Goal: Task Accomplishment & Management: Manage account settings

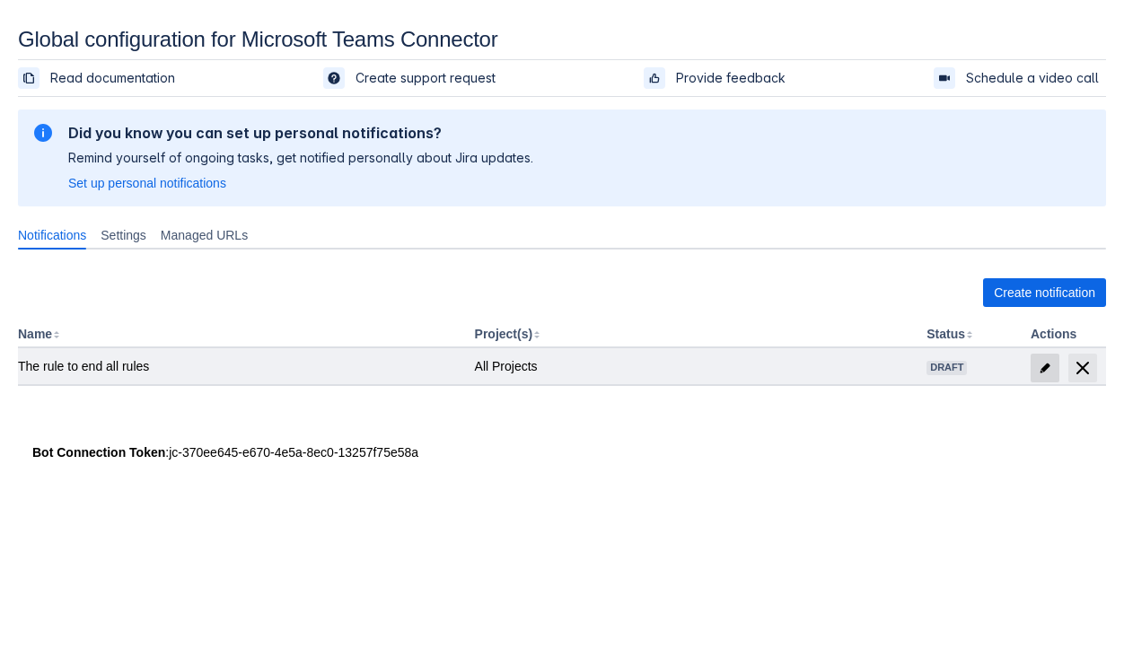
click at [1038, 361] on span "edit" at bounding box center [1045, 368] width 14 height 14
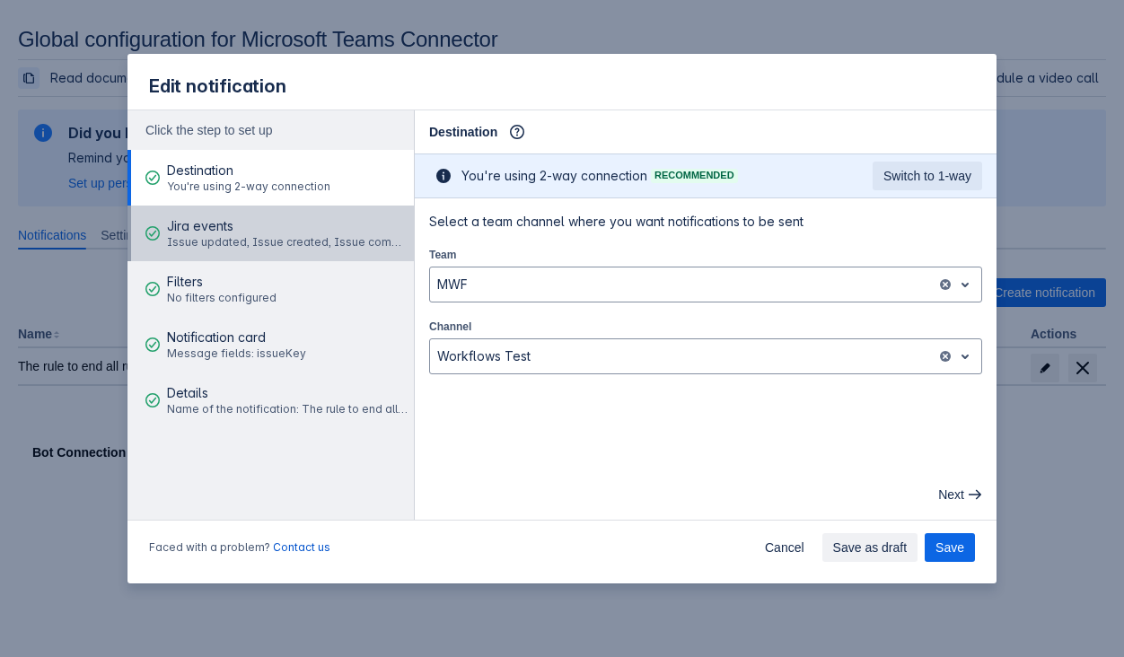
click at [248, 255] on div "Jira events Issue updated, Issue created, Issue commented" at bounding box center [287, 233] width 241 height 54
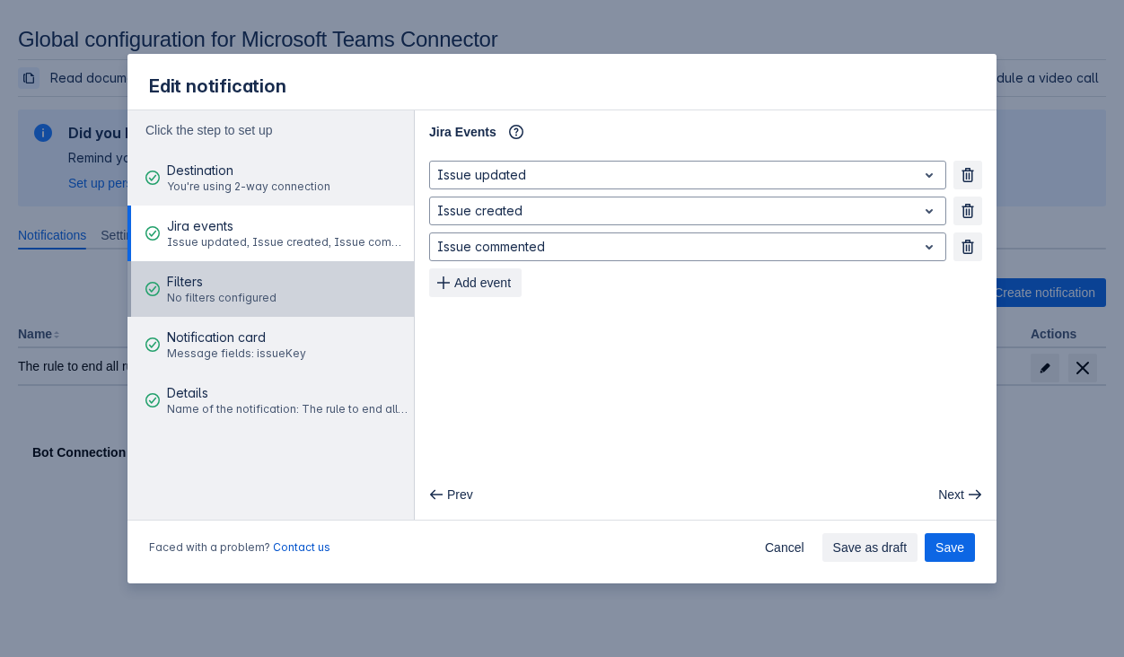
click at [258, 294] on span "No filters configured" at bounding box center [221, 298] width 109 height 14
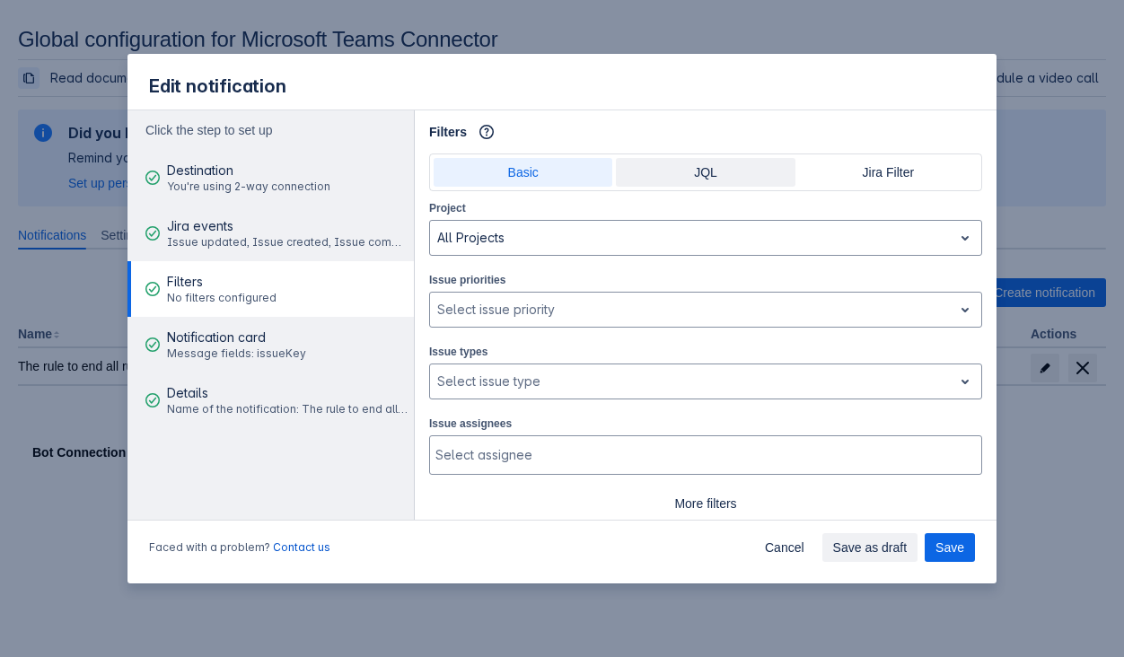
click at [714, 163] on span "JQL" at bounding box center [704, 172] width 157 height 29
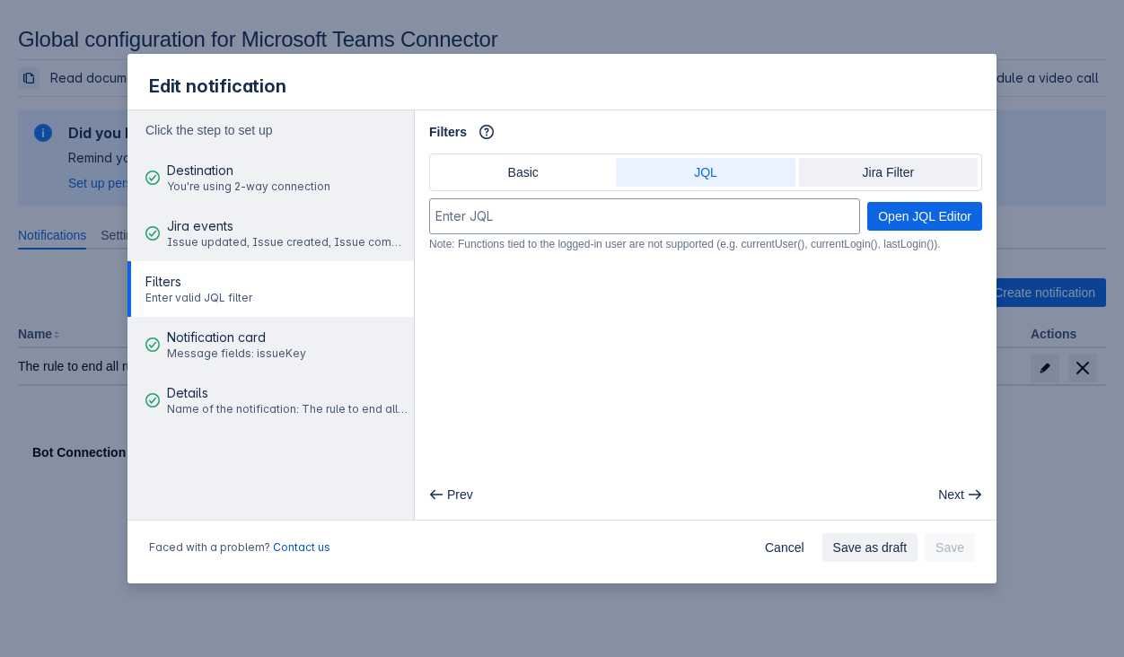
click at [881, 175] on span "Jira Filter" at bounding box center [888, 172] width 157 height 29
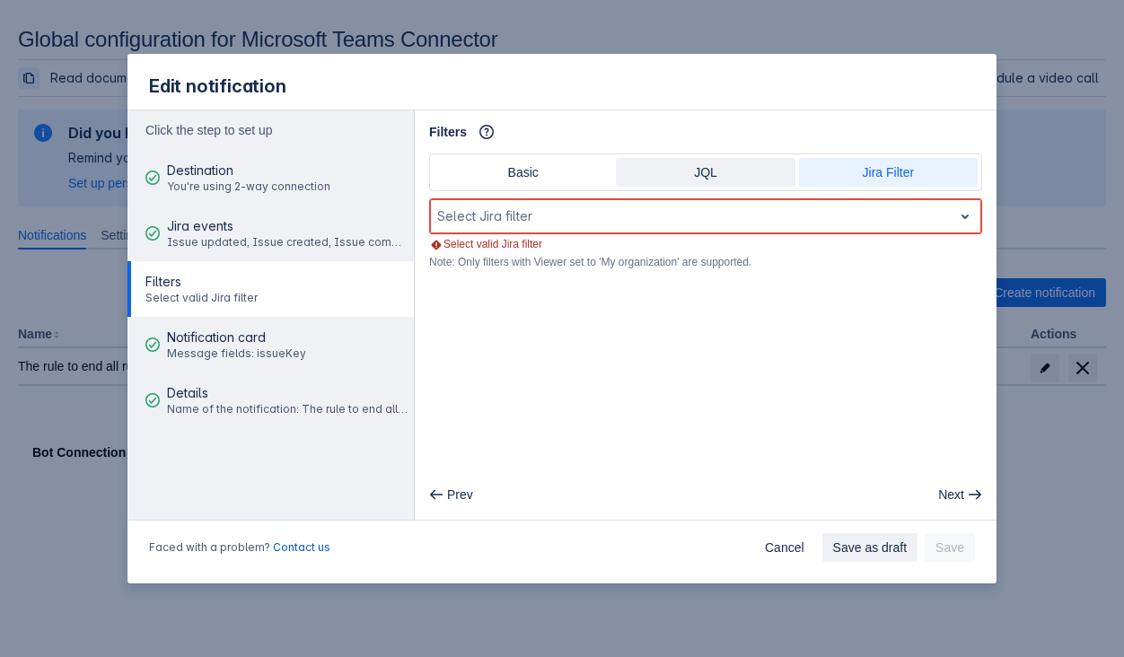
click at [755, 179] on span "JQL" at bounding box center [704, 172] width 157 height 29
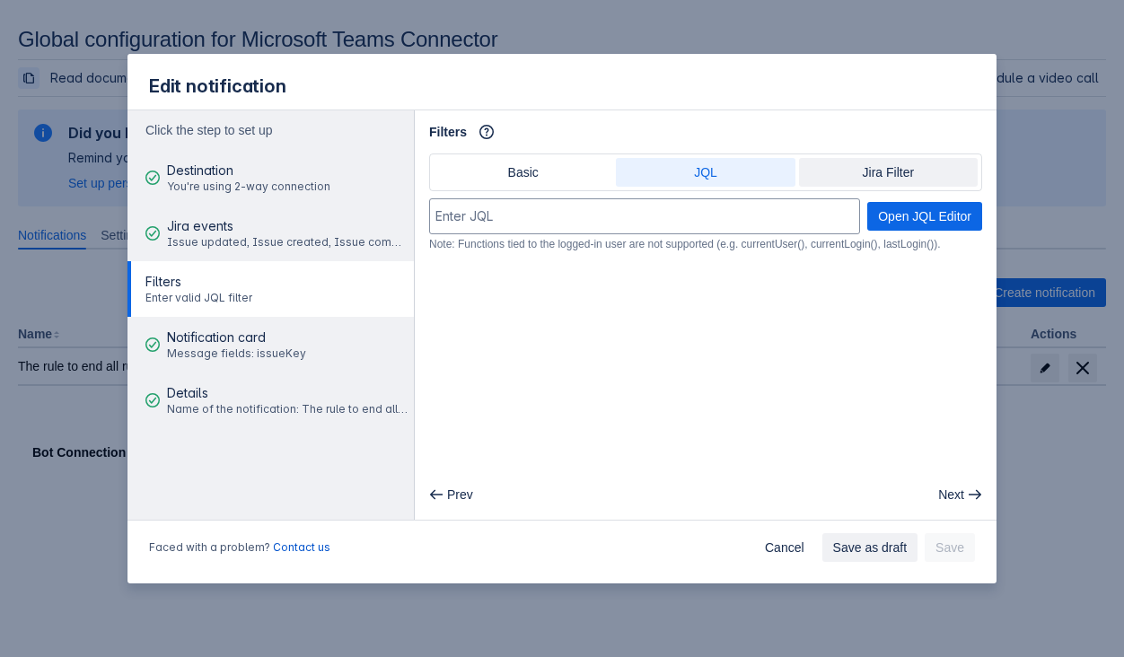
click at [869, 174] on span "Jira Filter" at bounding box center [888, 172] width 157 height 29
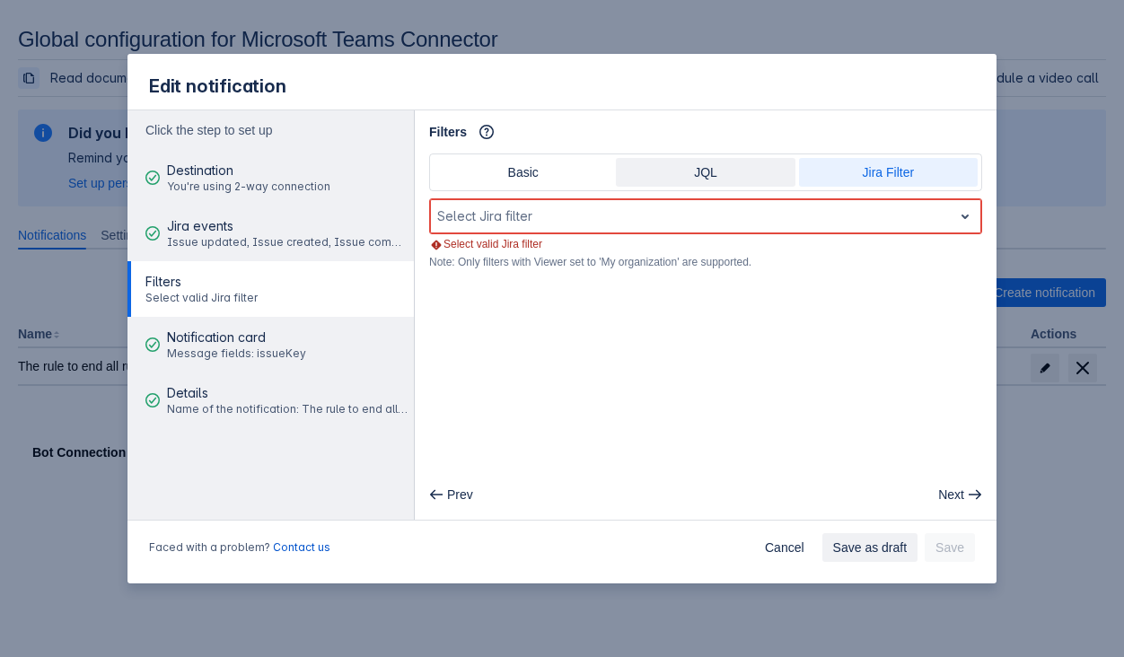
click at [732, 171] on span "JQL" at bounding box center [704, 172] width 157 height 29
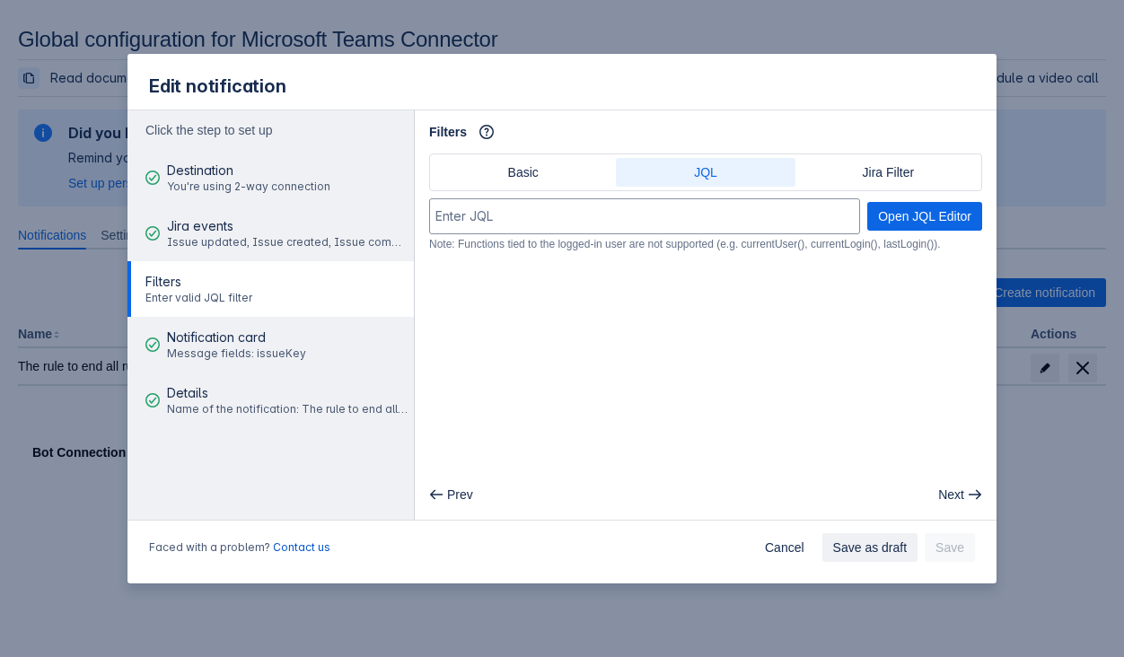
click at [774, 174] on span "JQL" at bounding box center [704, 172] width 157 height 29
click at [842, 177] on span "Jira Filter" at bounding box center [888, 172] width 157 height 29
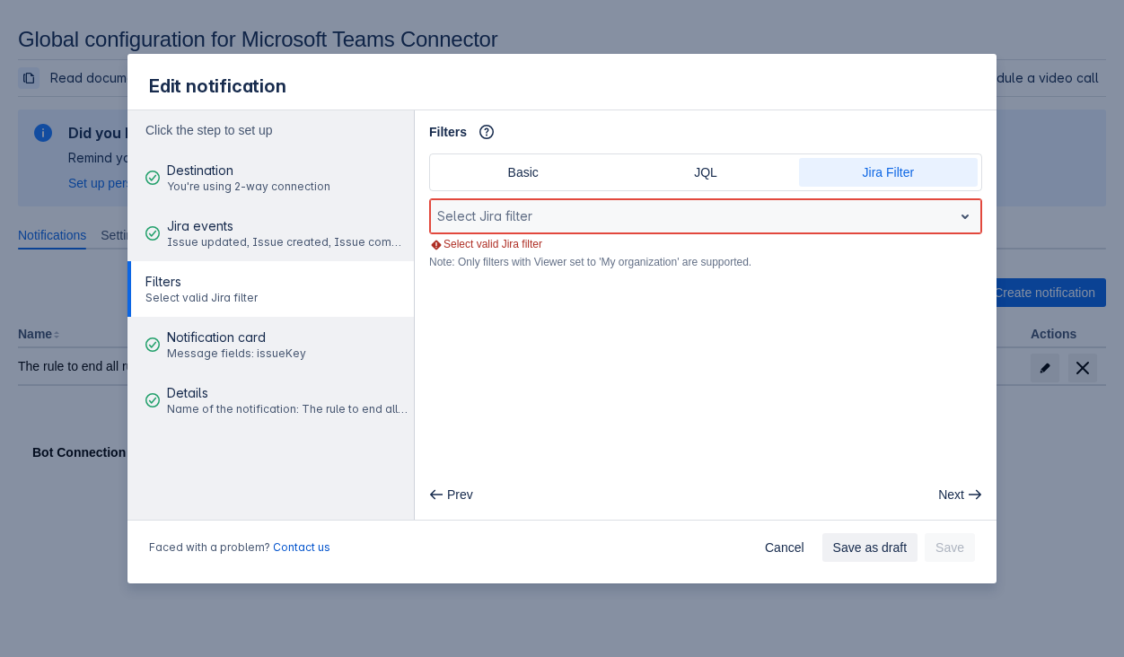
click at [948, 215] on div "Select Jira filter" at bounding box center [691, 216] width 522 height 29
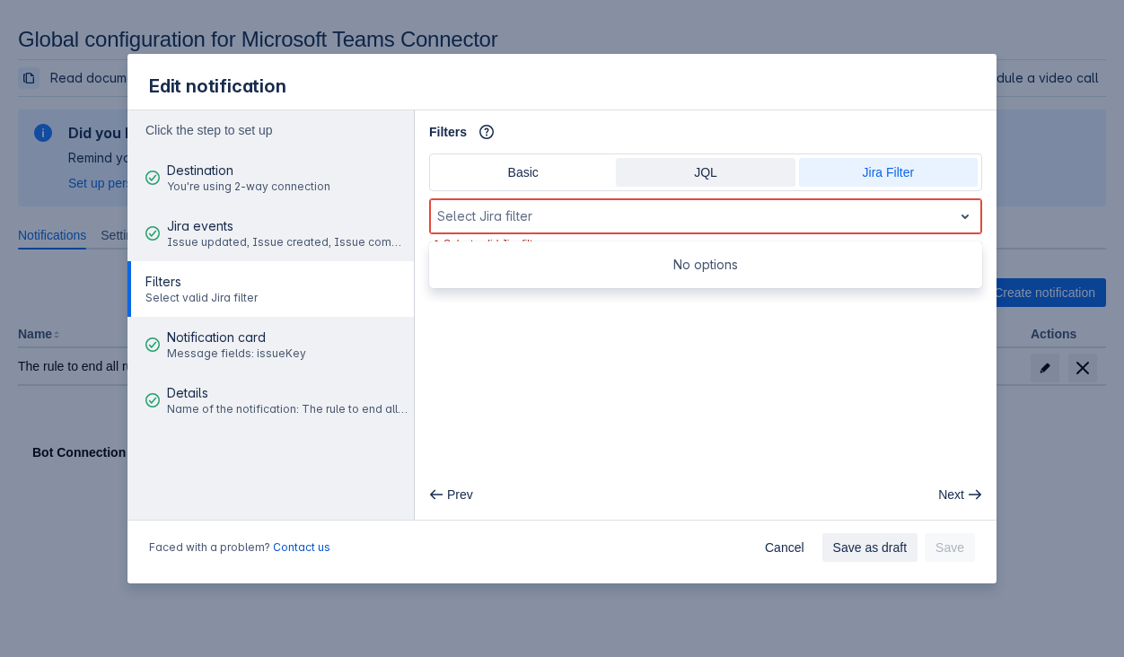
click at [776, 172] on span "JQL" at bounding box center [704, 172] width 157 height 29
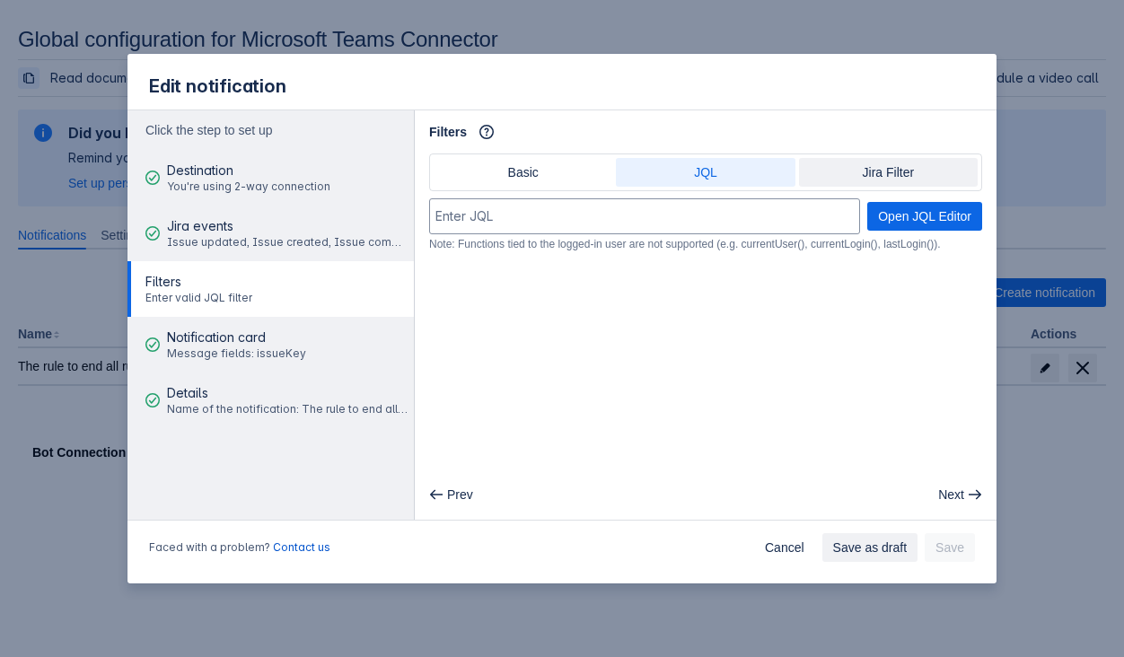
click at [876, 178] on span "Jira Filter" at bounding box center [888, 172] width 157 height 29
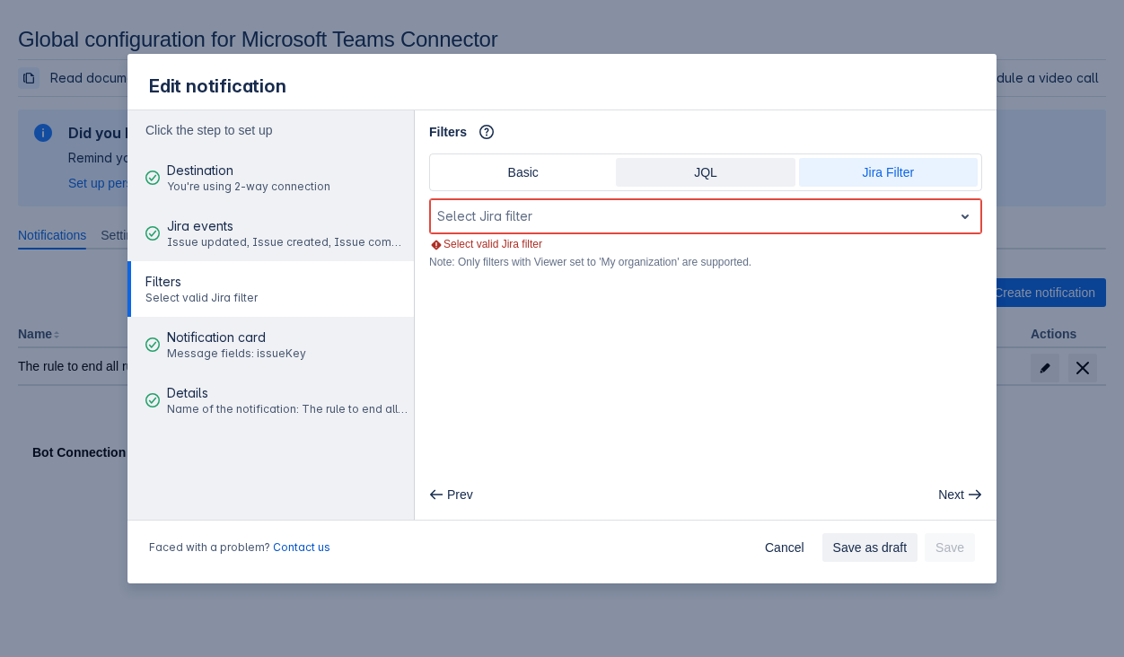
click at [726, 169] on span "JQL" at bounding box center [704, 172] width 157 height 29
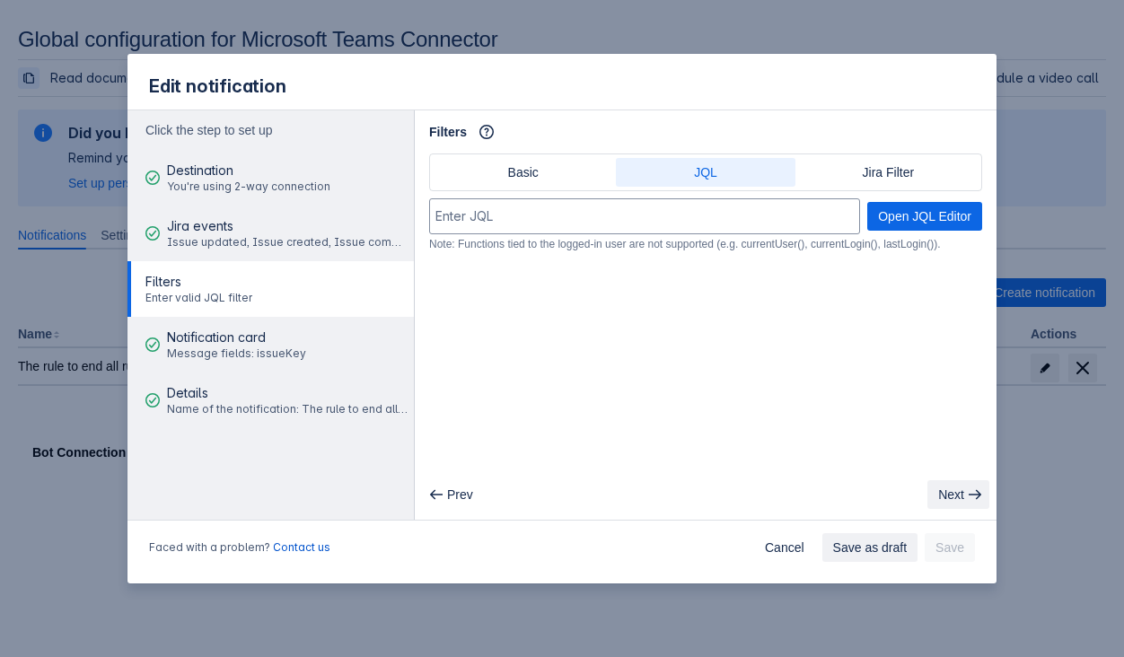
click at [952, 492] on span "Next" at bounding box center [951, 494] width 26 height 29
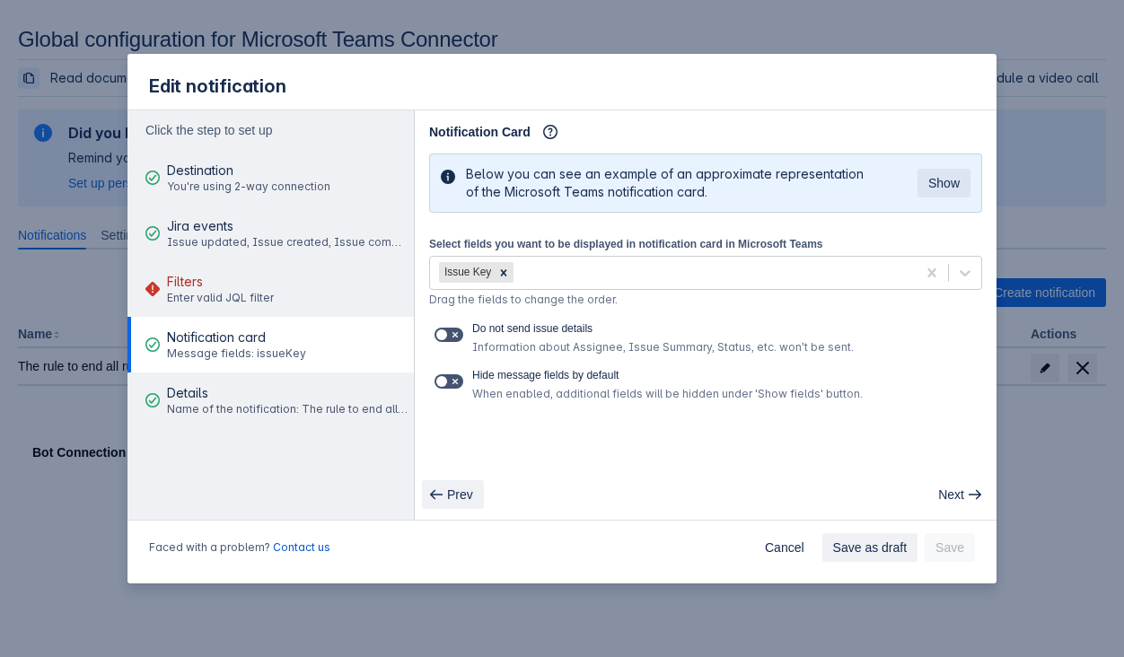
click at [456, 491] on span "Prev" at bounding box center [460, 494] width 26 height 29
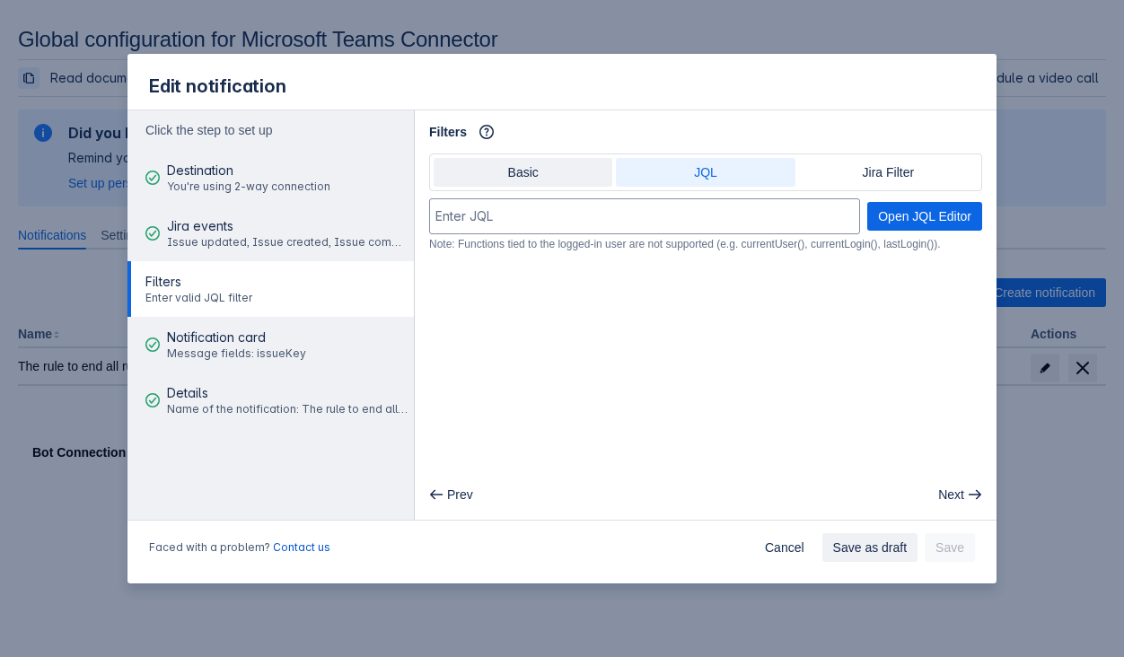
click at [590, 183] on span "Basic" at bounding box center [522, 172] width 157 height 29
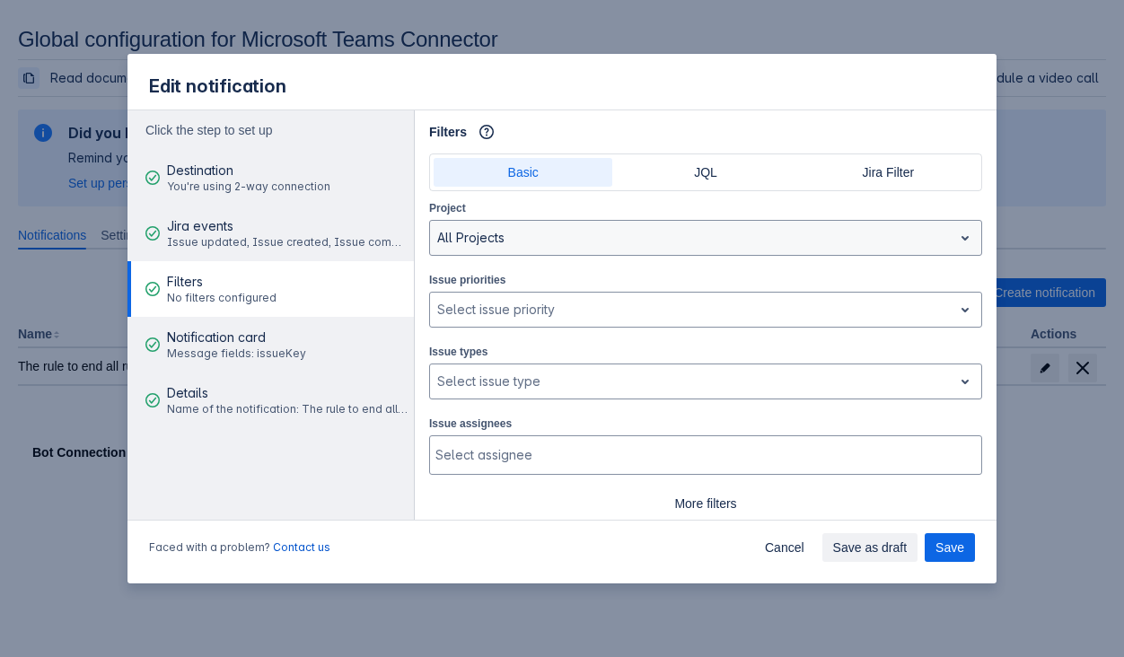
scroll to position [43, 0]
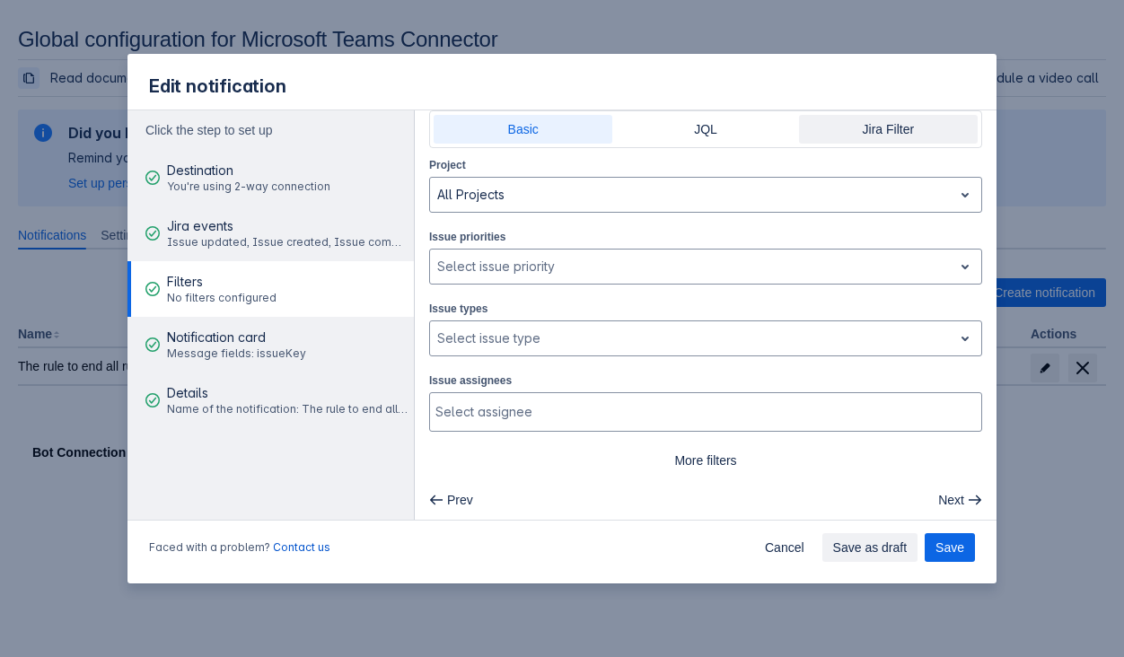
click at [871, 133] on span "Jira Filter" at bounding box center [888, 129] width 157 height 29
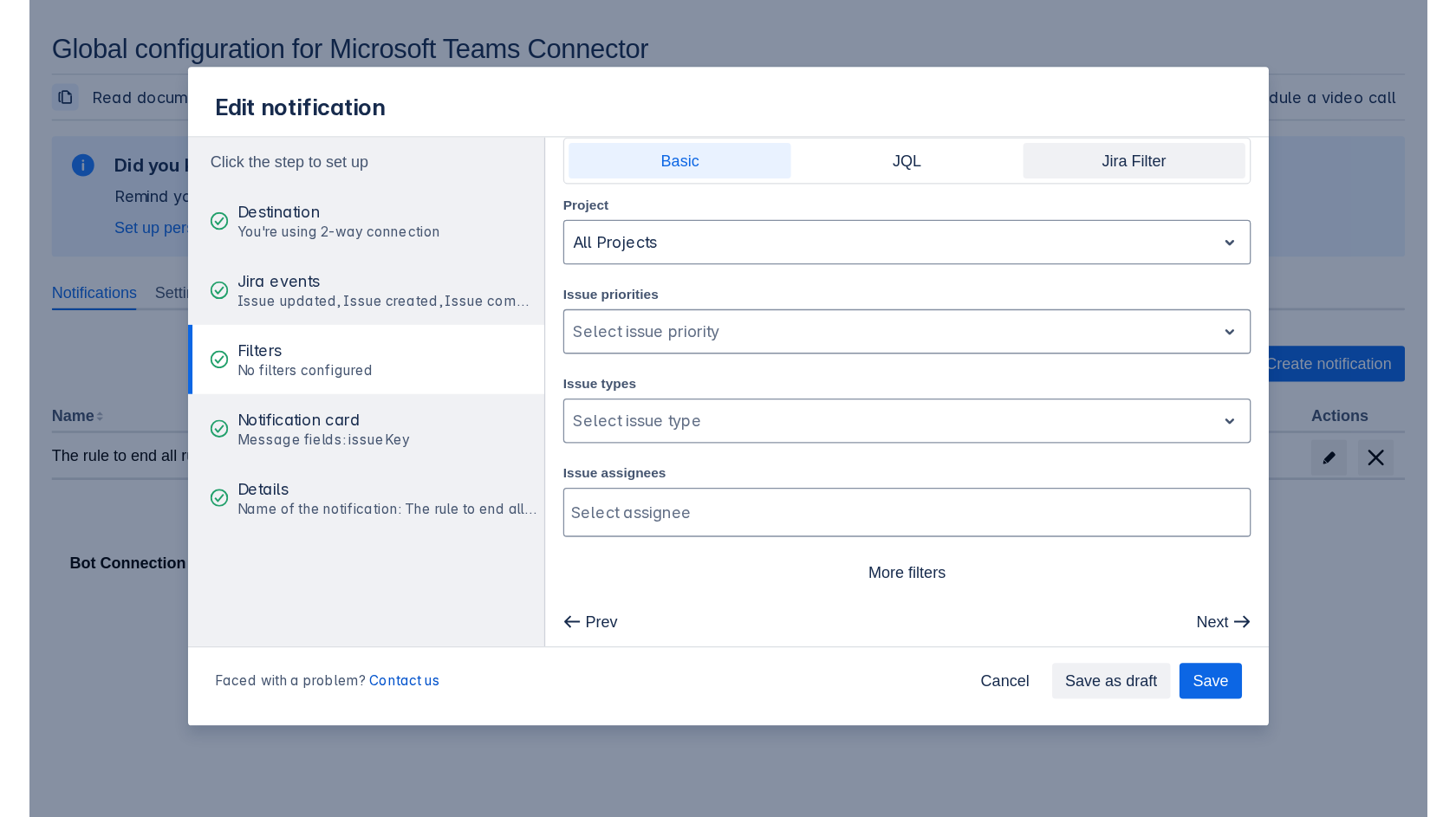
scroll to position [0, 0]
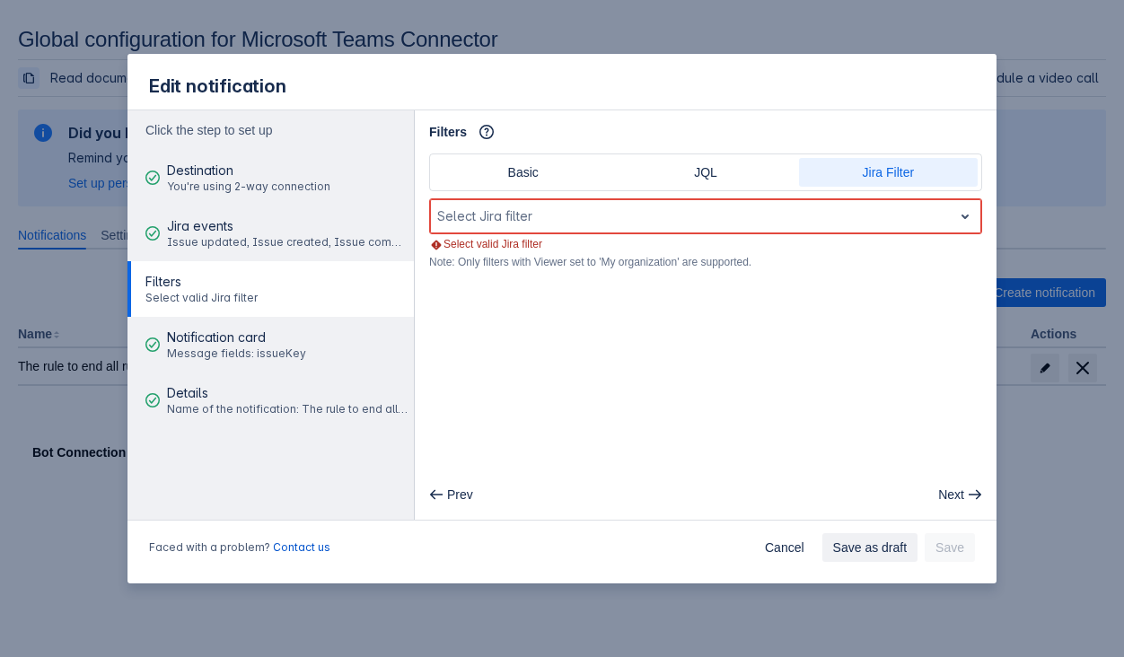
click at [731, 136] on div "Filters Info" at bounding box center [705, 132] width 553 height 29
click at [693, 179] on span "JQL" at bounding box center [704, 172] width 157 height 29
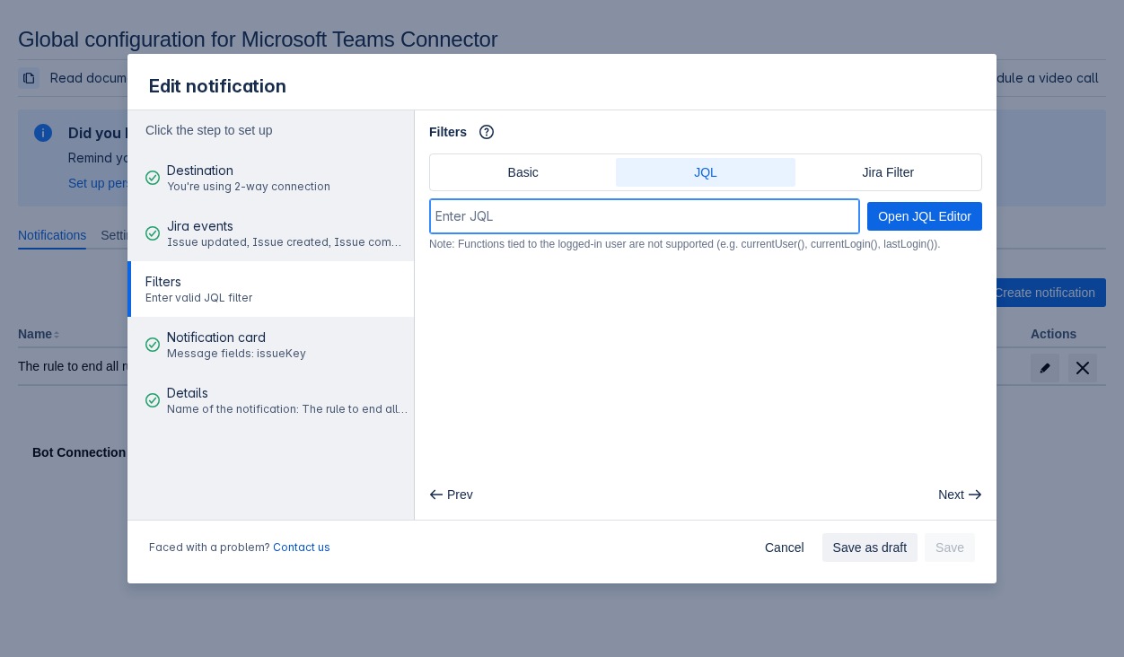
click at [806, 222] on input at bounding box center [644, 216] width 429 height 32
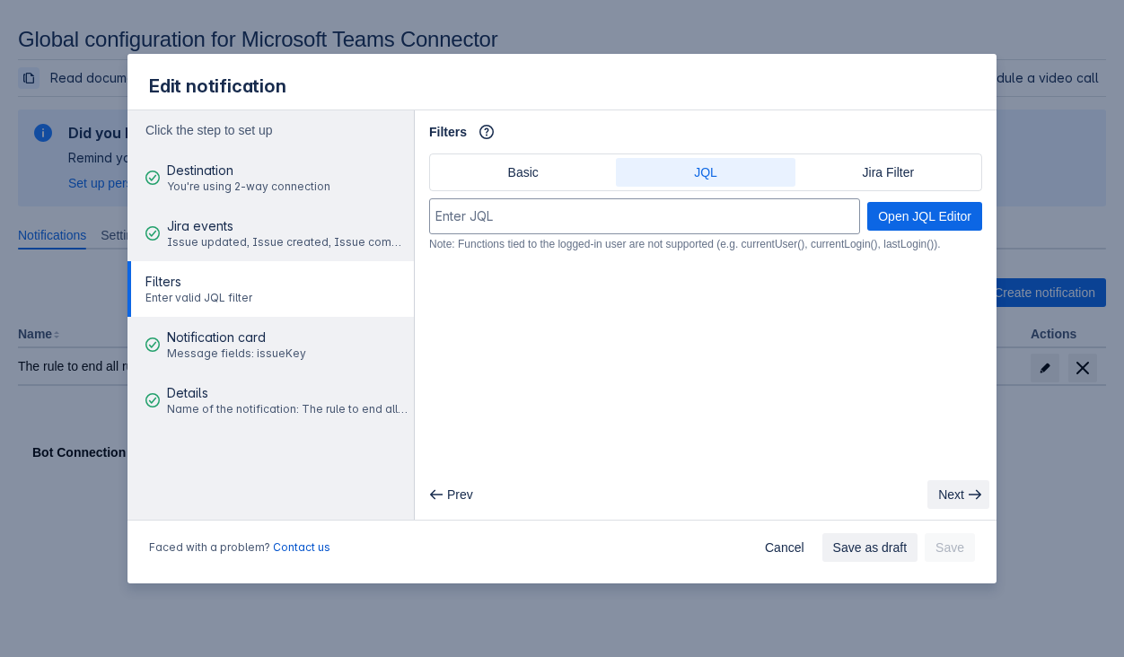
click at [942, 489] on span "Next" at bounding box center [951, 494] width 26 height 29
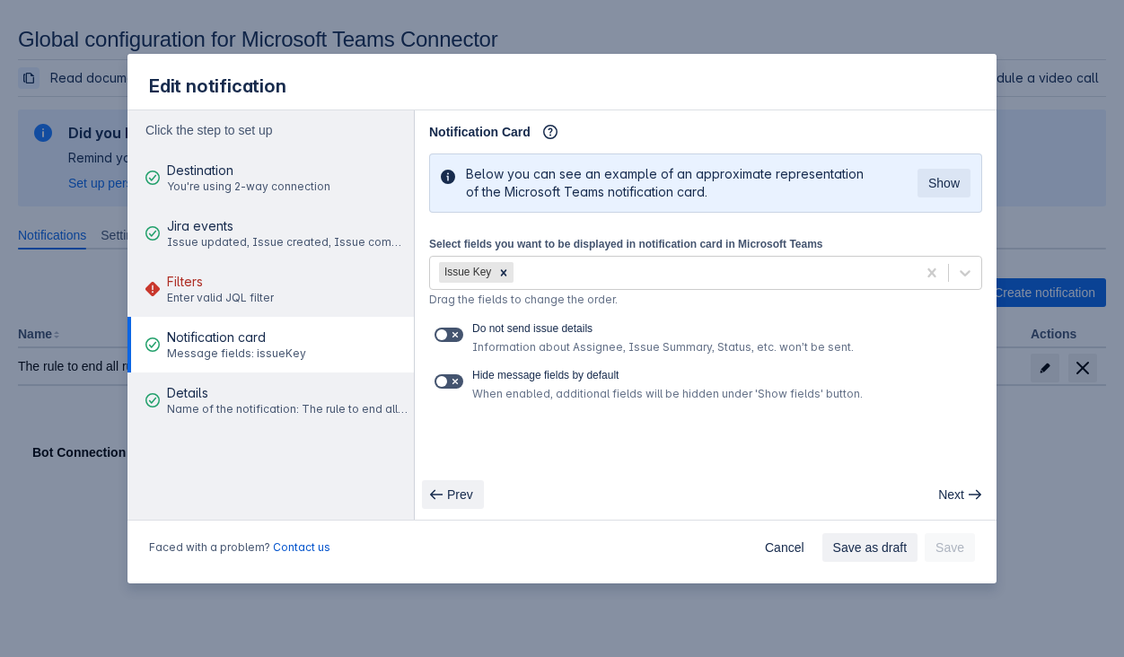
click at [454, 493] on span "Prev" at bounding box center [460, 494] width 26 height 29
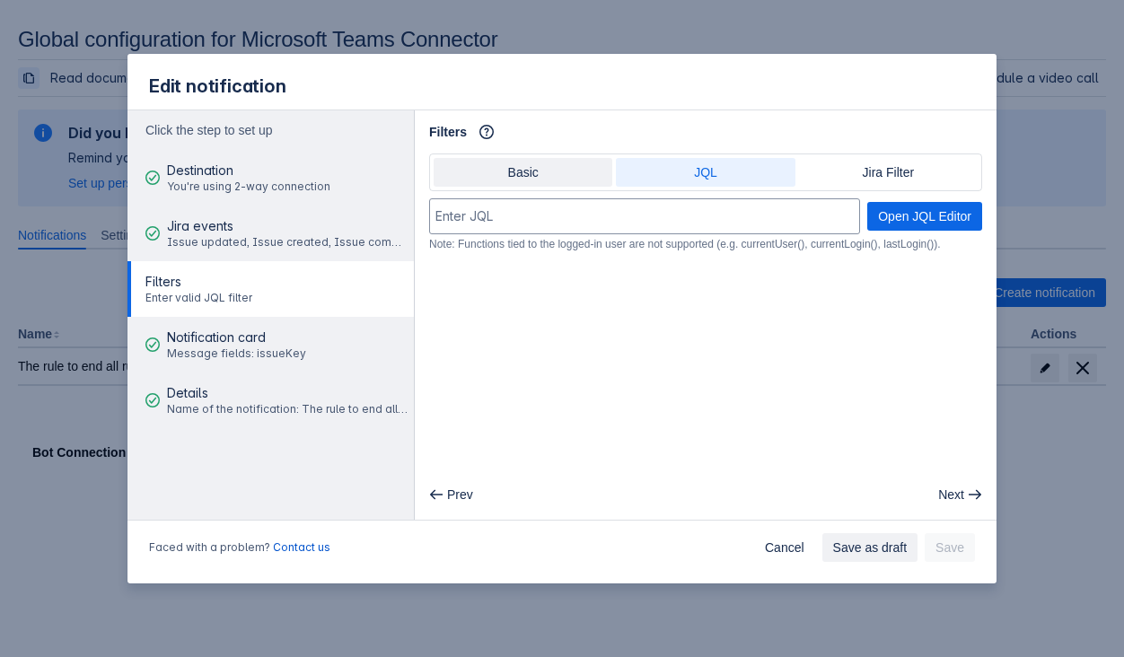
click at [507, 186] on span "Basic" at bounding box center [522, 172] width 157 height 29
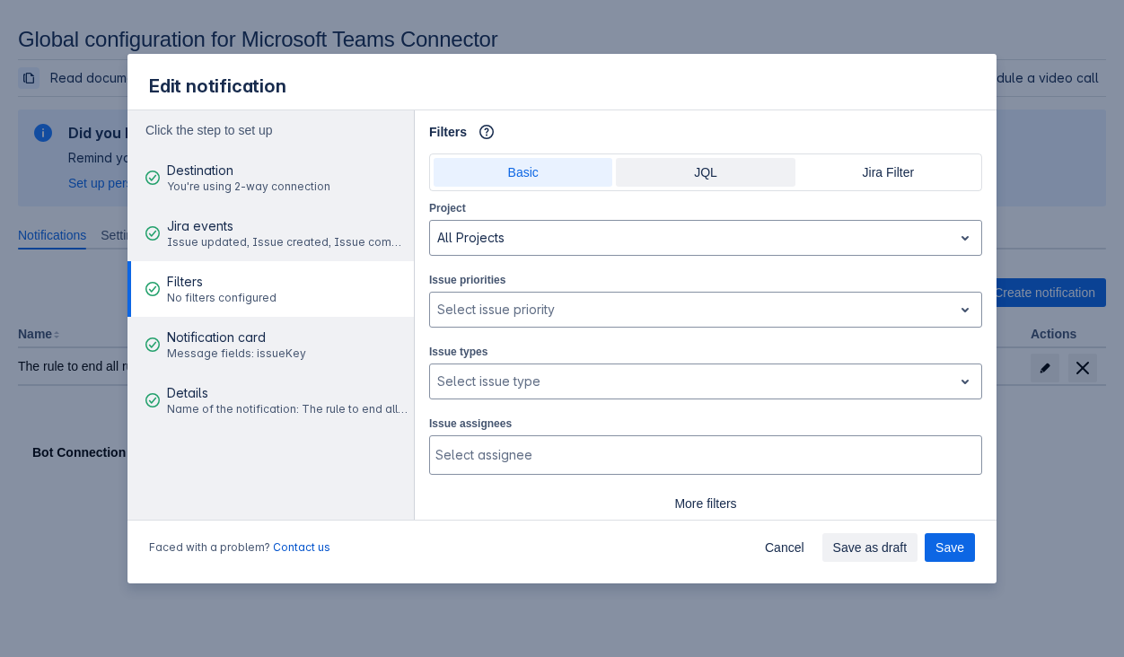
click at [775, 171] on span "JQL" at bounding box center [704, 172] width 157 height 29
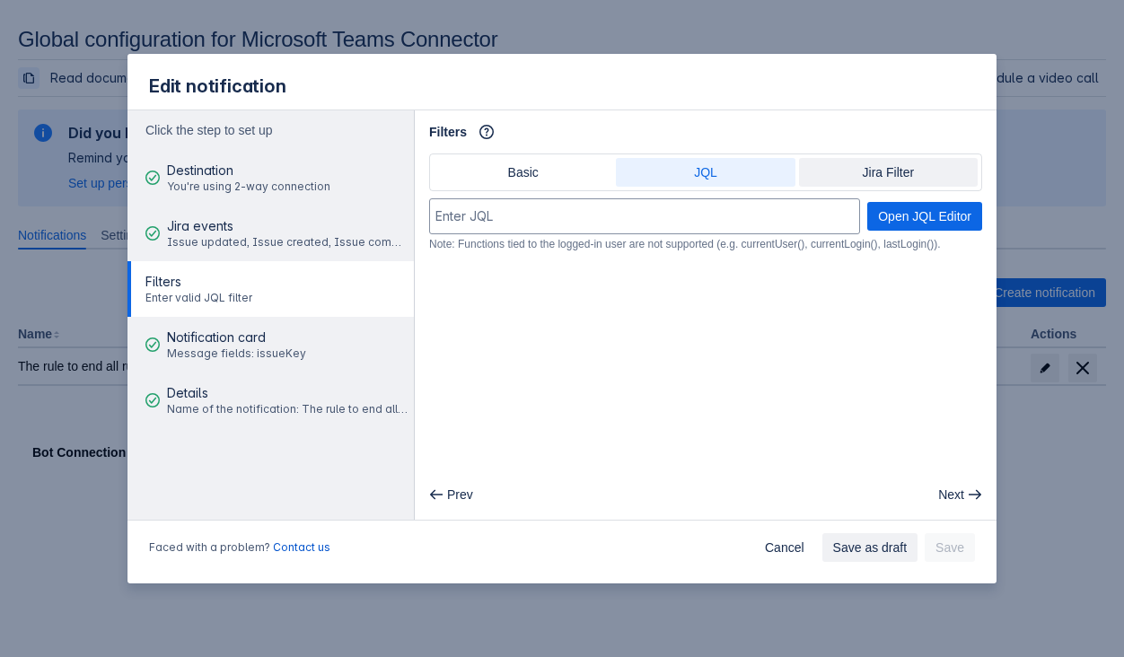
click at [874, 174] on span "Jira Filter" at bounding box center [888, 172] width 157 height 29
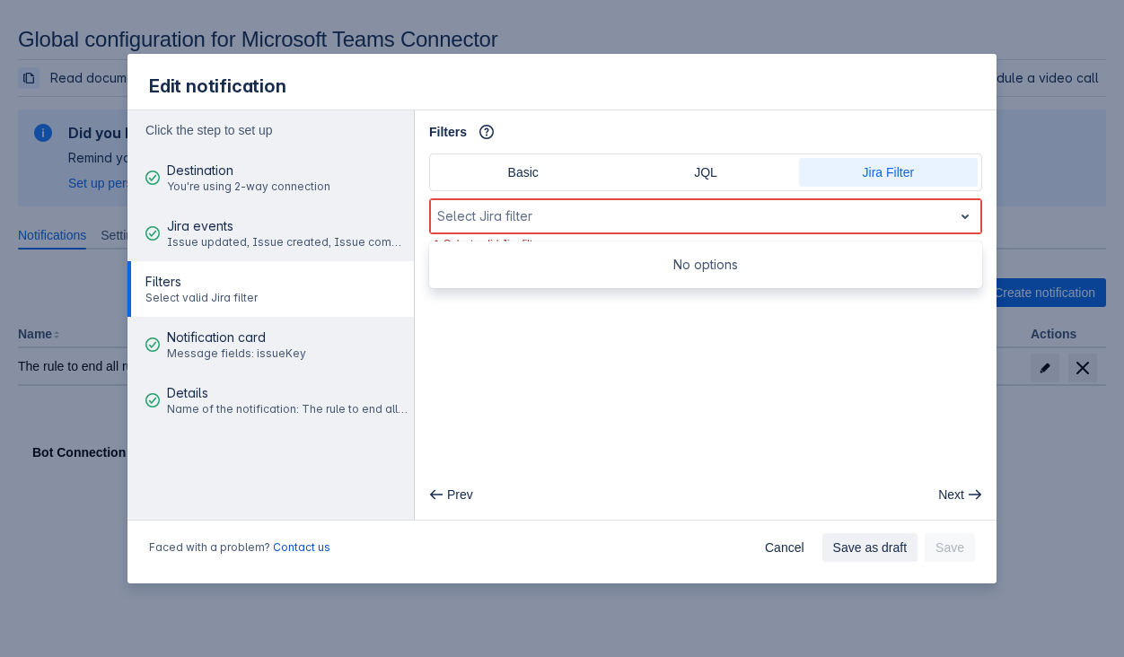
click at [808, 232] on div "Select Jira filter" at bounding box center [705, 216] width 553 height 36
click at [759, 283] on div "No options" at bounding box center [705, 264] width 553 height 47
click at [749, 209] on div at bounding box center [691, 217] width 508 height 22
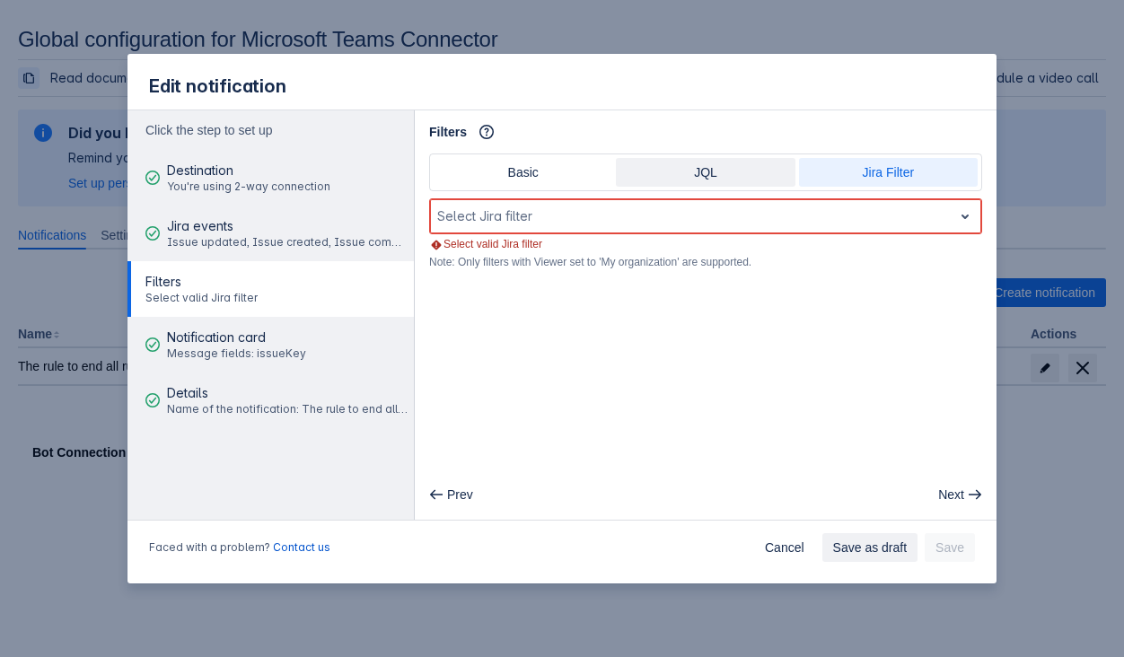
click at [732, 173] on span "JQL" at bounding box center [704, 172] width 157 height 29
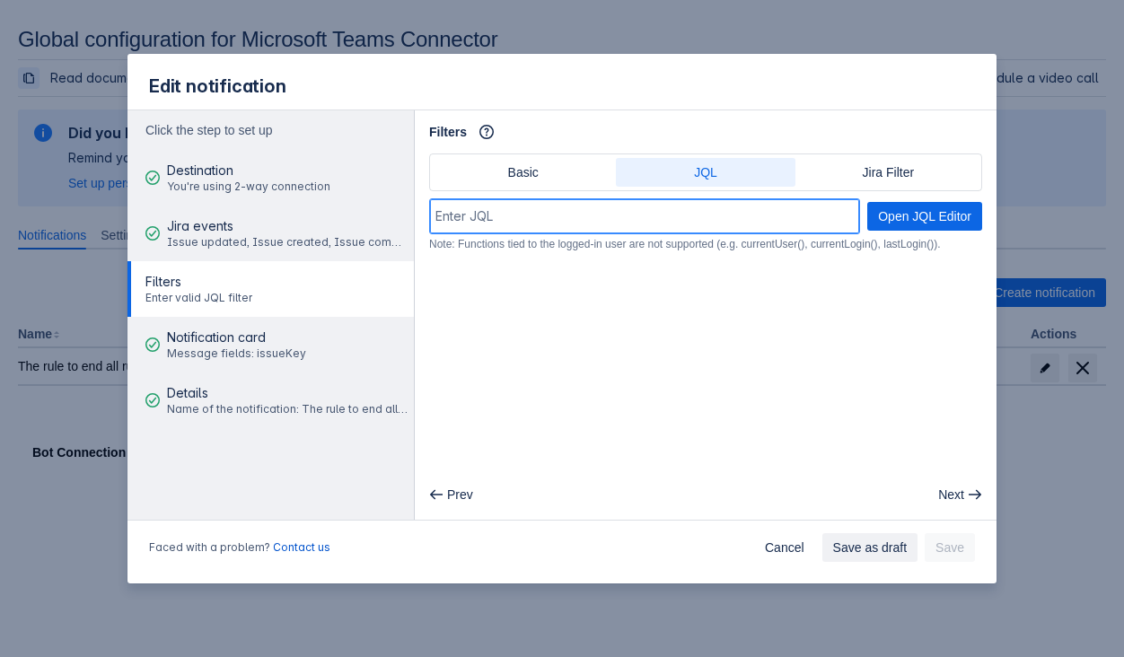
click at [699, 218] on input at bounding box center [644, 216] width 429 height 32
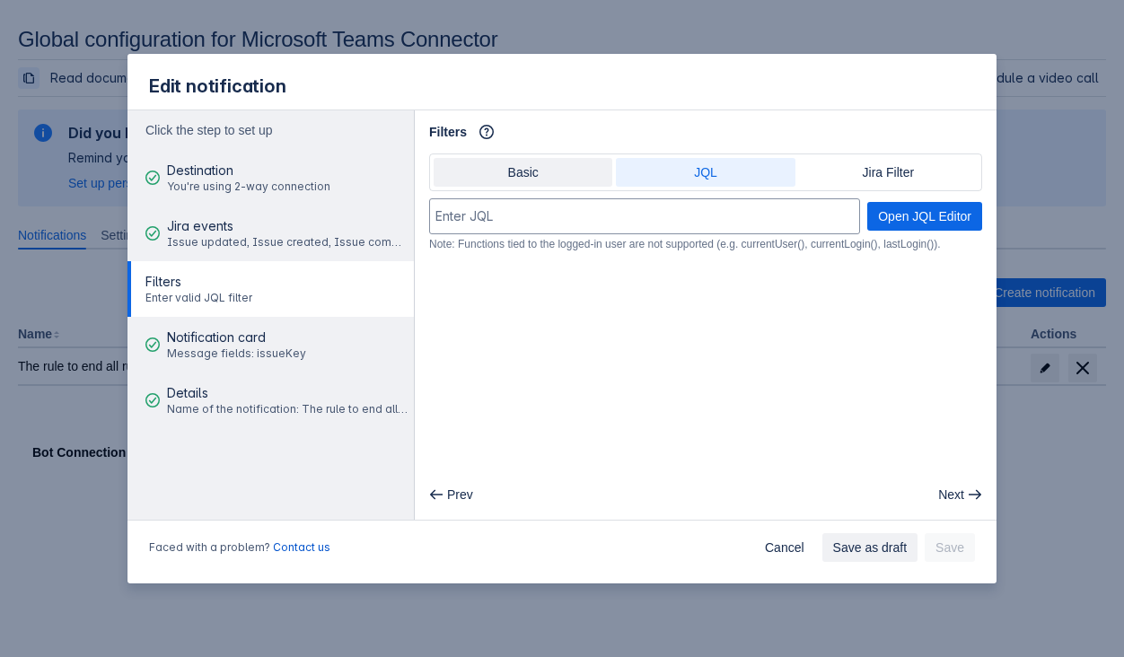
click at [560, 177] on span "Basic" at bounding box center [522, 172] width 157 height 29
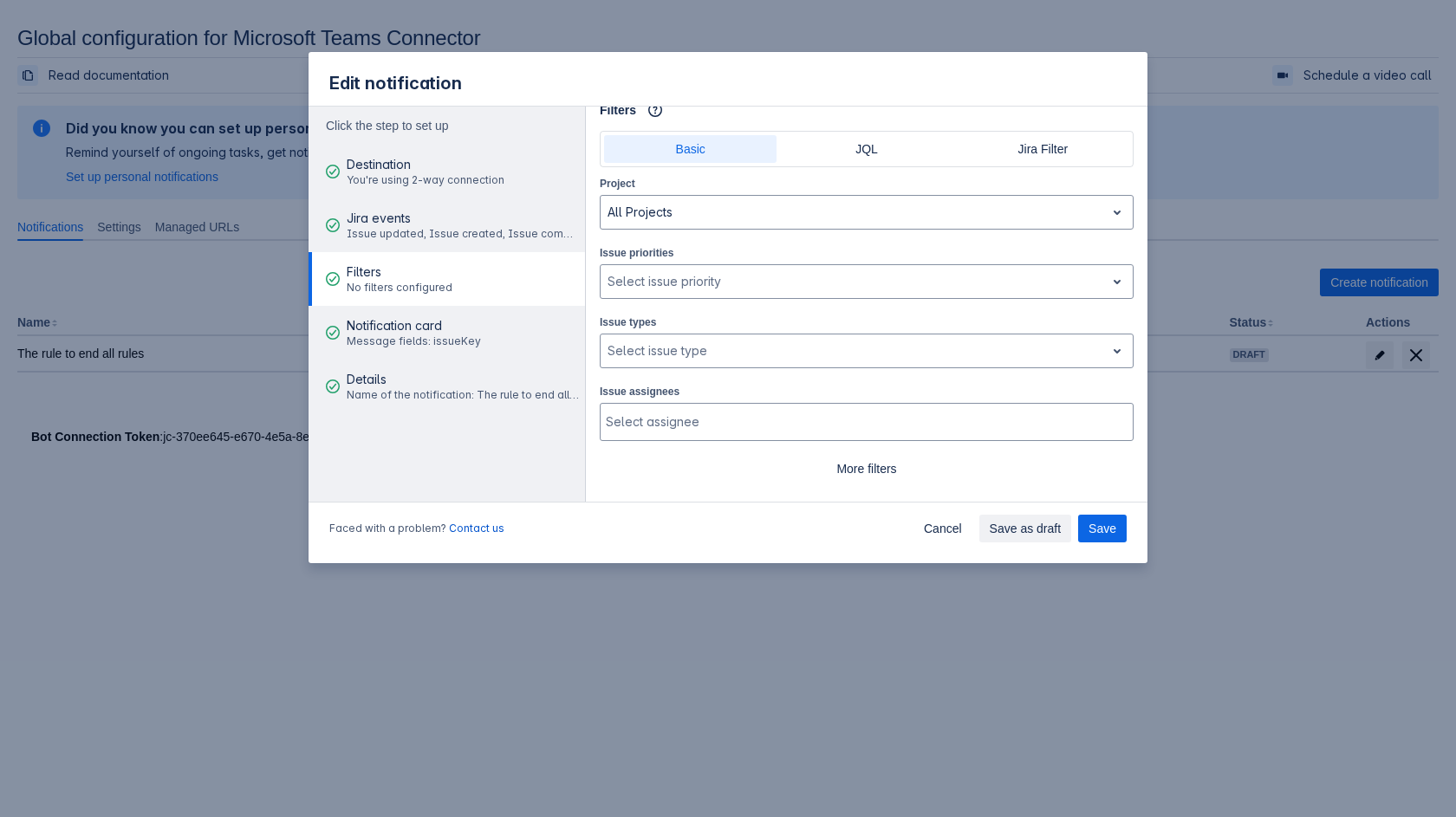
scroll to position [42, 0]
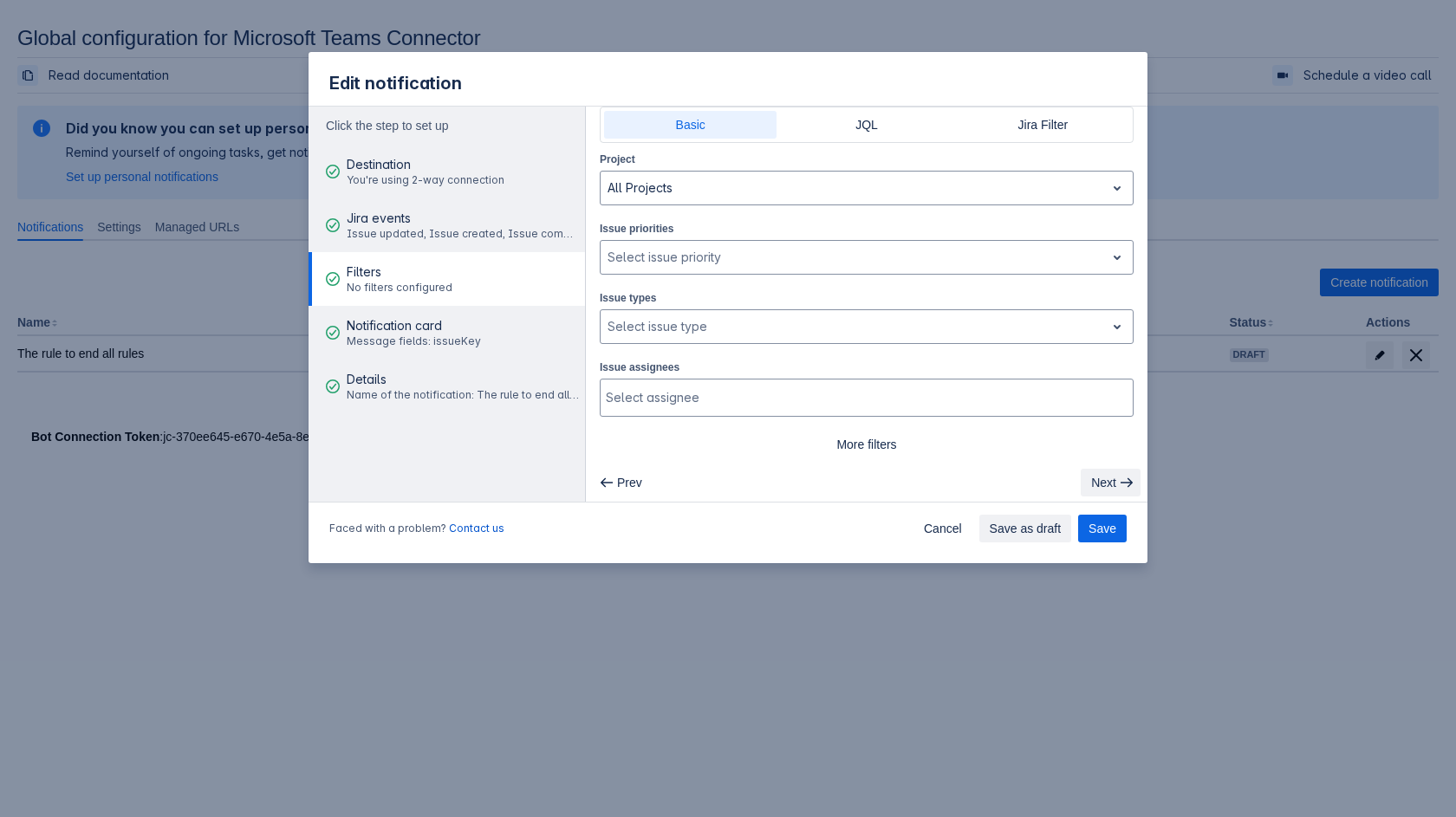
click at [1084, 480] on span "Next" at bounding box center [1104, 483] width 25 height 28
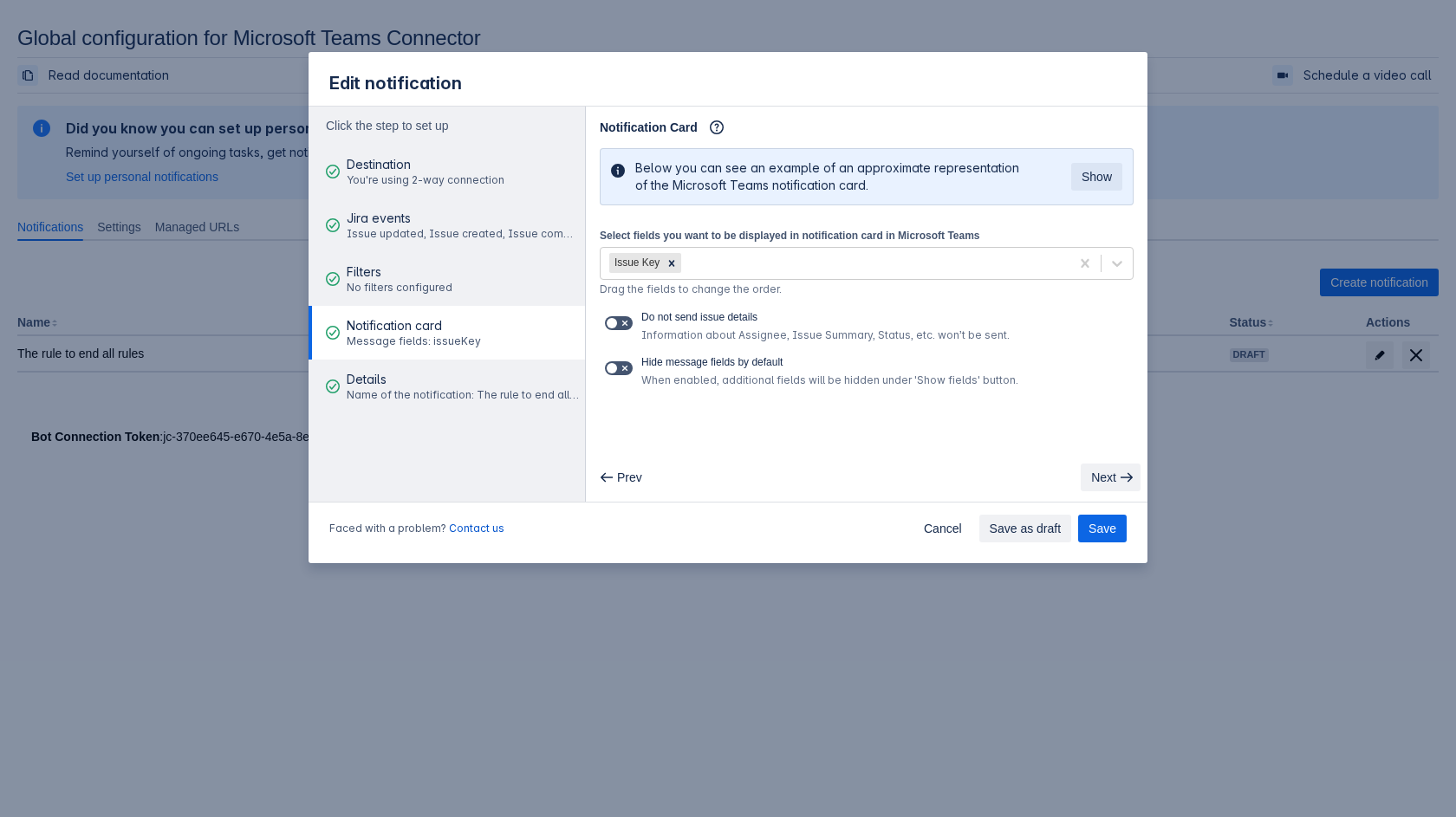
scroll to position [0, 0]
click at [633, 481] on span "Prev" at bounding box center [630, 477] width 25 height 28
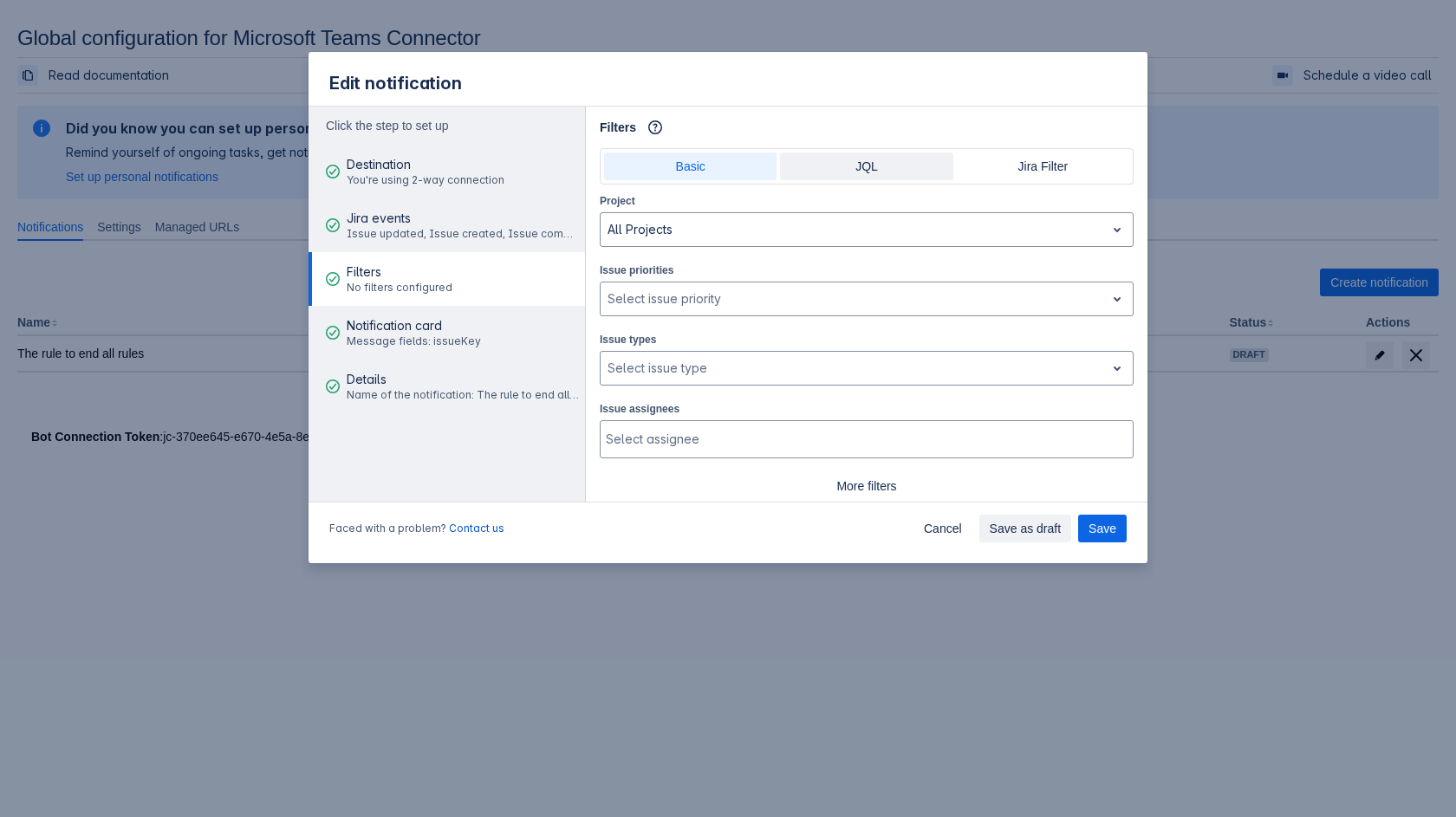
click at [846, 176] on span "JQL" at bounding box center [866, 166] width 152 height 28
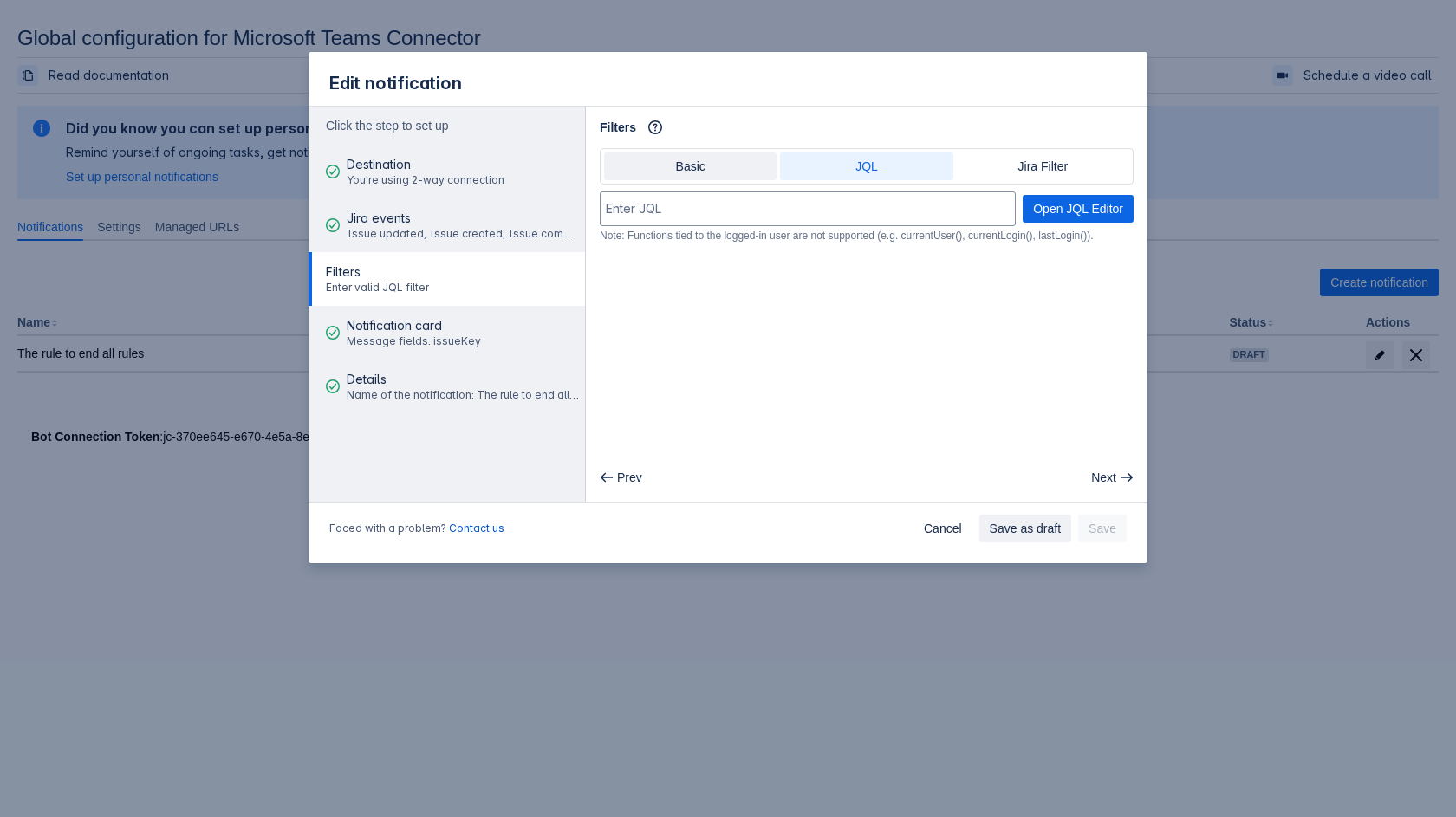
click at [732, 180] on span "Basic" at bounding box center [689, 166] width 152 height 28
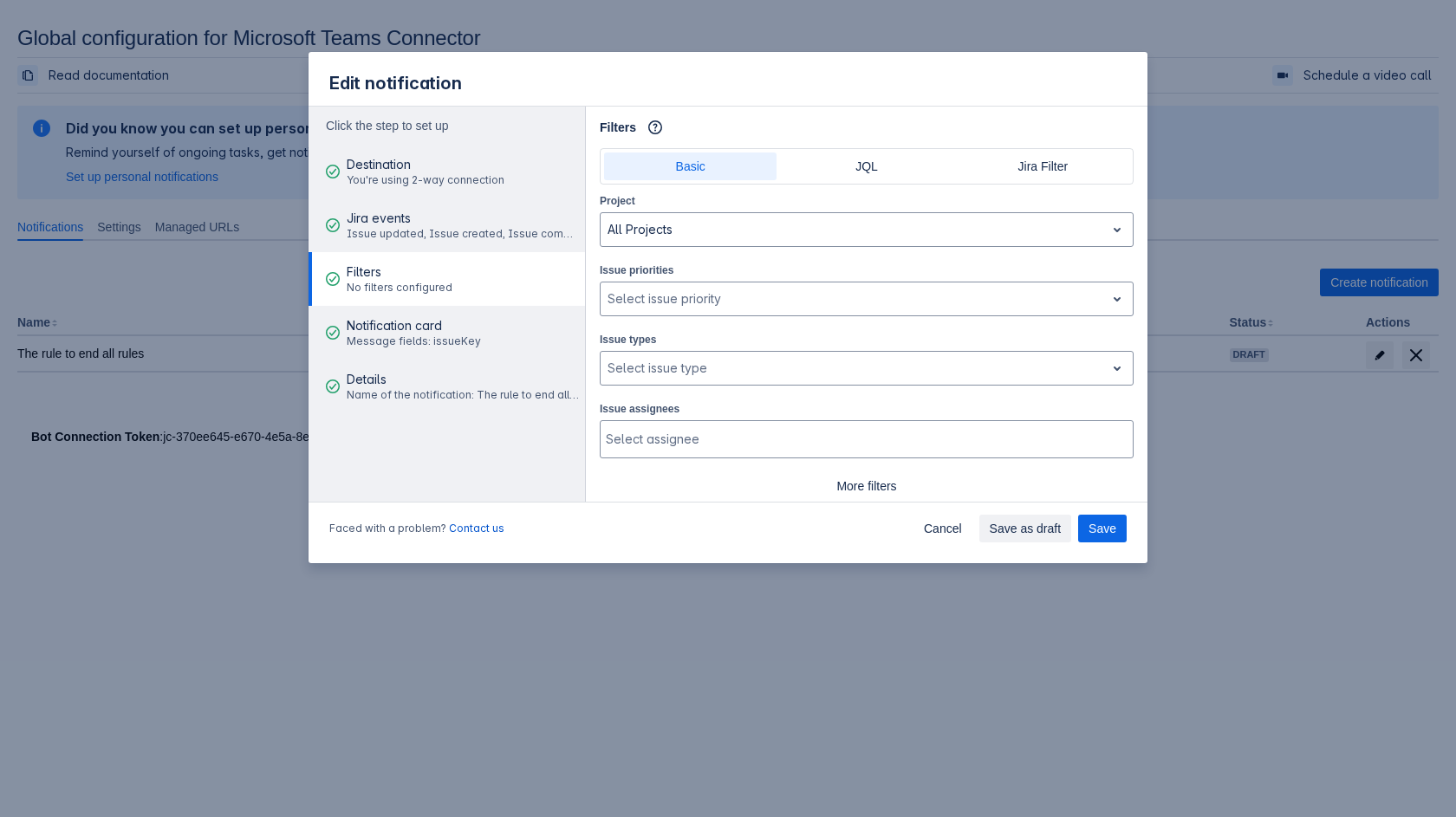
click at [856, 141] on div "Filters Info" at bounding box center [866, 127] width 534 height 28
click at [850, 174] on span "JQL" at bounding box center [866, 166] width 152 height 28
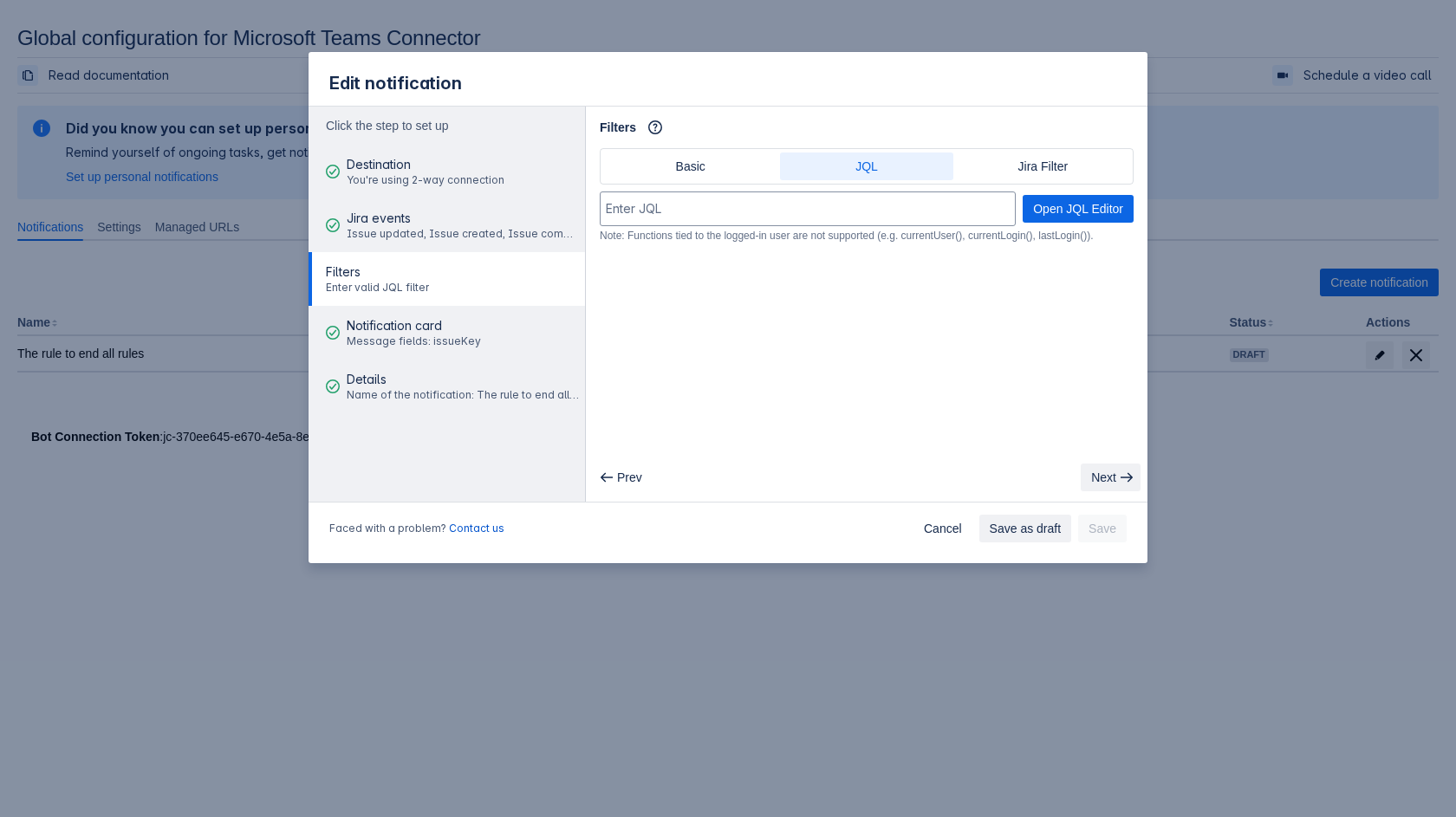
click at [1084, 478] on span "Next" at bounding box center [1104, 477] width 25 height 28
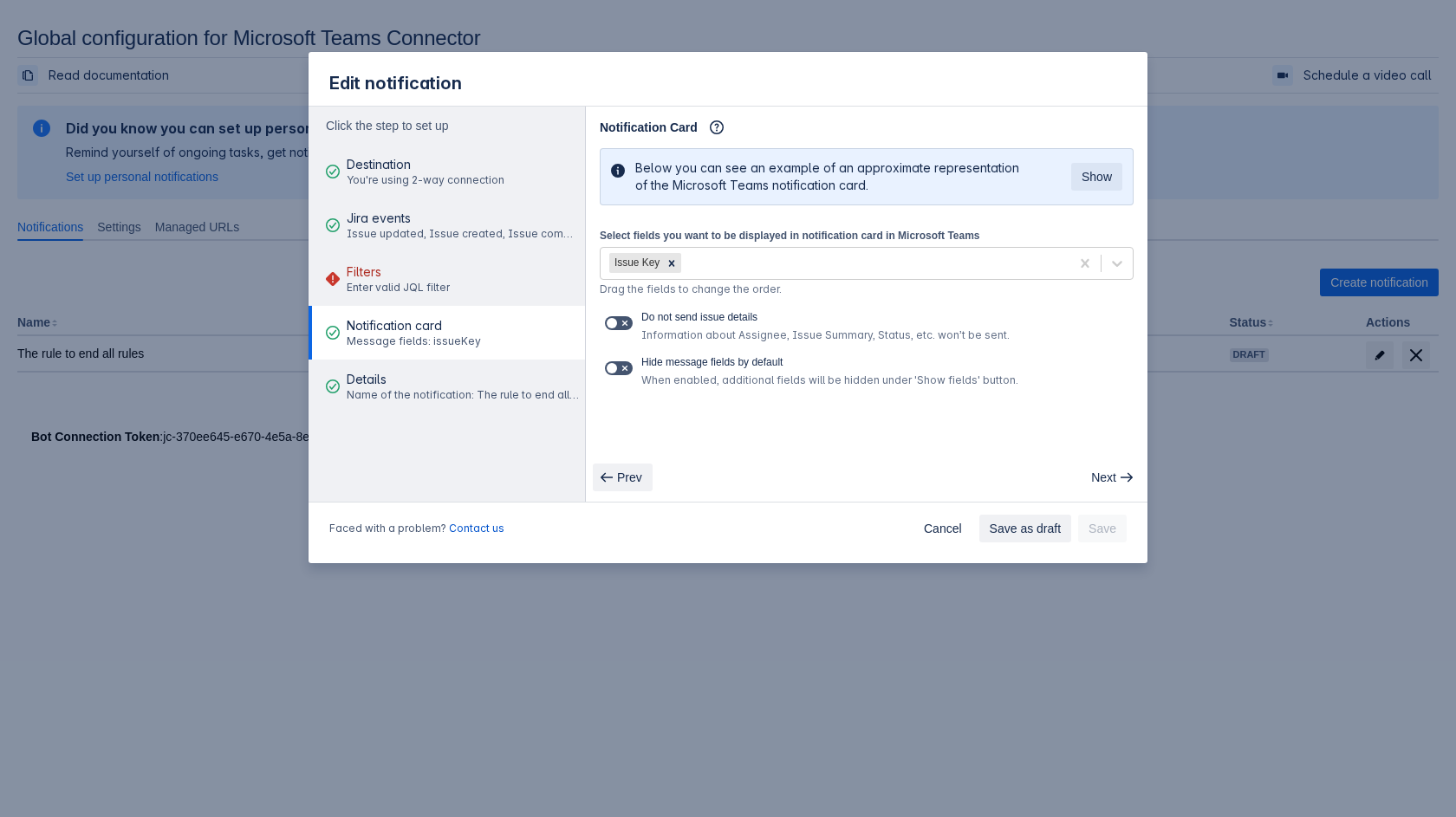
click at [622, 478] on span "Prev" at bounding box center [630, 477] width 25 height 28
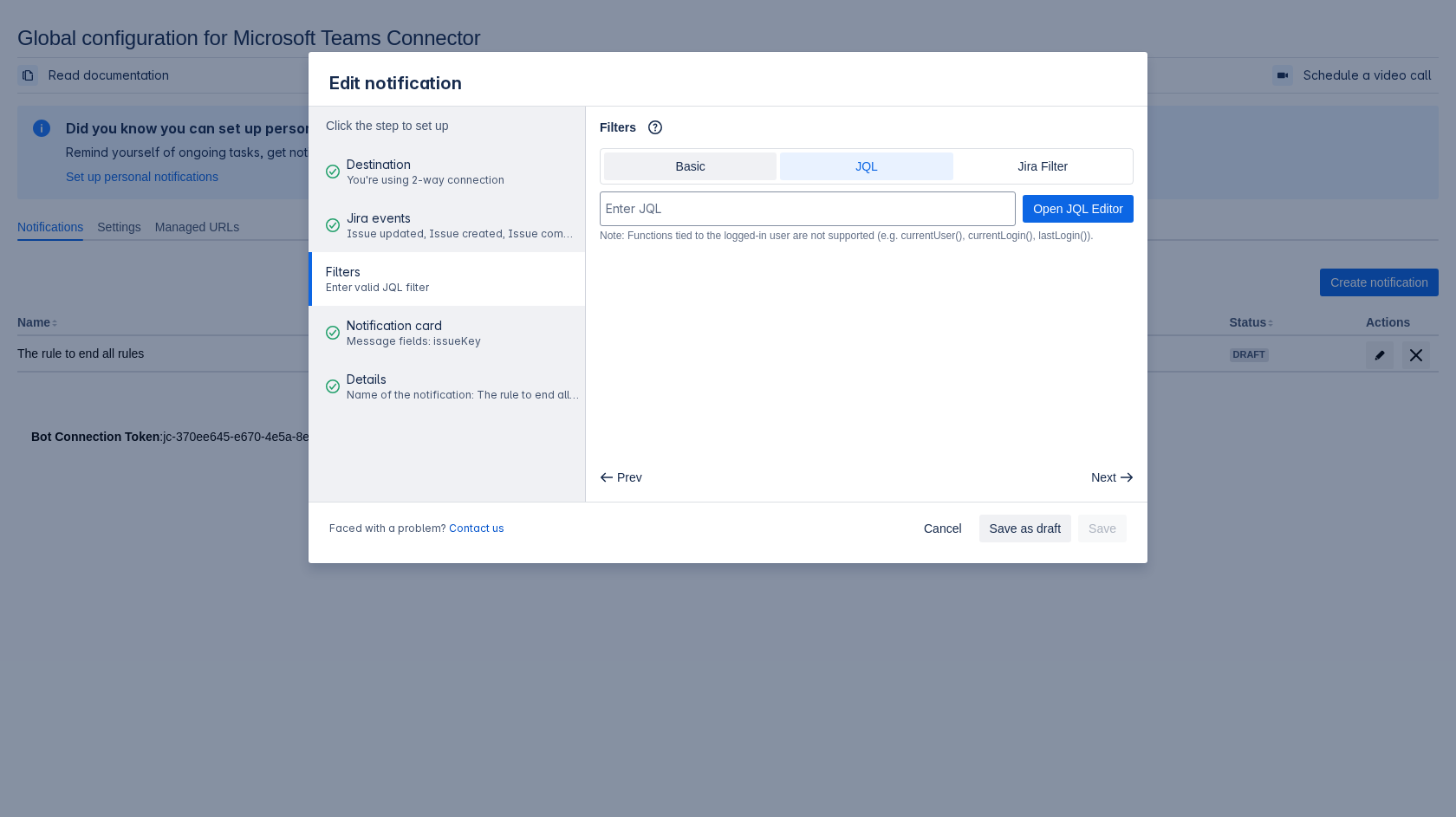
click at [696, 165] on span "Basic" at bounding box center [689, 166] width 152 height 28
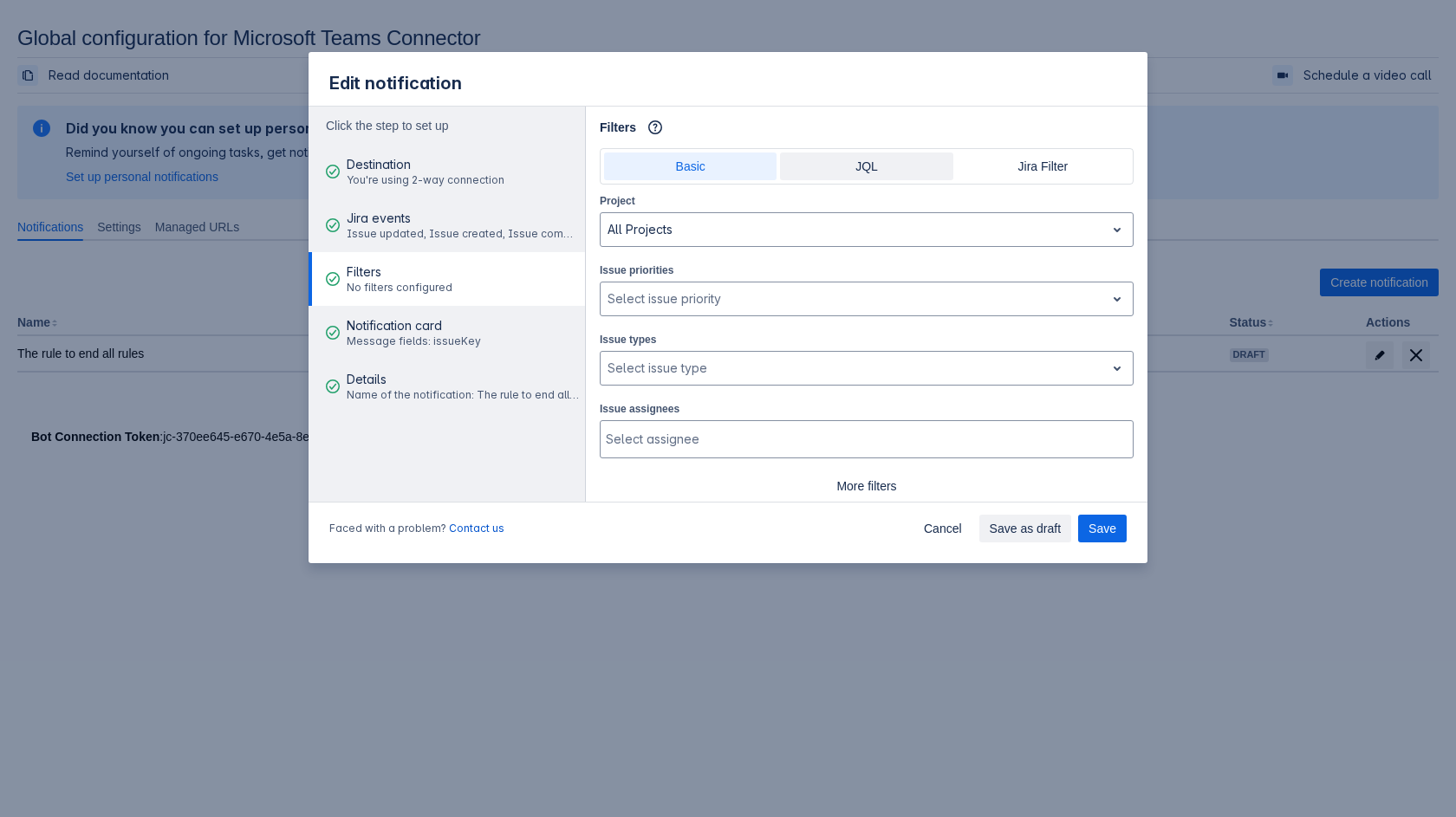
click at [875, 162] on span "JQL" at bounding box center [866, 166] width 152 height 28
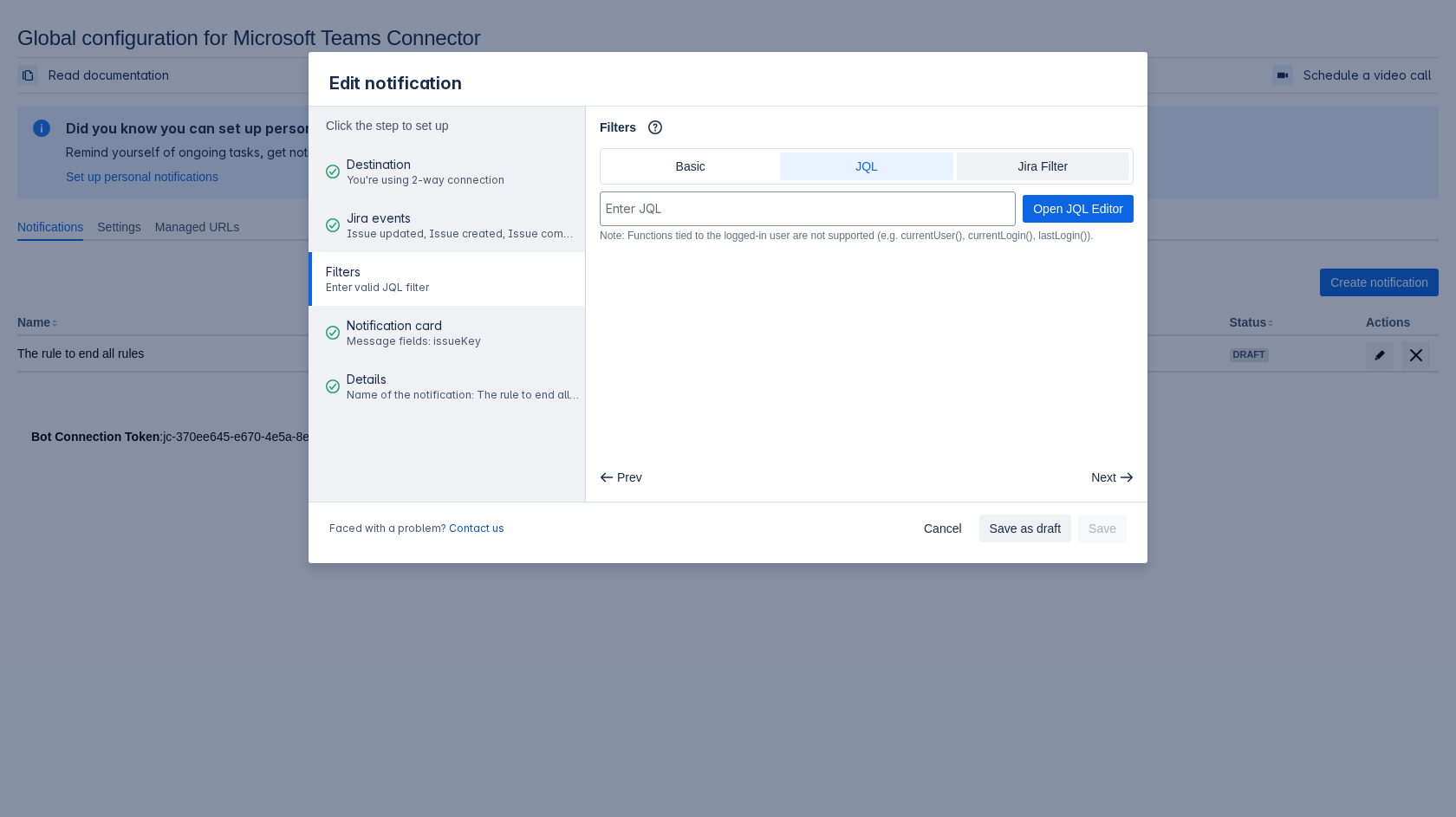
click at [1070, 156] on span "Jira Filter" at bounding box center [1043, 166] width 152 height 28
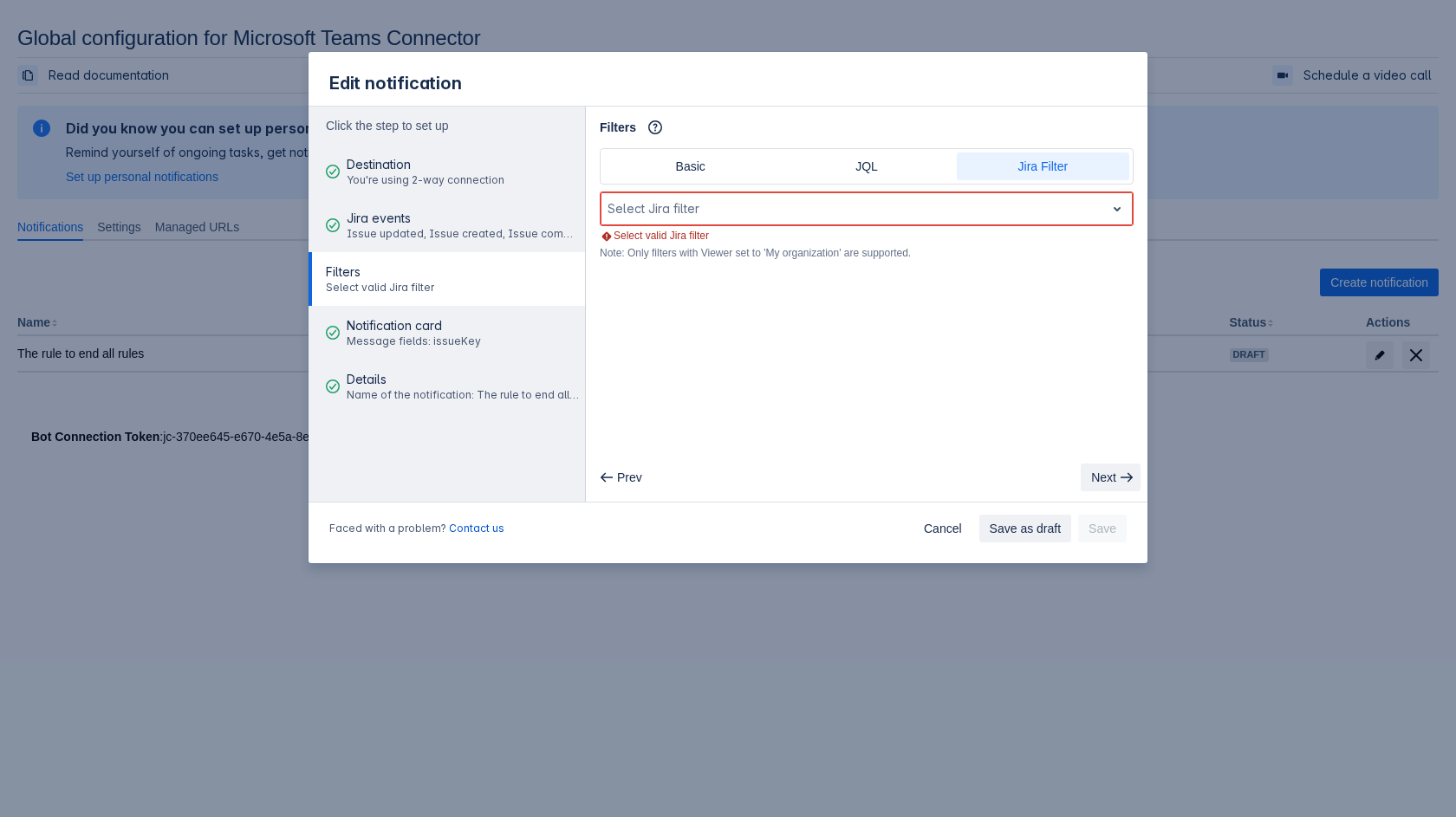
click at [1084, 478] on span "Next" at bounding box center [1104, 477] width 25 height 28
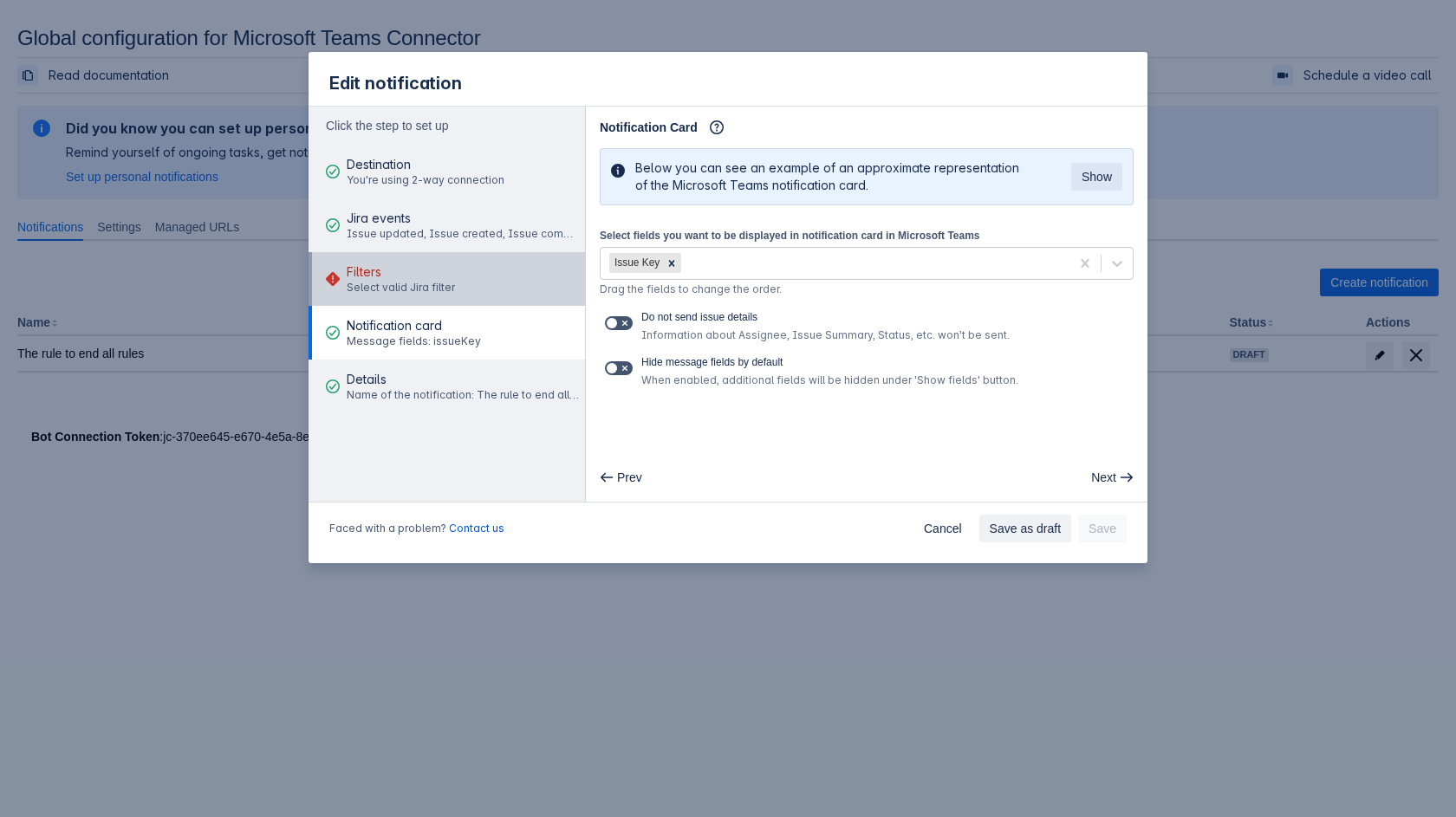
click at [416, 264] on div "Filters Select valid Jira filter" at bounding box center [401, 279] width 108 height 52
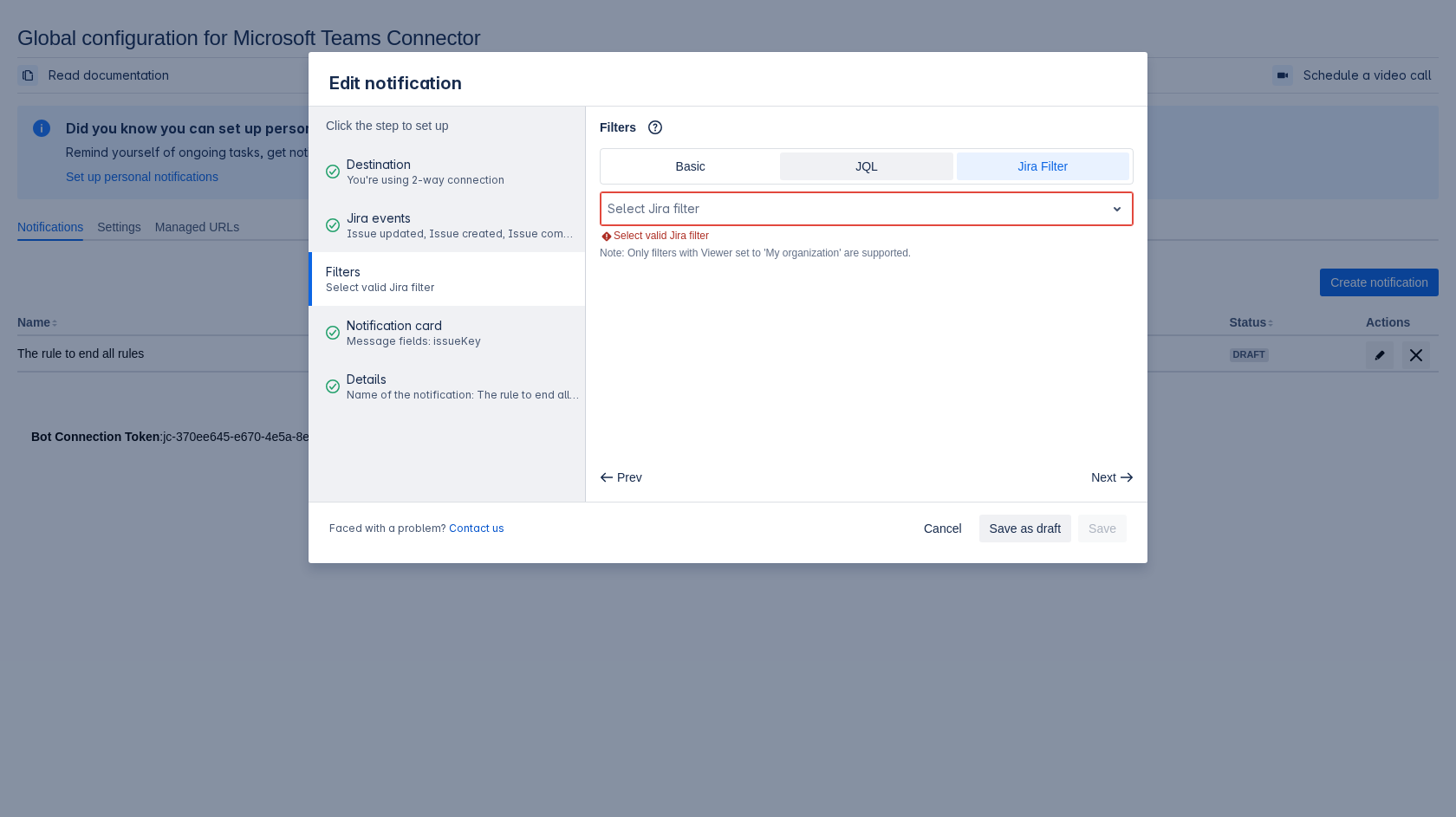
click at [873, 171] on span "JQL" at bounding box center [866, 166] width 152 height 28
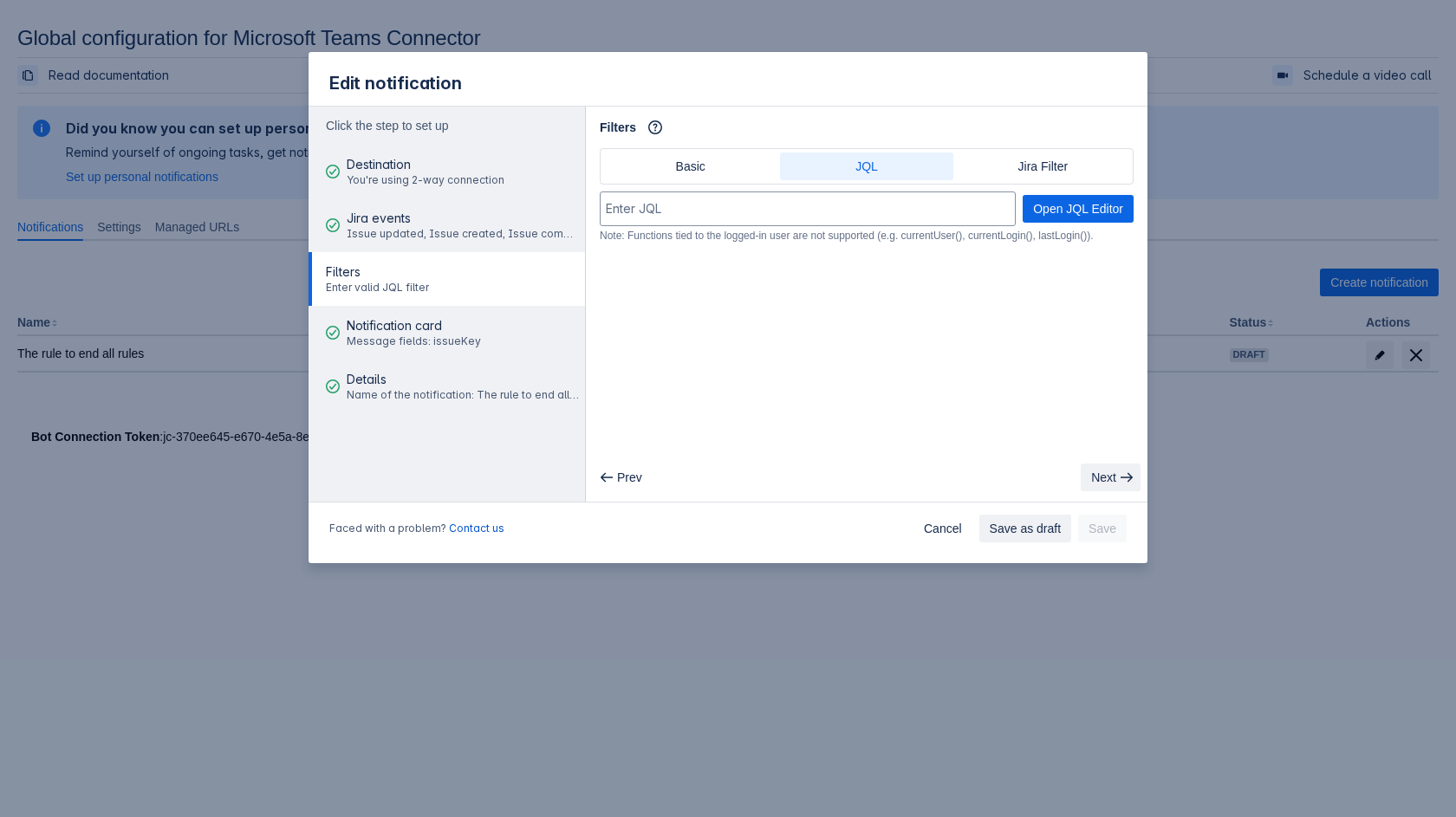
click at [1084, 477] on span "Next" at bounding box center [1104, 477] width 25 height 28
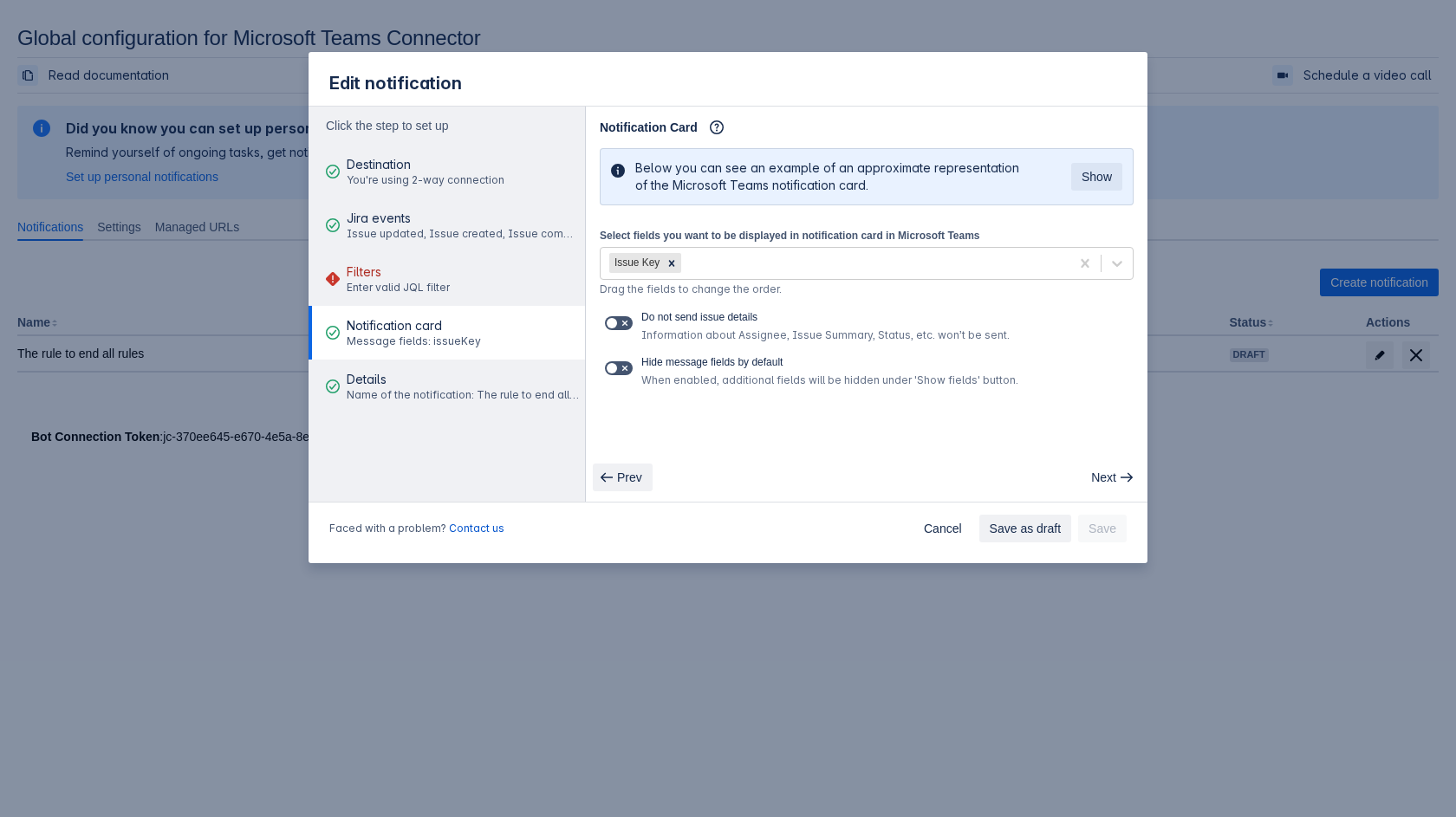
click at [602, 478] on span "button" at bounding box center [606, 477] width 14 height 14
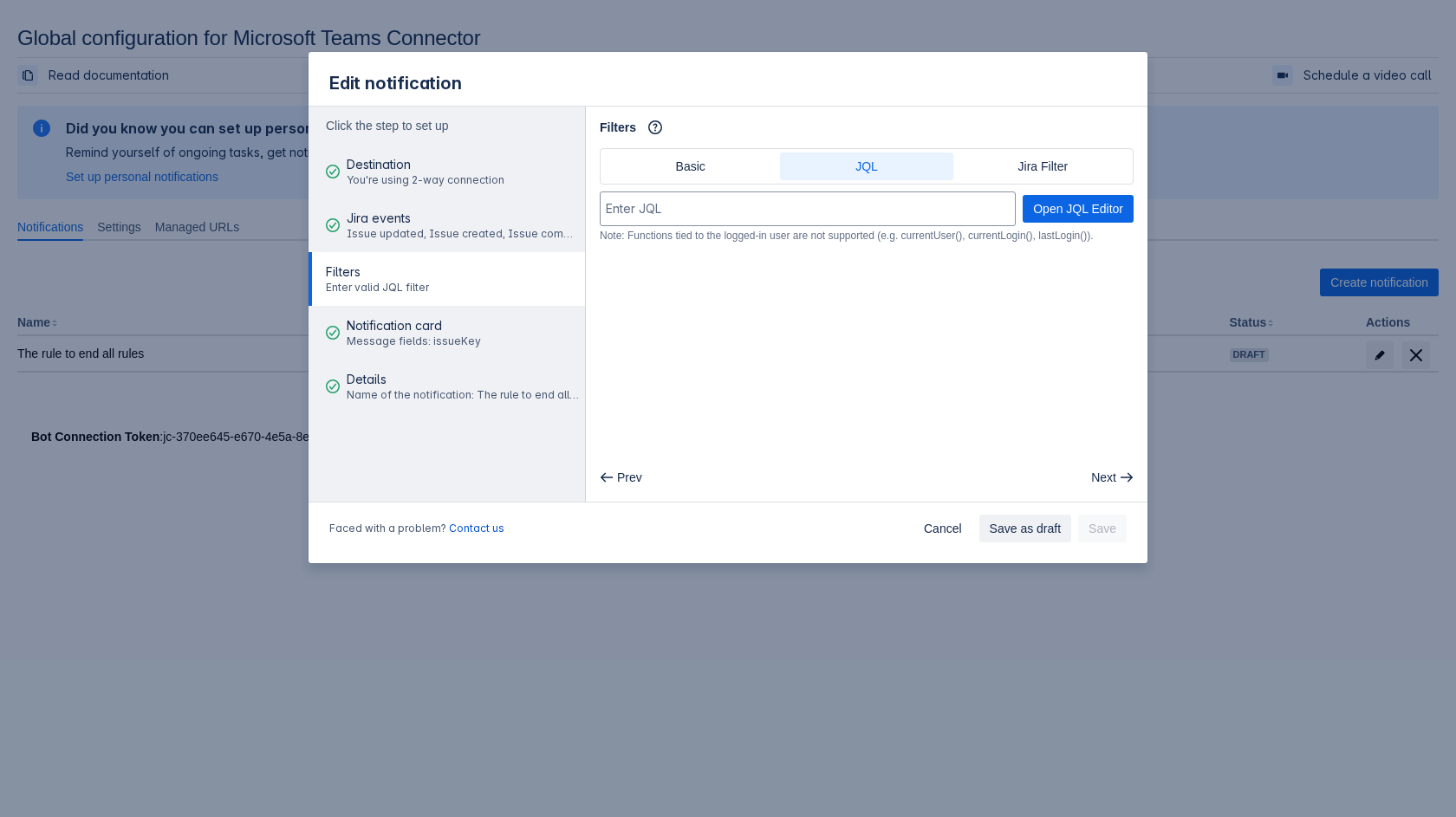
click at [1055, 152] on div "Basic JQL Jira Filter" at bounding box center [866, 166] width 534 height 37
click at [1052, 160] on span "Jira Filter" at bounding box center [1043, 166] width 152 height 28
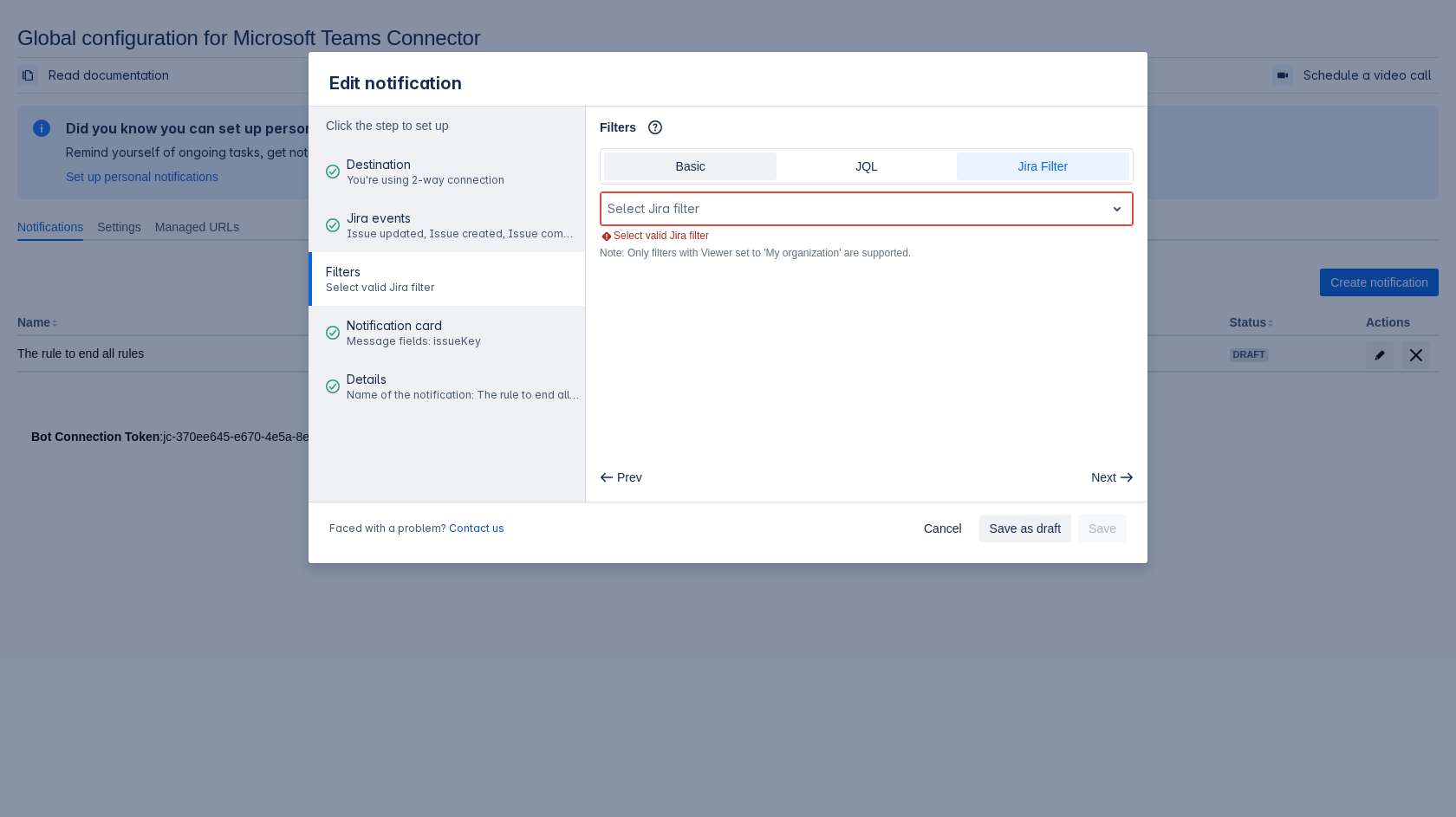
click at [731, 167] on span "Basic" at bounding box center [689, 166] width 152 height 28
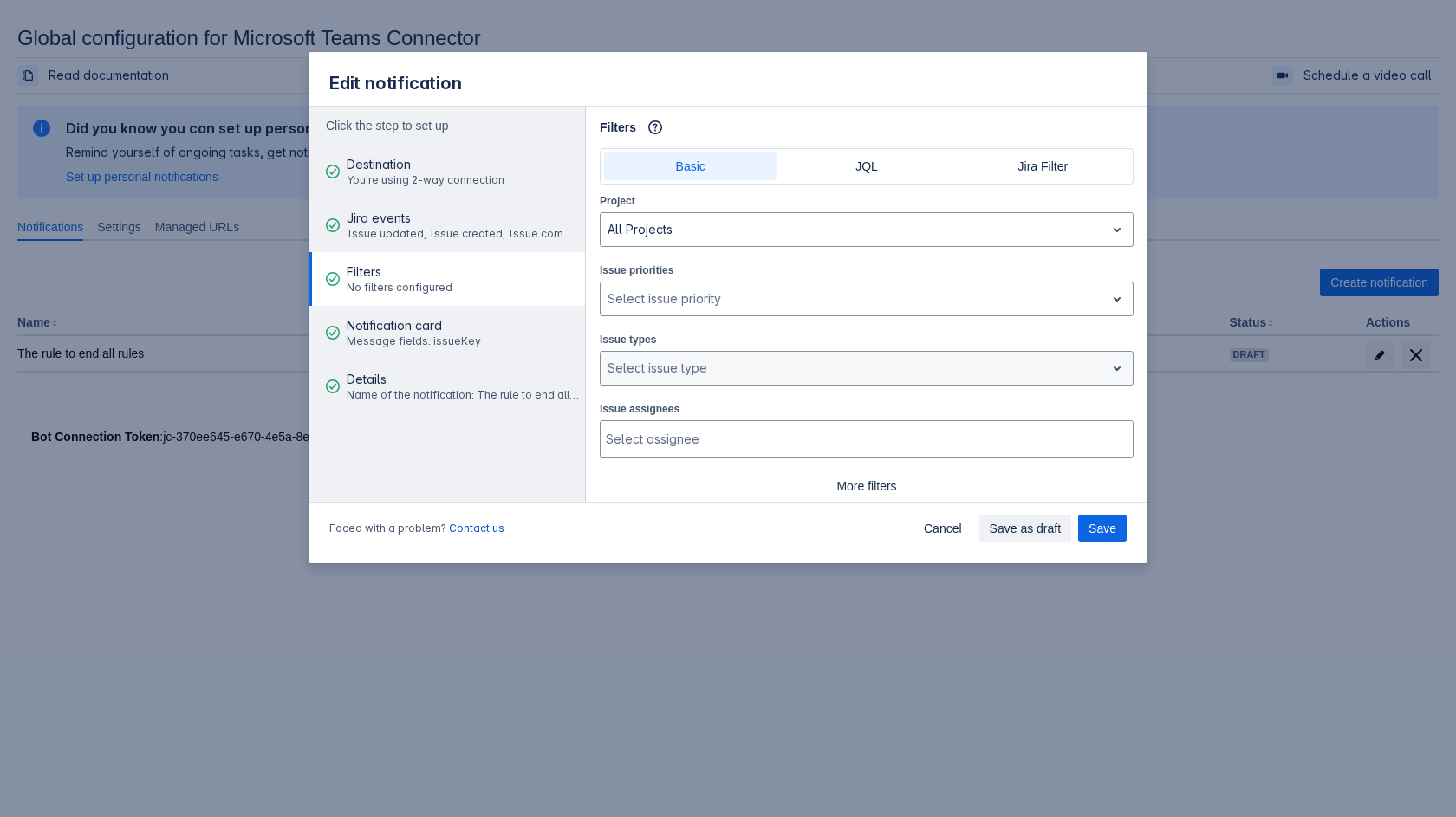
scroll to position [42, 0]
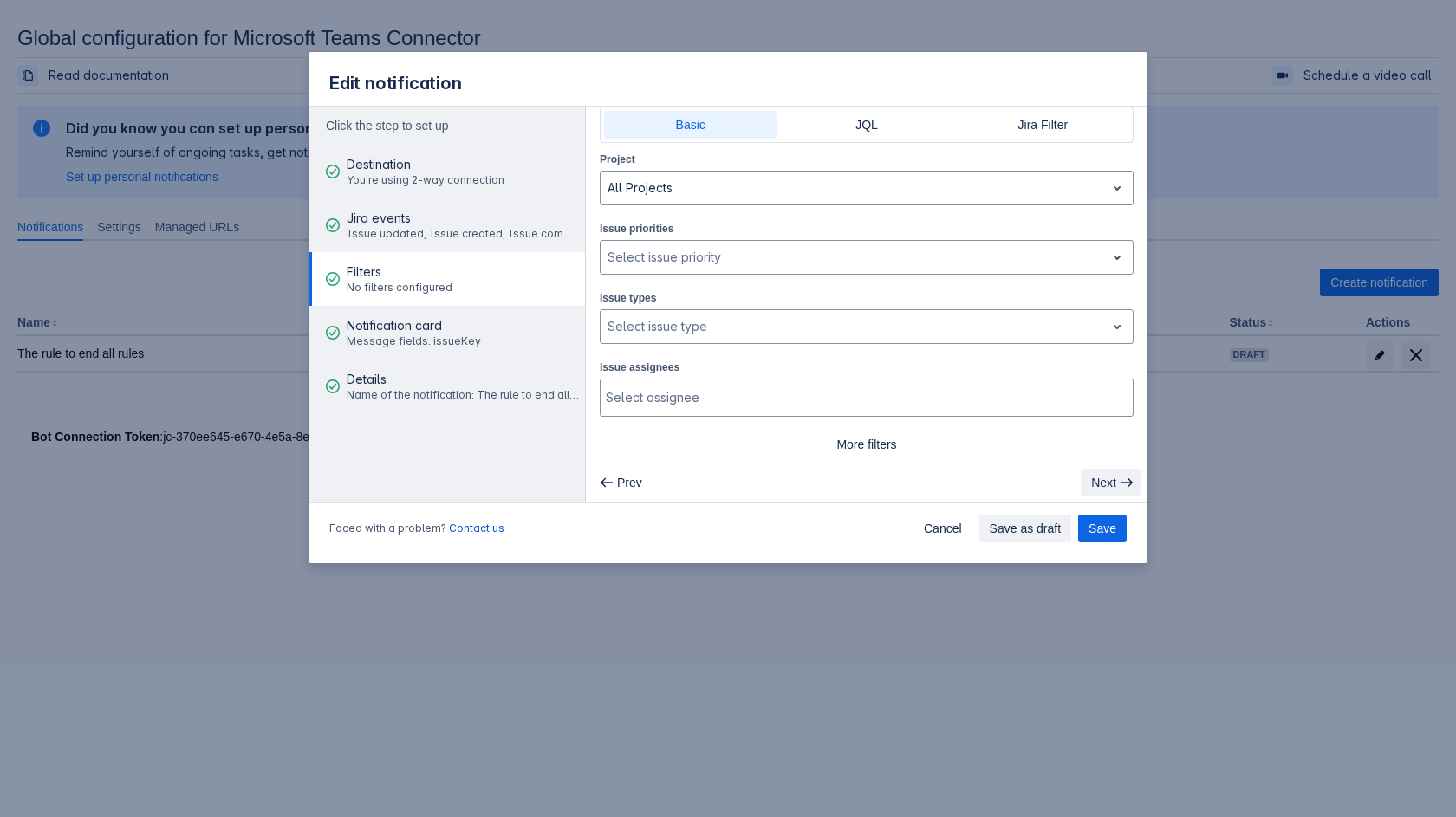
click at [1084, 481] on span "Next" at bounding box center [1104, 483] width 25 height 28
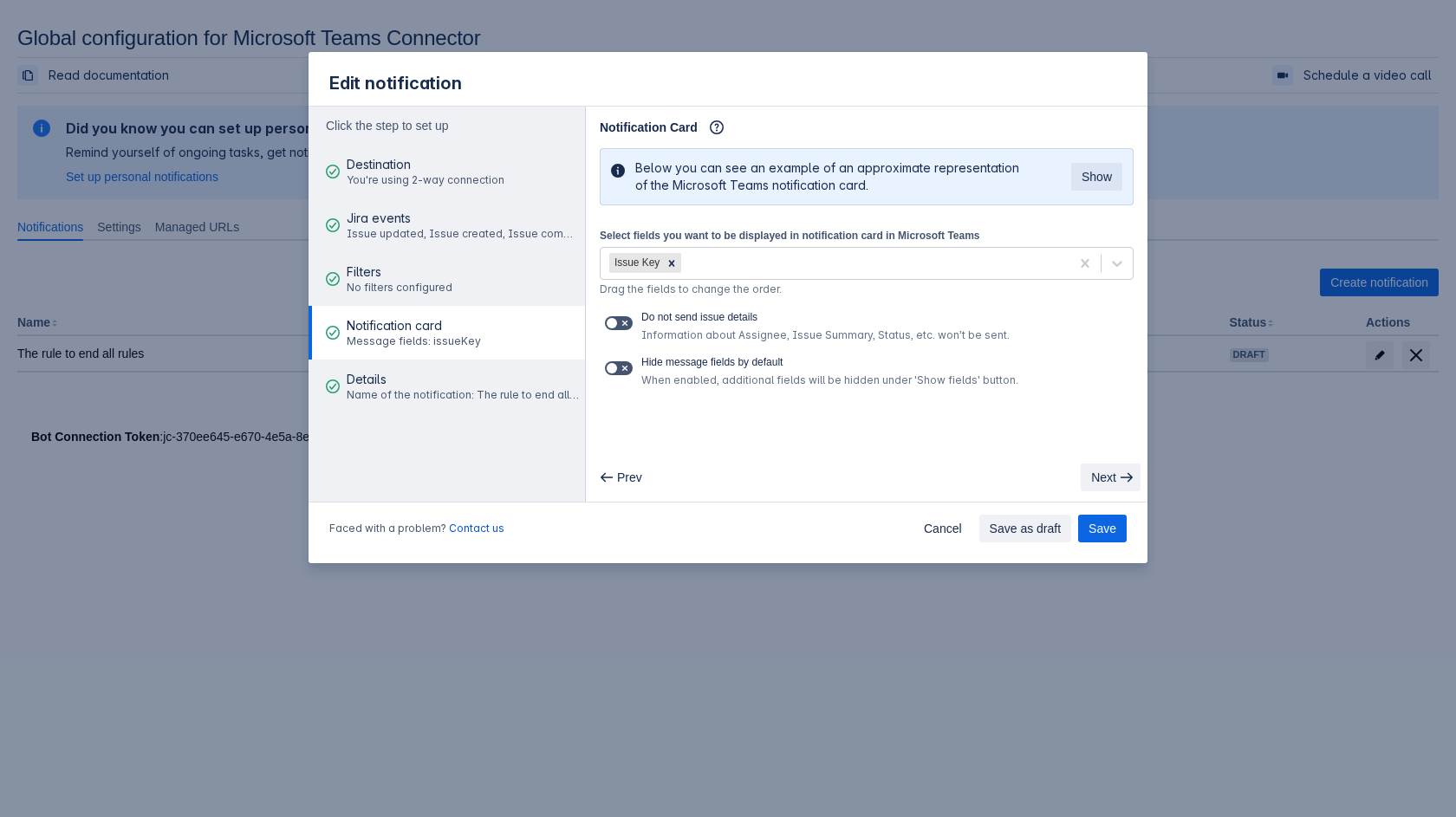
scroll to position [0, 0]
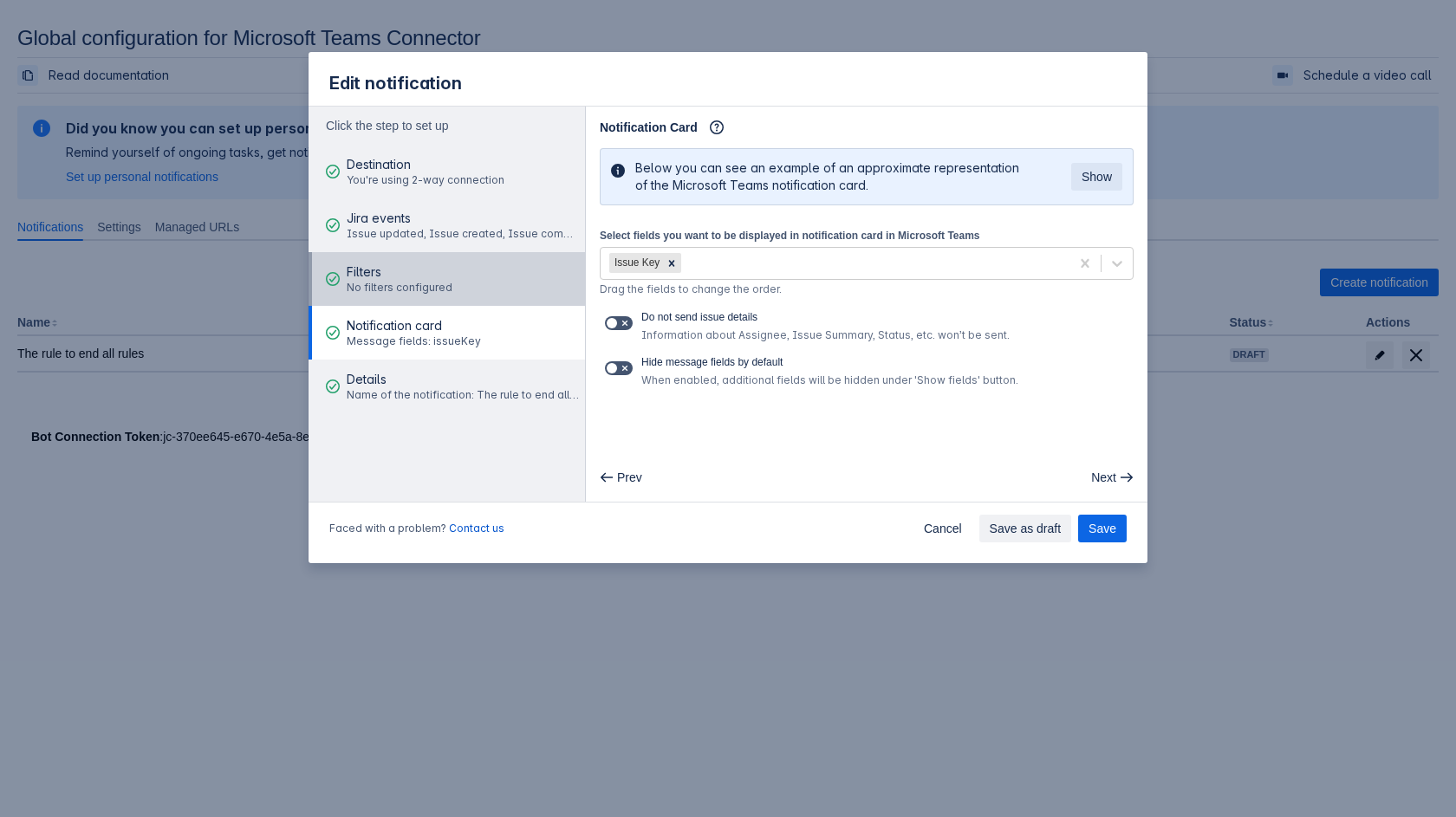
click at [470, 298] on button "Filters No filters configured" at bounding box center [447, 279] width 276 height 54
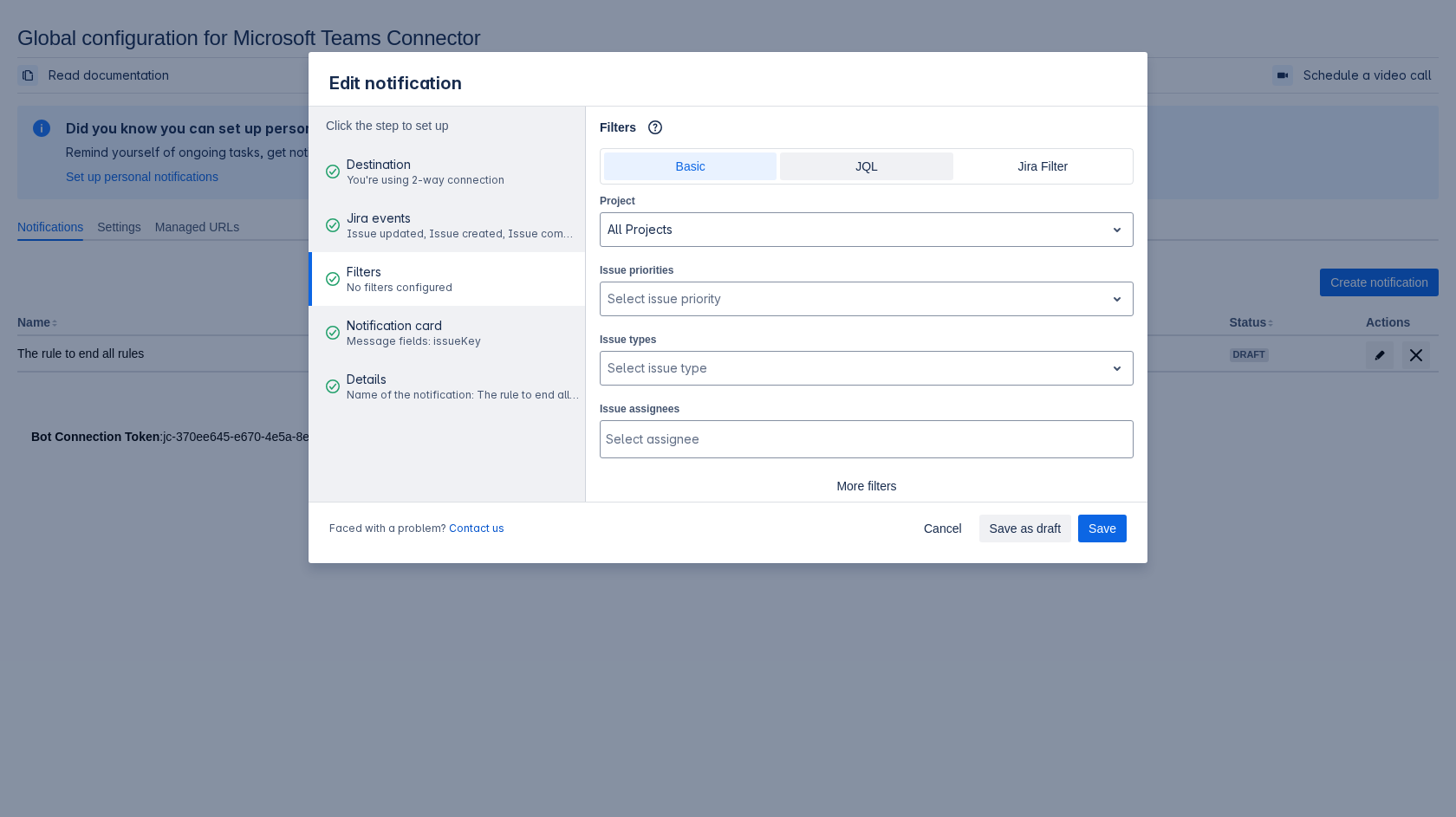
click at [858, 160] on span "JQL" at bounding box center [866, 166] width 152 height 28
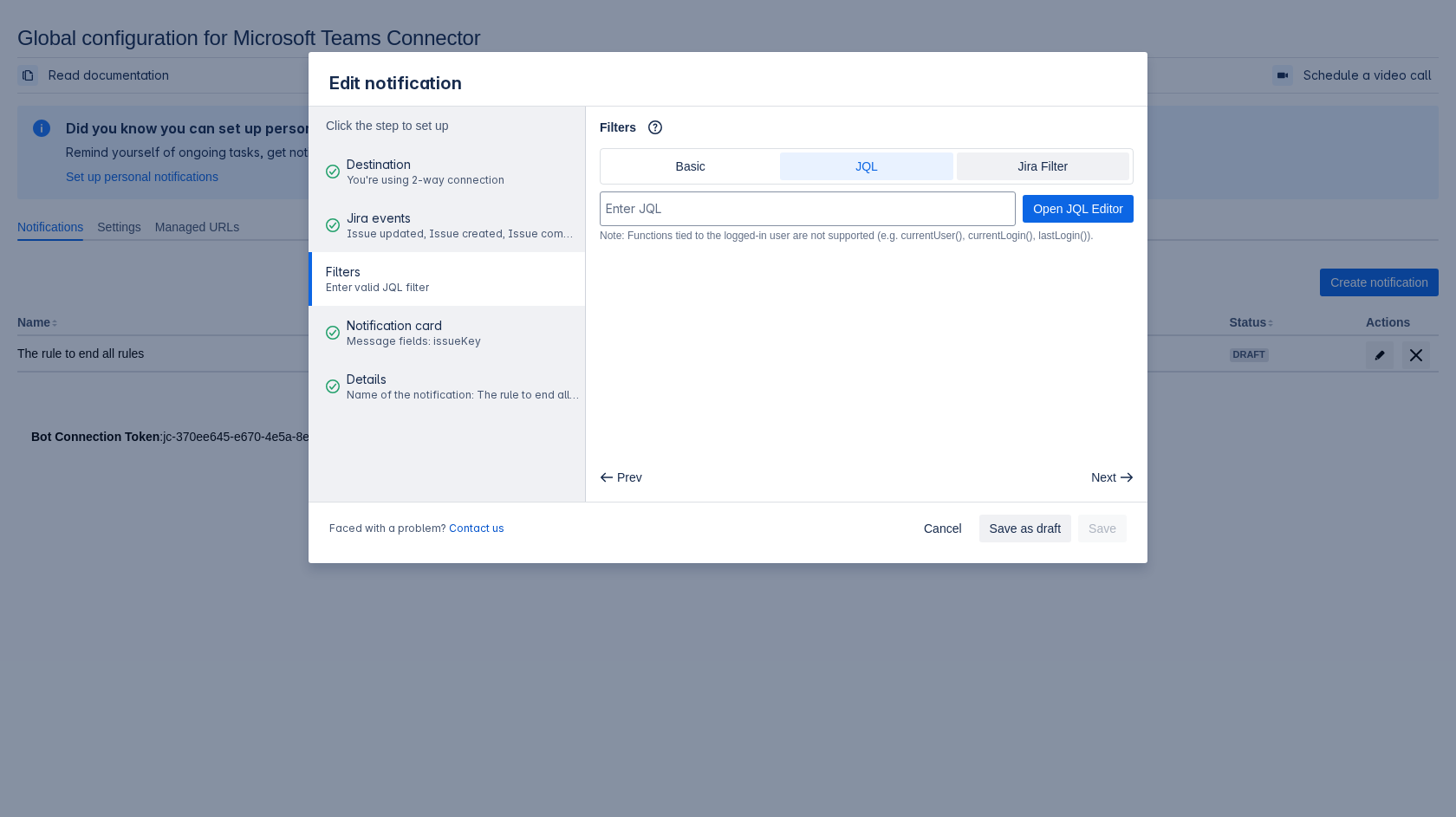
click at [1066, 168] on span "Jira Filter" at bounding box center [1043, 166] width 152 height 28
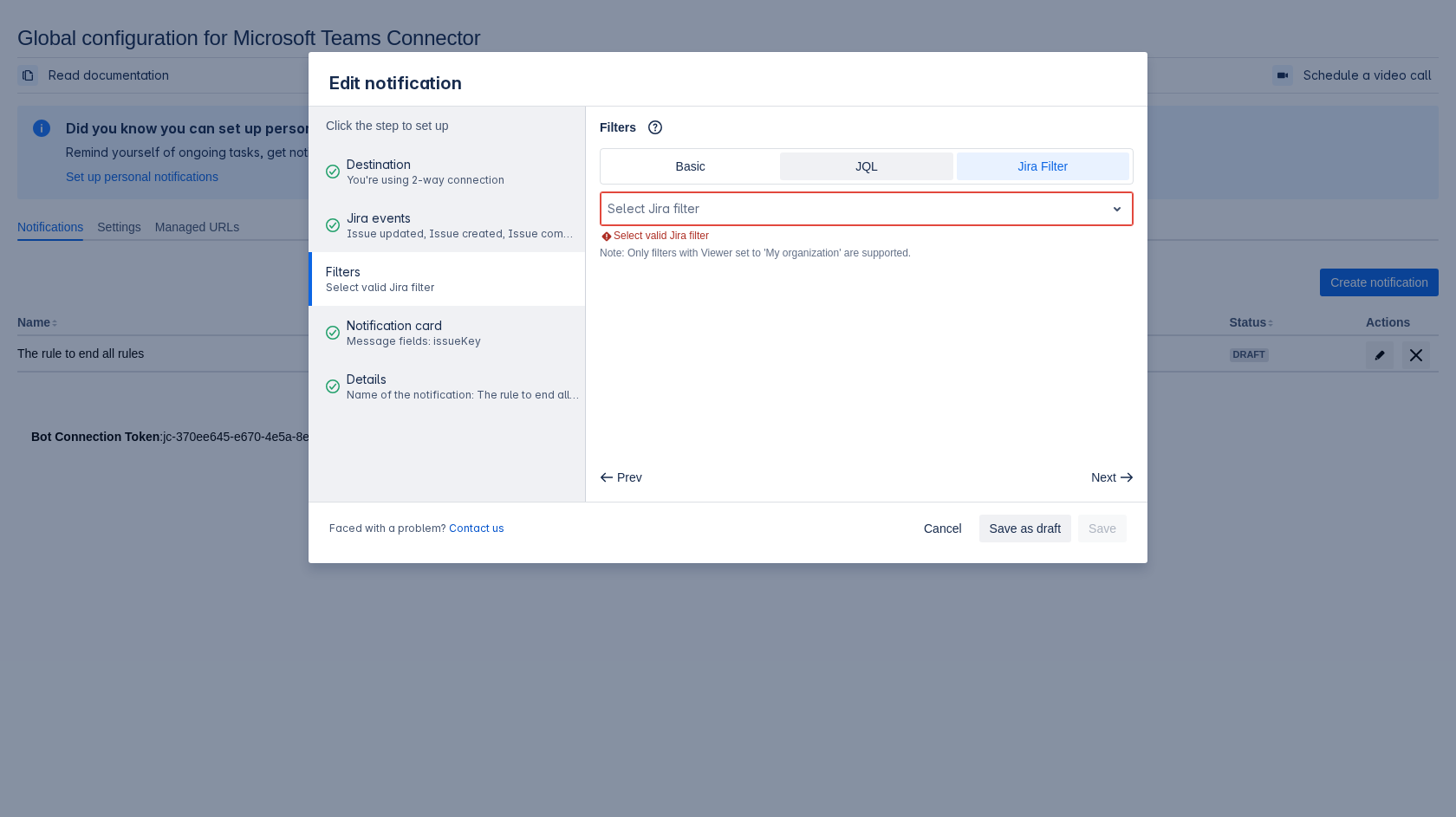
click at [909, 166] on span "JQL" at bounding box center [866, 166] width 152 height 28
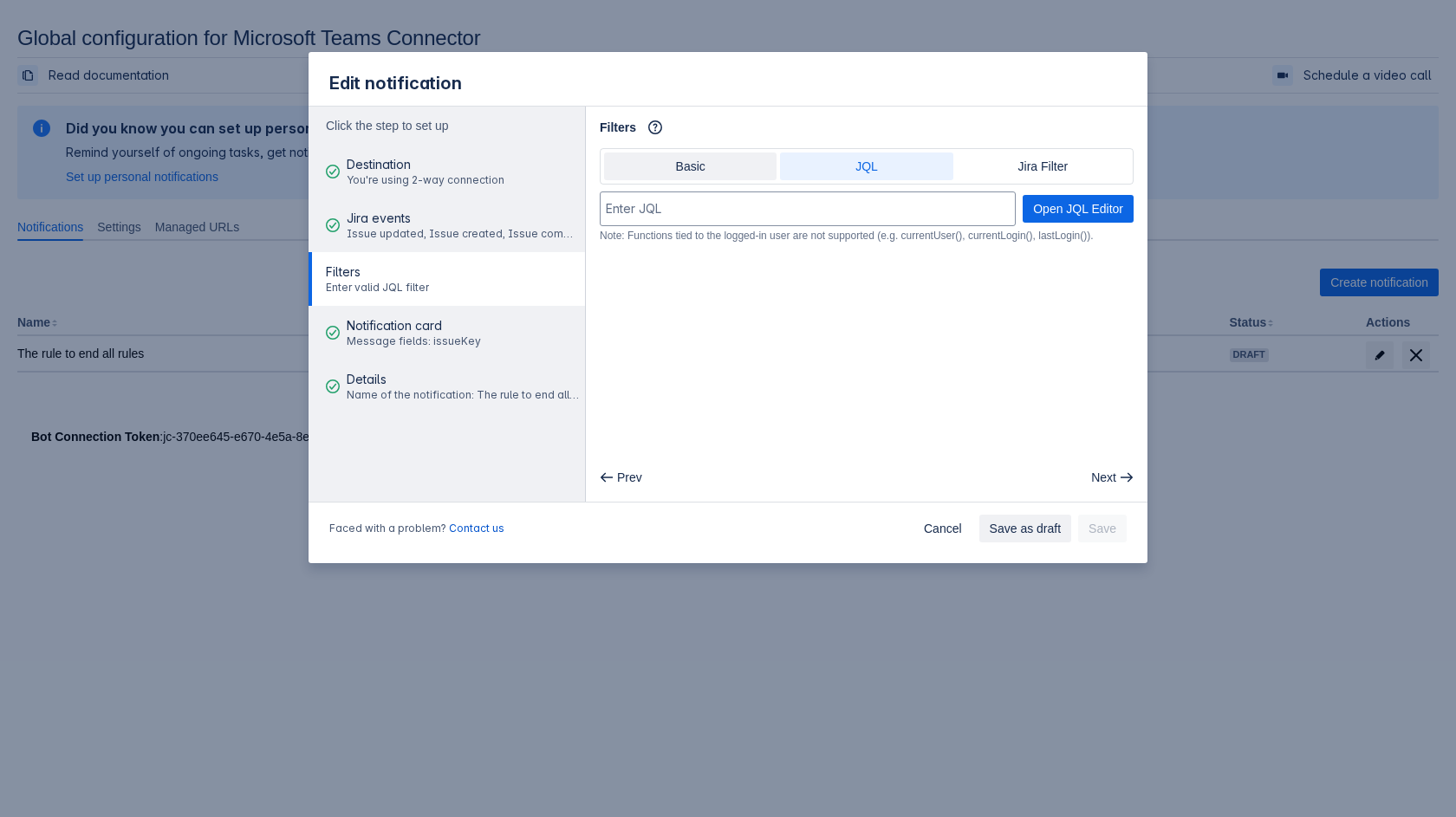
click at [692, 160] on span "Basic" at bounding box center [689, 166] width 152 height 28
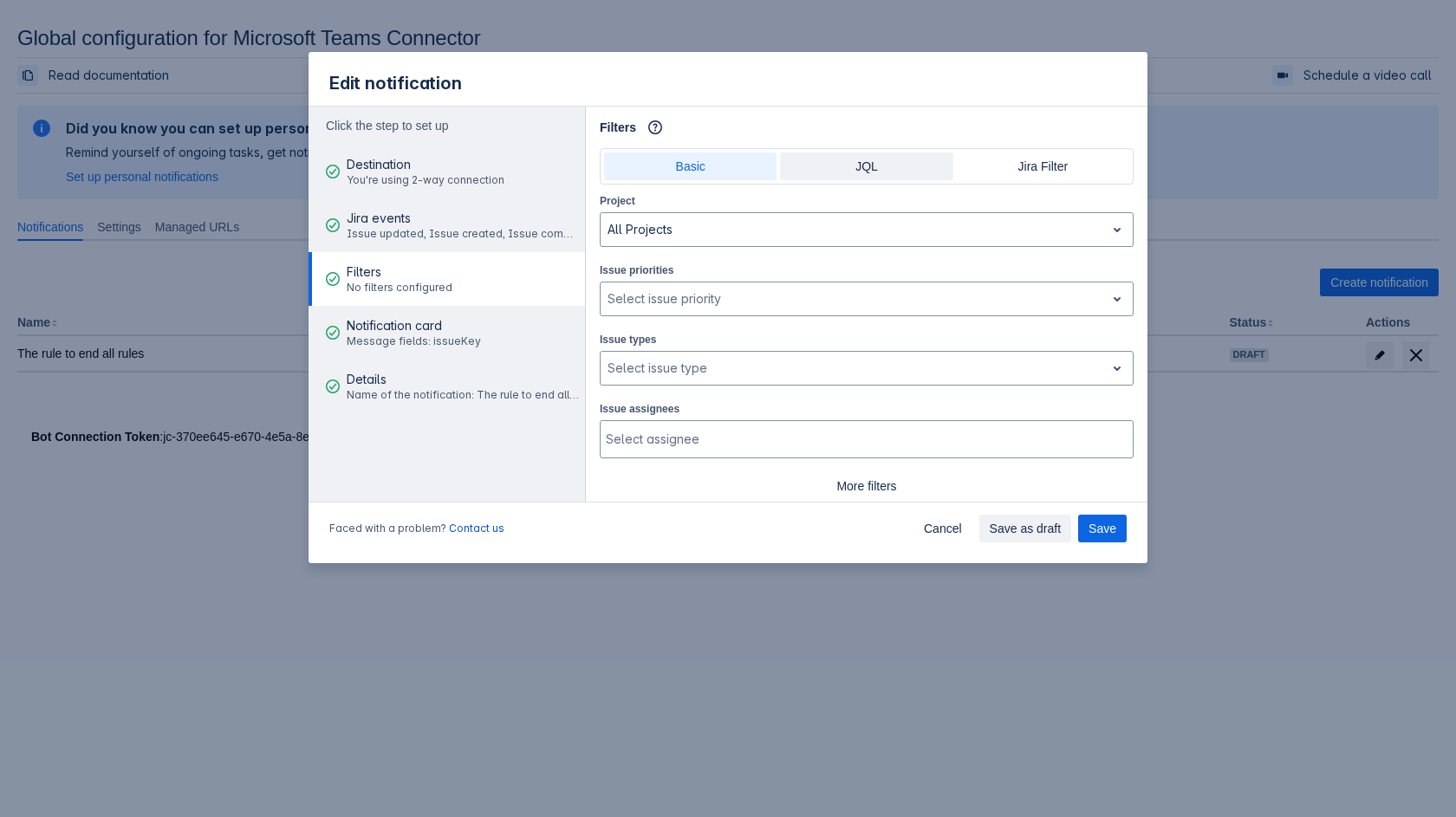
click at [850, 162] on span "JQL" at bounding box center [866, 166] width 152 height 28
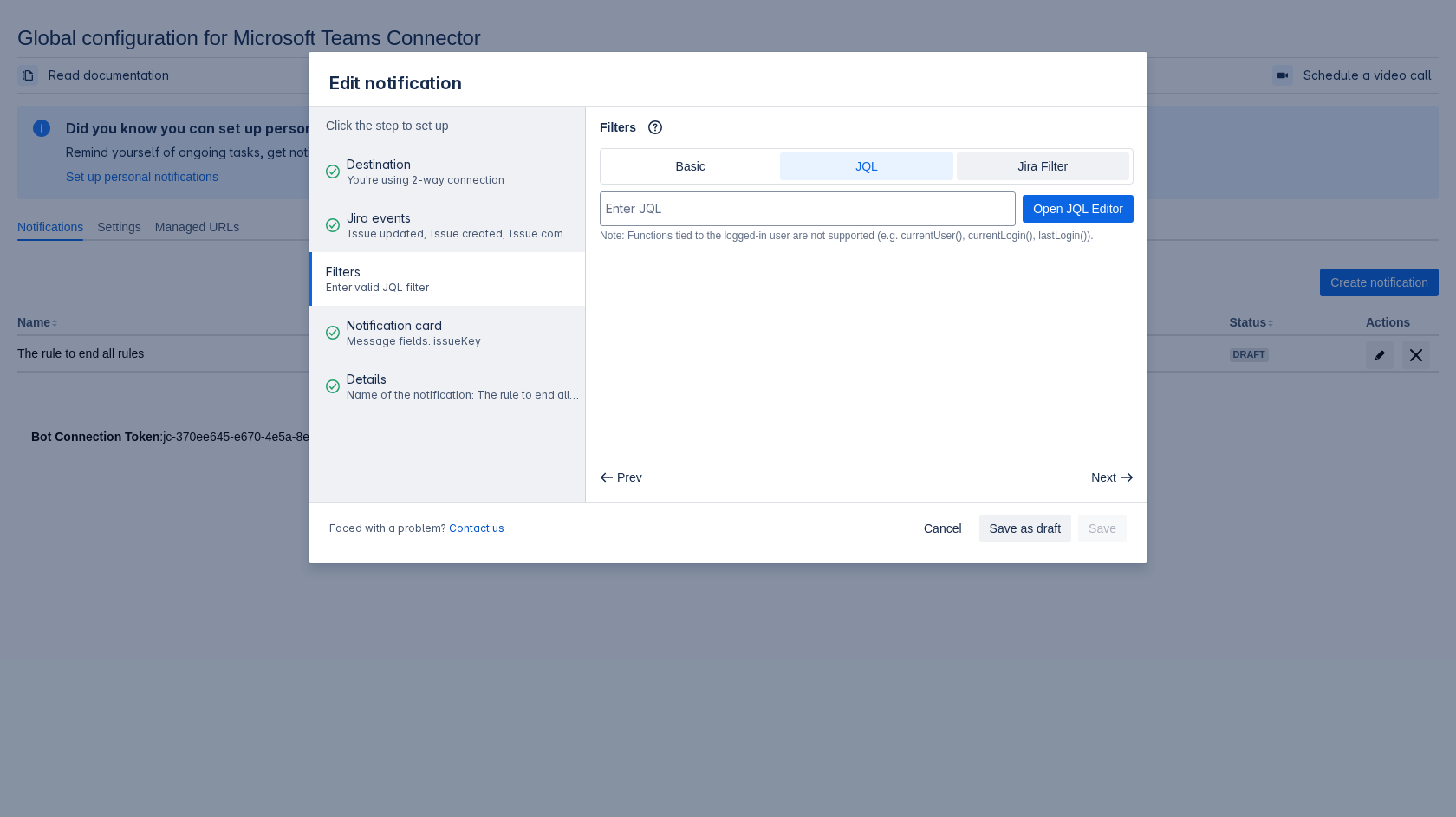
click at [993, 163] on span "Jira Filter" at bounding box center [1043, 166] width 152 height 28
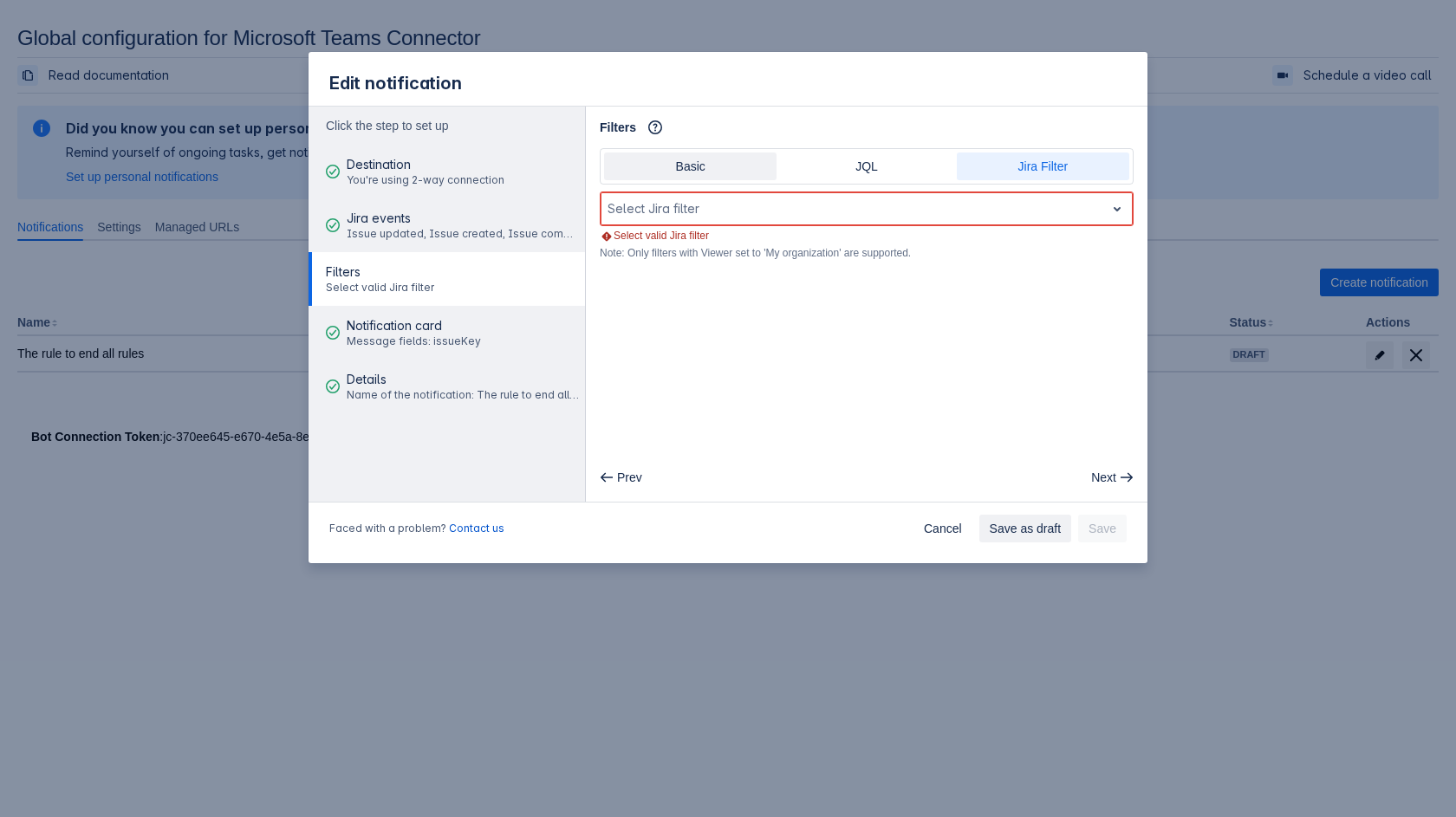
click at [743, 172] on span "Basic" at bounding box center [689, 166] width 152 height 28
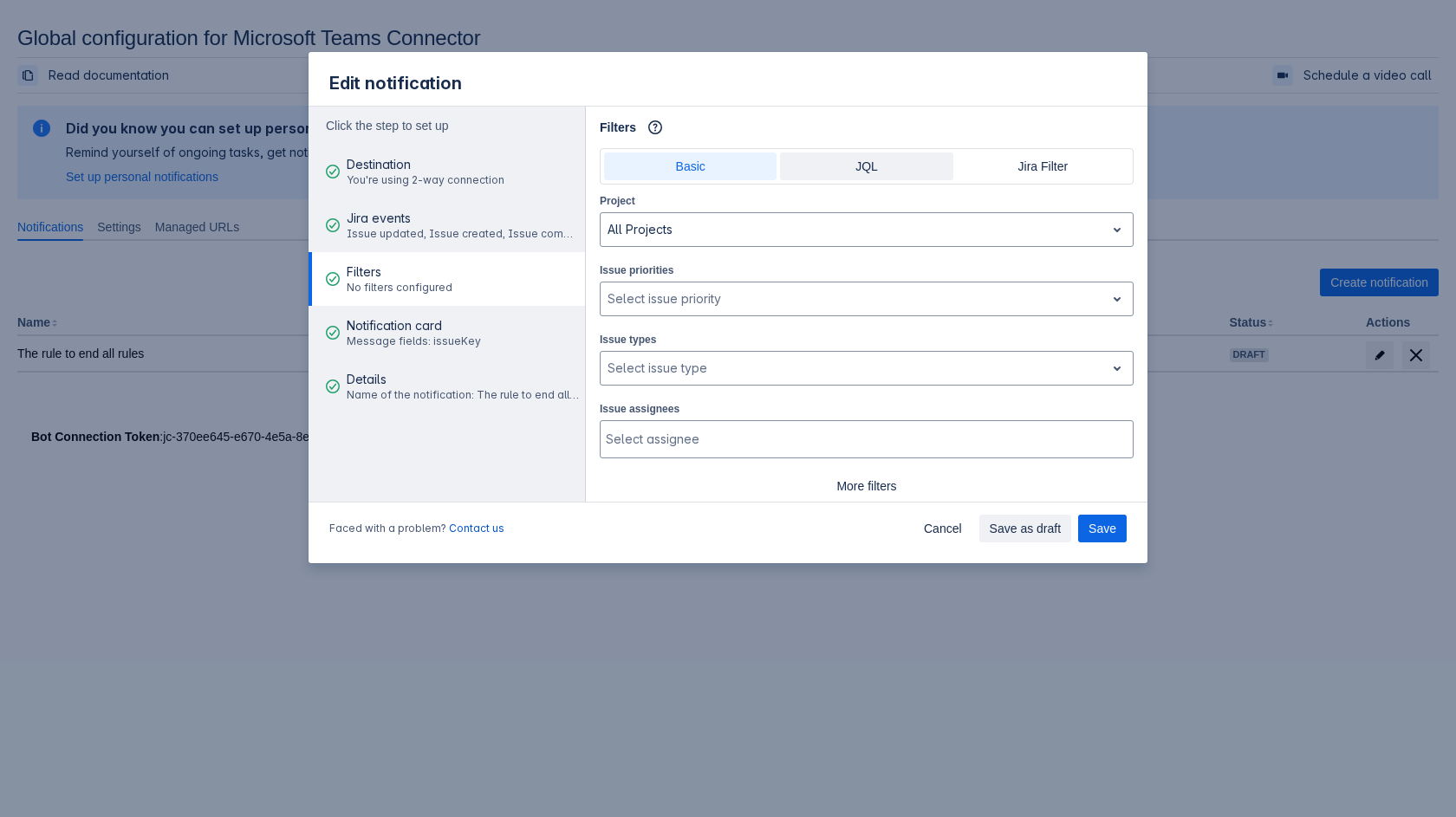
click at [861, 162] on span "JQL" at bounding box center [866, 166] width 152 height 28
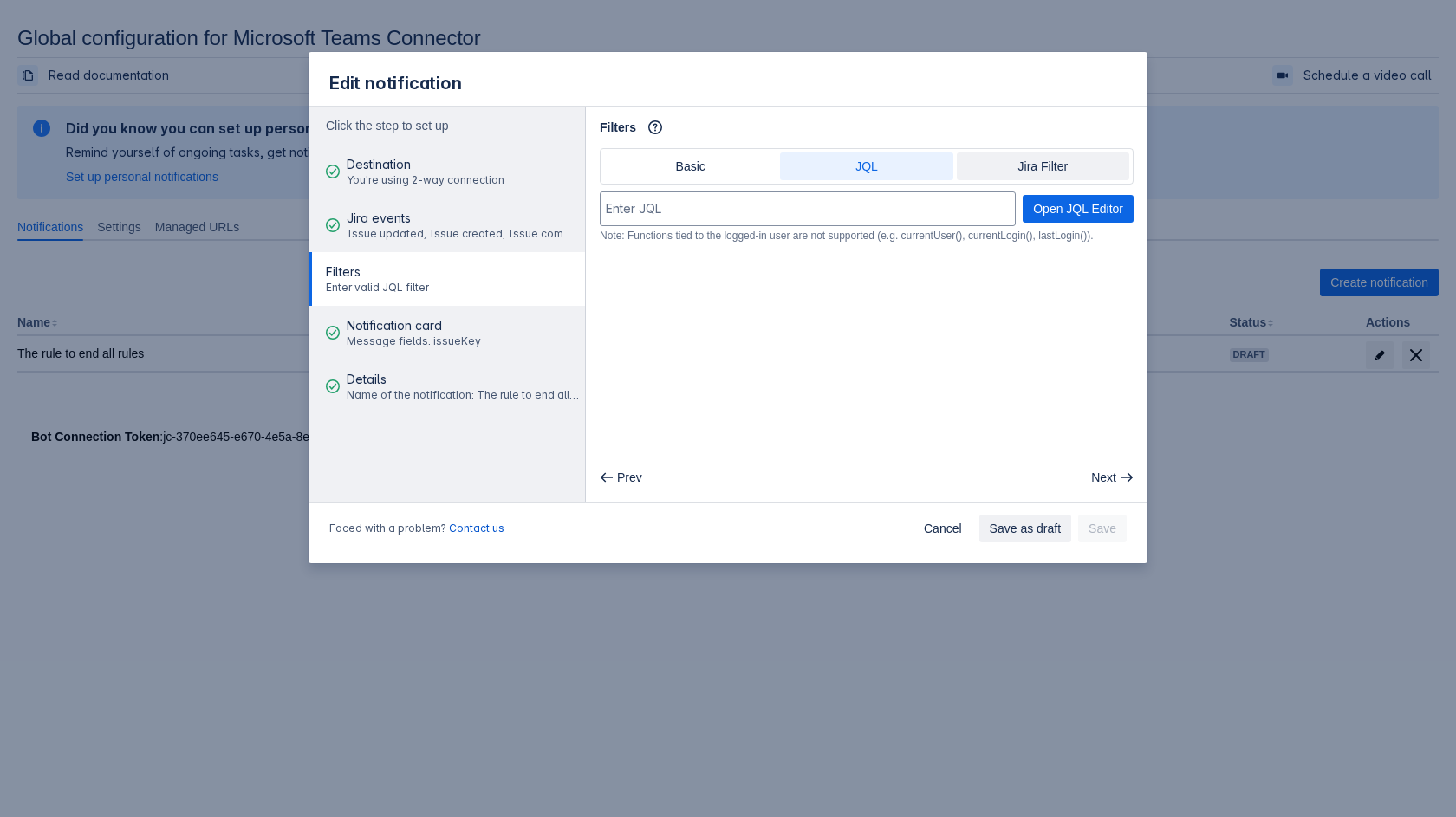
click at [1002, 174] on span "Jira Filter" at bounding box center [1043, 166] width 152 height 28
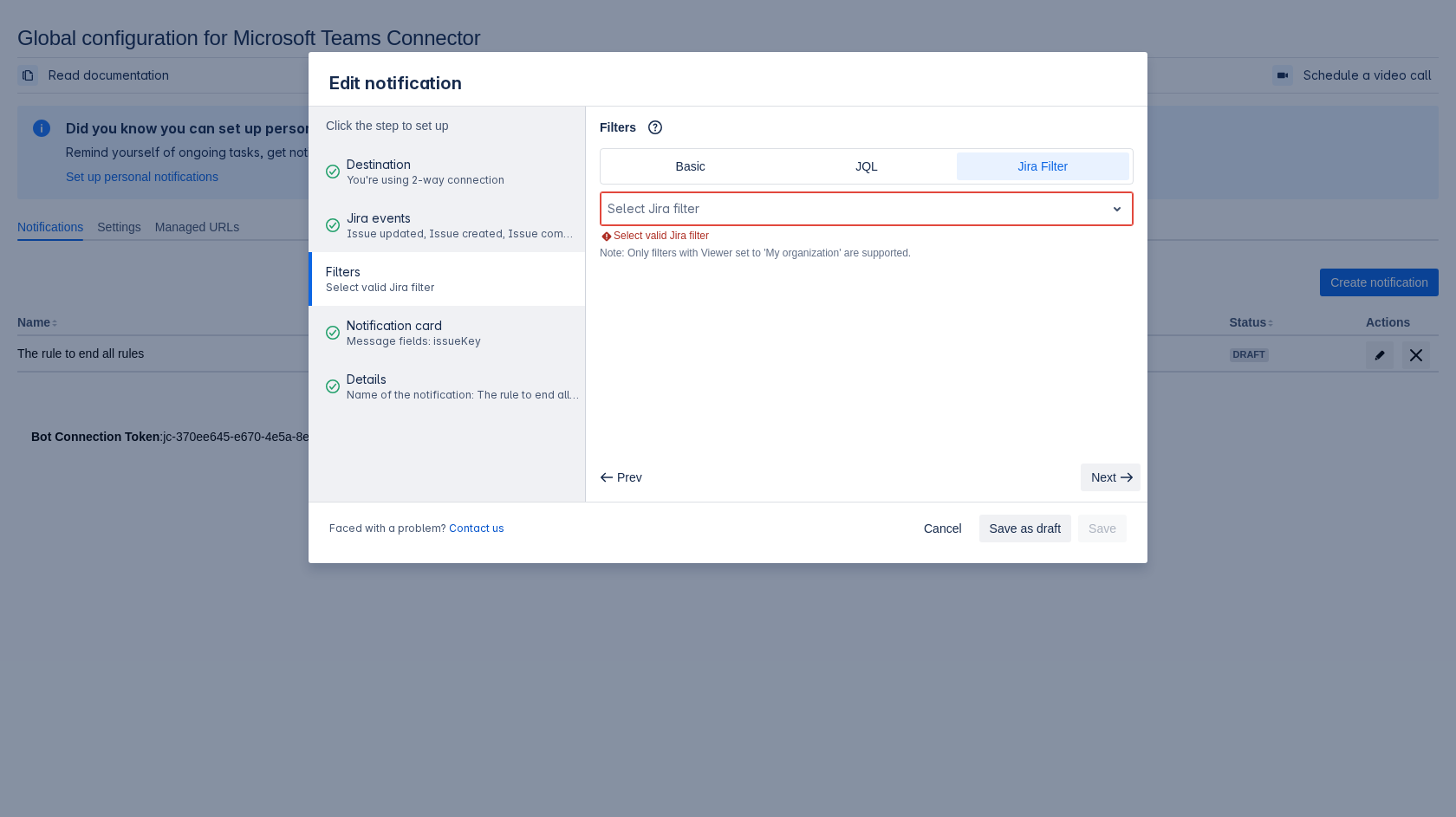
click at [1084, 473] on span "Next" at bounding box center [1104, 477] width 25 height 28
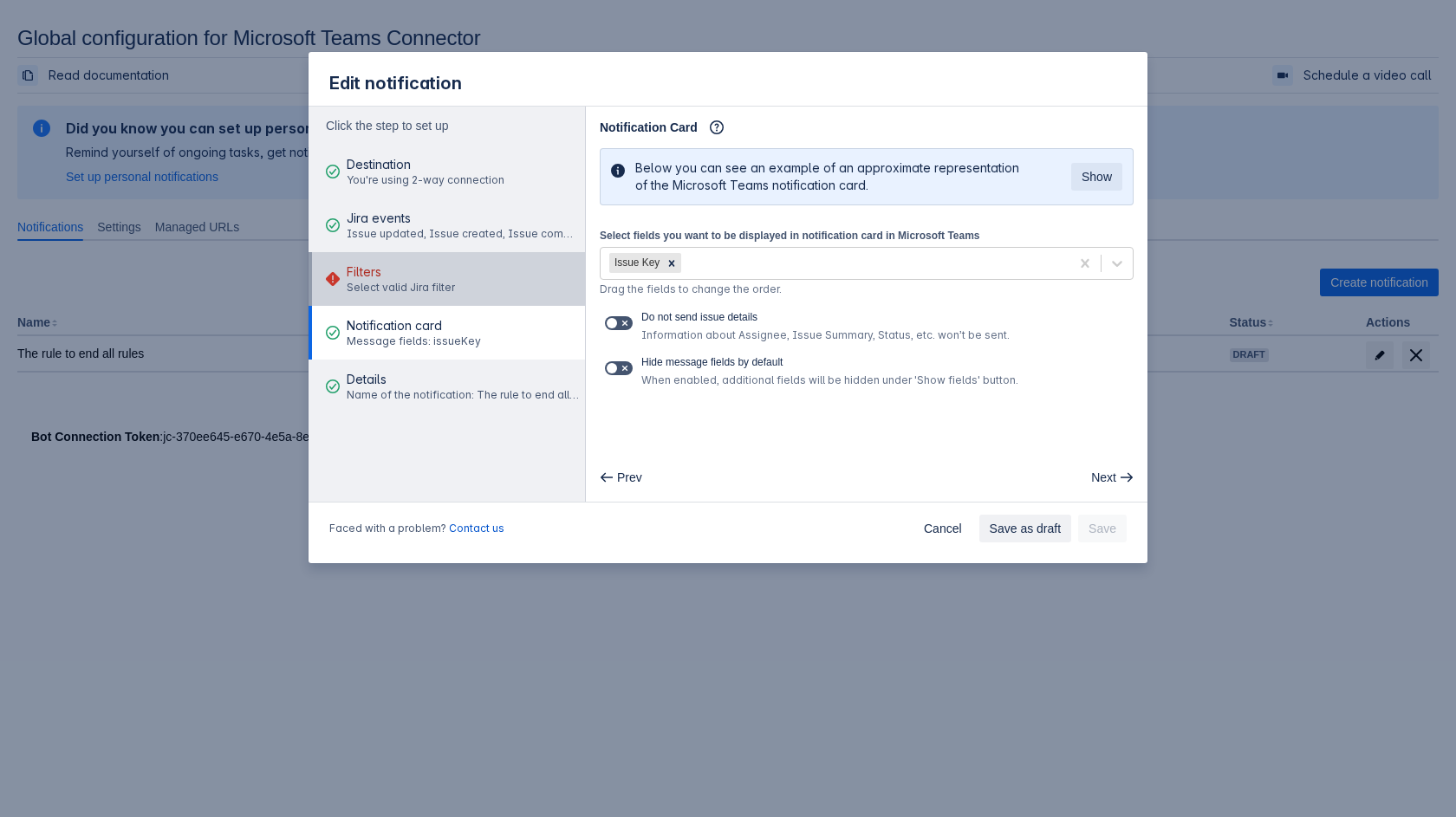
click at [494, 276] on button "Filters Select valid Jira filter" at bounding box center [447, 279] width 276 height 54
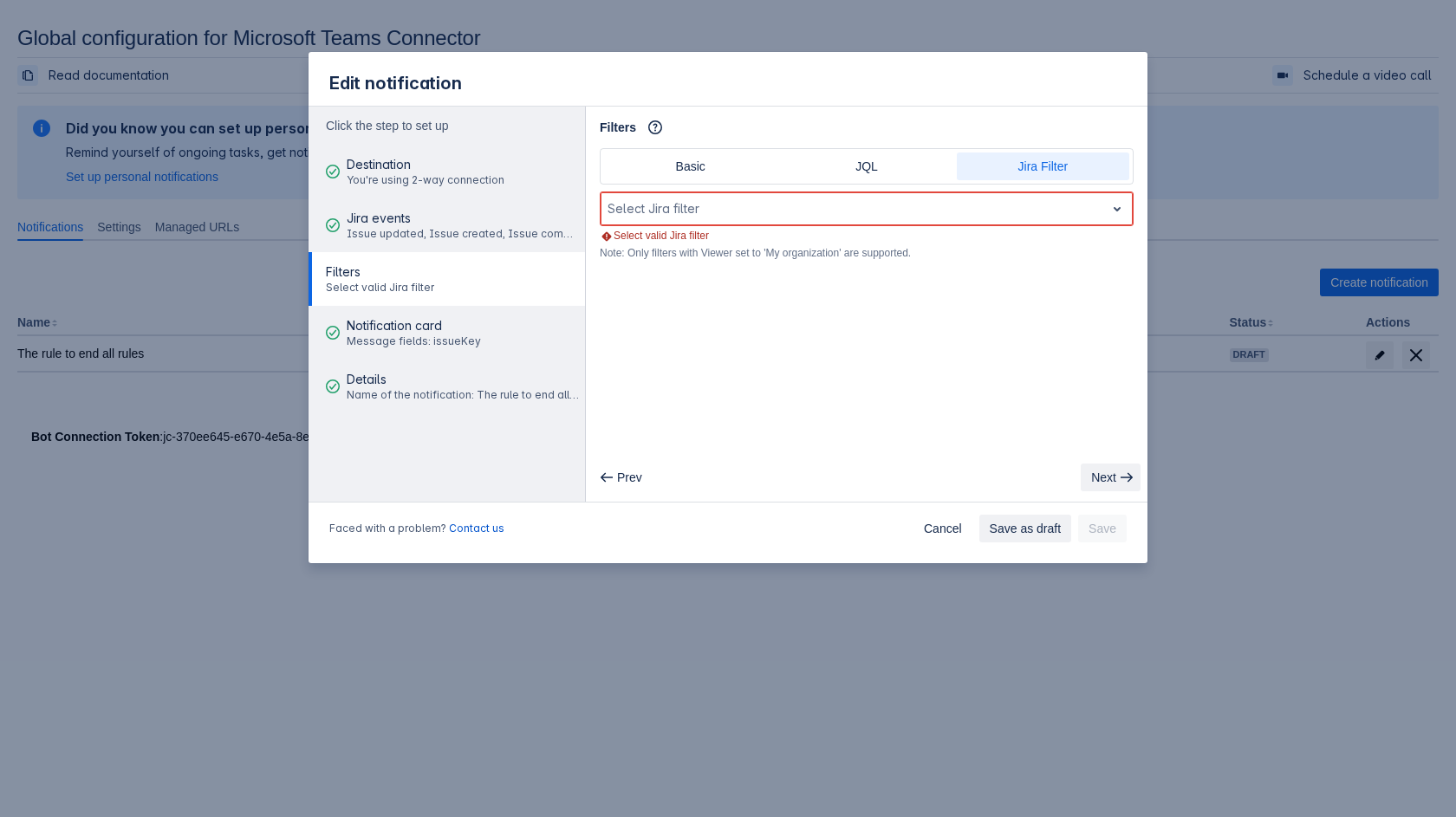
click at [1084, 484] on span "Next" at bounding box center [1104, 477] width 25 height 28
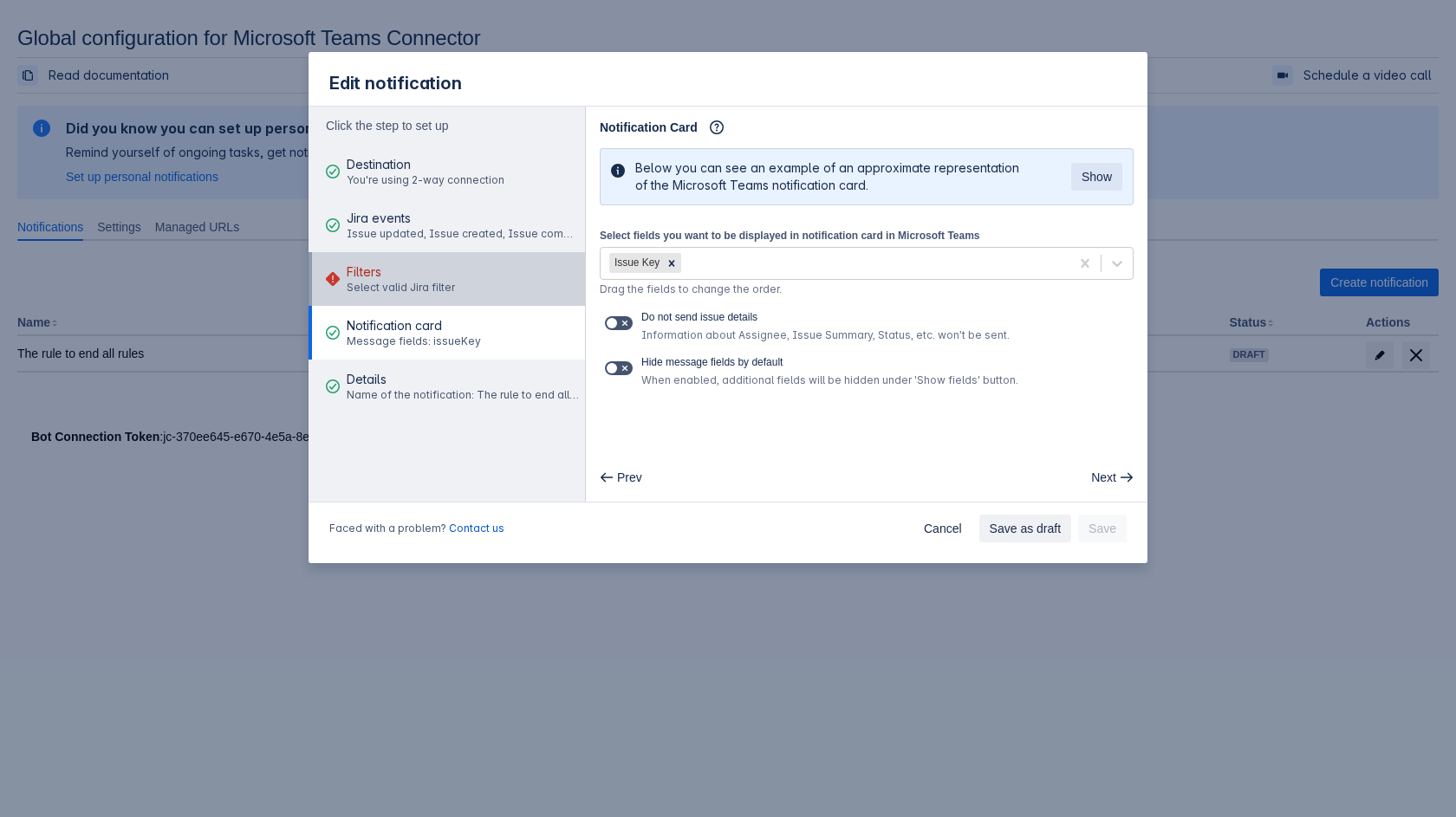
click at [469, 292] on button "Filters Select valid Jira filter" at bounding box center [447, 279] width 276 height 54
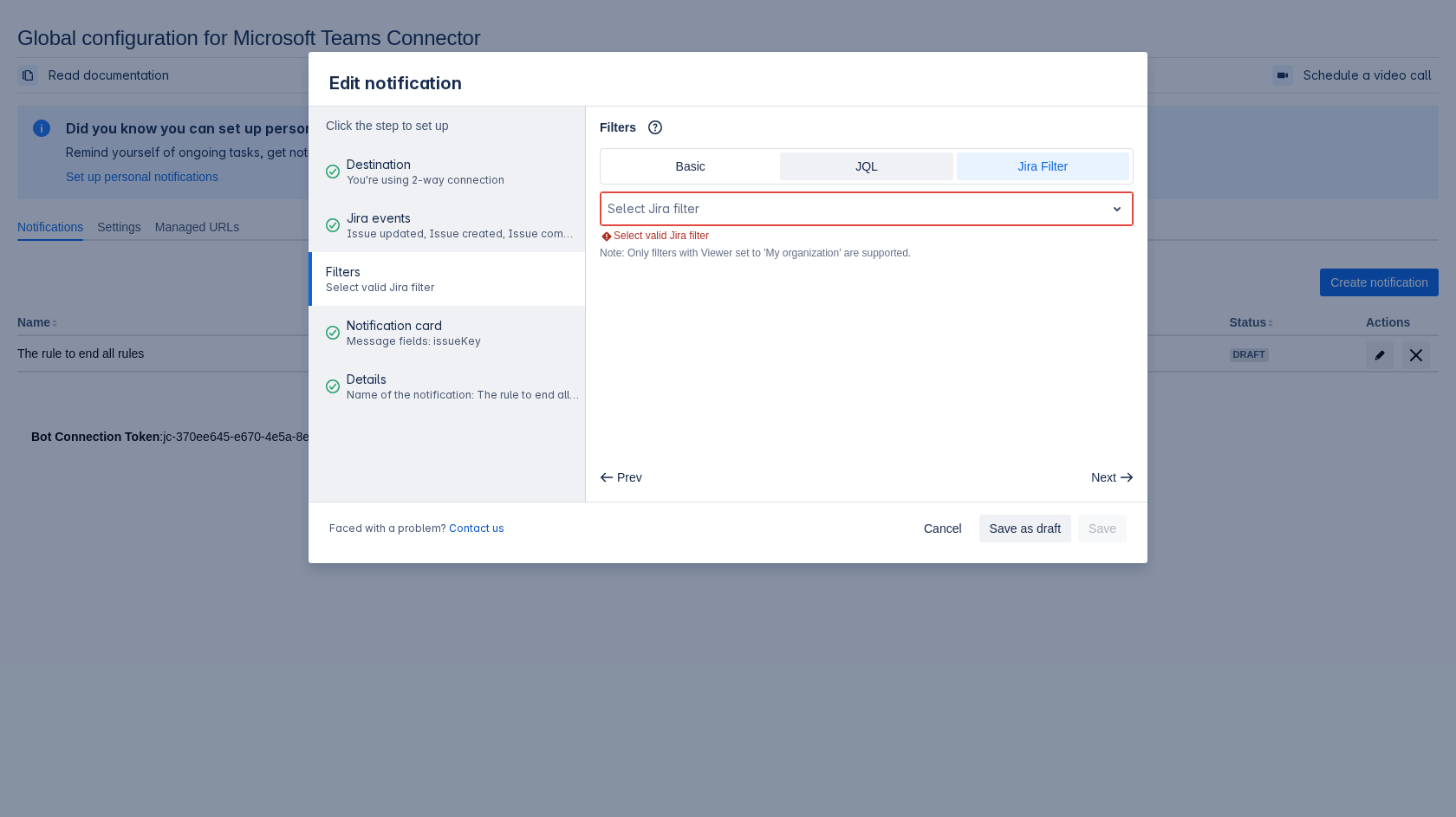
click at [890, 166] on span "JQL" at bounding box center [866, 166] width 152 height 28
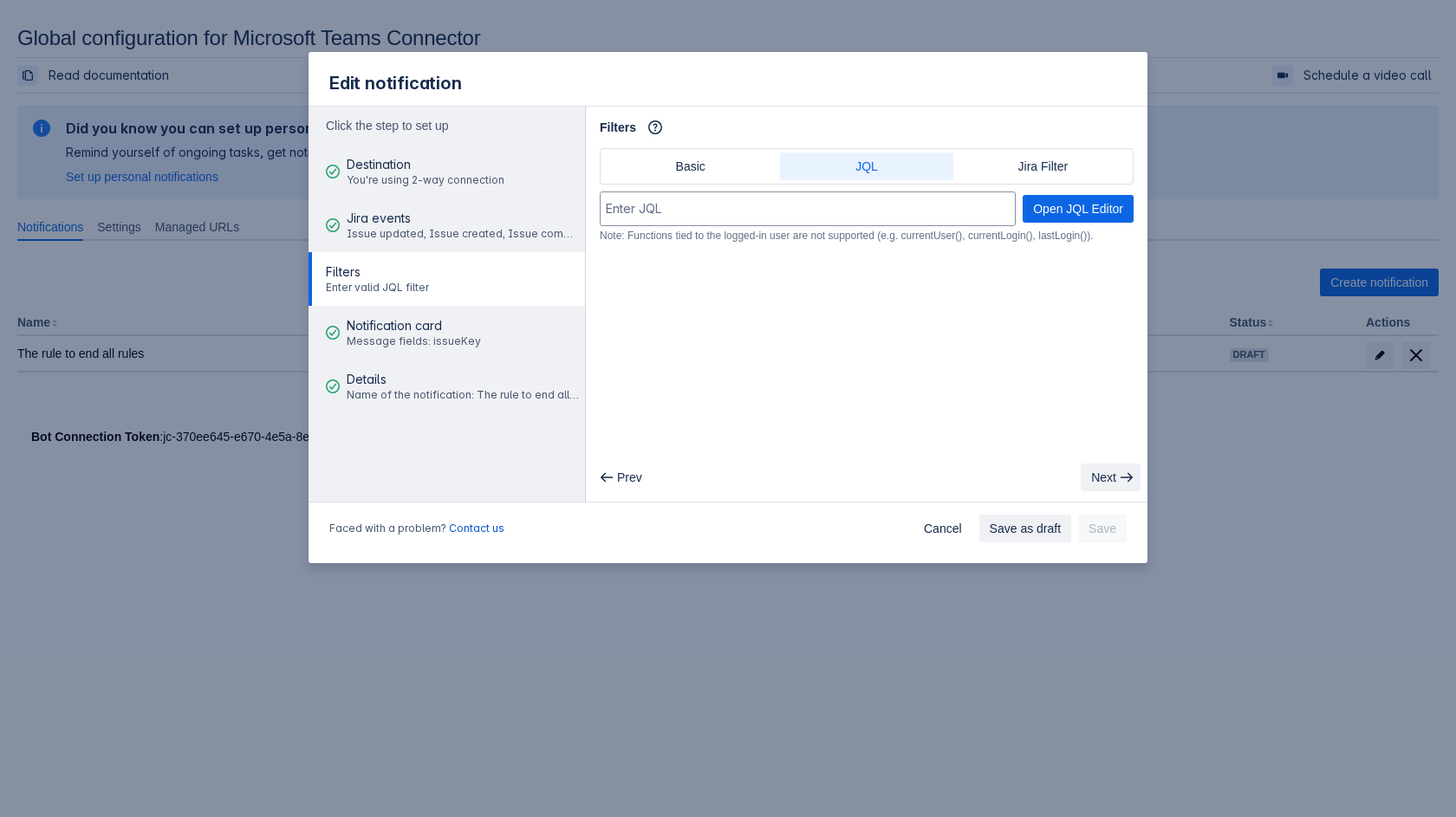
click at [1084, 471] on span "Next" at bounding box center [1104, 477] width 25 height 28
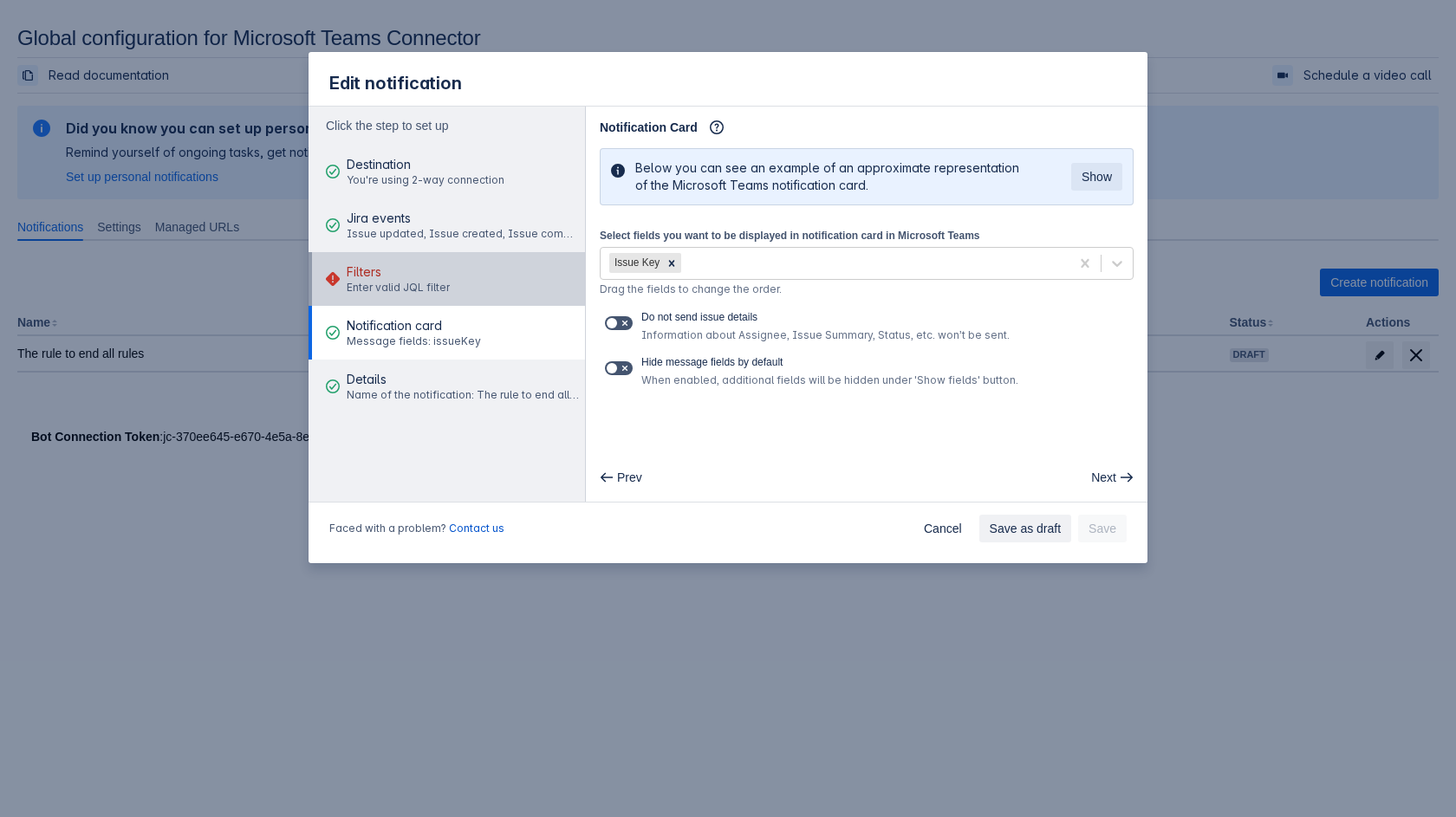
click at [461, 283] on button "Filters Enter valid JQL filter" at bounding box center [447, 279] width 276 height 54
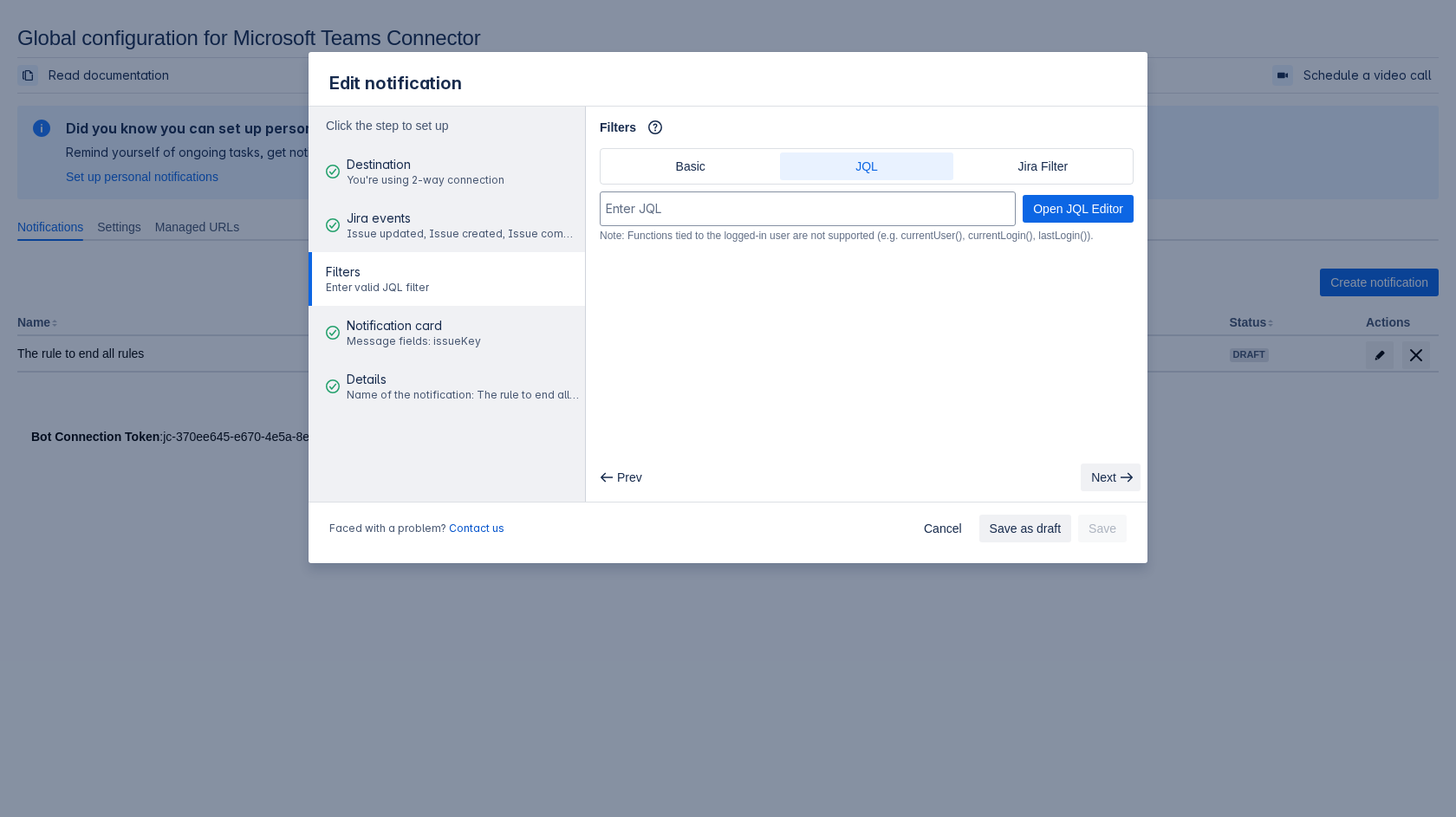
click at [1084, 478] on span "button" at bounding box center [1127, 477] width 14 height 14
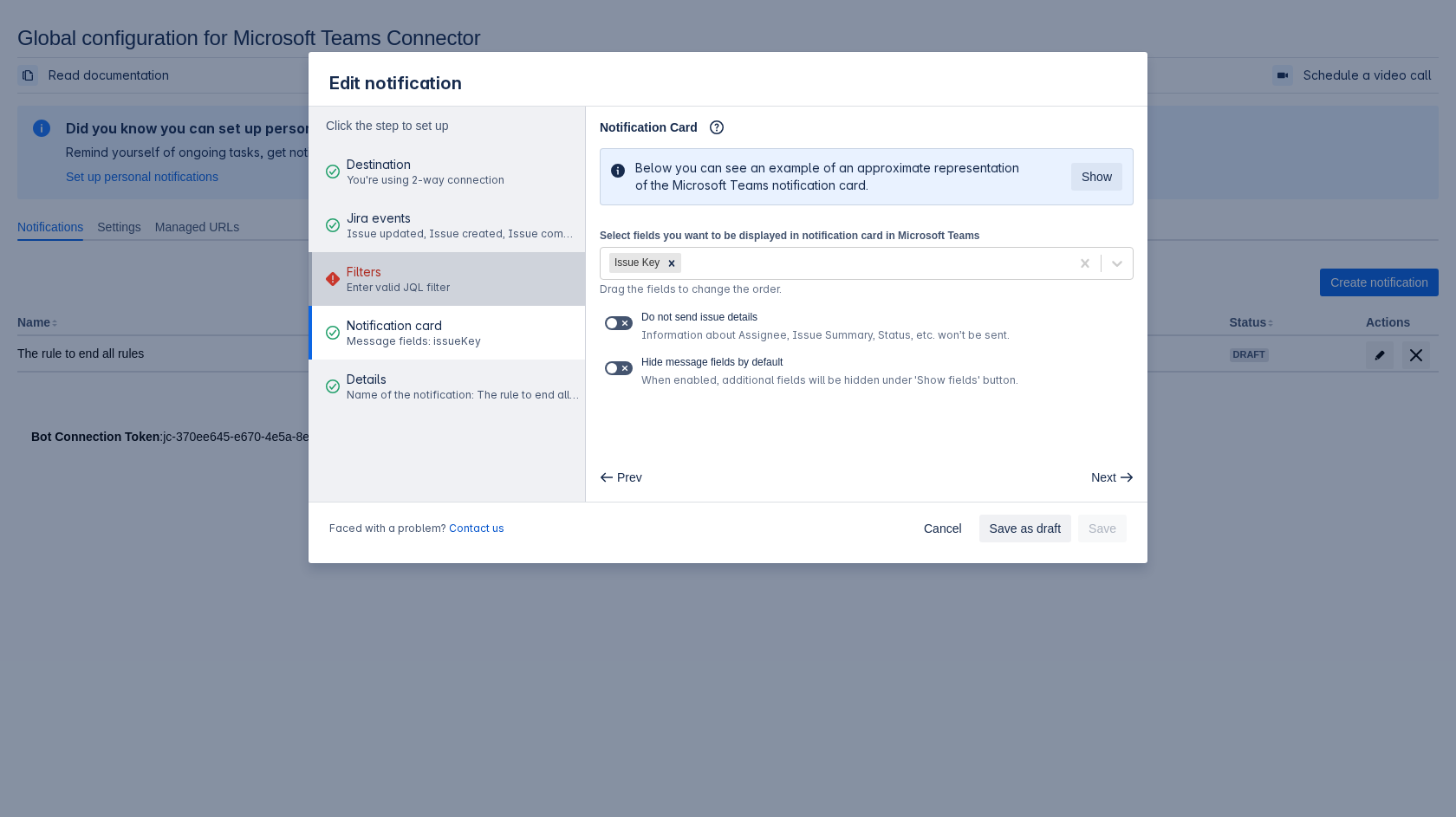
click at [372, 260] on div "Filters Enter valid JQL filter" at bounding box center [398, 279] width 103 height 52
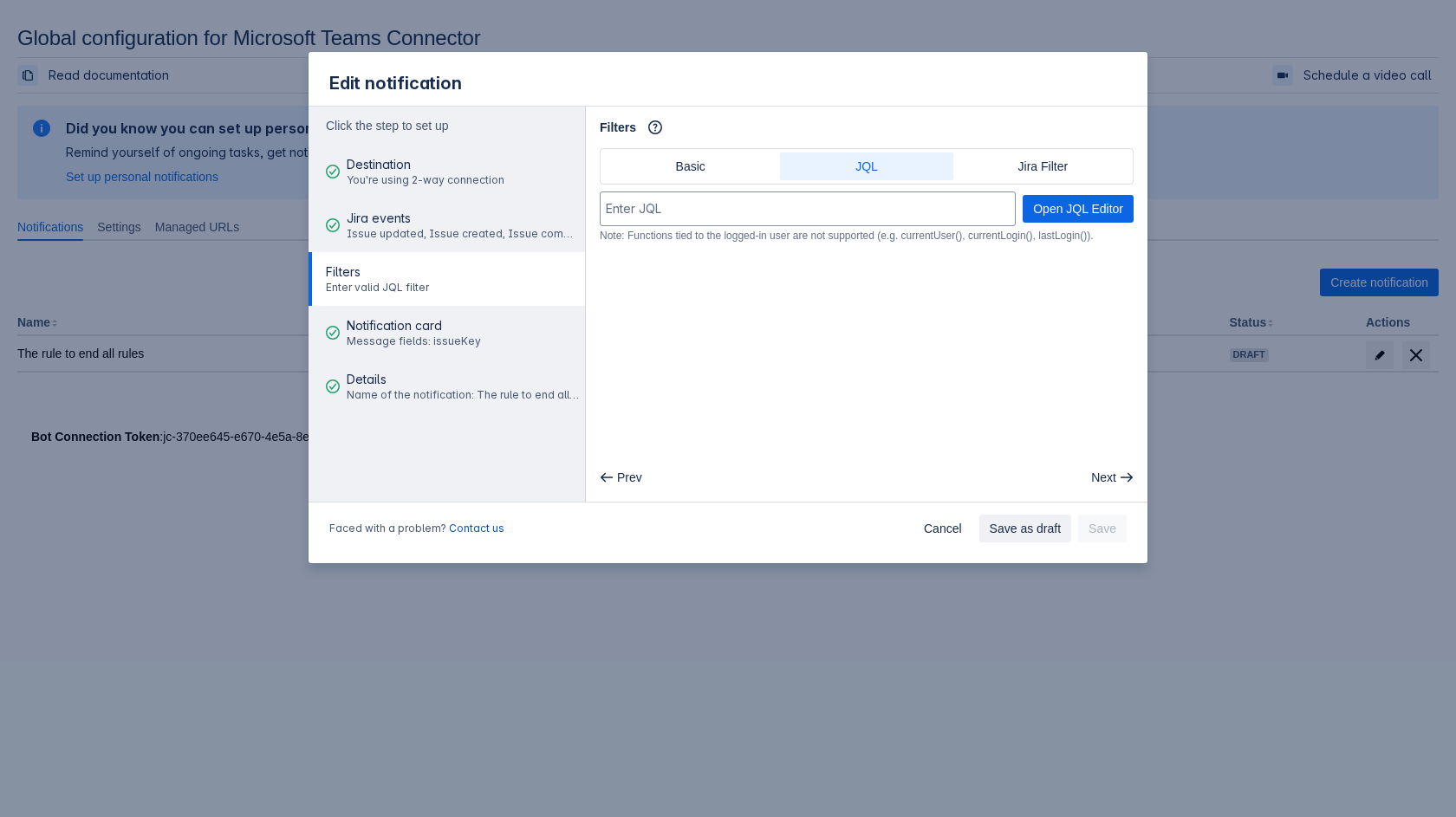
click at [654, 182] on div "Basic JQL Jira Filter" at bounding box center [866, 166] width 534 height 37
click at [669, 172] on span "Basic" at bounding box center [689, 166] width 152 height 28
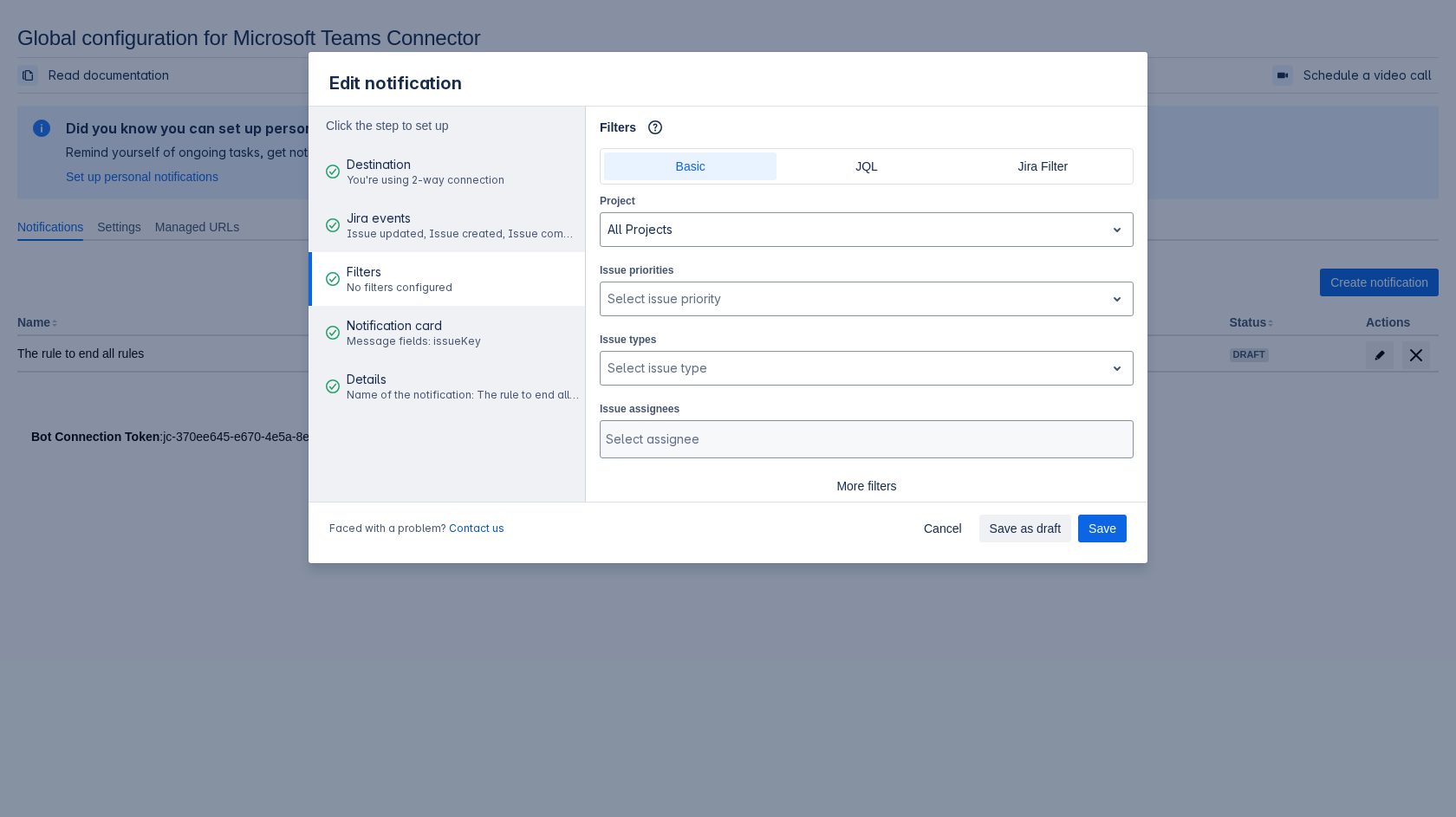
scroll to position [42, 0]
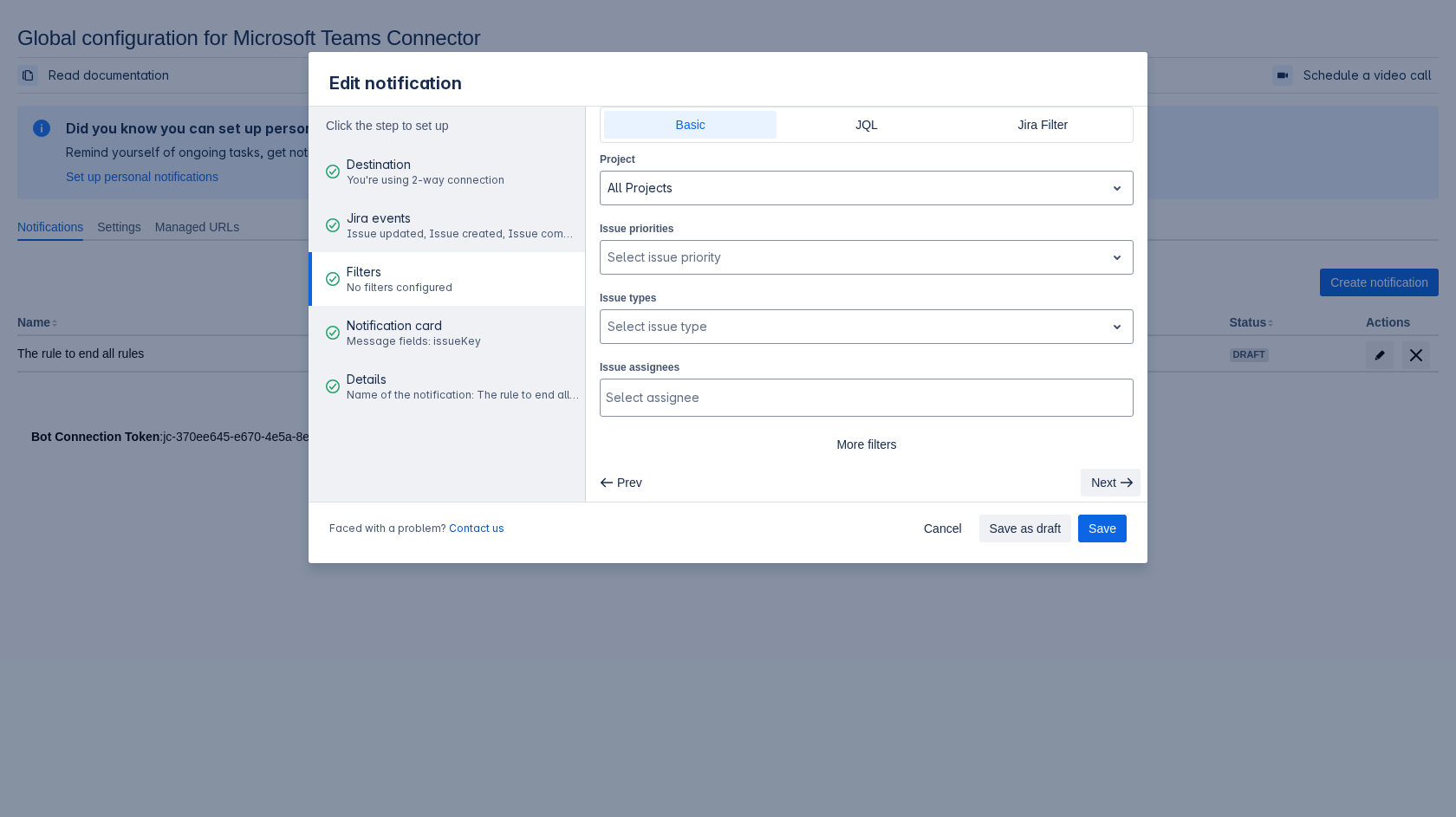
click at [1084, 469] on span "Next" at bounding box center [1104, 483] width 25 height 28
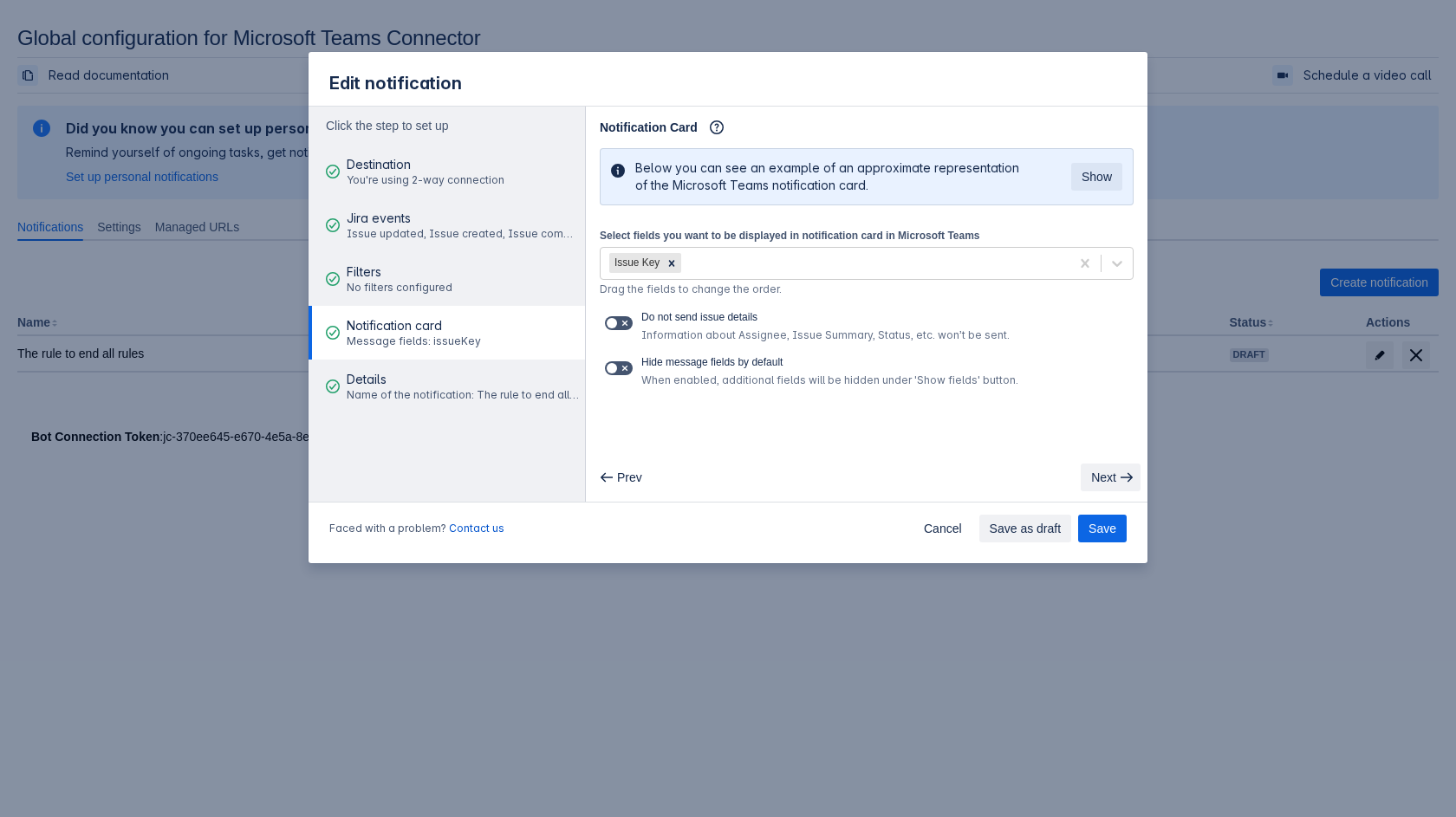
scroll to position [0, 0]
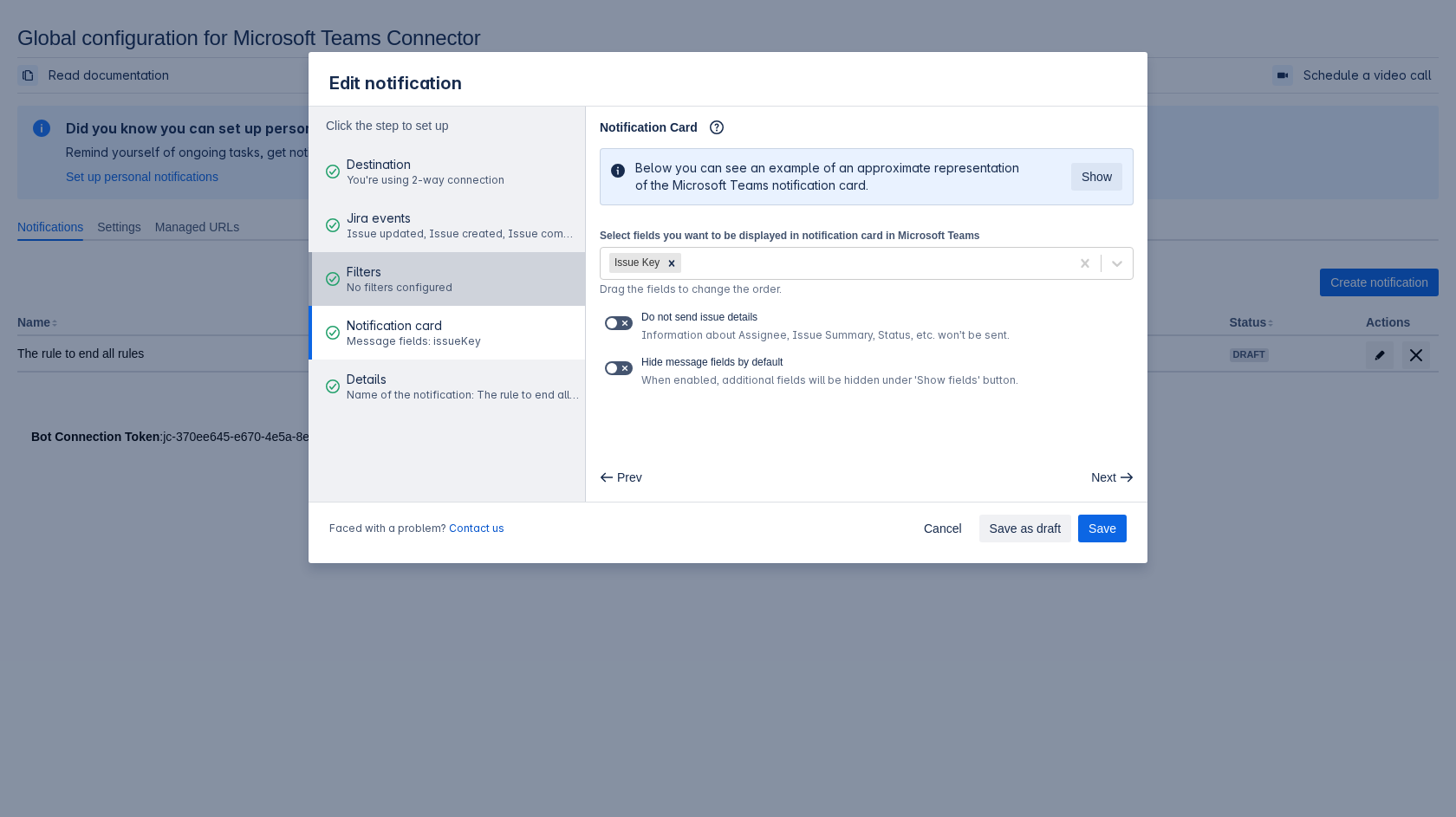
click at [493, 273] on button "Filters No filters configured" at bounding box center [447, 279] width 276 height 54
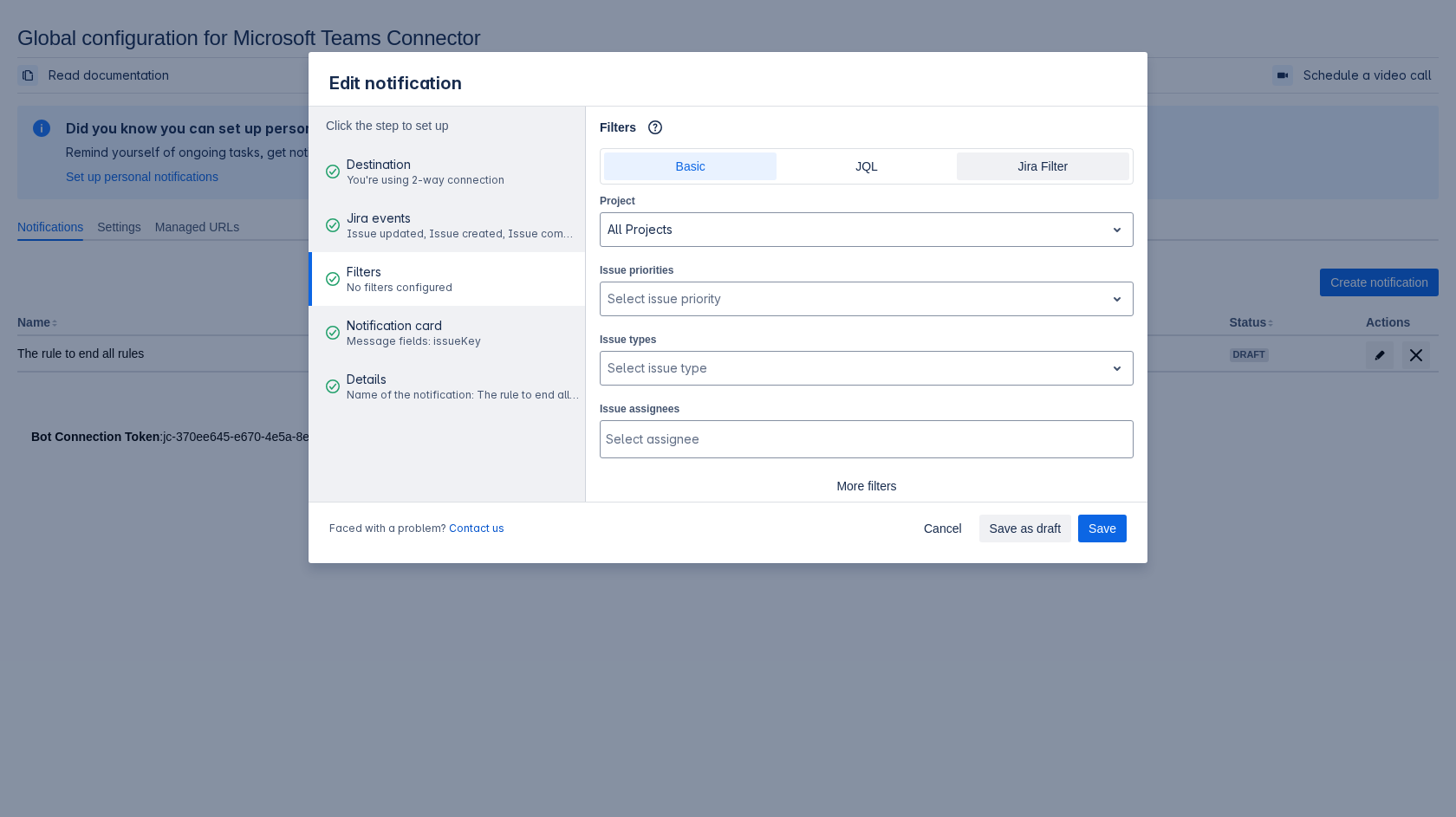
click at [1040, 158] on span "Jira Filter" at bounding box center [1043, 166] width 152 height 28
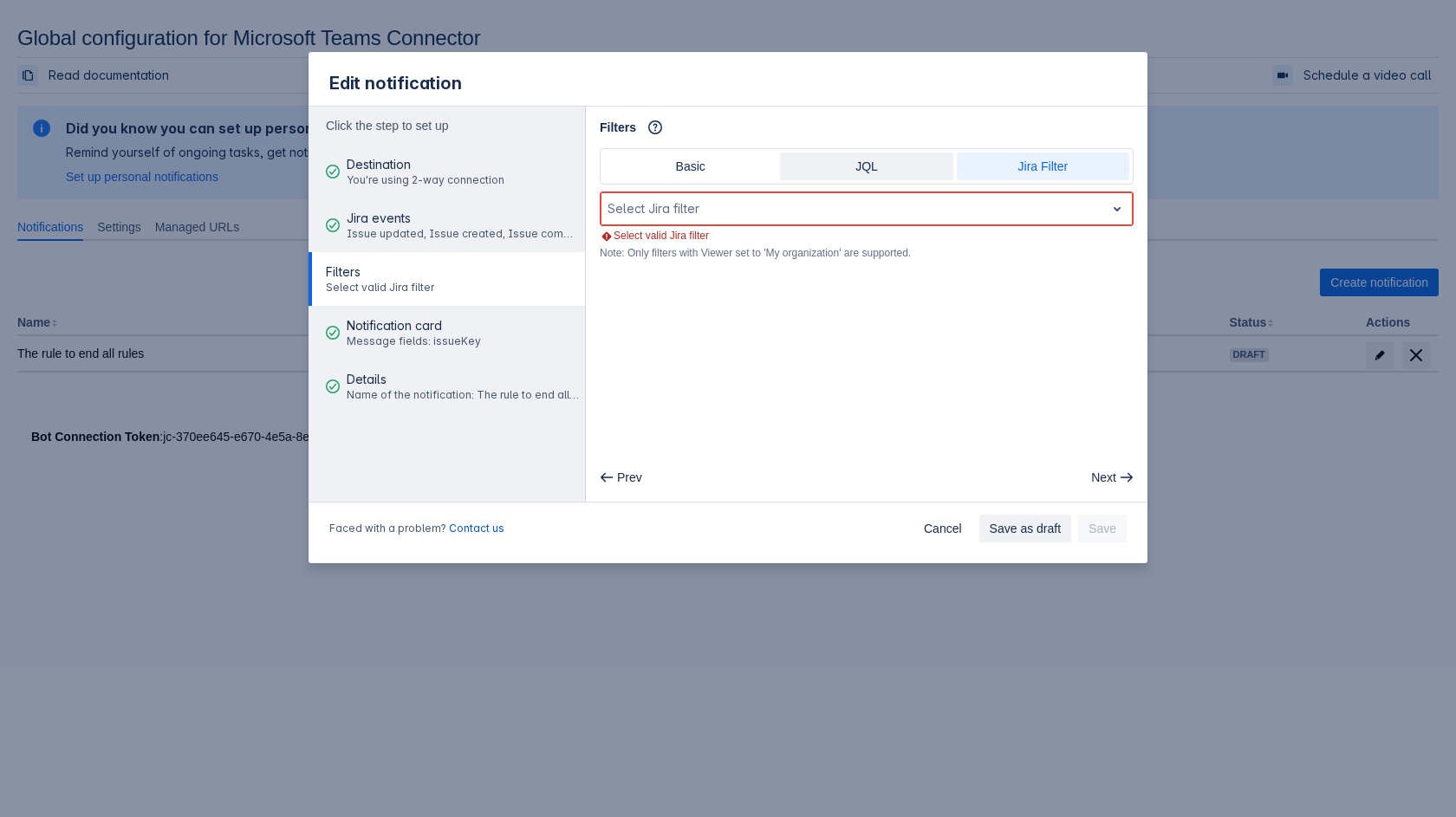
click at [913, 175] on span "JQL" at bounding box center [866, 166] width 152 height 28
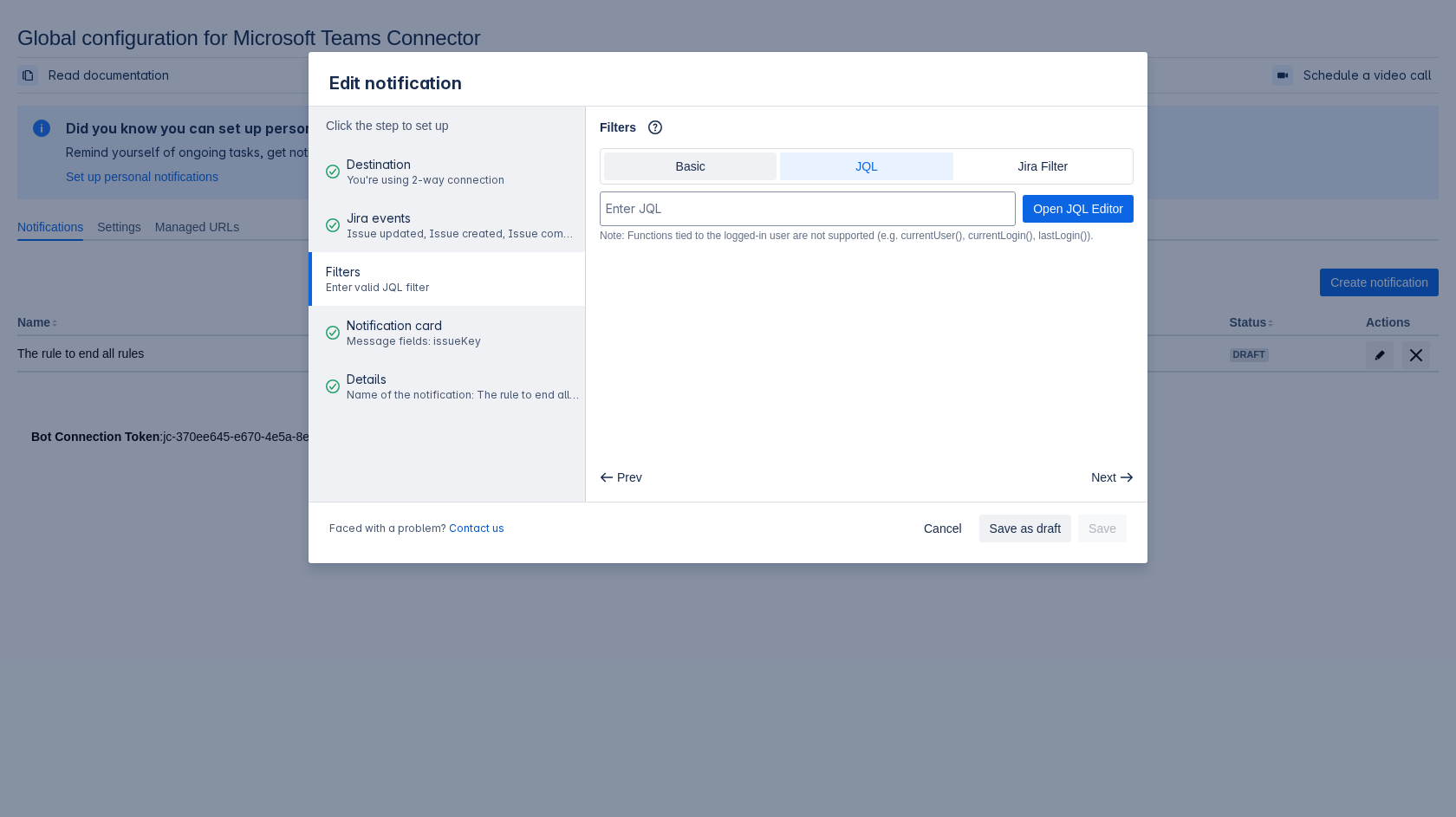
click at [684, 163] on span "Basic" at bounding box center [689, 166] width 152 height 28
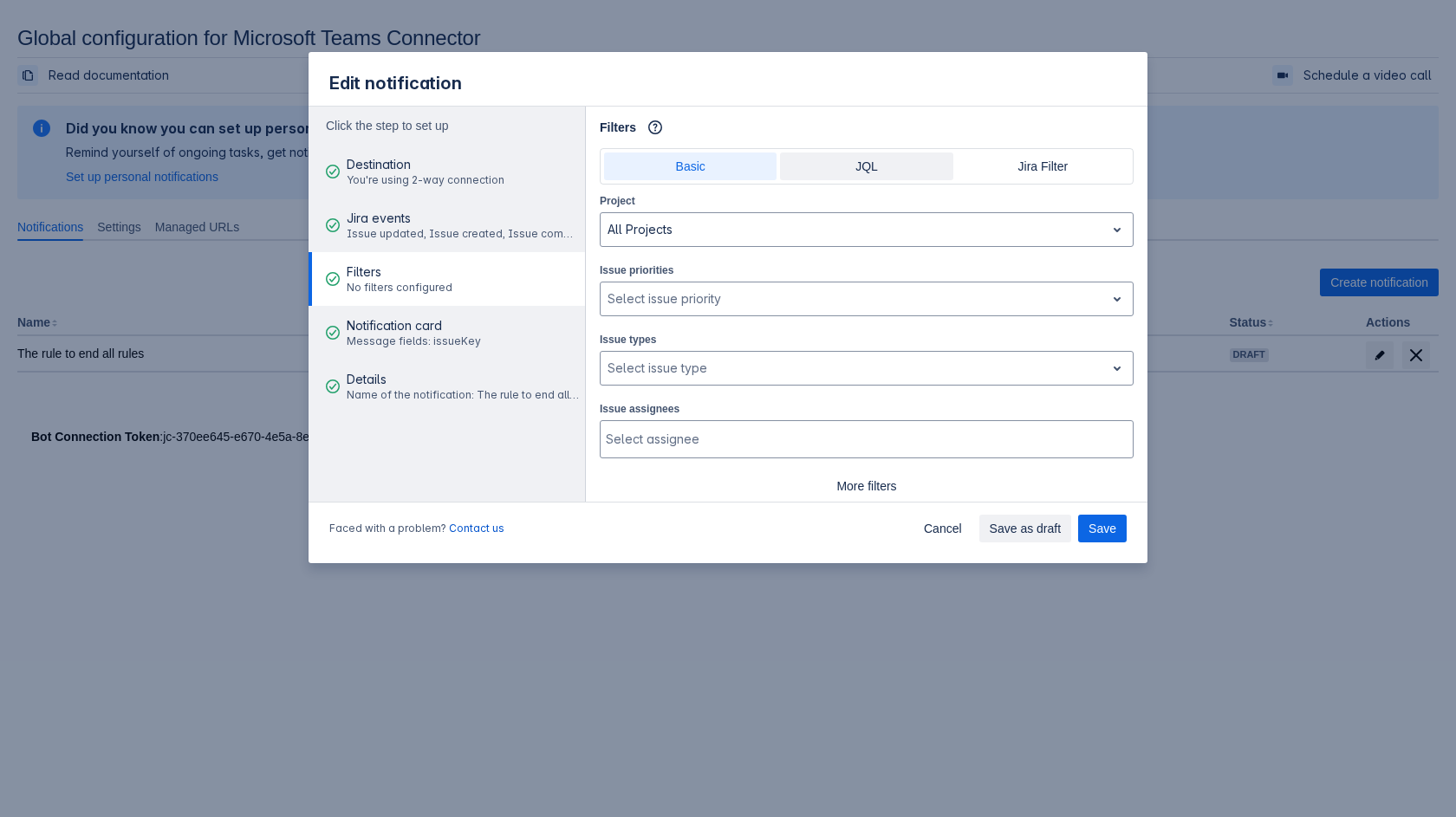
click at [840, 160] on span "JQL" at bounding box center [866, 166] width 152 height 28
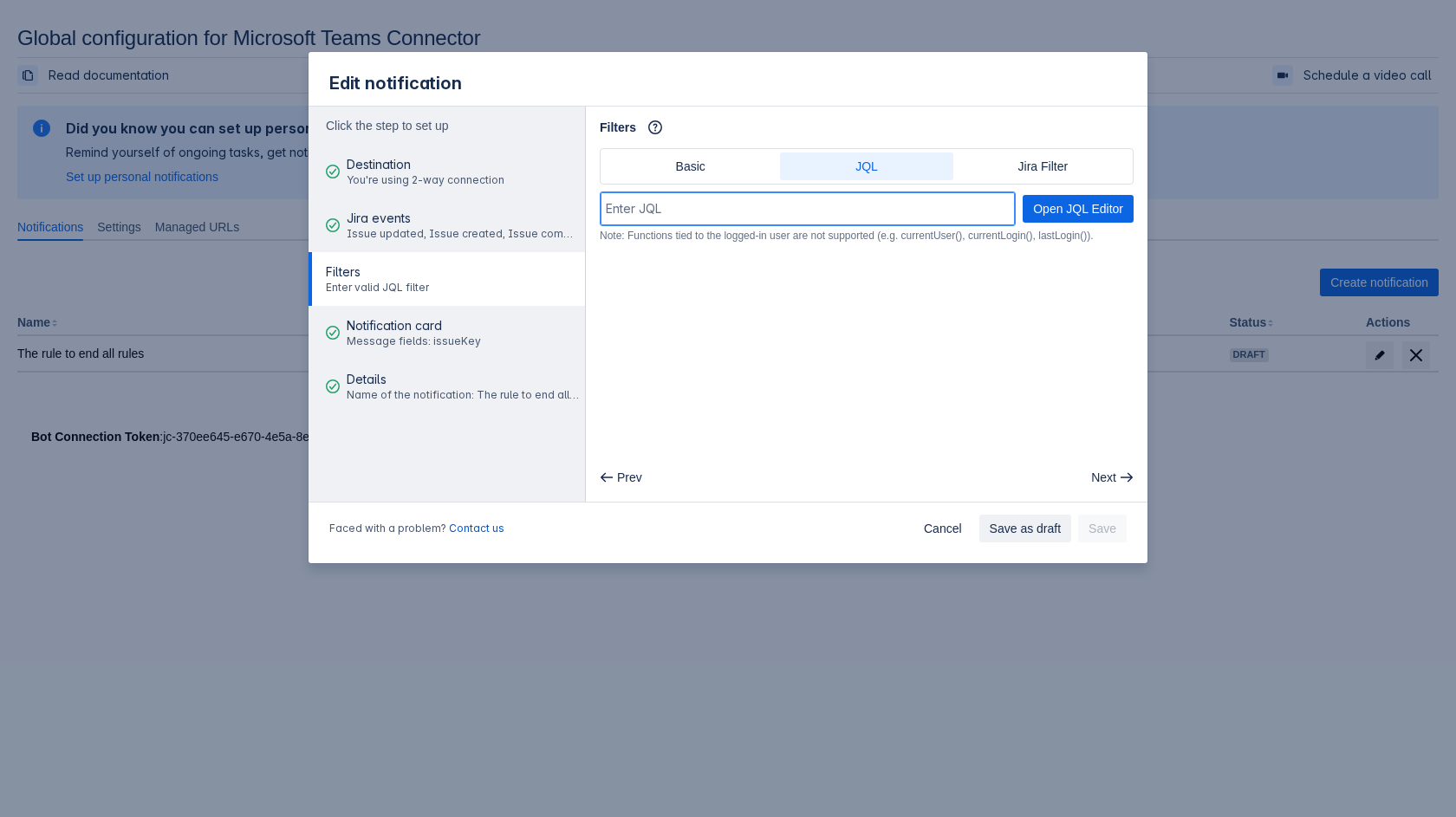
click at [928, 215] on input at bounding box center [807, 209] width 414 height 31
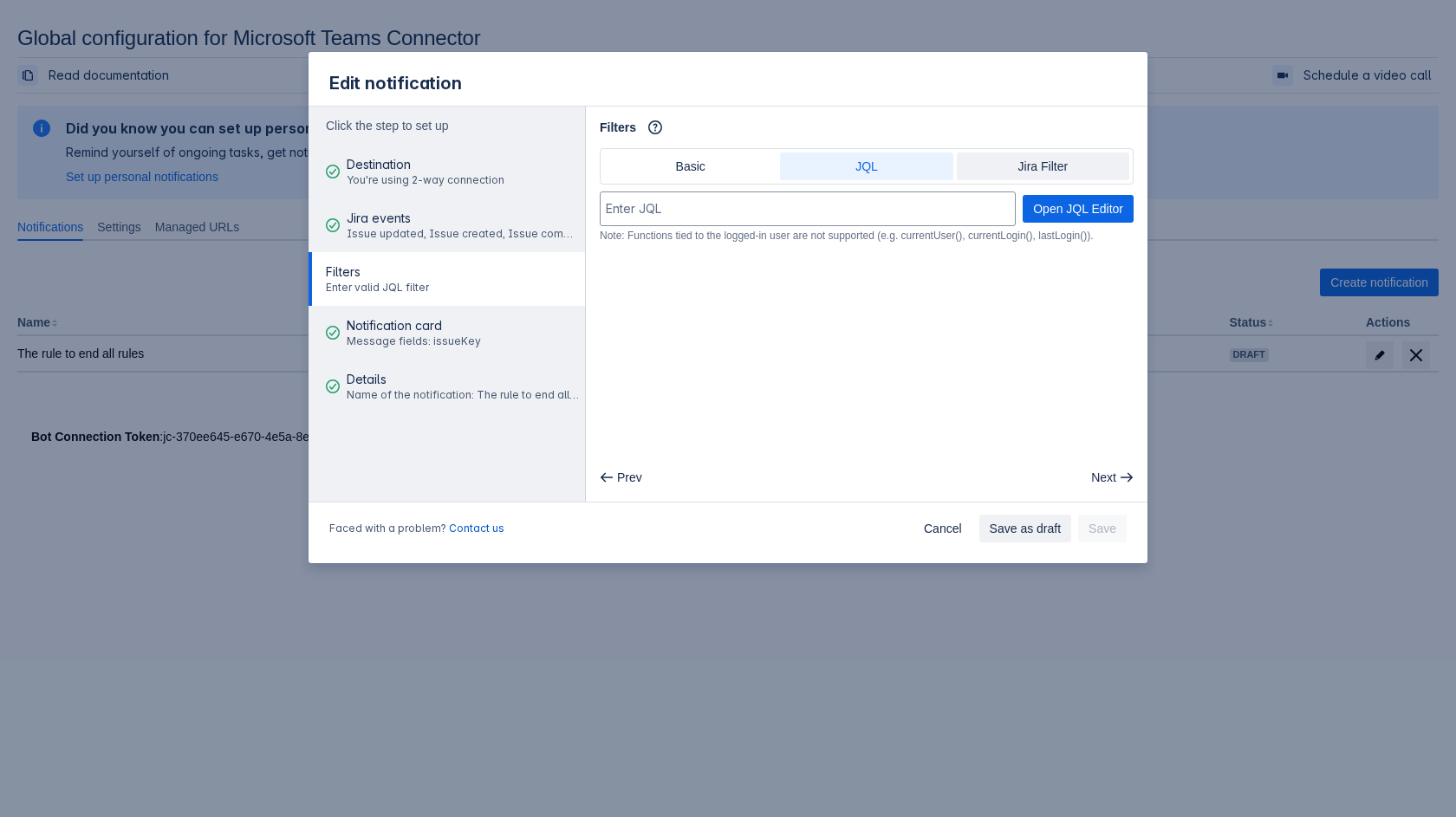
click at [1025, 180] on span "Jira Filter" at bounding box center [1043, 166] width 152 height 28
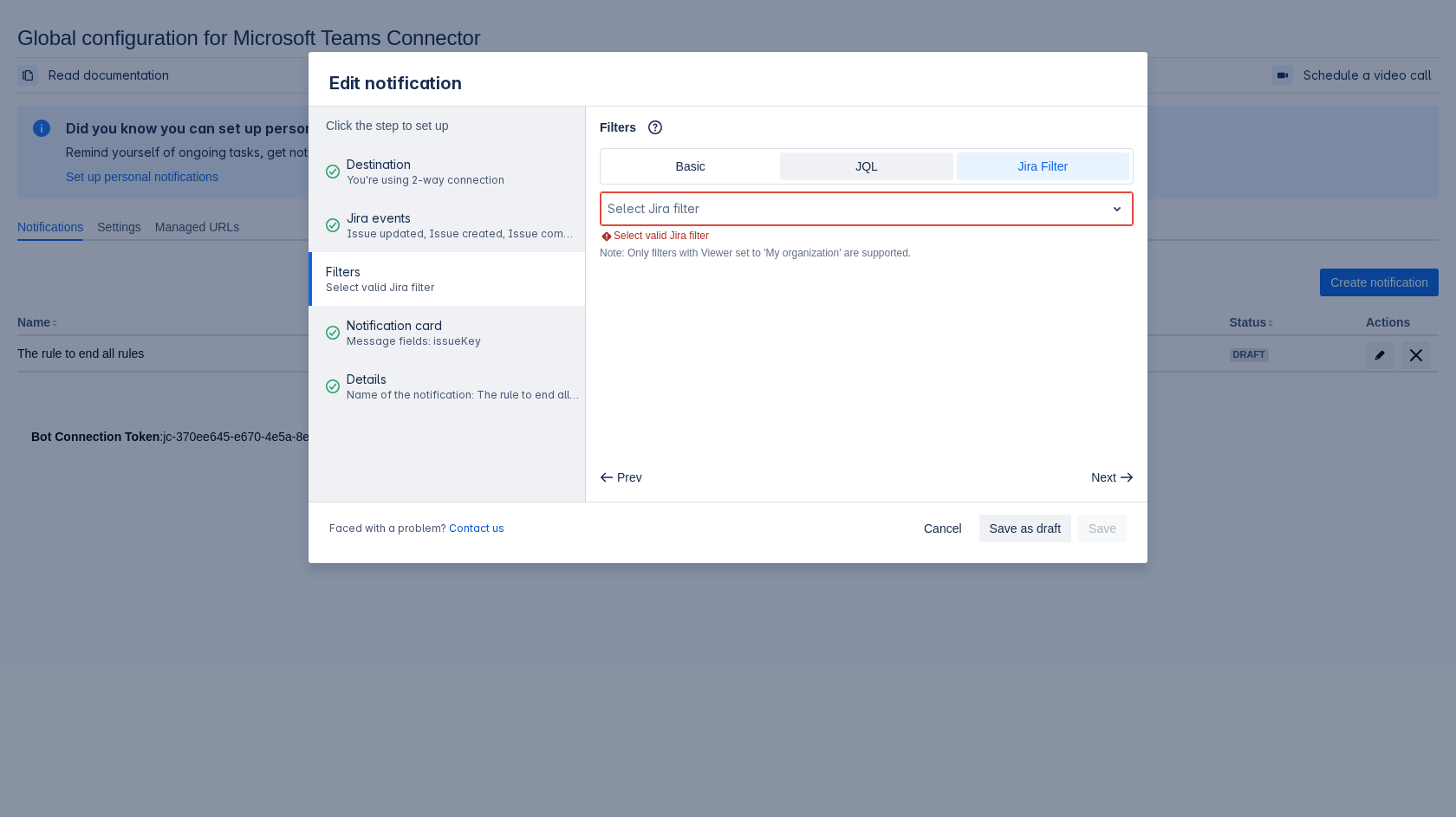
click at [894, 166] on span "JQL" at bounding box center [866, 166] width 152 height 28
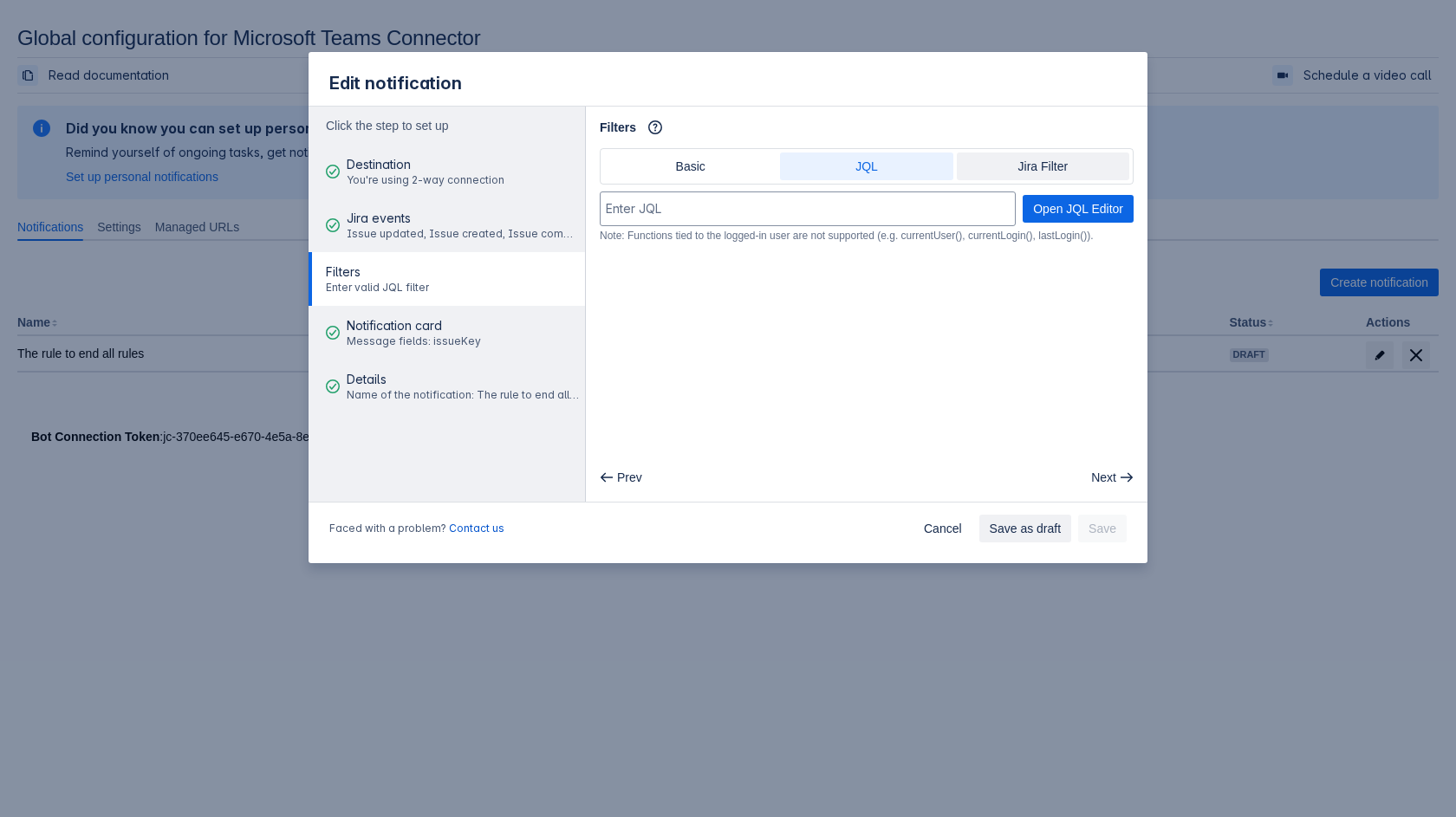
click at [987, 178] on span "Jira Filter" at bounding box center [1043, 166] width 152 height 28
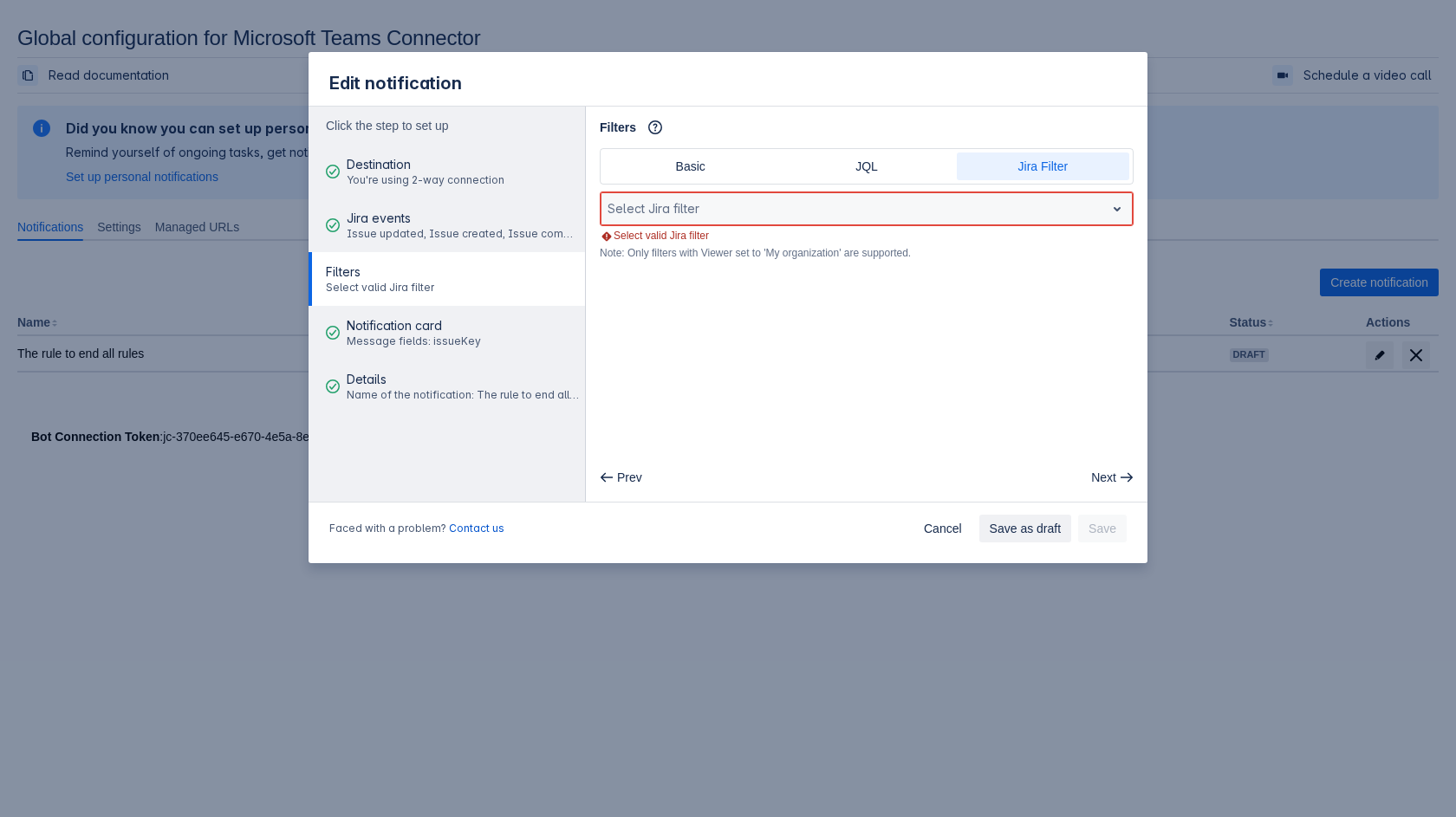
click at [955, 209] on div at bounding box center [853, 210] width 490 height 21
click at [915, 342] on main "Filters Info Basic JQL Jira Filter Use Up and Down to choose options, press Ent…" at bounding box center [867, 303] width 562 height 395
click at [723, 167] on span "Basic" at bounding box center [689, 166] width 152 height 28
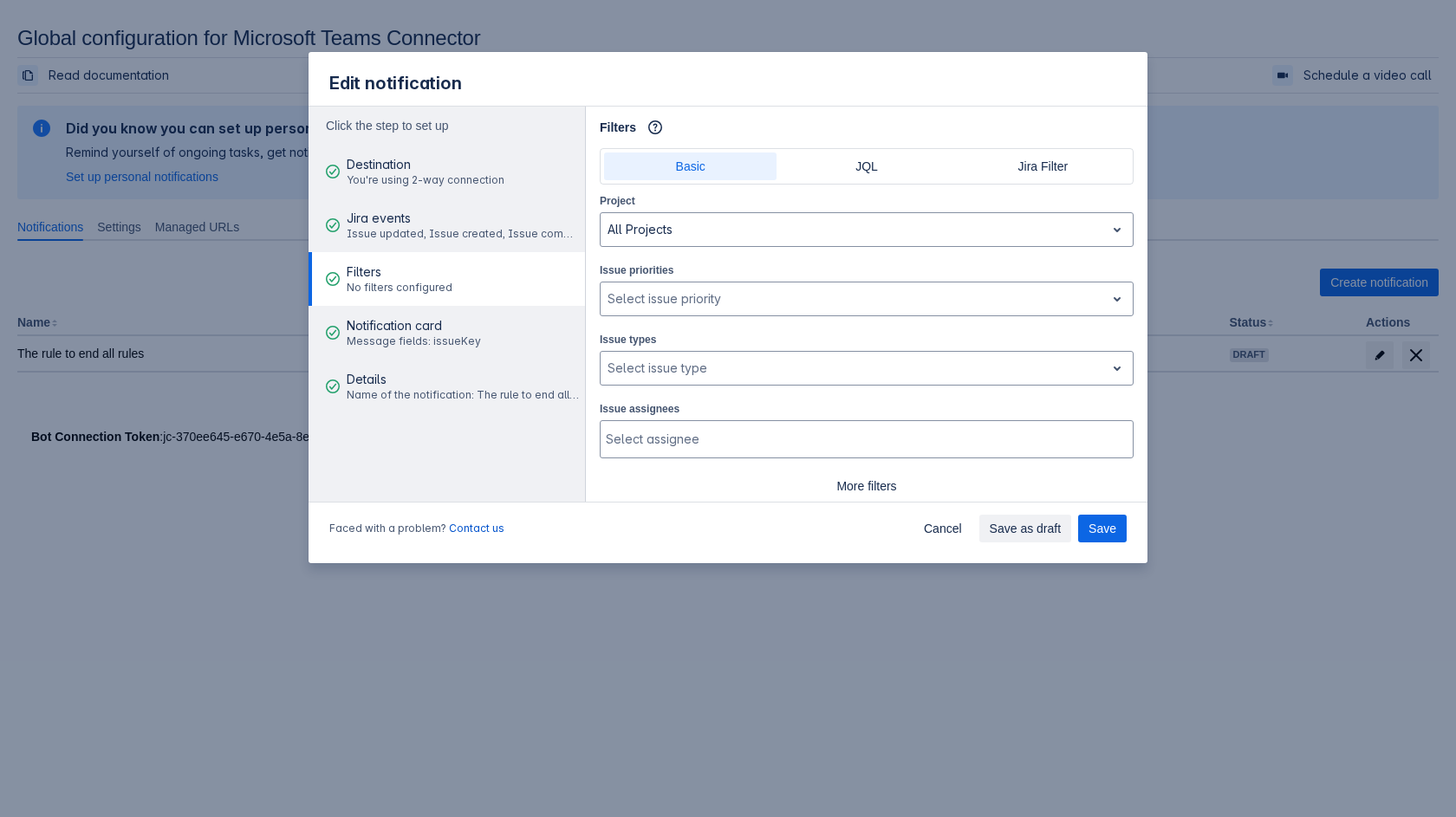
click at [897, 152] on div "Basic JQL Jira Filter" at bounding box center [866, 166] width 534 height 37
click at [892, 177] on span "JQL" at bounding box center [866, 166] width 152 height 28
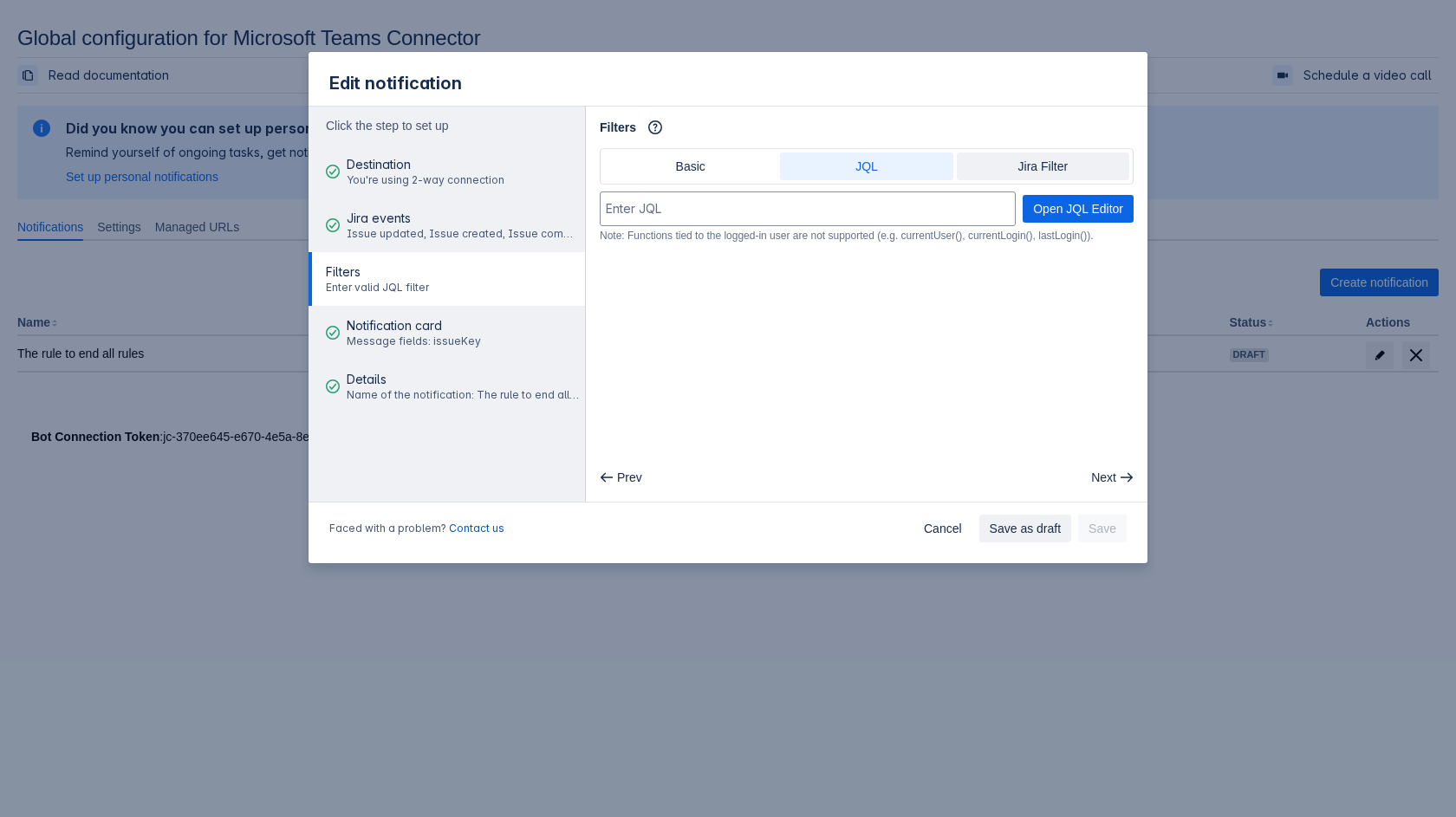
click at [1026, 173] on span "Jira Filter" at bounding box center [1043, 166] width 152 height 28
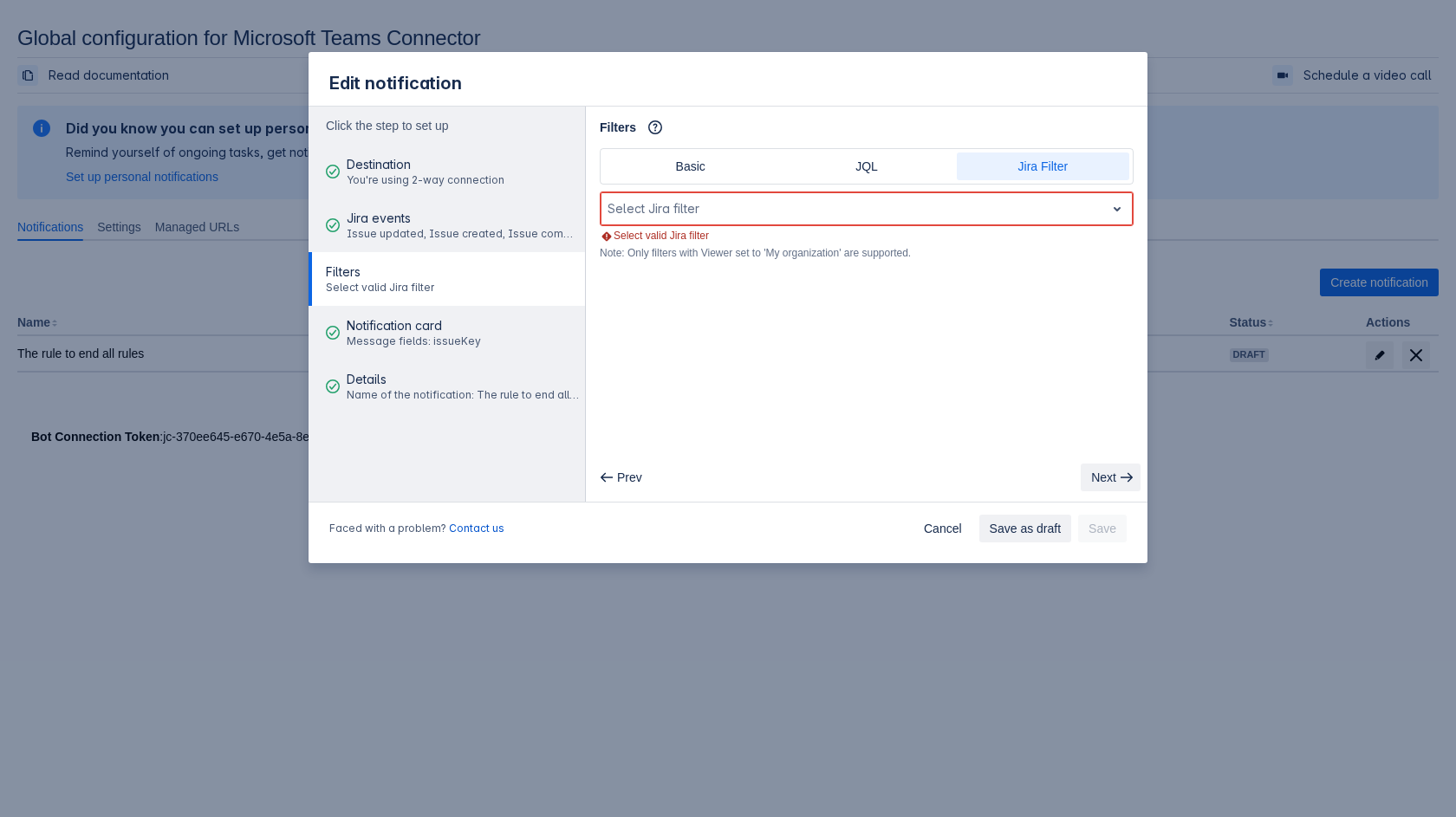
click at [1084, 479] on span "Next" at bounding box center [1104, 477] width 25 height 28
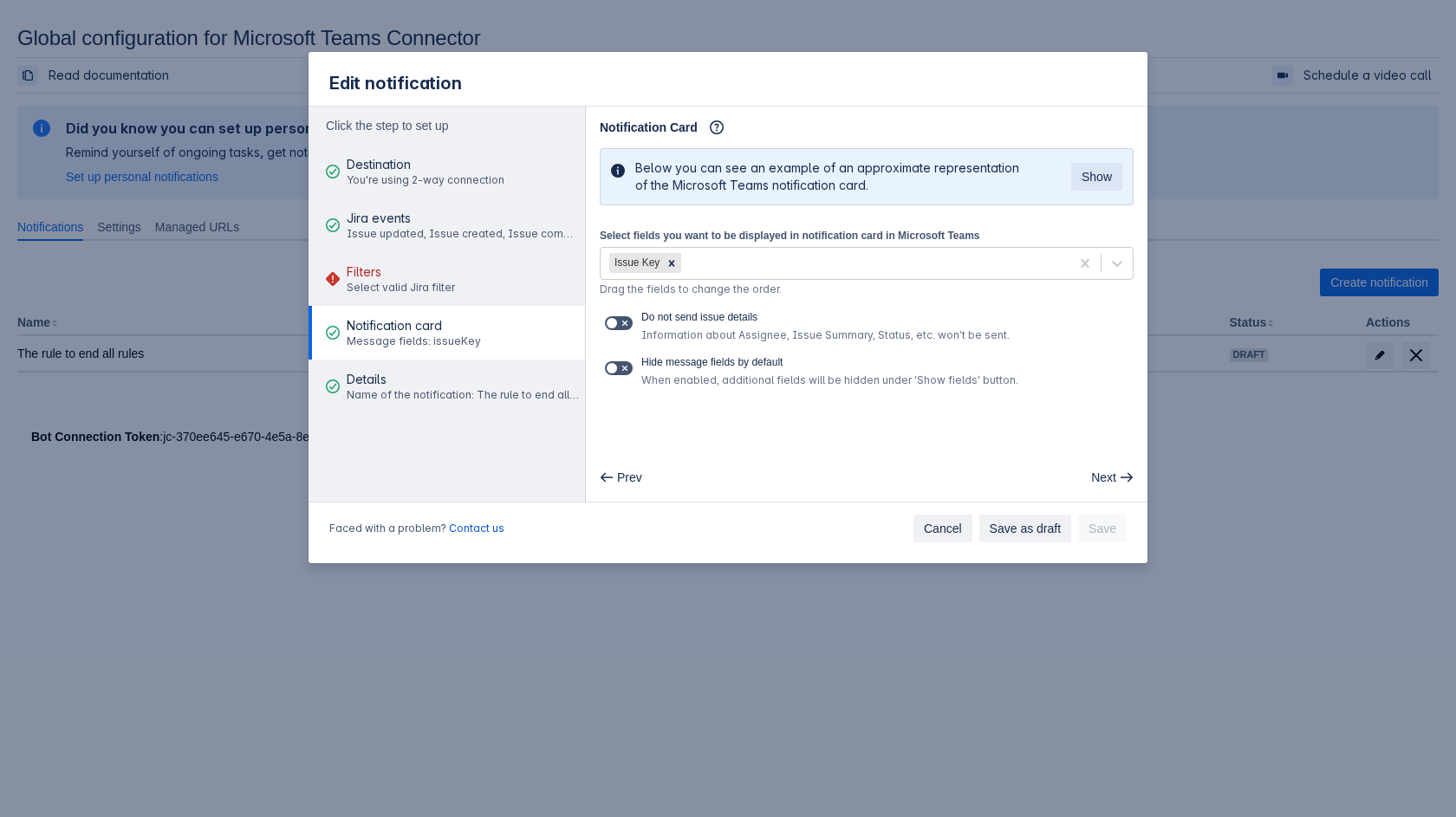
click at [938, 531] on span "Cancel" at bounding box center [942, 528] width 38 height 28
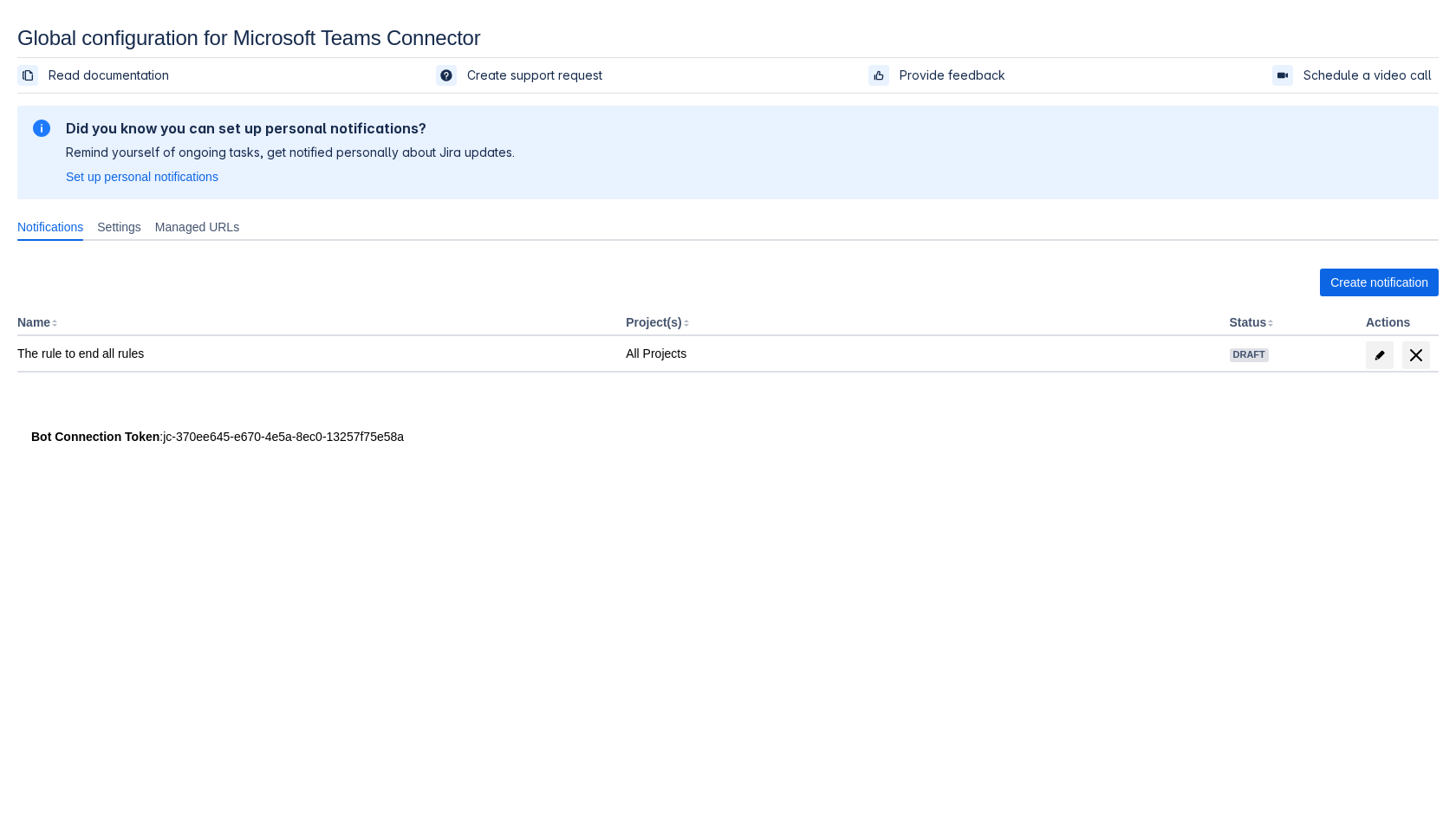
scroll to position [26, 0]
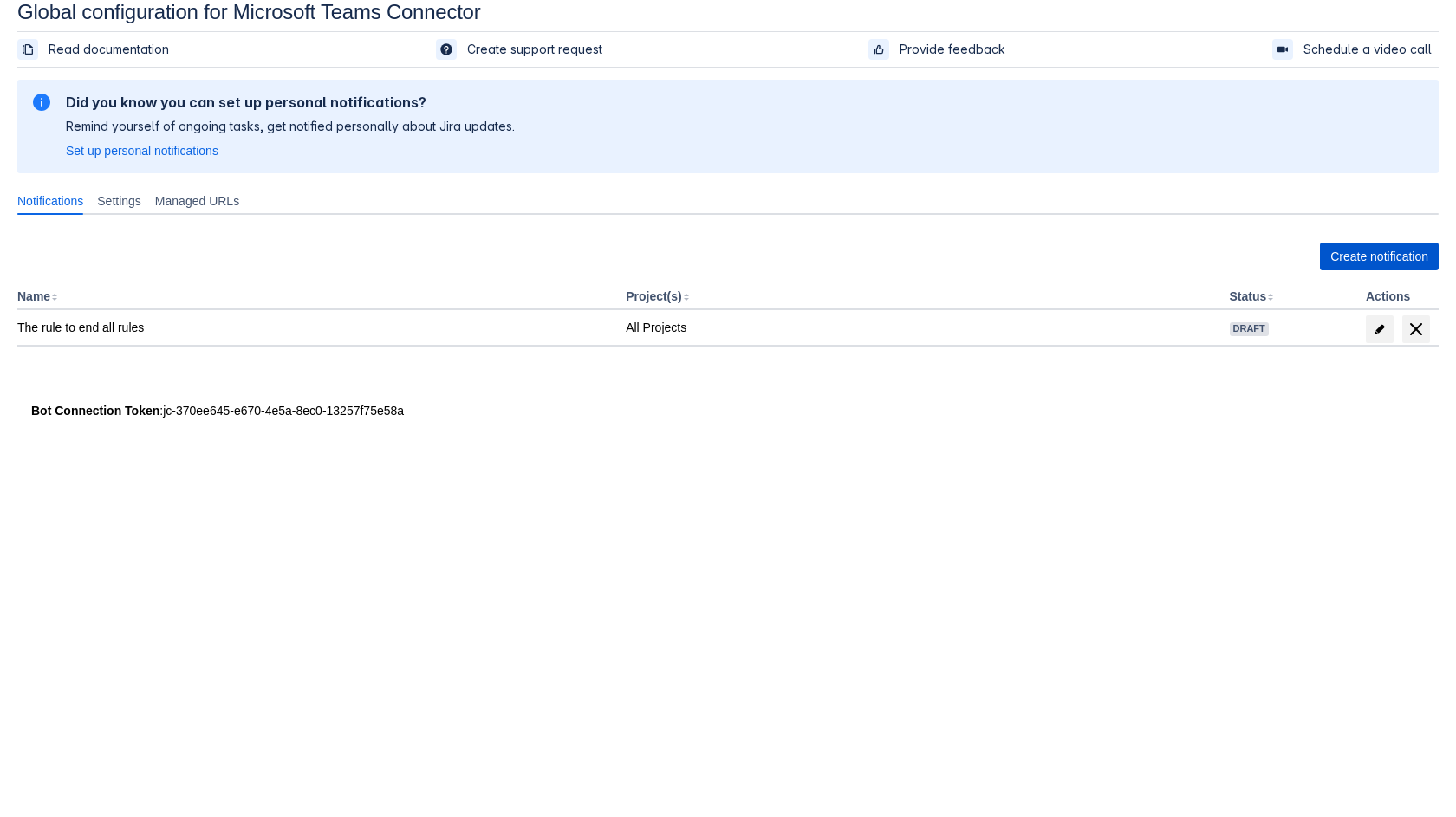
click at [1084, 248] on span "Create notification" at bounding box center [1379, 256] width 98 height 28
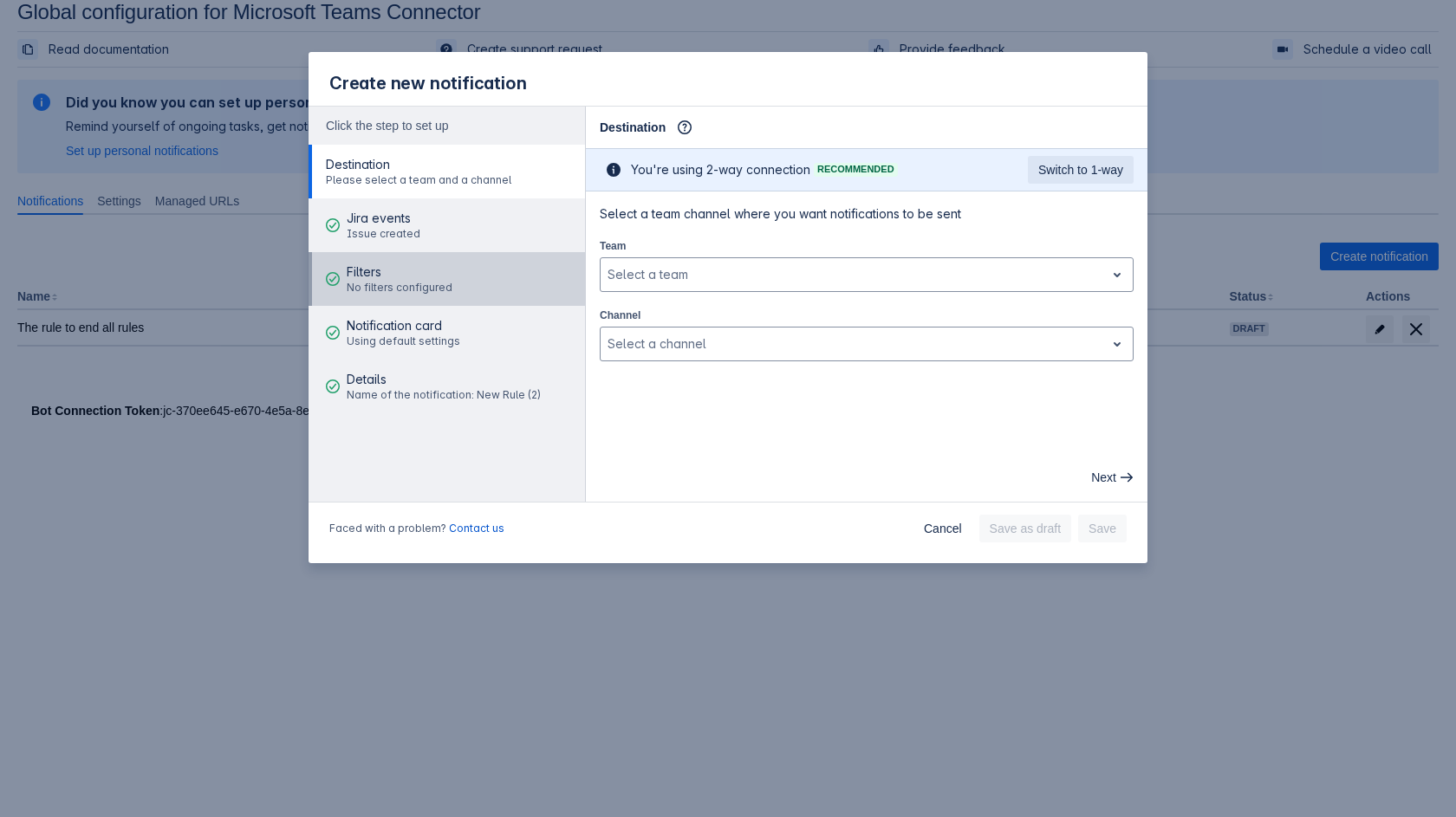
click at [478, 285] on button "Filters No filters configured" at bounding box center [447, 279] width 276 height 54
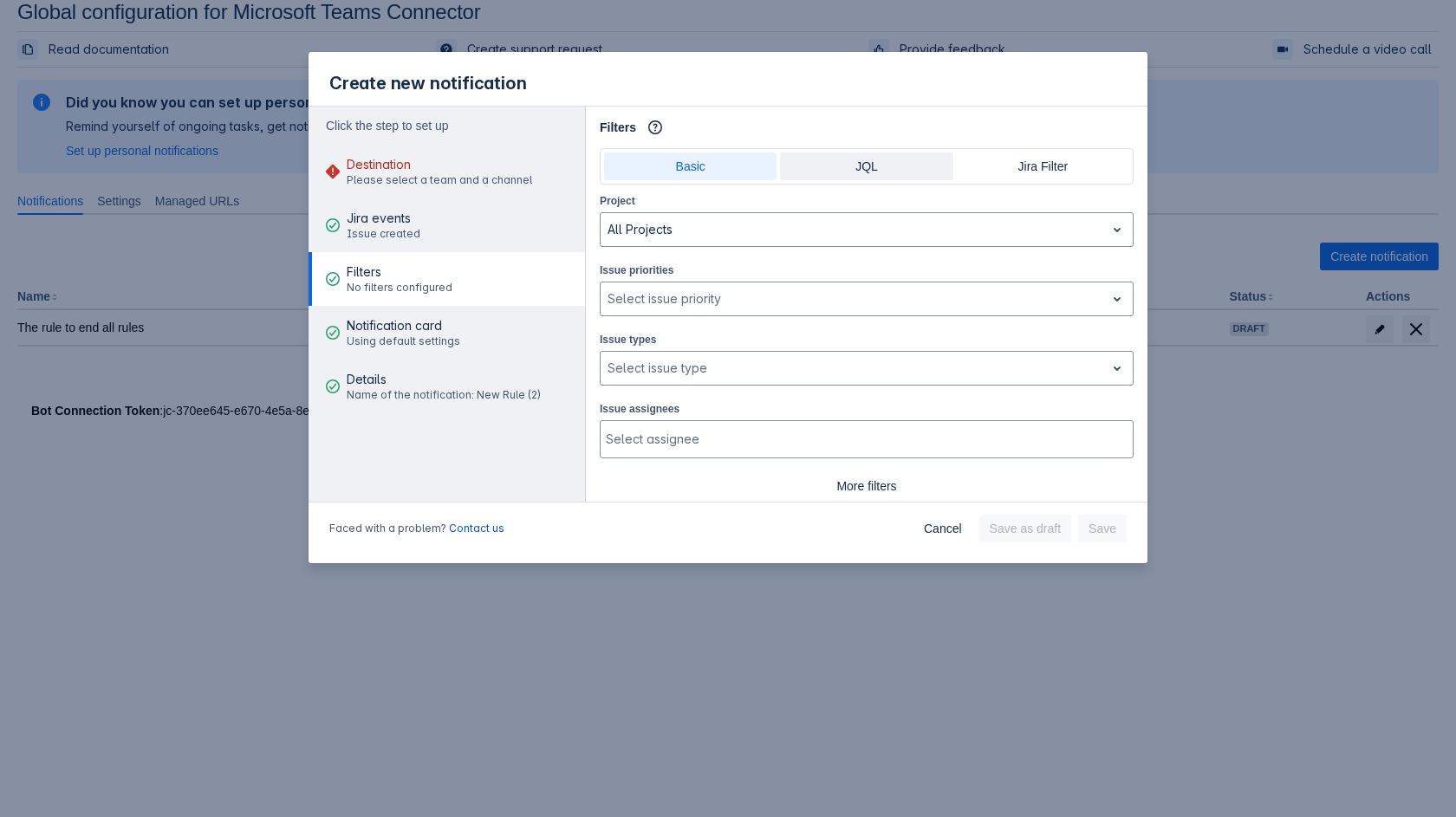
click at [896, 167] on span "JQL" at bounding box center [866, 166] width 152 height 28
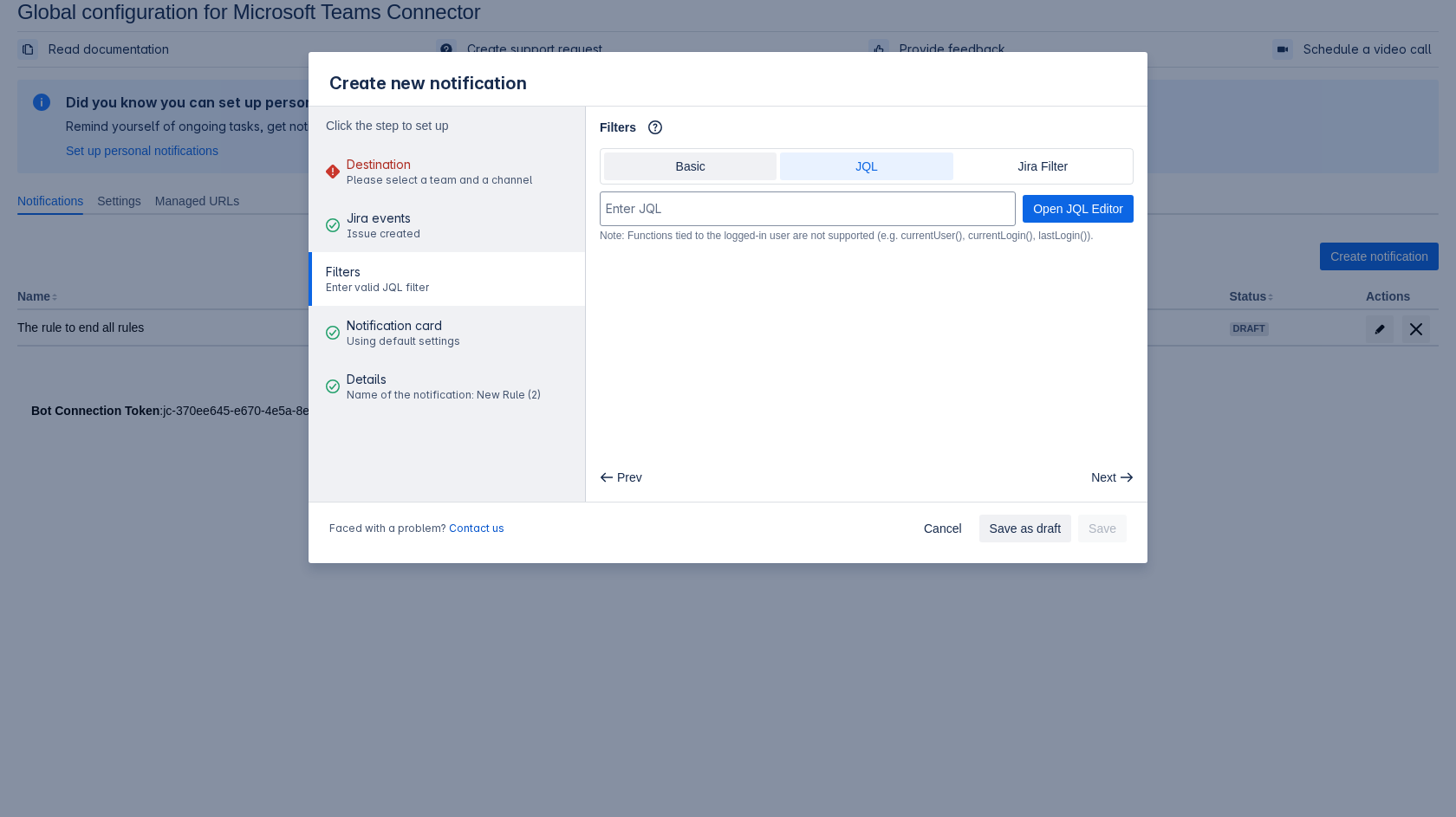
click at [718, 175] on span "Basic" at bounding box center [689, 166] width 152 height 28
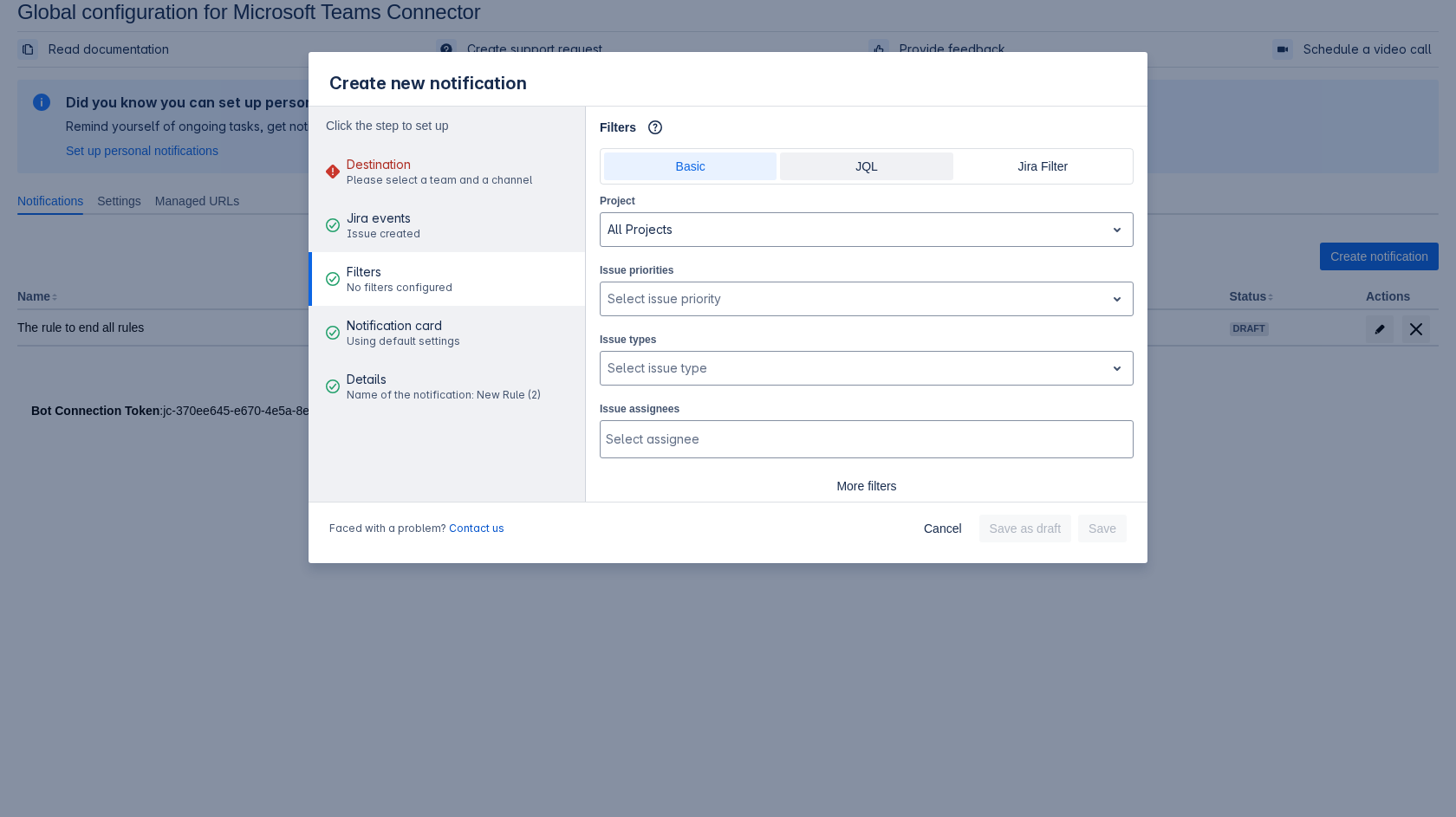
click at [909, 158] on span "JQL" at bounding box center [866, 166] width 152 height 28
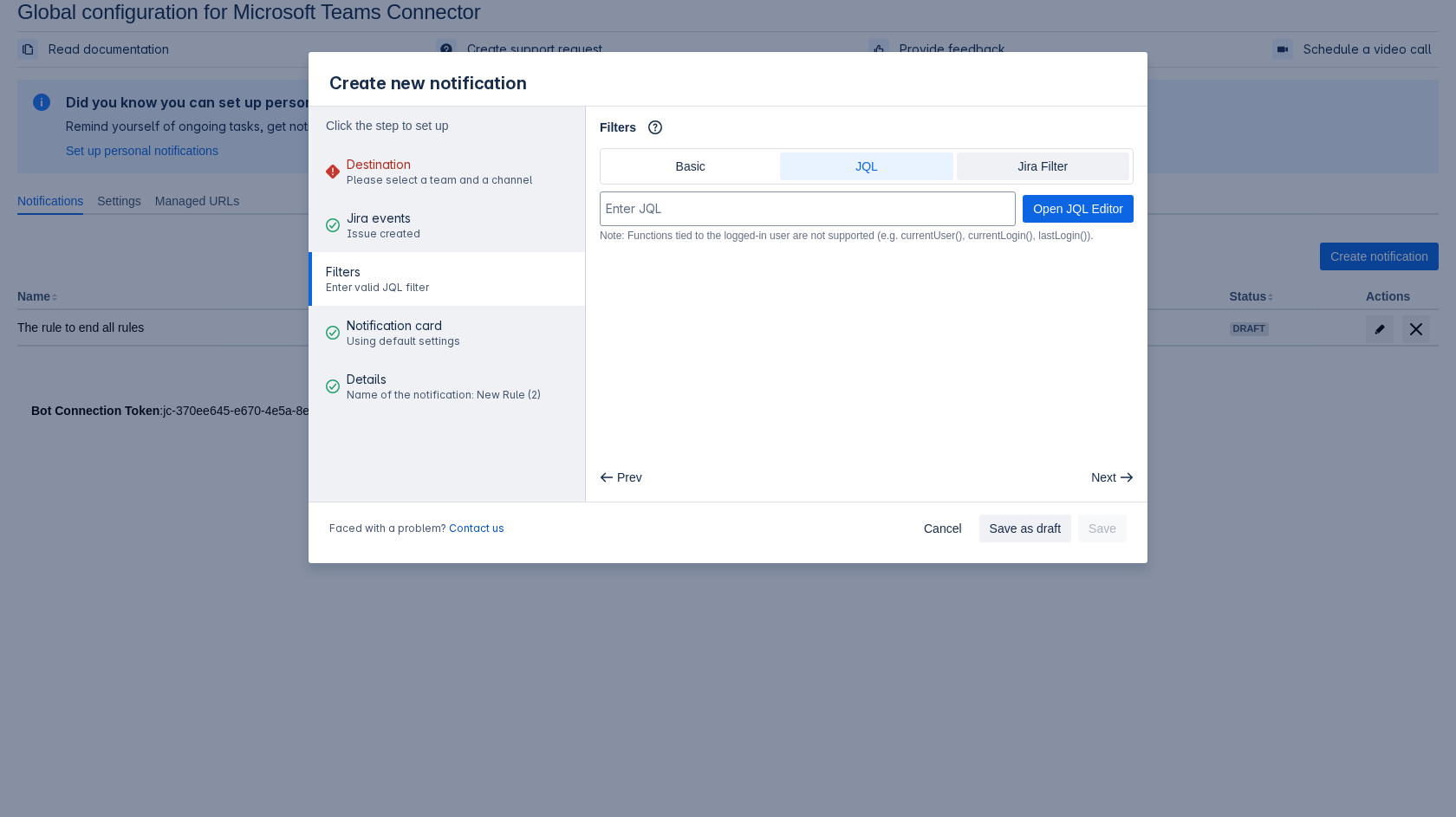
click at [1026, 167] on span "Jira Filter" at bounding box center [1043, 166] width 152 height 28
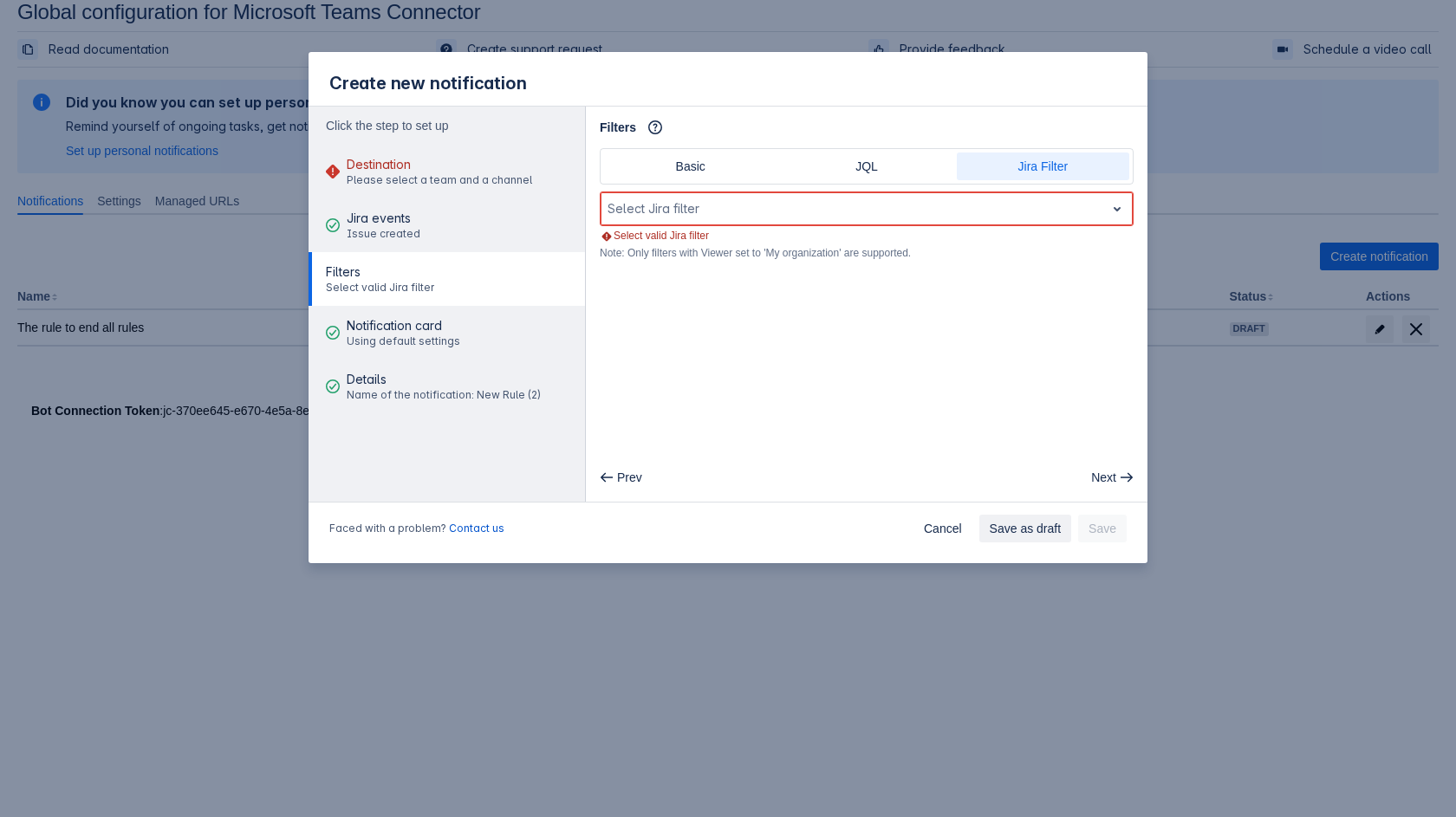
click at [936, 153] on div "Basic JQL Jira Filter" at bounding box center [866, 166] width 534 height 37
click at [903, 165] on span "JQL" at bounding box center [866, 166] width 152 height 28
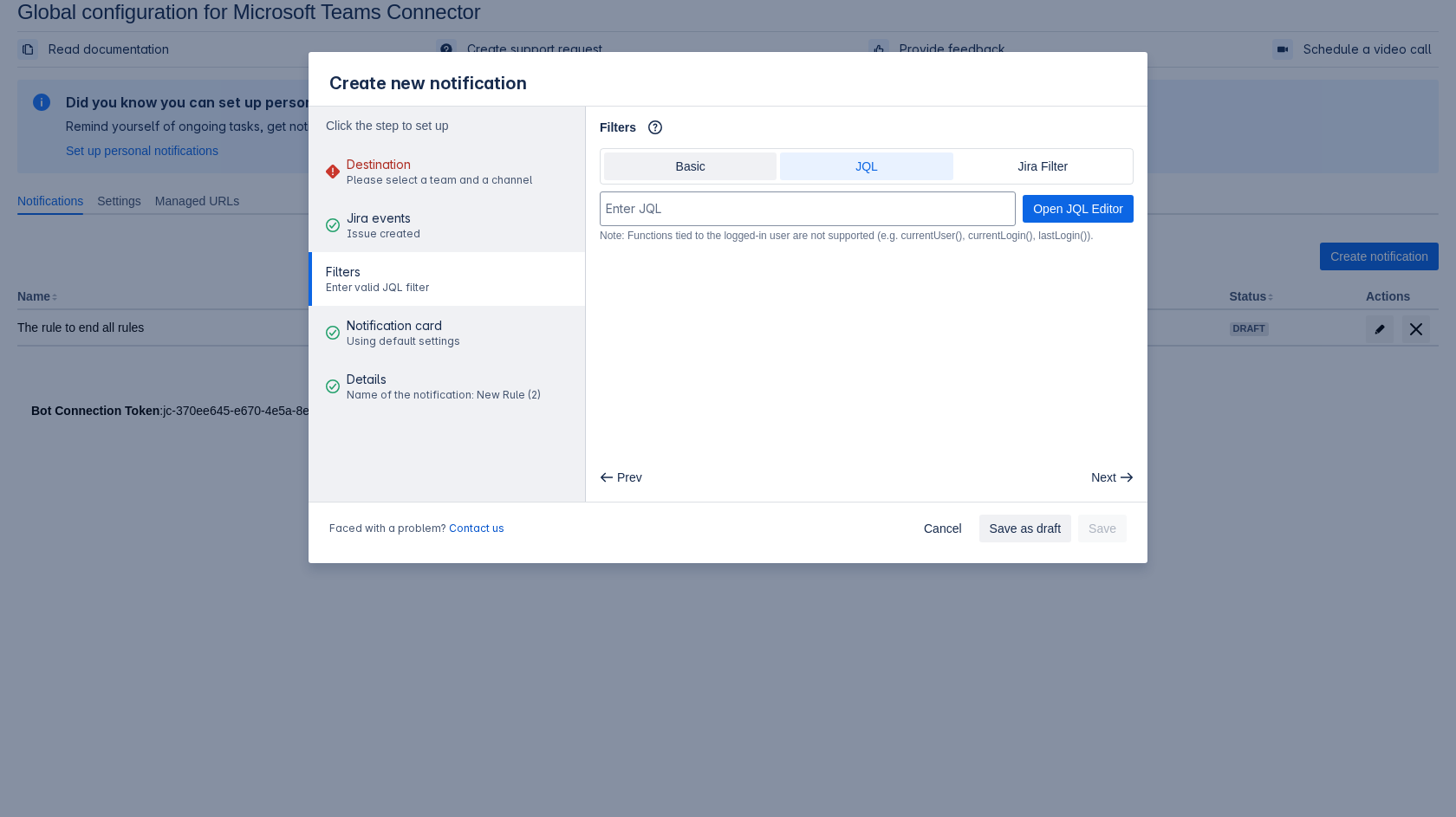
click at [722, 155] on span "Basic" at bounding box center [689, 166] width 152 height 28
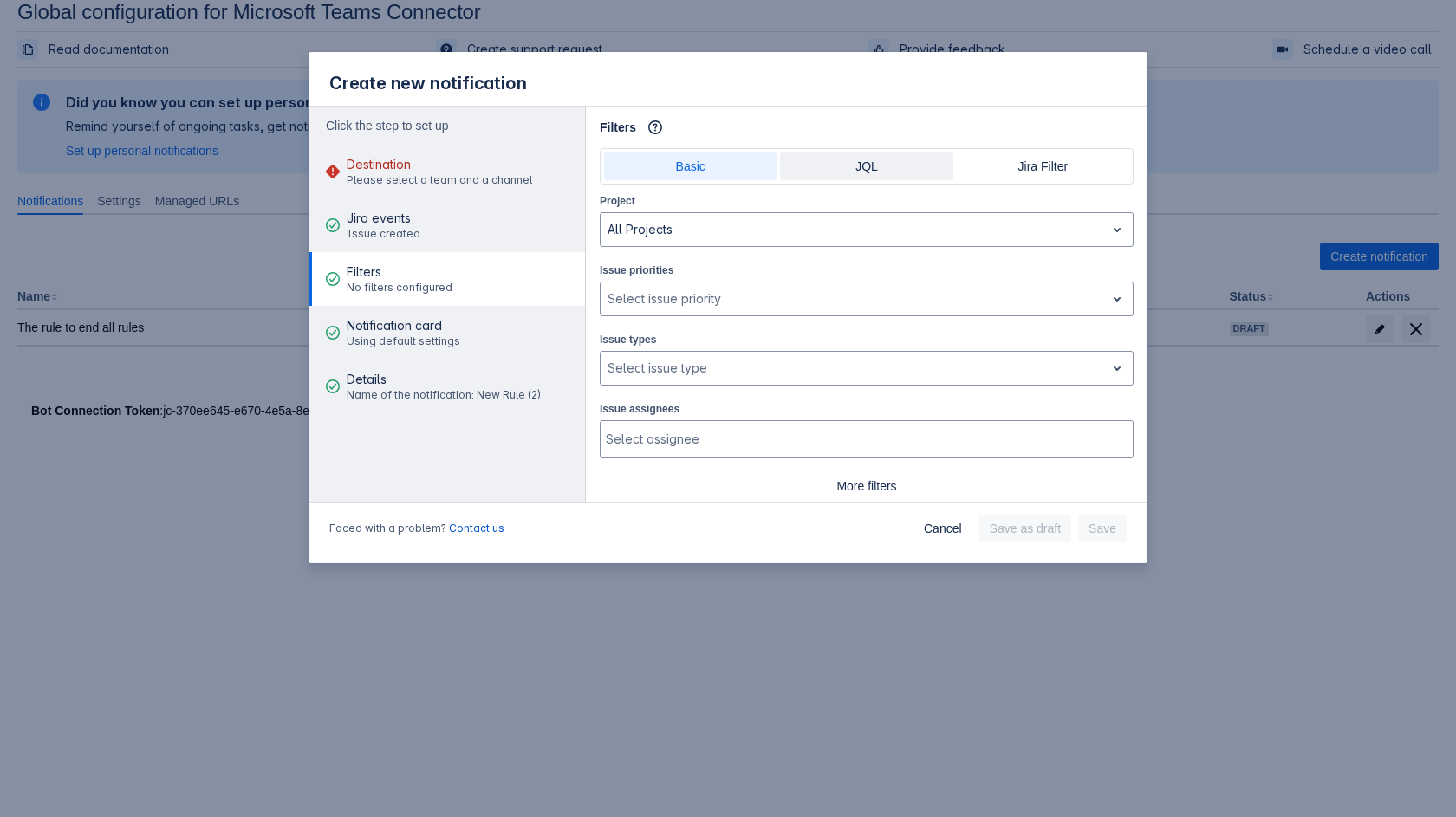
click at [856, 176] on span "JQL" at bounding box center [866, 166] width 152 height 28
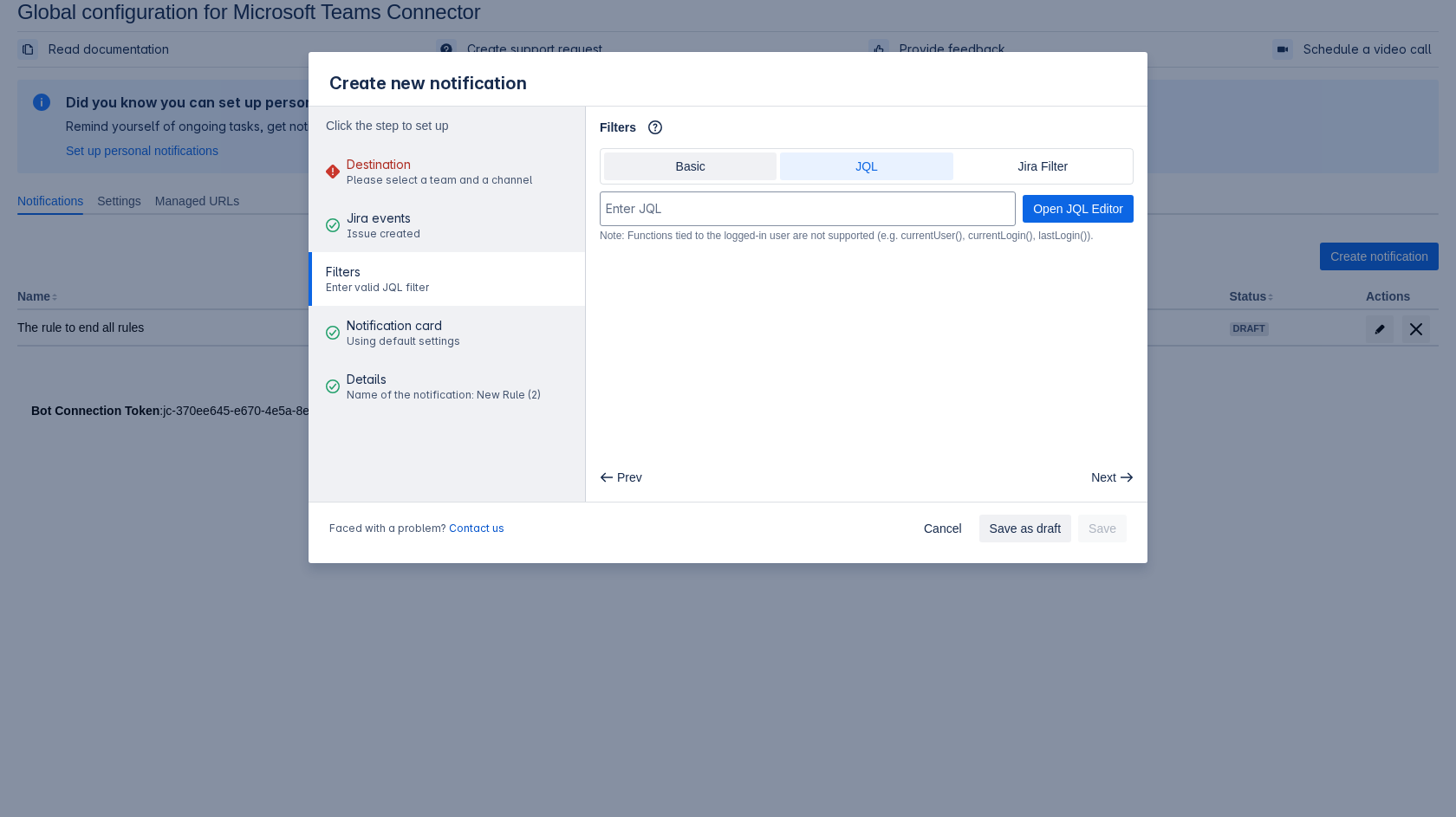
click at [670, 173] on span "Basic" at bounding box center [689, 166] width 152 height 28
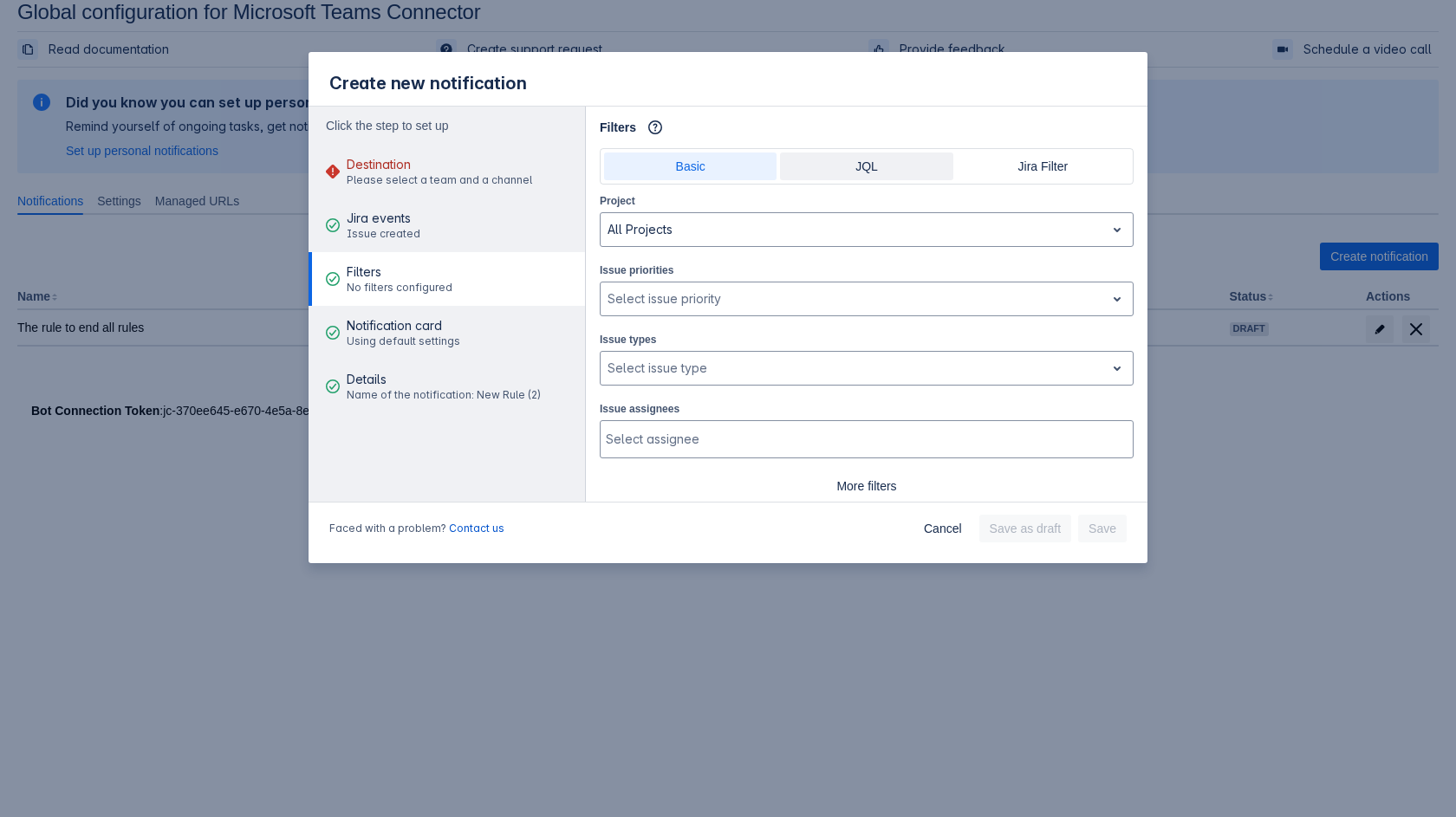
click at [833, 155] on span "JQL" at bounding box center [866, 166] width 152 height 28
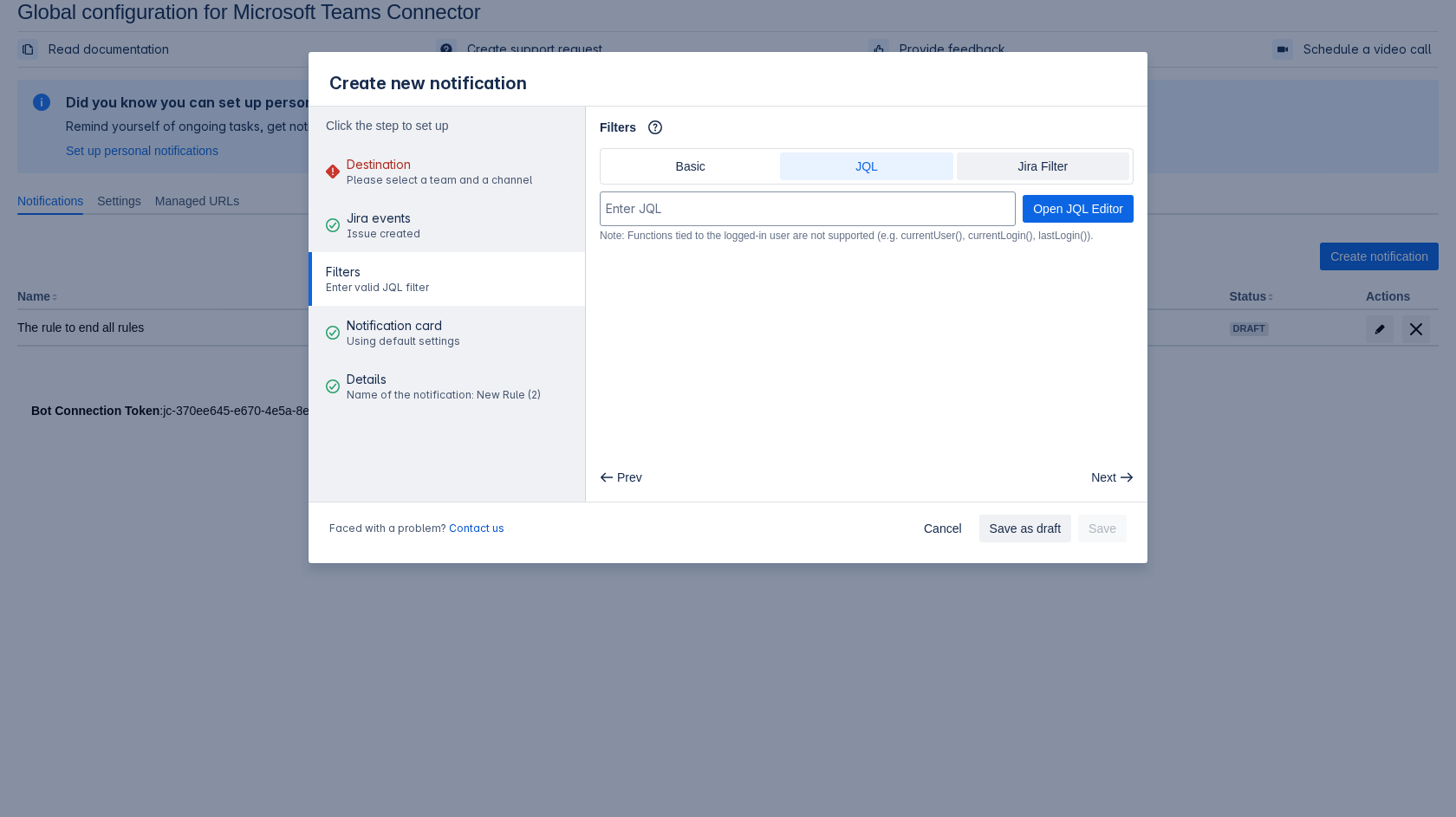
click at [1033, 155] on span "Jira Filter" at bounding box center [1043, 166] width 152 height 28
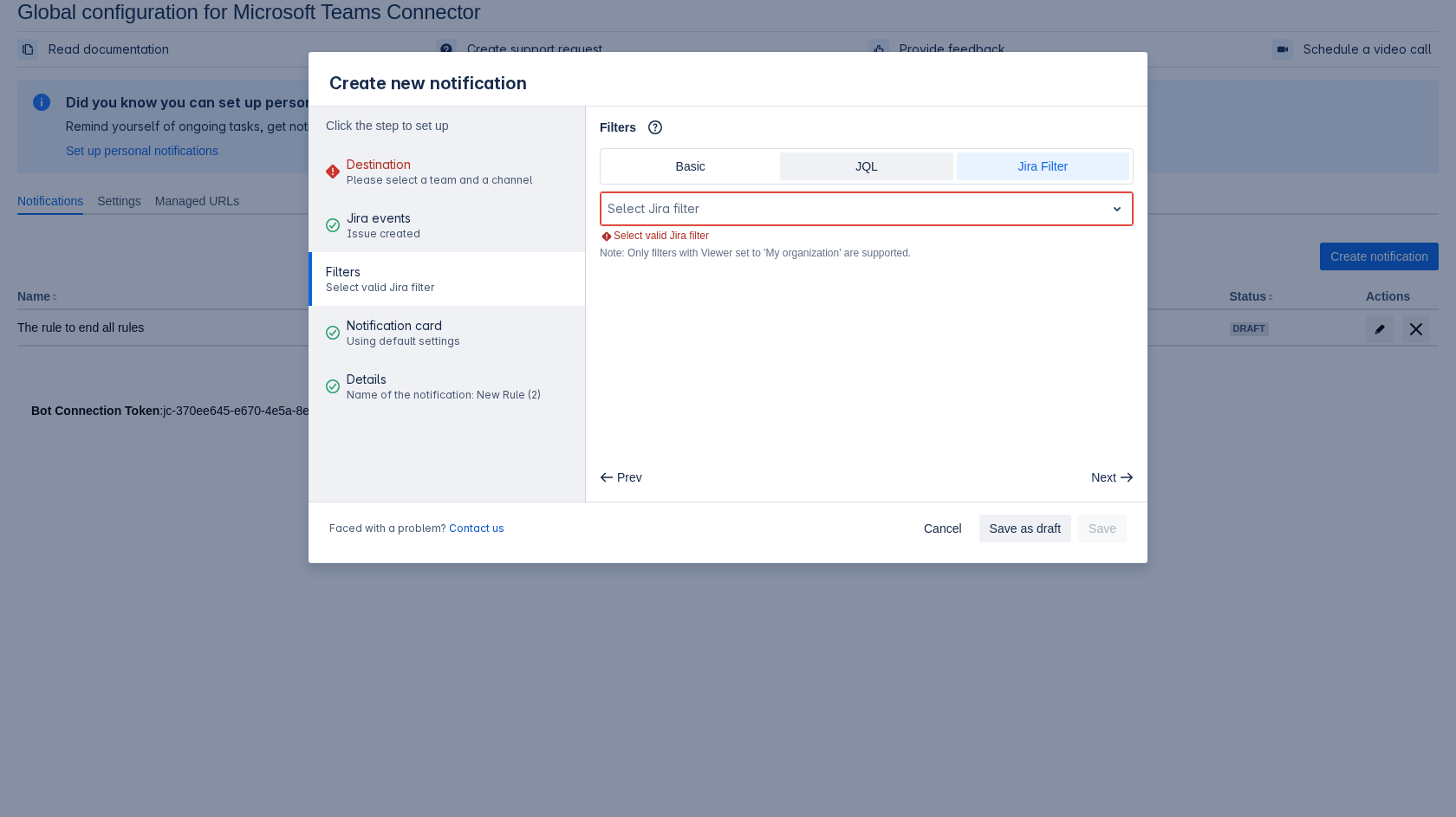
click at [861, 170] on span "JQL" at bounding box center [866, 166] width 152 height 28
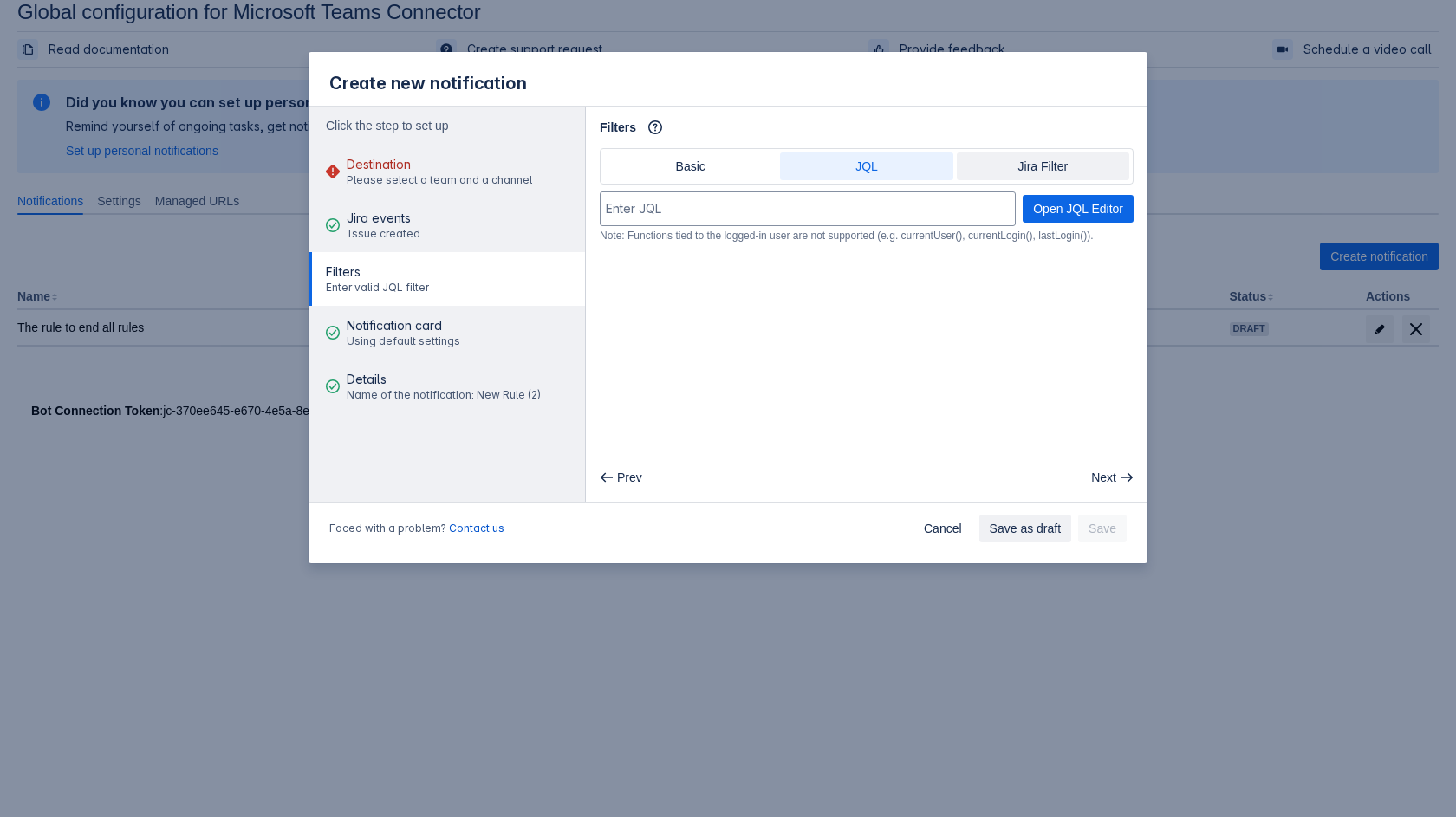
click at [1002, 165] on span "Jira Filter" at bounding box center [1043, 166] width 152 height 28
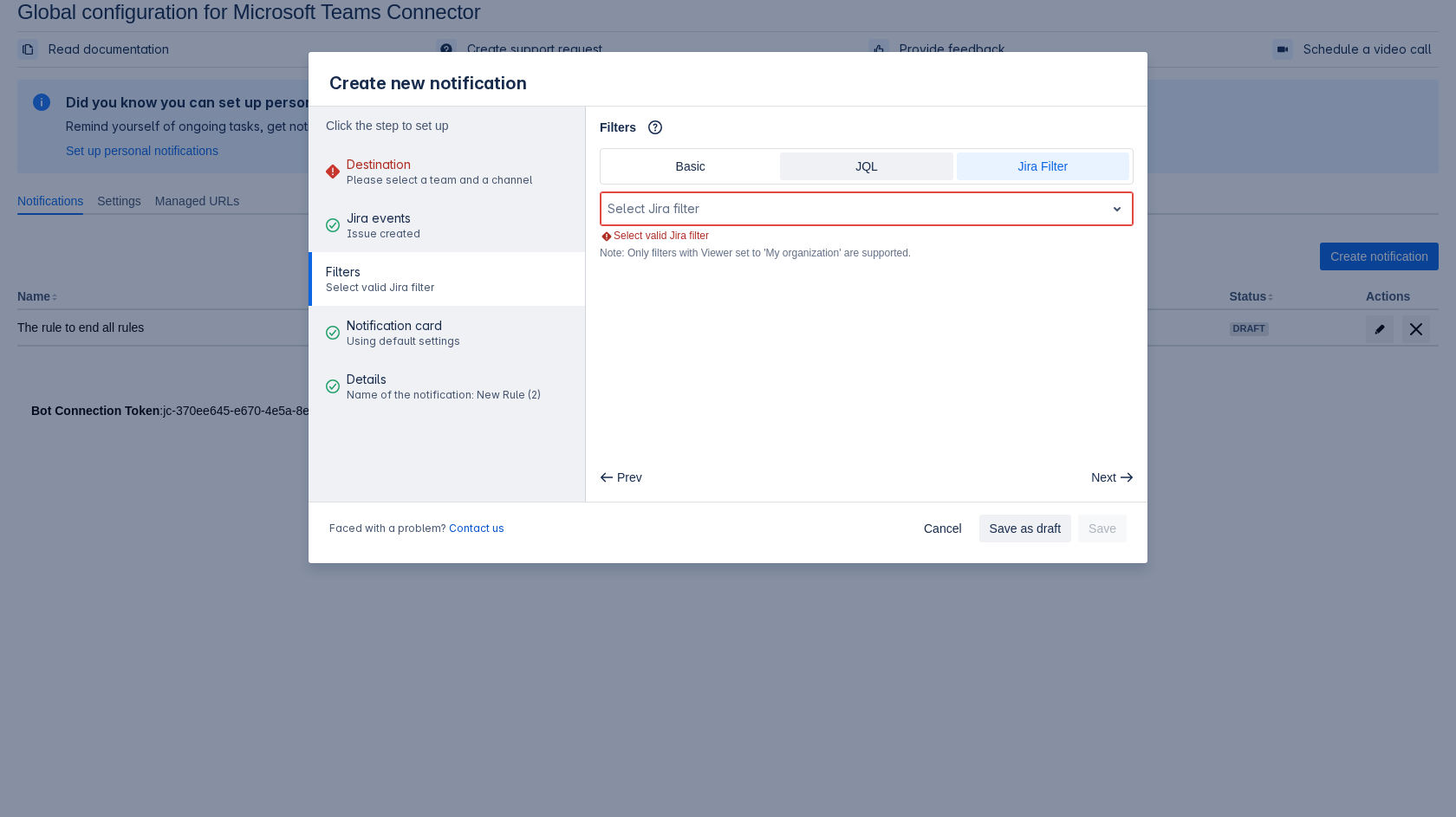
click at [895, 166] on span "JQL" at bounding box center [866, 166] width 152 height 28
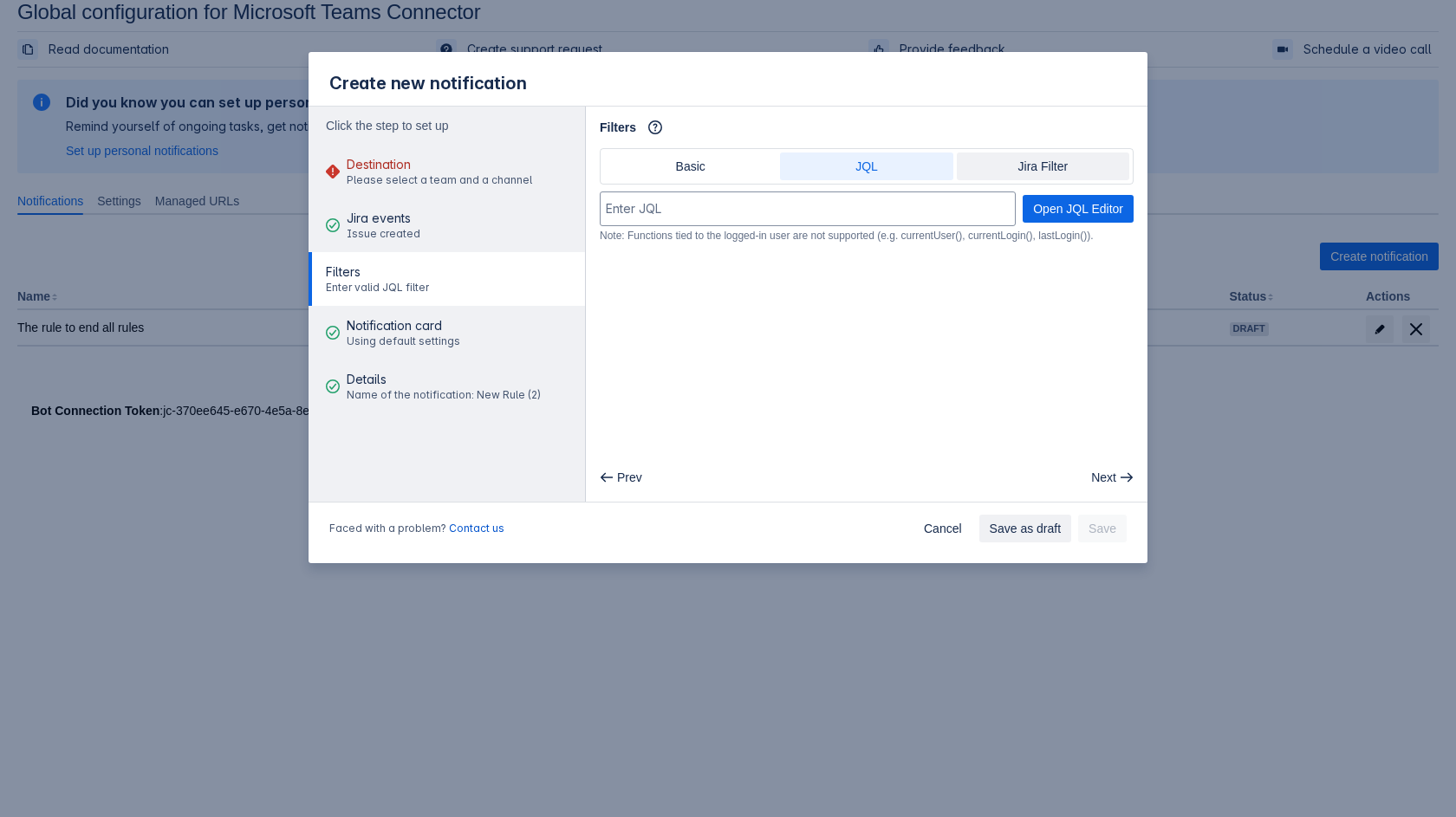
click at [1029, 167] on span "Jira Filter" at bounding box center [1043, 166] width 152 height 28
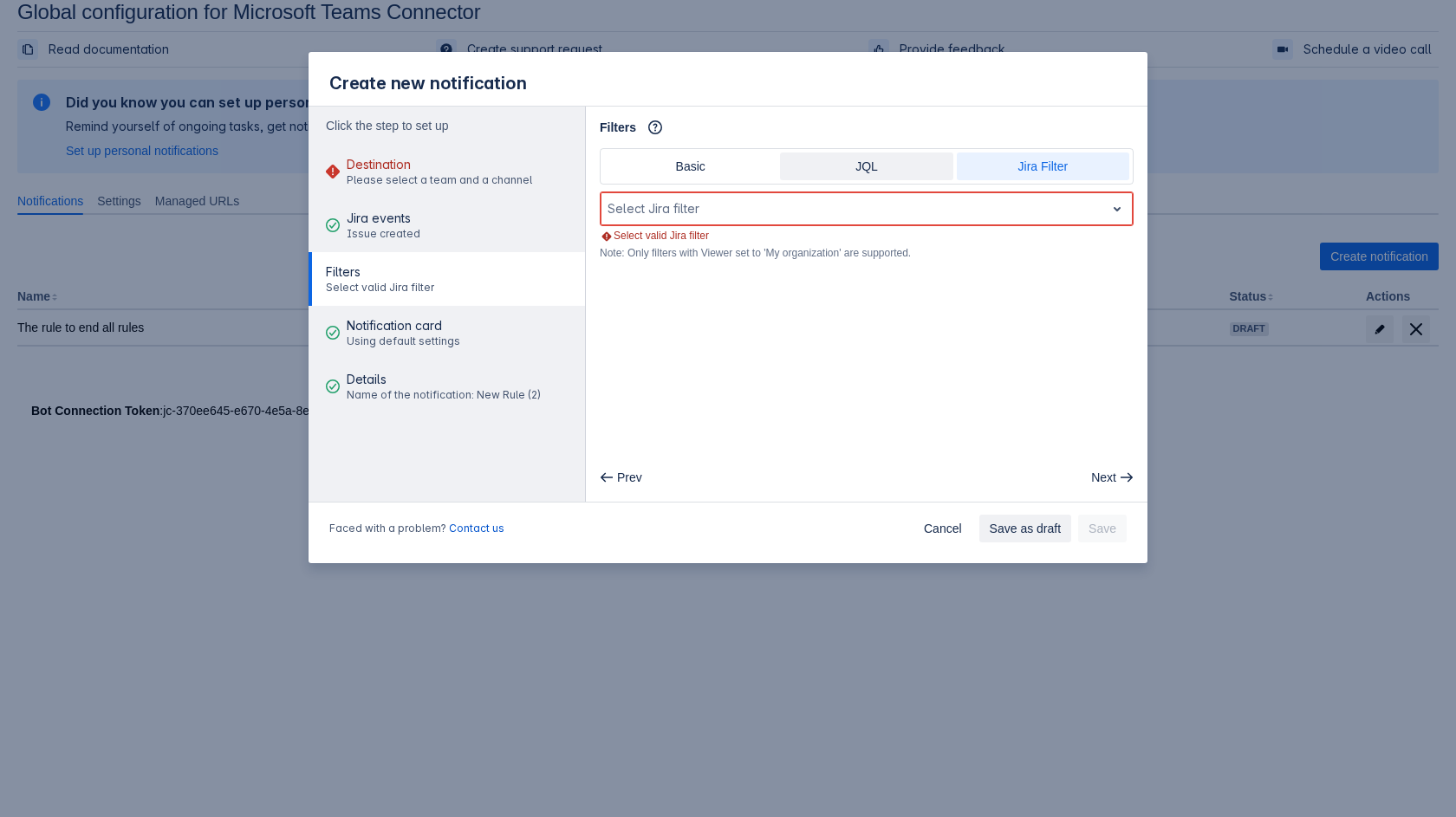
click at [922, 172] on span "JQL" at bounding box center [866, 166] width 152 height 28
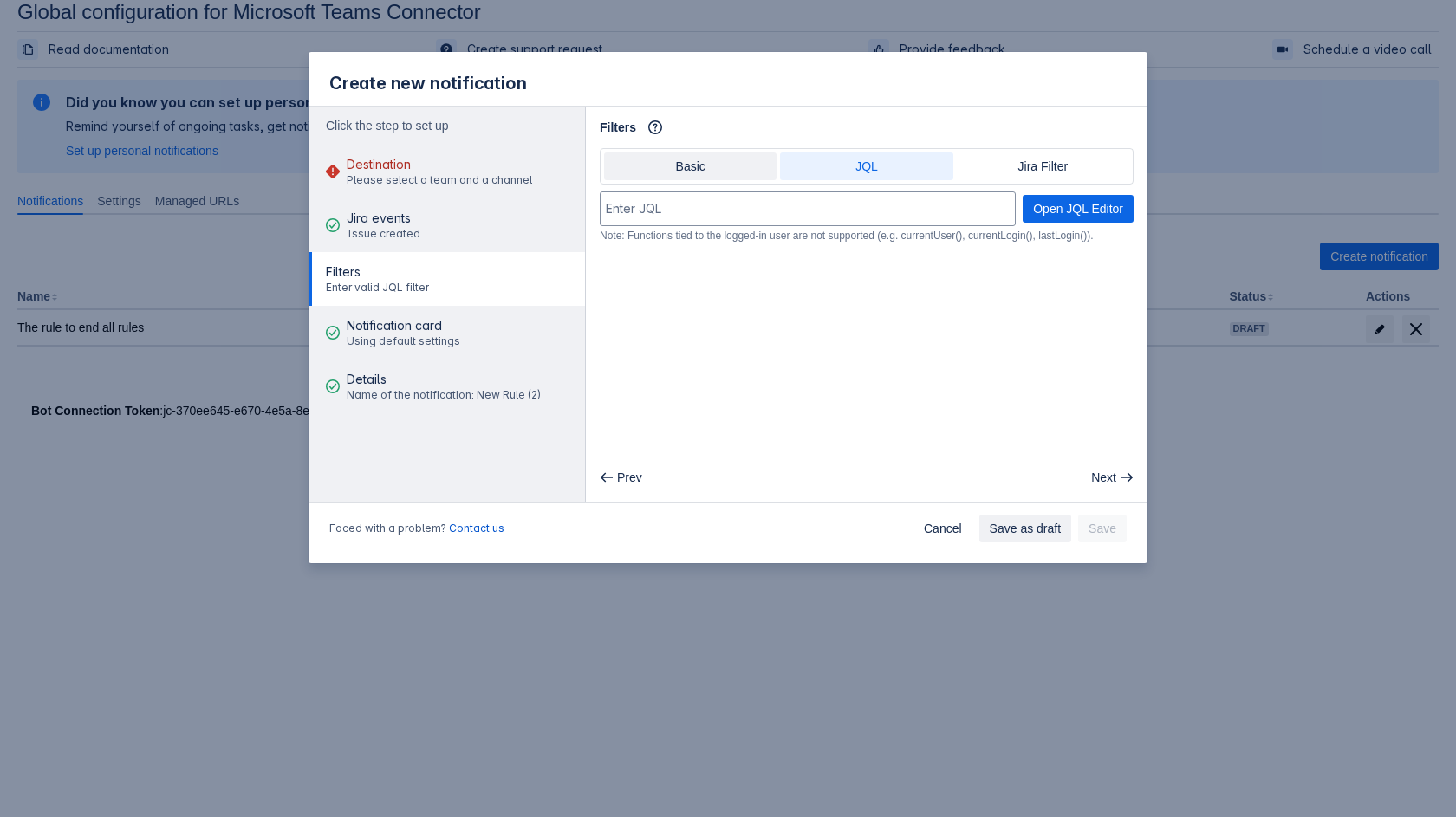
click at [695, 179] on span "Basic" at bounding box center [689, 166] width 152 height 28
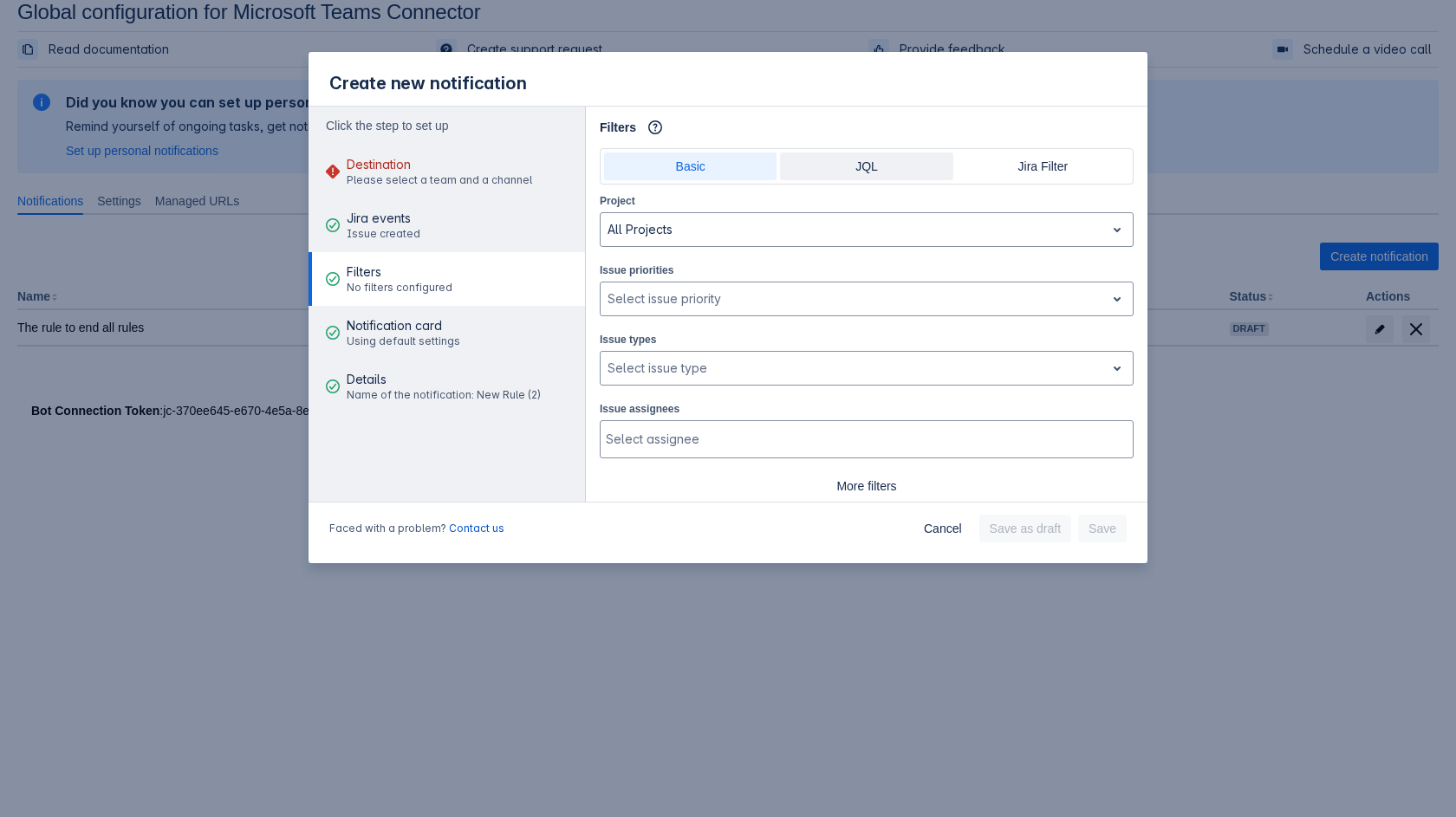
click at [885, 173] on span "JQL" at bounding box center [866, 166] width 152 height 28
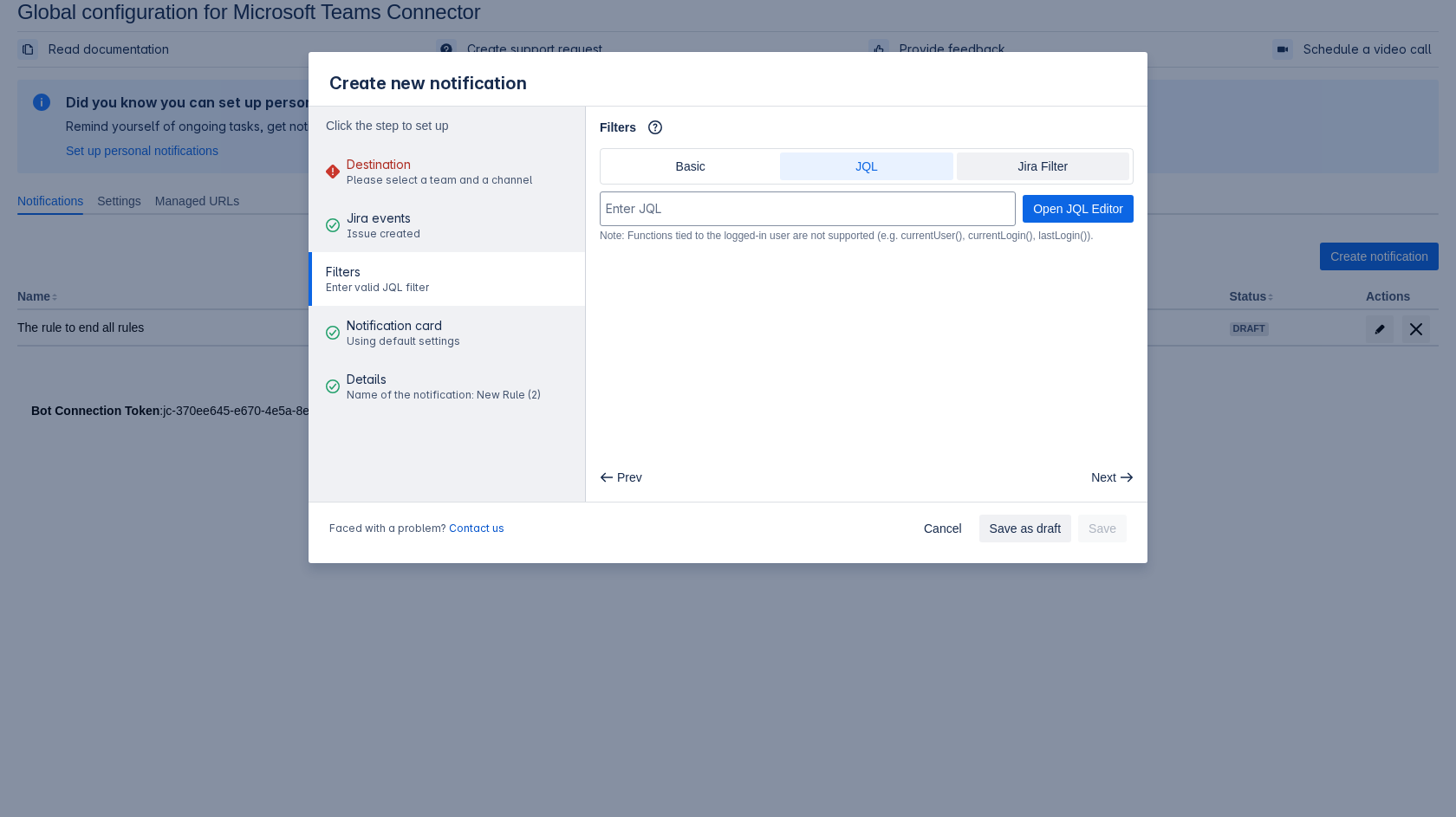
click at [1052, 174] on span "Jira Filter" at bounding box center [1043, 166] width 152 height 28
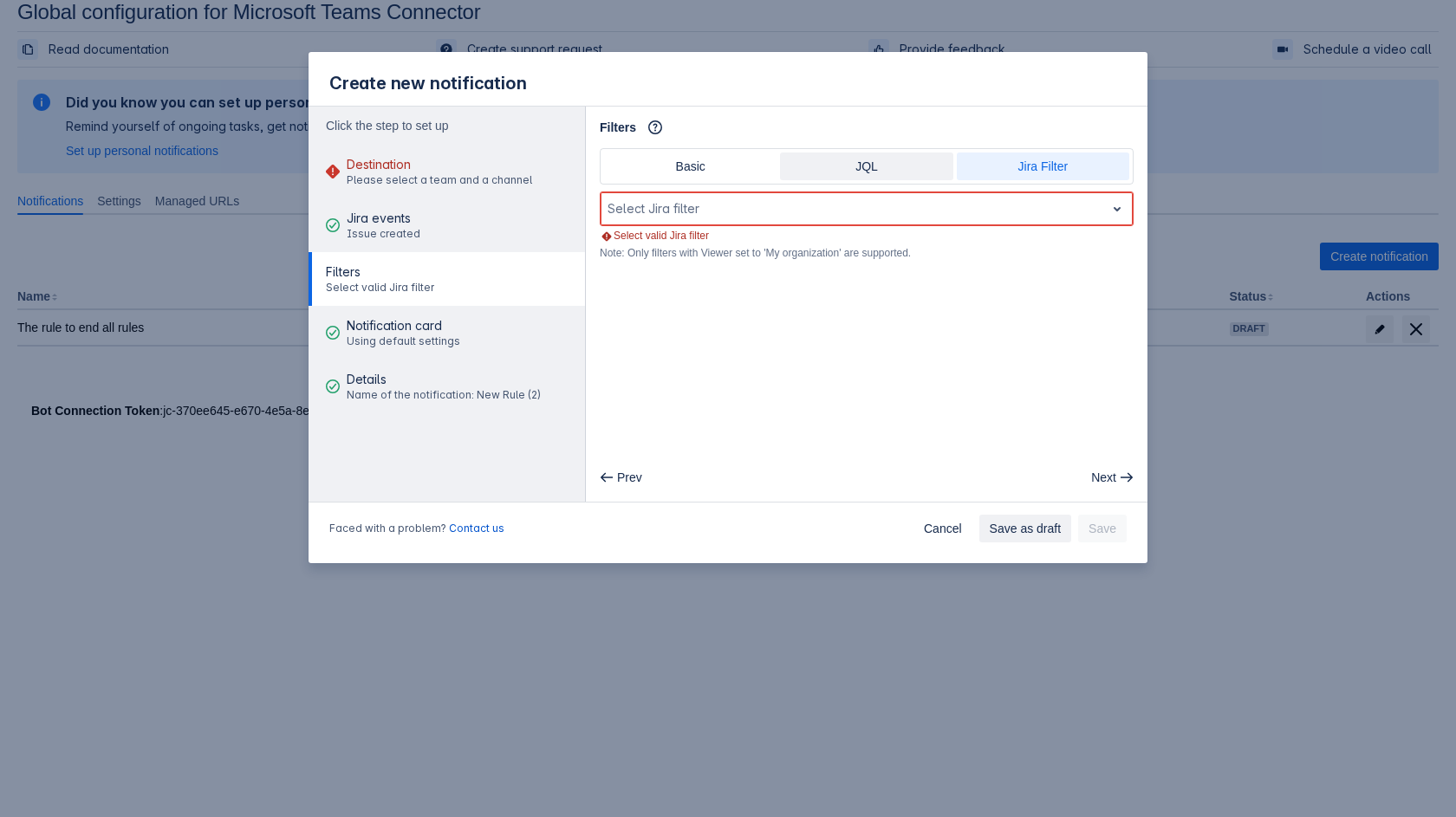
click at [885, 166] on span "JQL" at bounding box center [866, 166] width 152 height 28
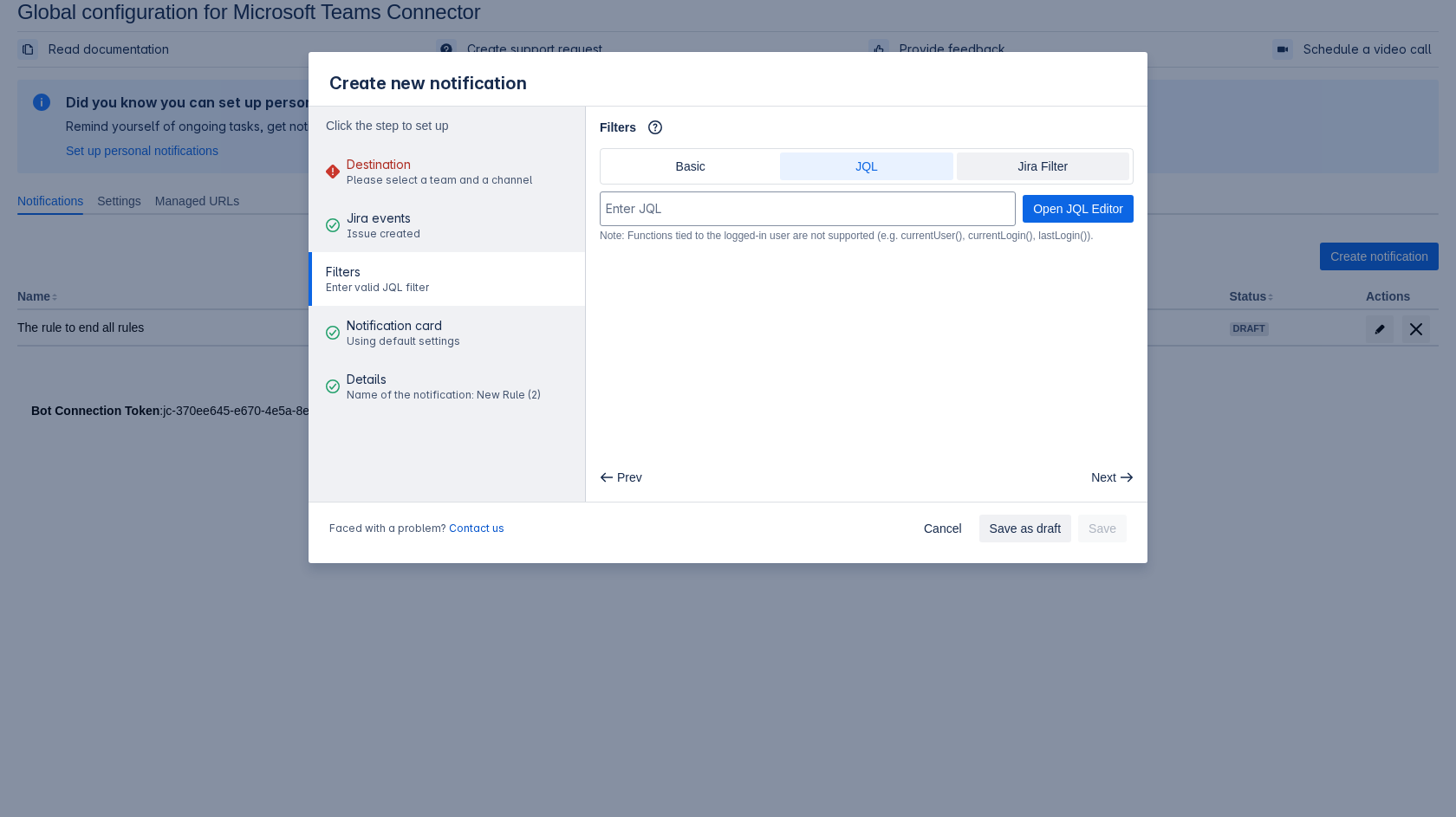
click at [1031, 175] on span "Jira Filter" at bounding box center [1043, 166] width 152 height 28
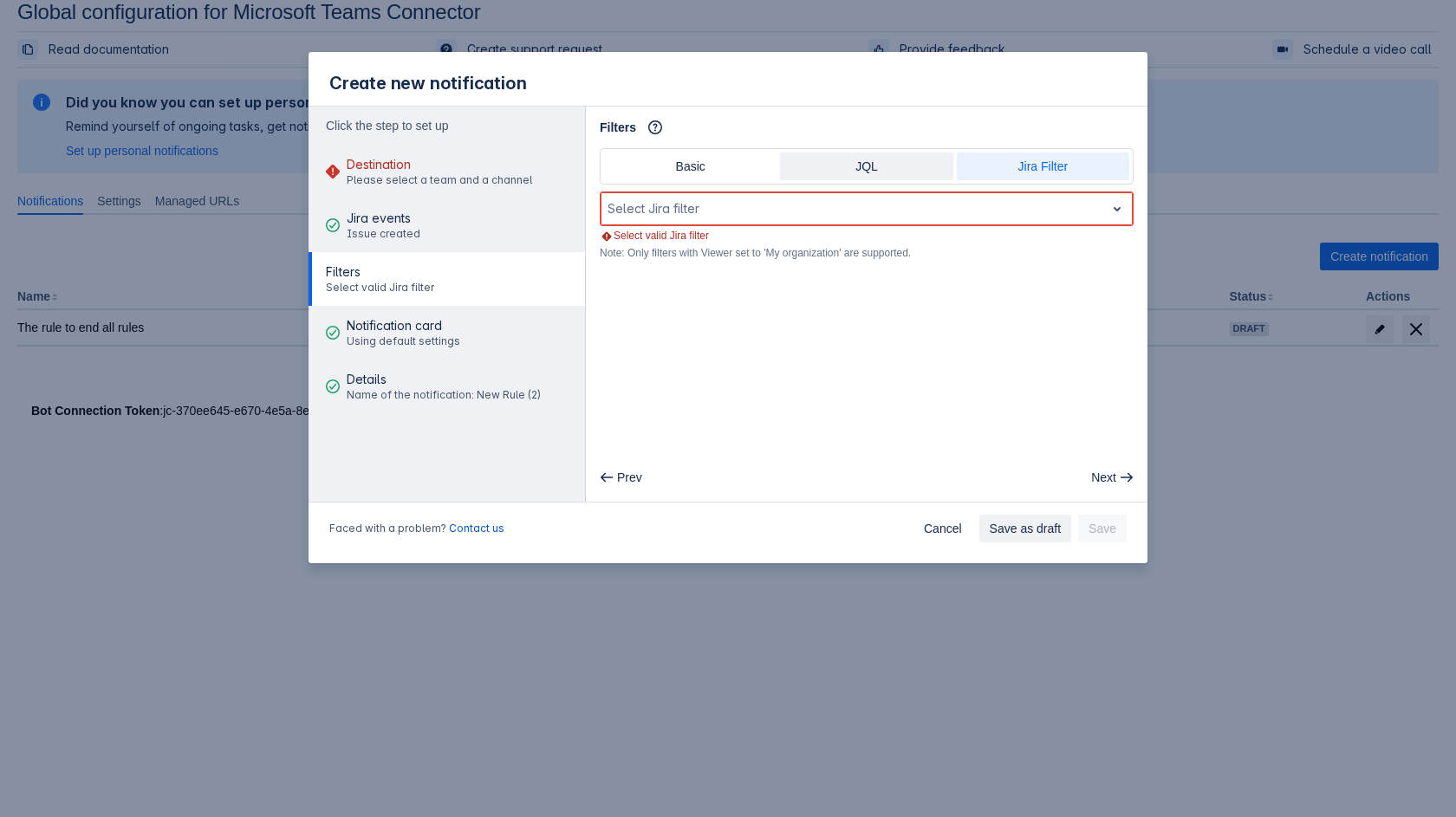
click at [887, 173] on span "JQL" at bounding box center [866, 166] width 152 height 28
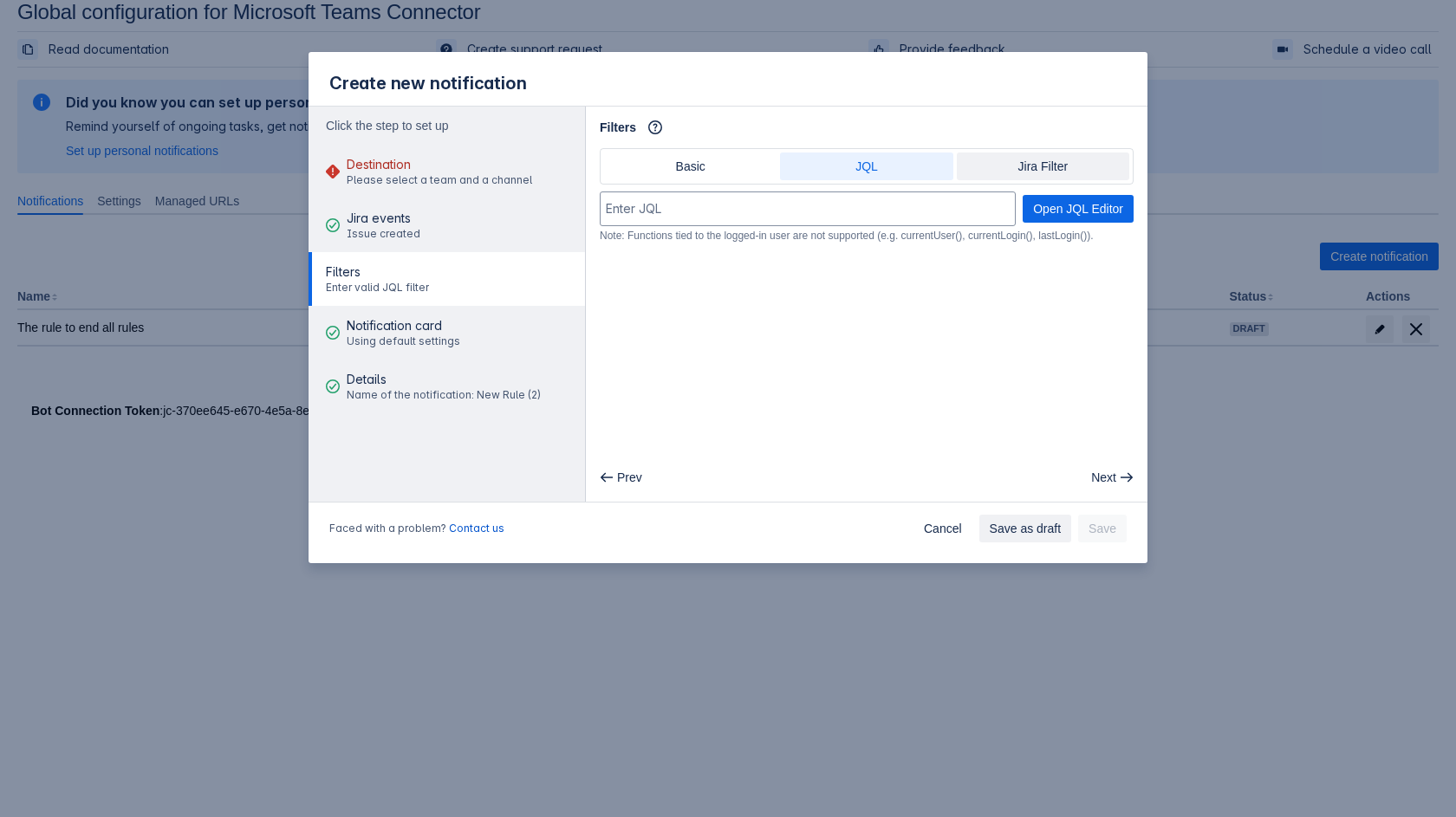
click at [1016, 164] on span "Jira Filter" at bounding box center [1043, 166] width 152 height 28
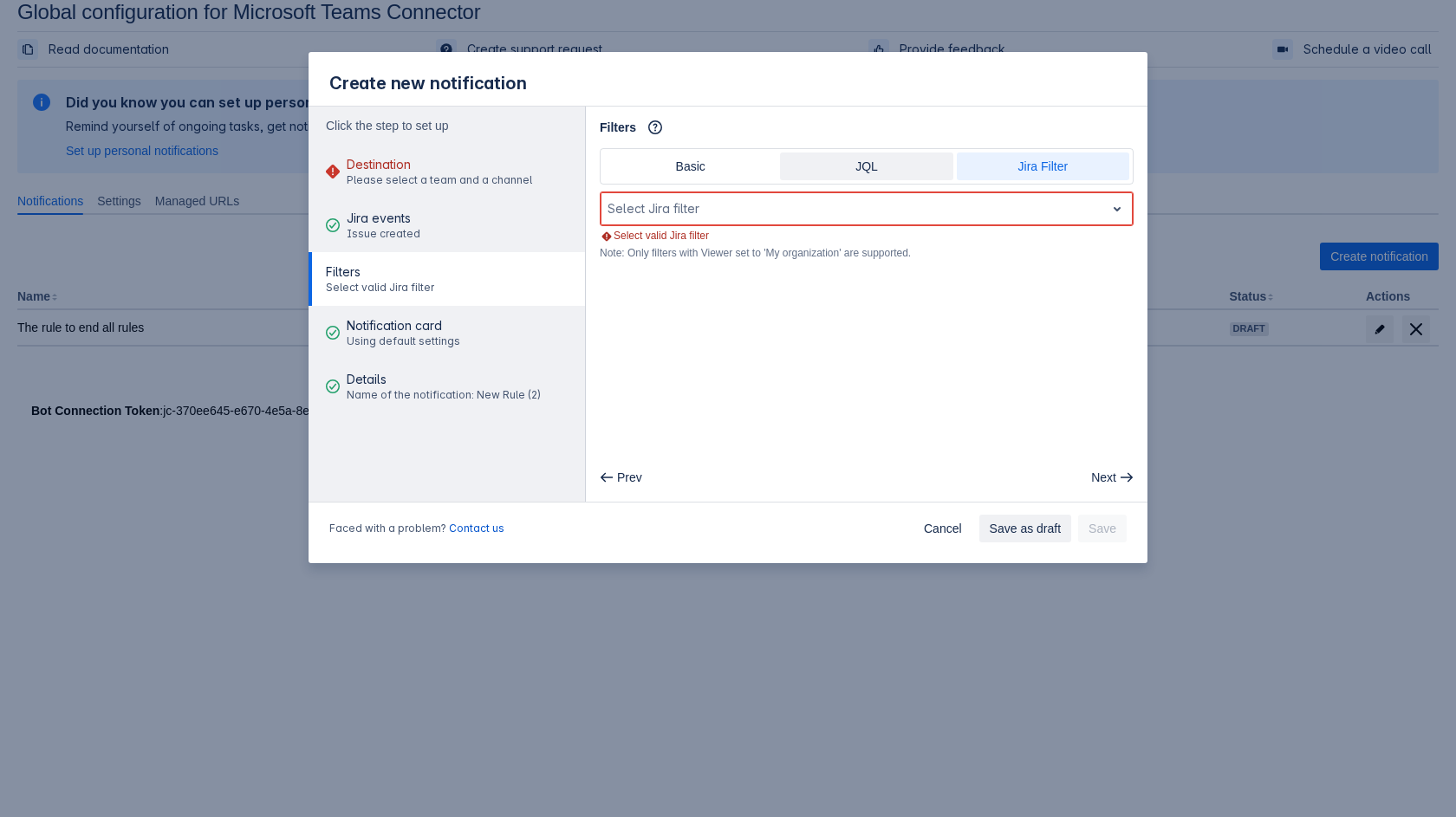
click at [944, 170] on button "JQL" at bounding box center [866, 166] width 173 height 28
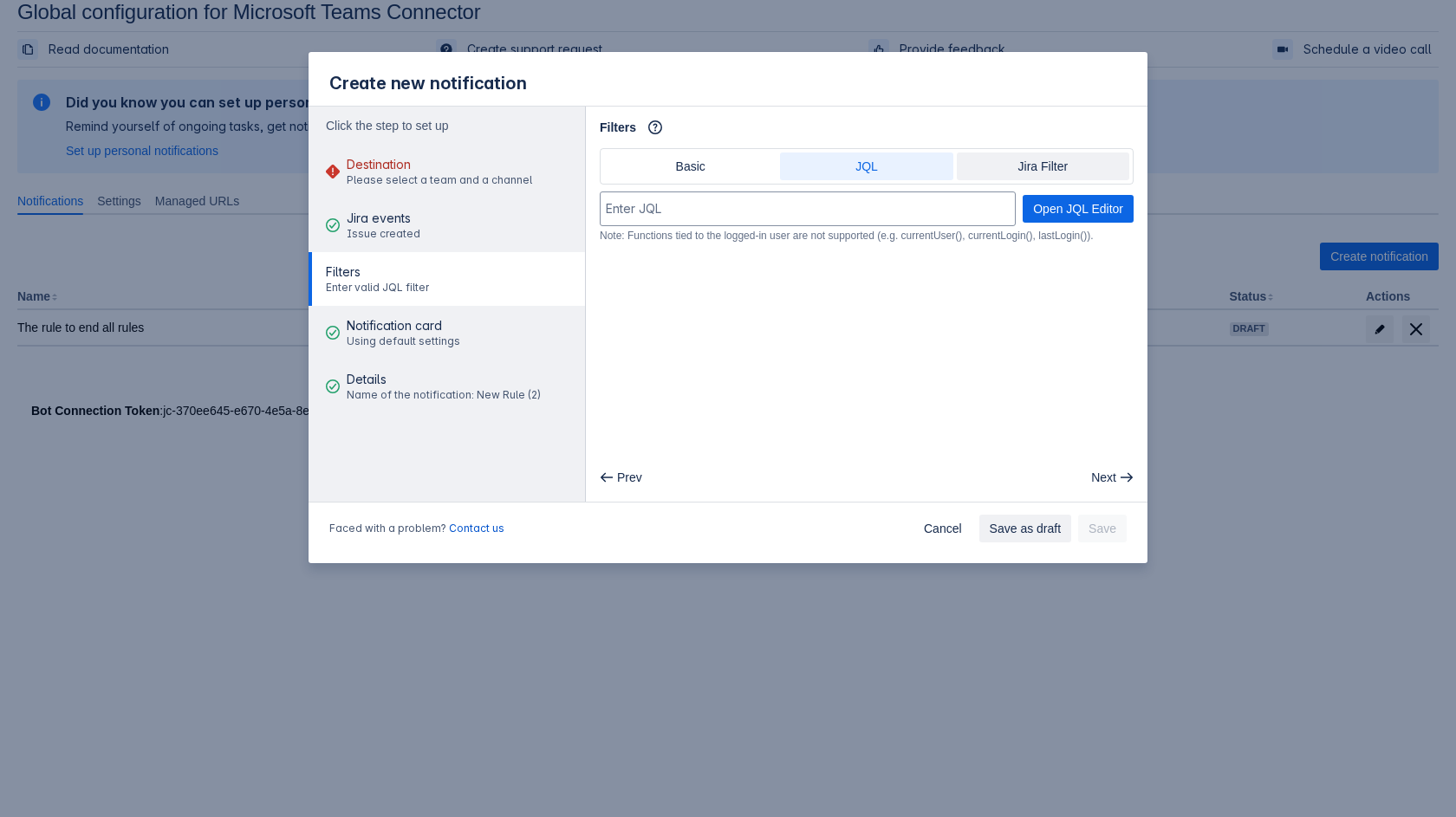
click at [987, 167] on span "Jira Filter" at bounding box center [1043, 166] width 152 height 28
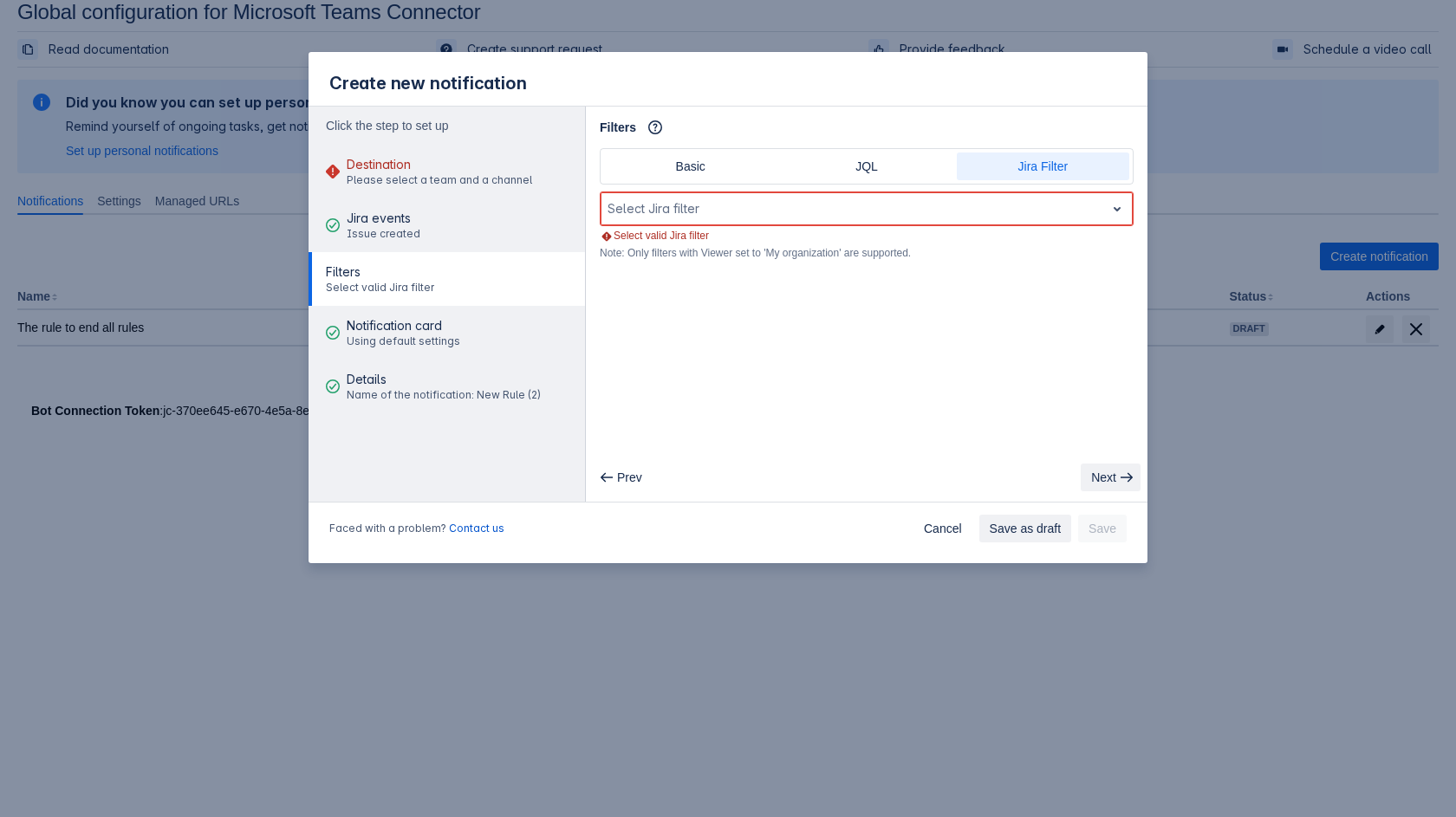
click at [1084, 487] on span "Next" at bounding box center [1104, 477] width 25 height 28
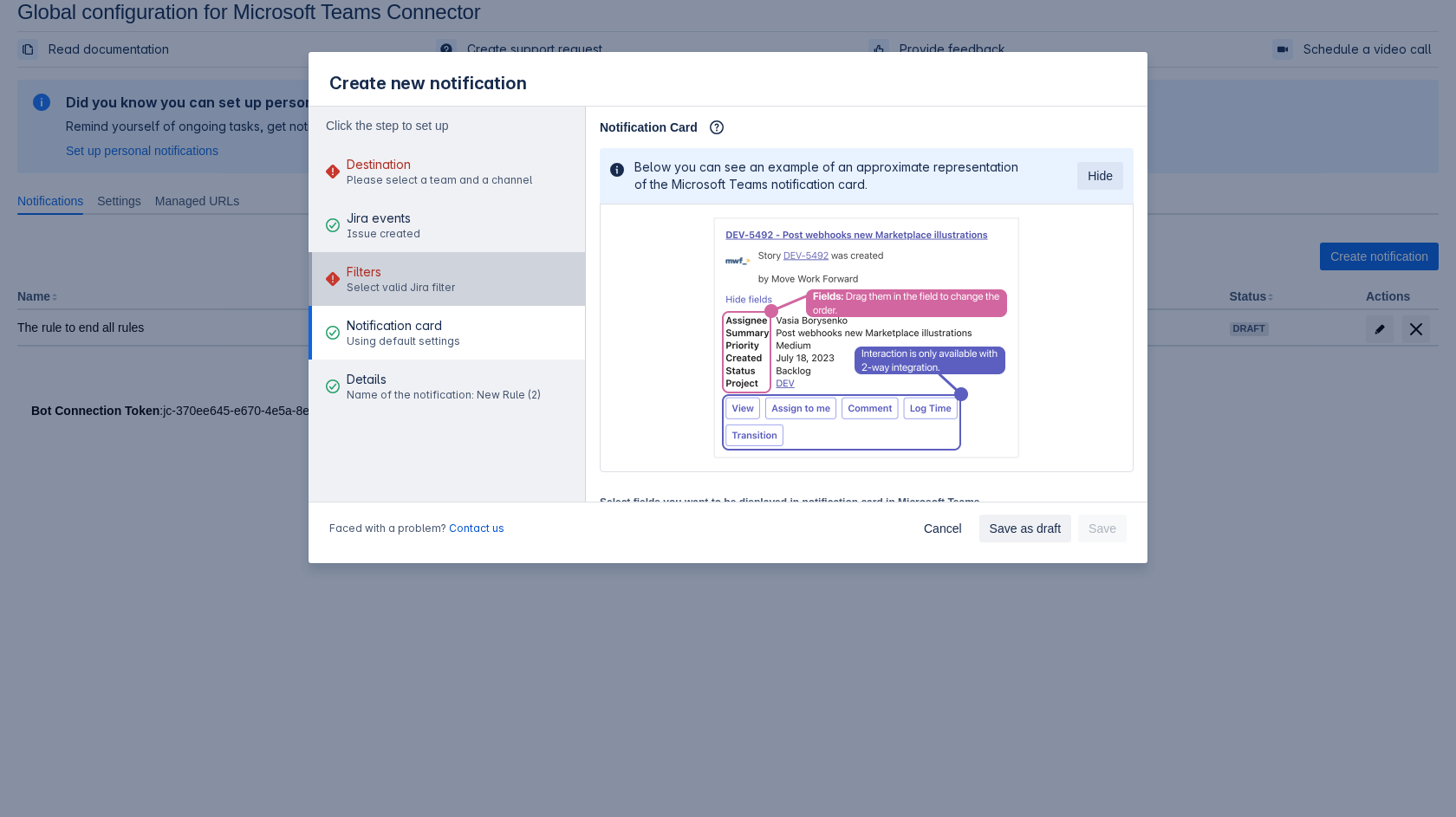
click at [481, 276] on button "Filters Select valid Jira filter" at bounding box center [447, 279] width 276 height 54
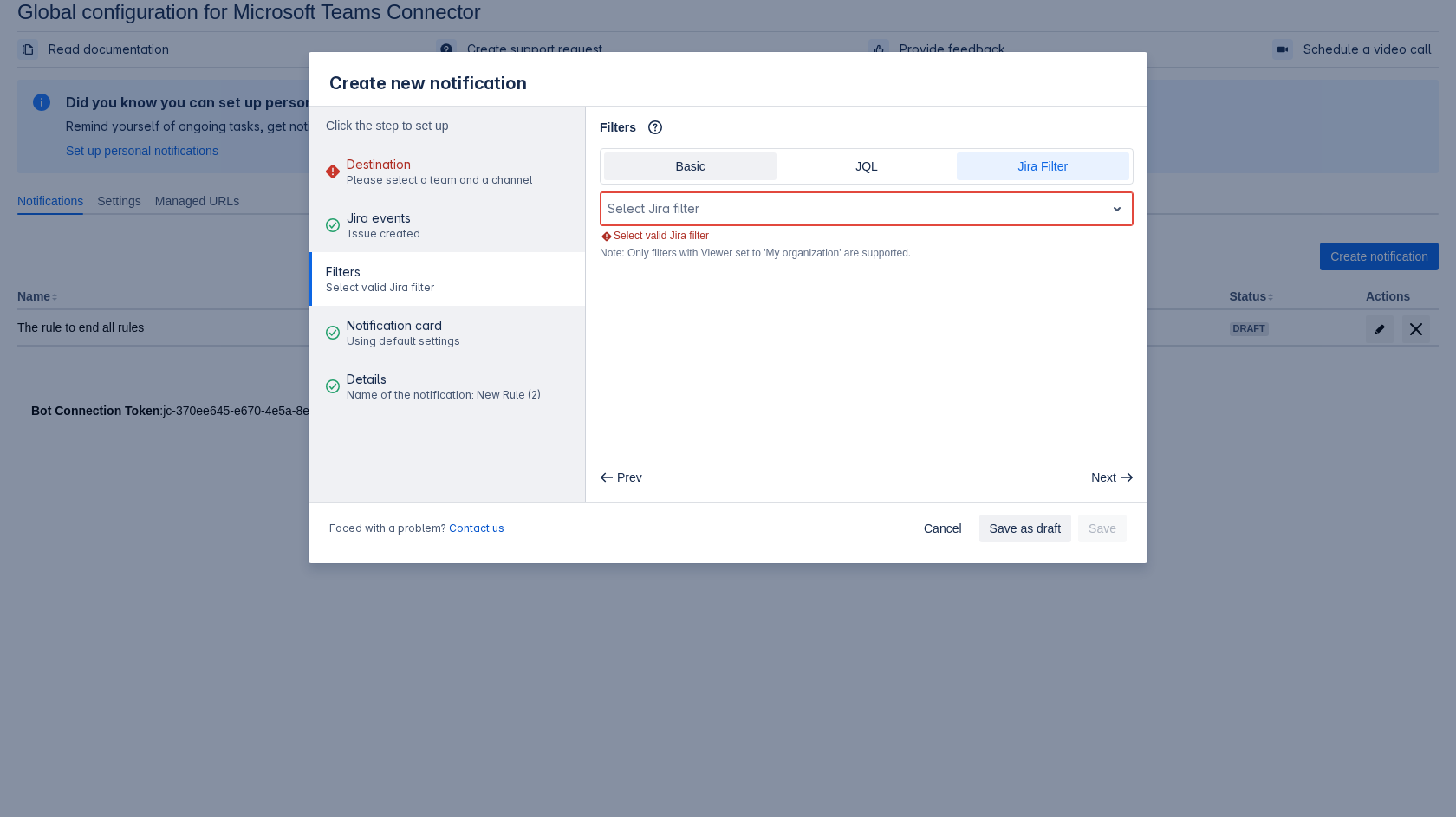
click at [687, 165] on span "Basic" at bounding box center [689, 166] width 152 height 28
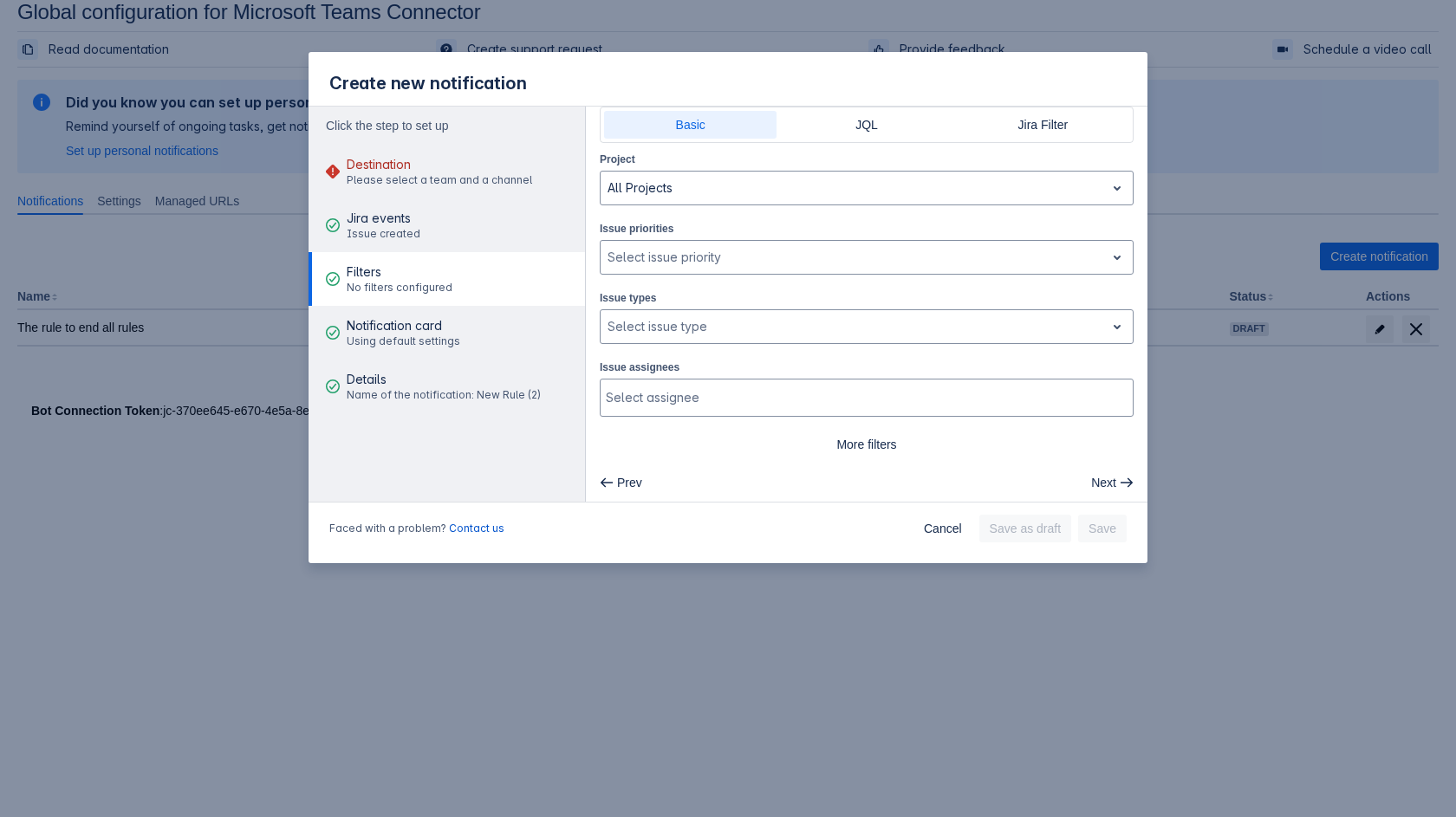
scroll to position [0, 0]
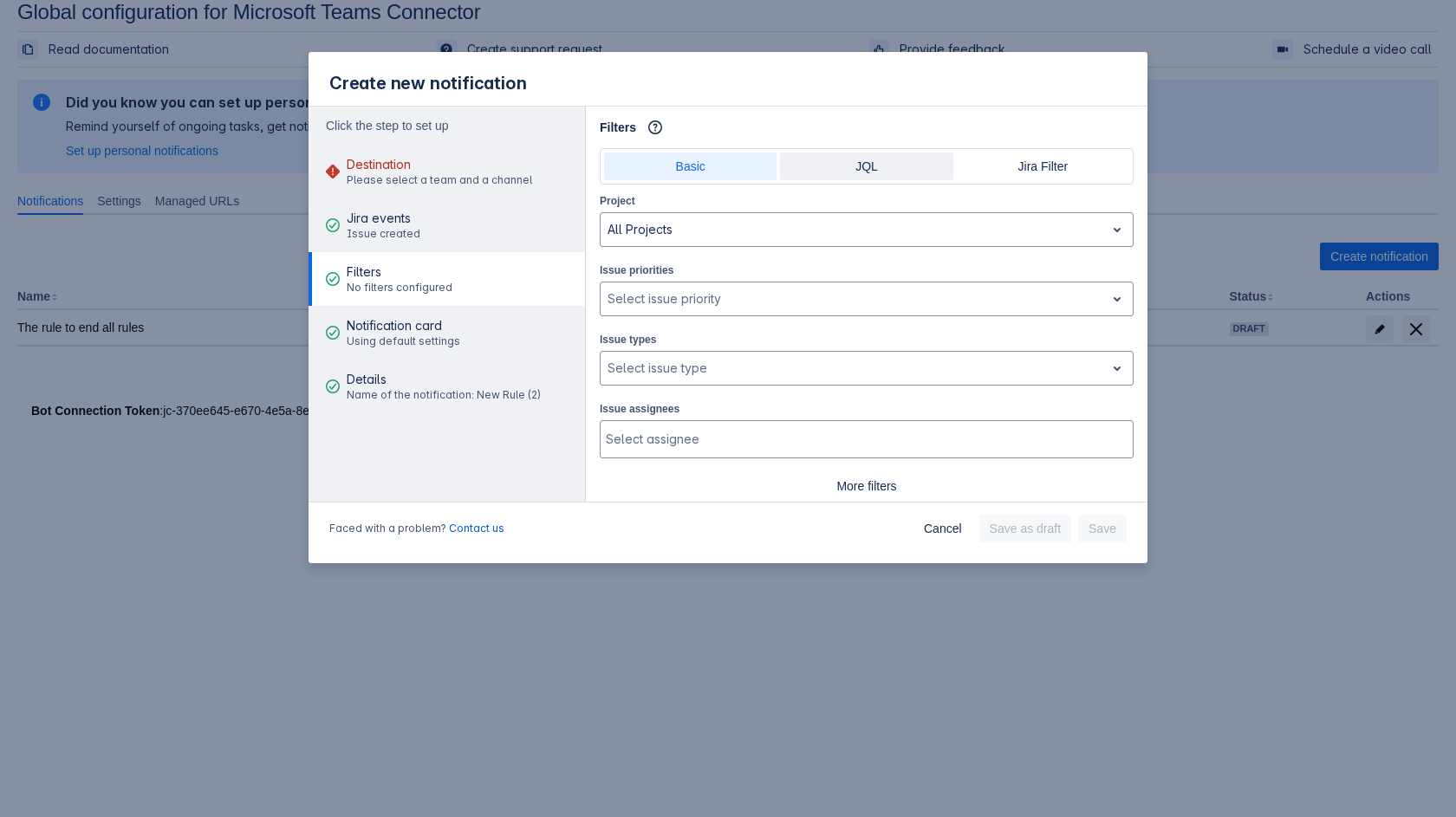
click at [909, 181] on span "JQL" at bounding box center [866, 166] width 152 height 28
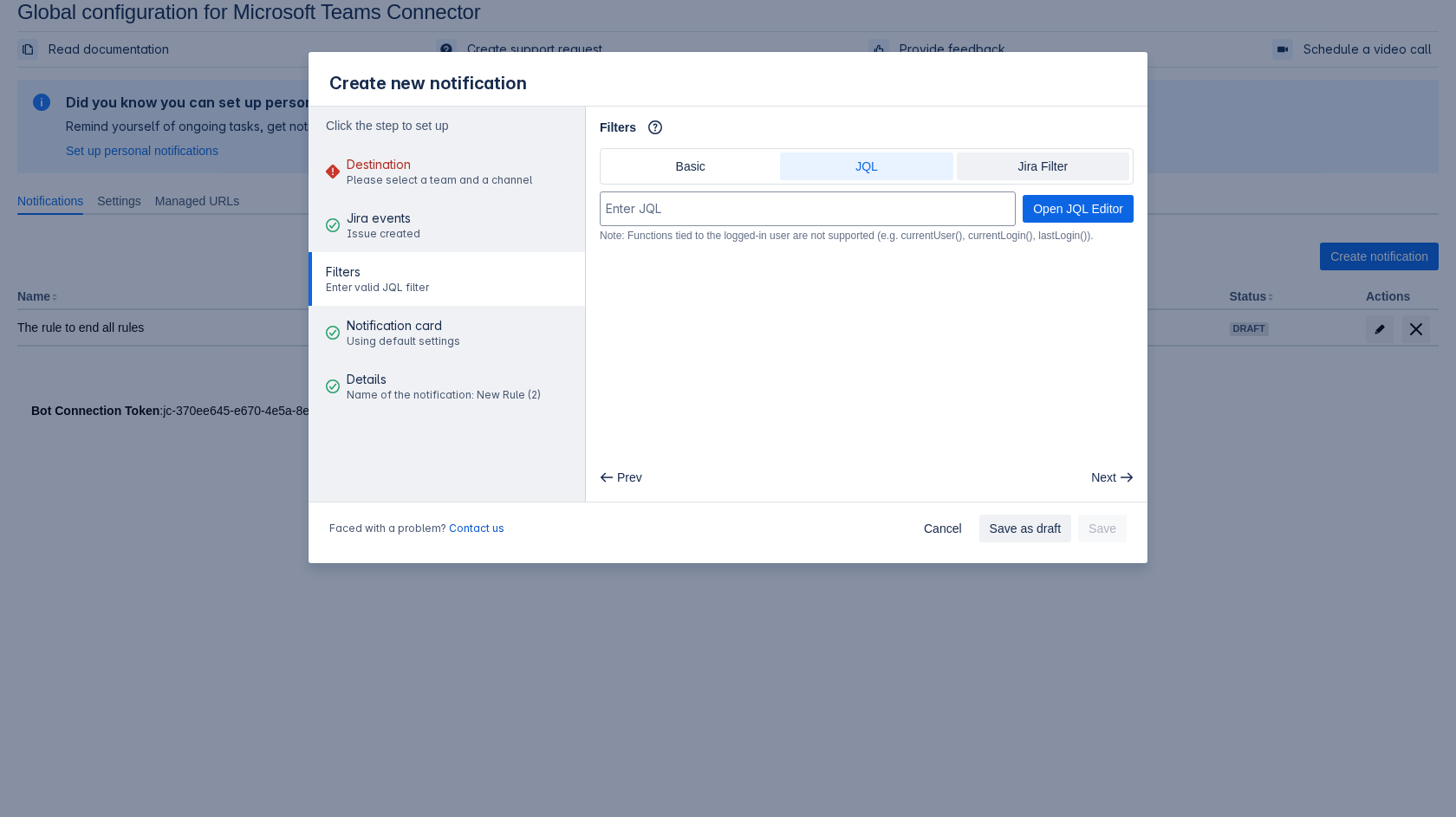
click at [1006, 170] on span "Jira Filter" at bounding box center [1043, 166] width 152 height 28
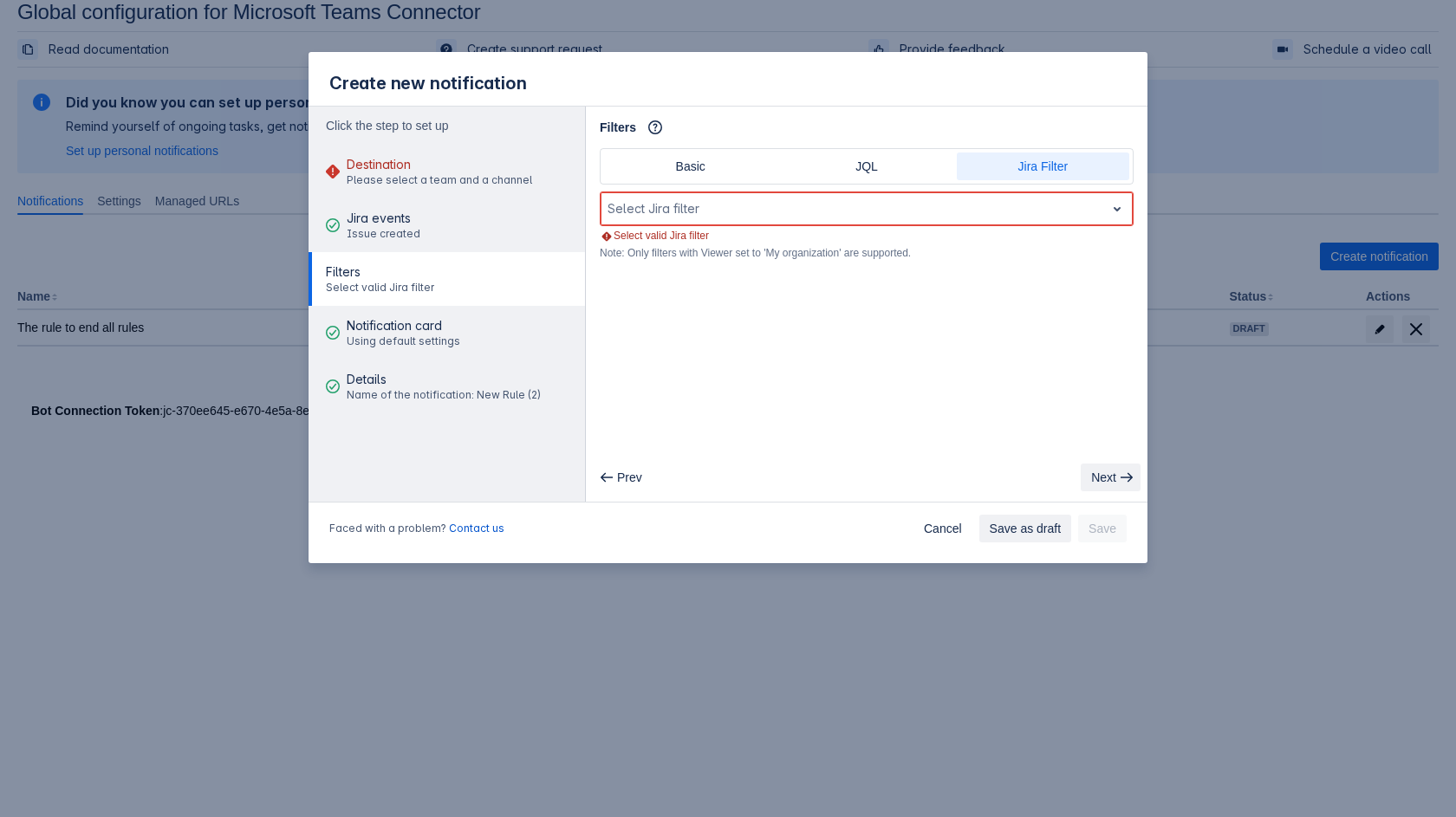
click at [1084, 471] on span "Next" at bounding box center [1104, 477] width 25 height 28
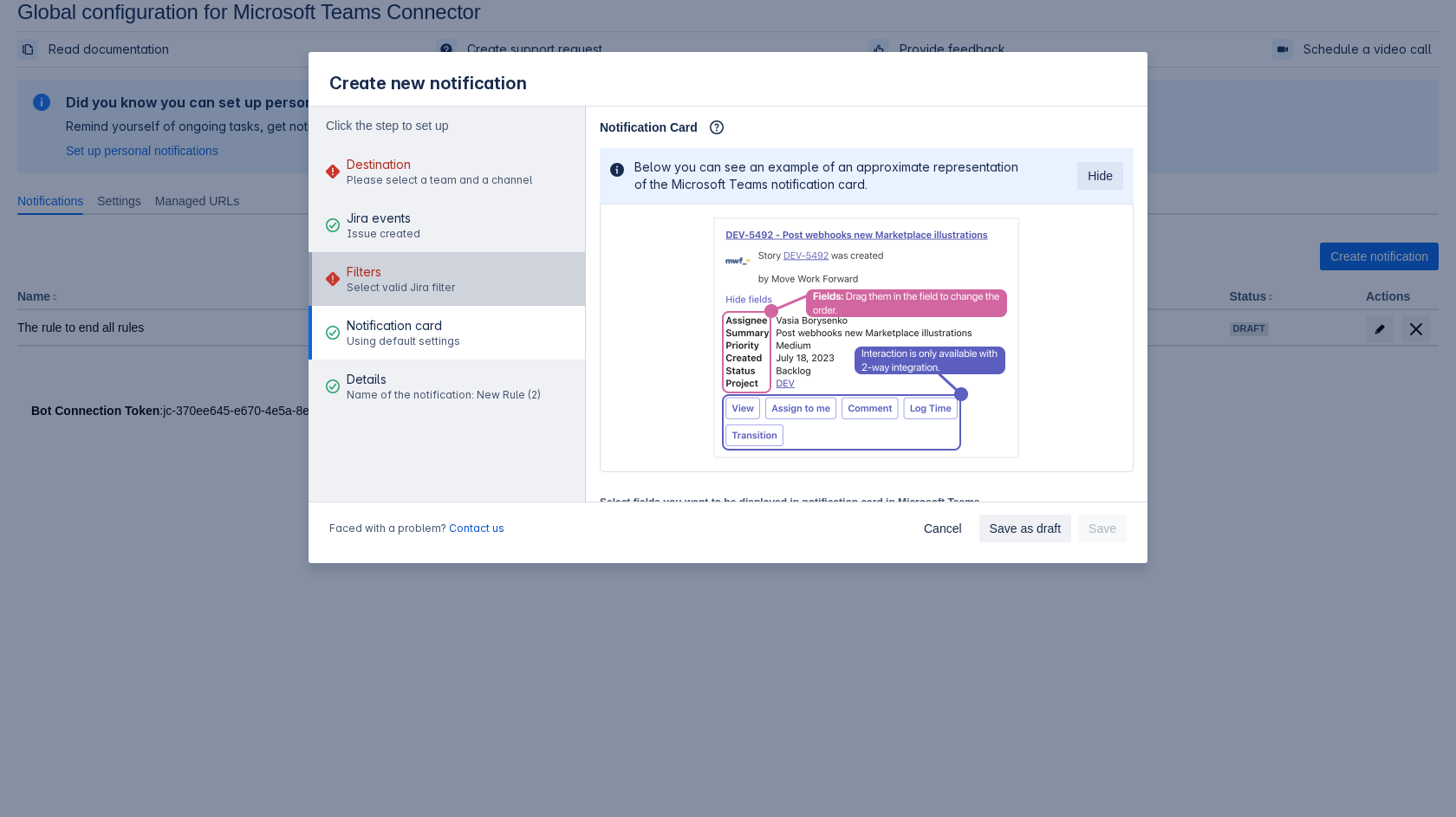
click at [486, 286] on button "Filters Select valid Jira filter" at bounding box center [447, 279] width 276 height 54
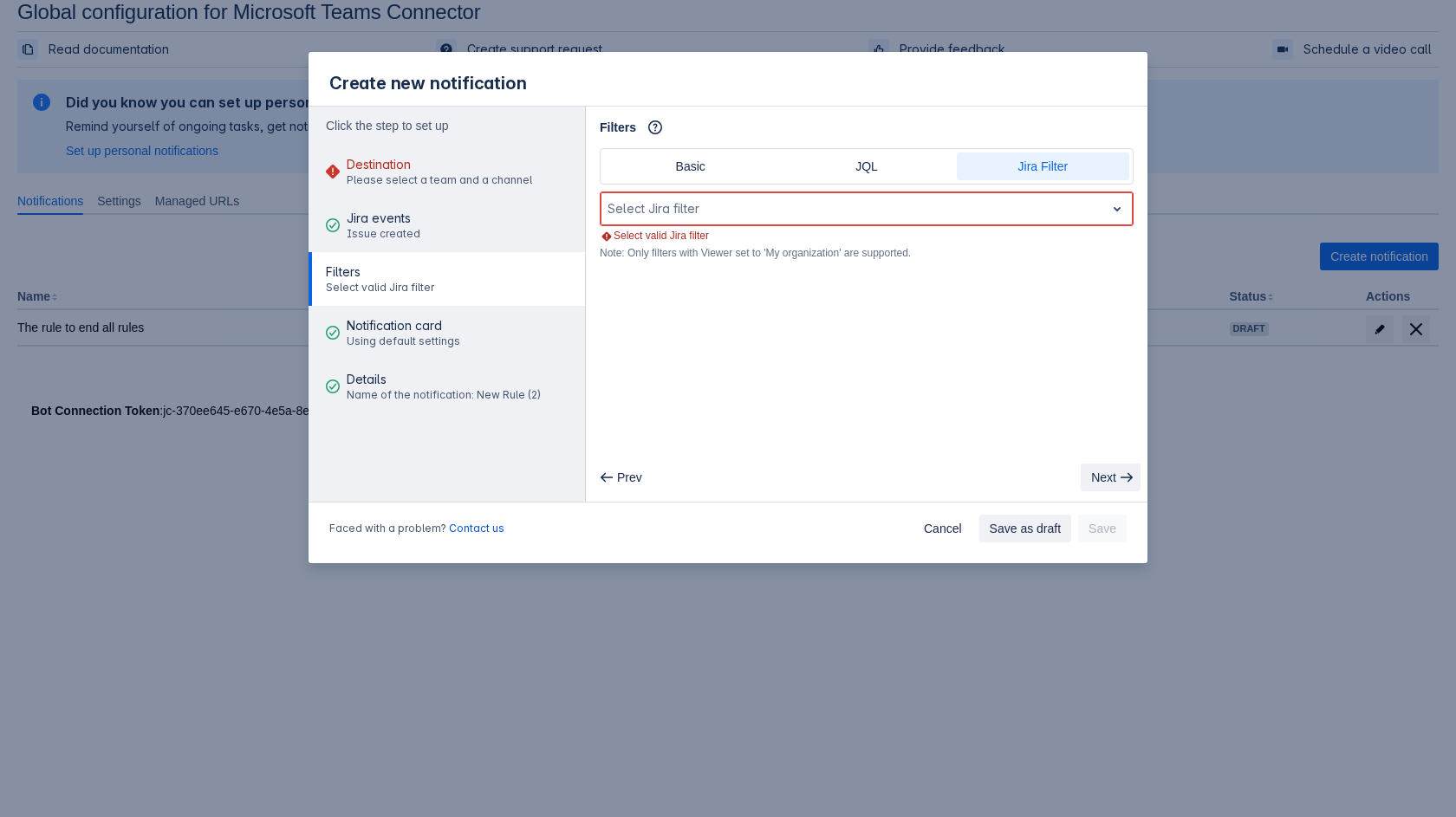
click at [1084, 472] on span "Next" at bounding box center [1104, 477] width 25 height 28
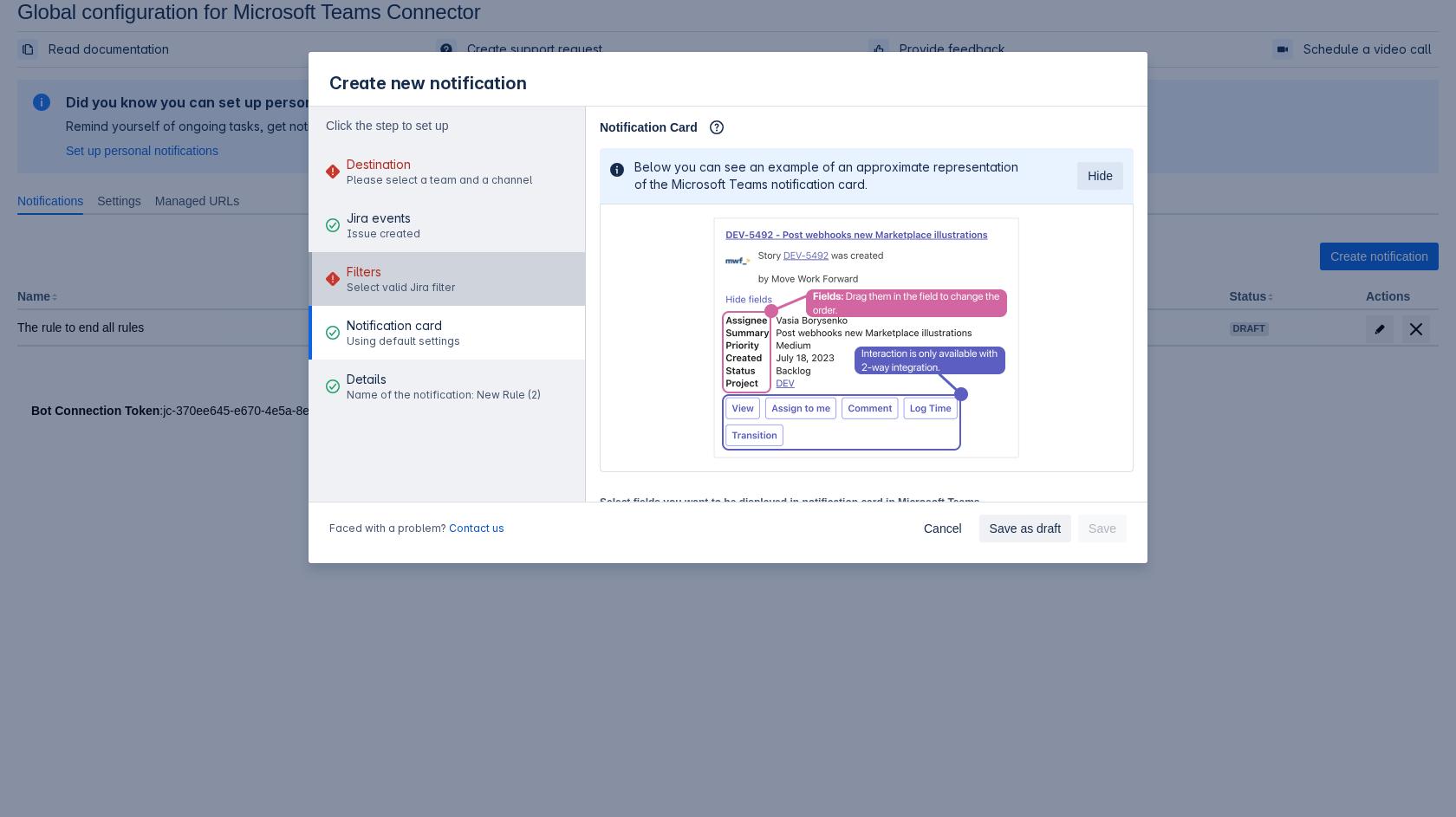
click at [472, 272] on button "Filters Select valid Jira filter" at bounding box center [447, 279] width 276 height 54
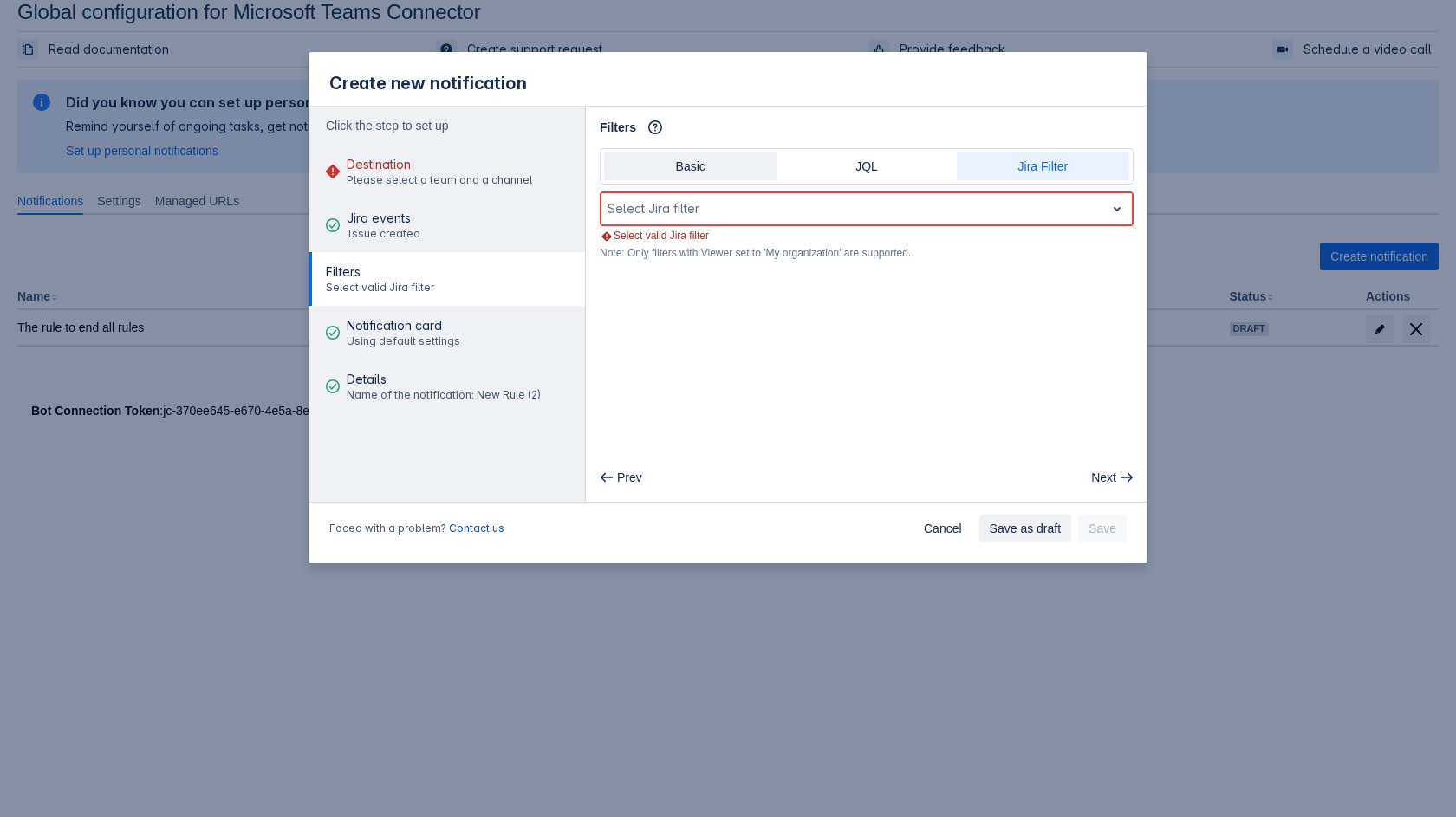
click at [684, 170] on span "Basic" at bounding box center [689, 166] width 152 height 28
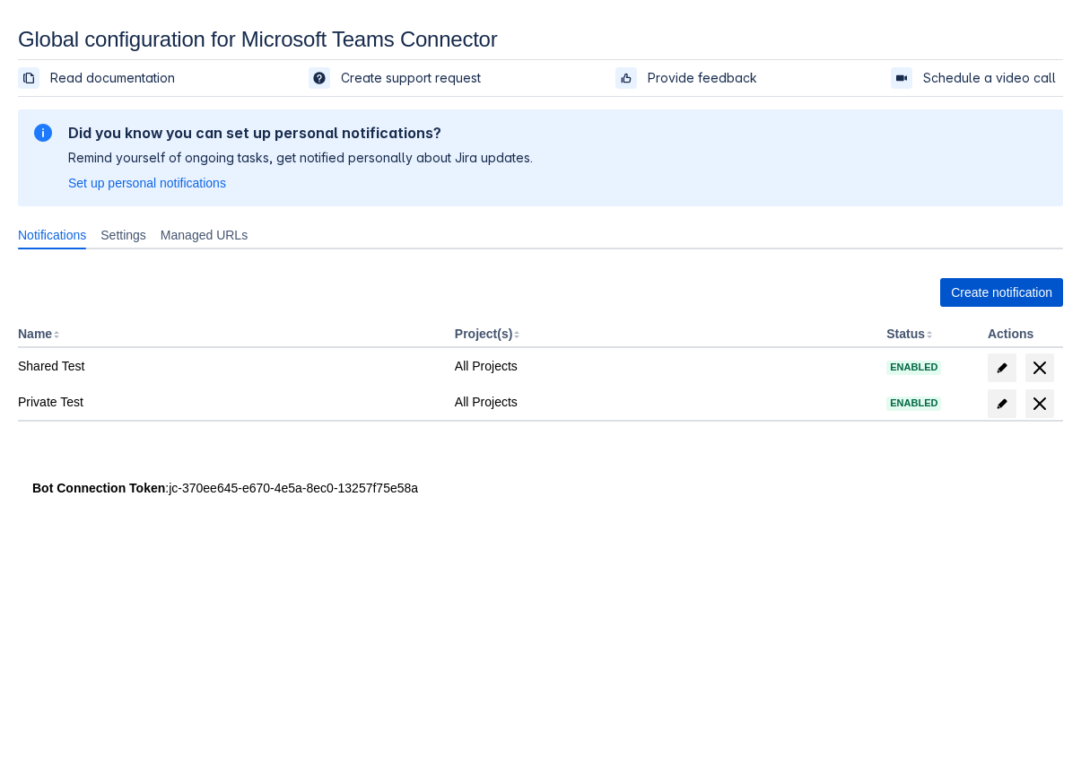
click at [978, 287] on span "Create notification" at bounding box center [1001, 292] width 101 height 29
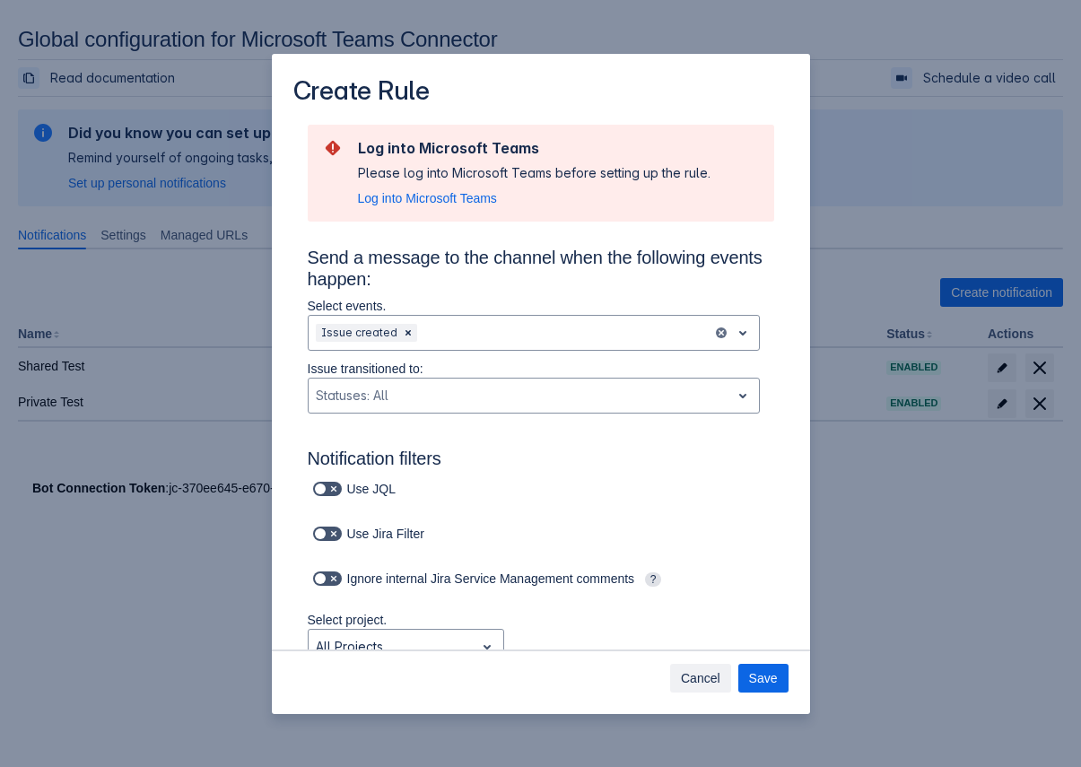
click at [697, 682] on span "Cancel" at bounding box center [700, 678] width 39 height 29
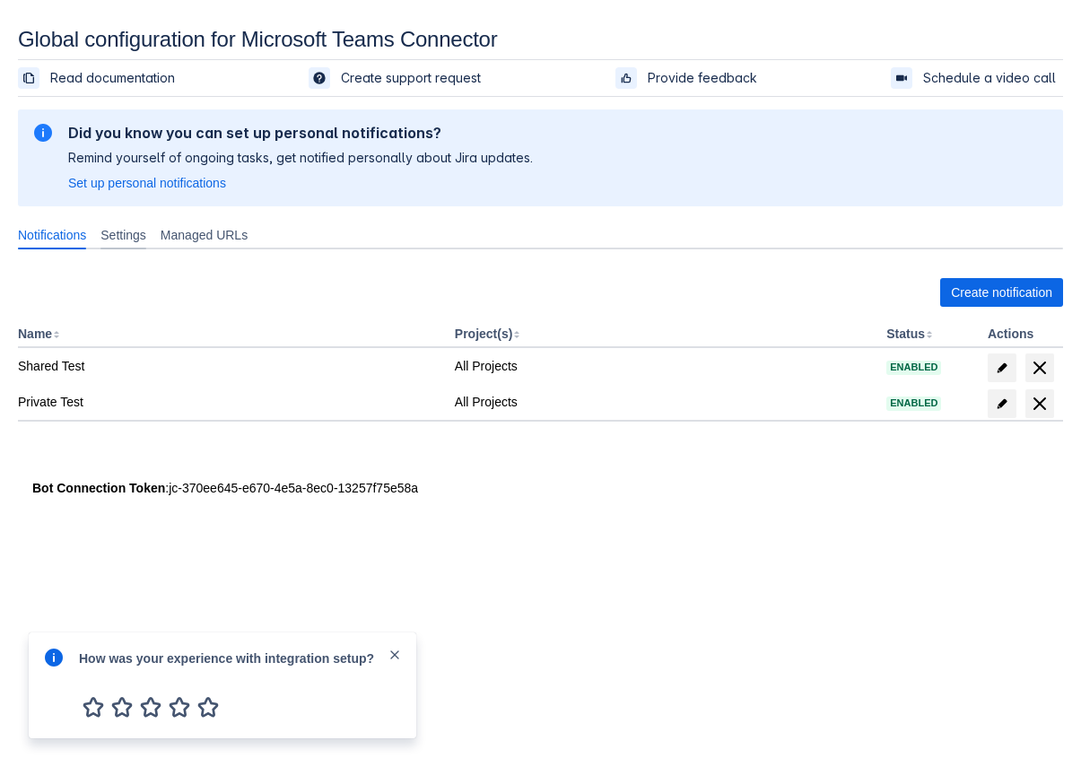
click at [121, 230] on span "Settings" at bounding box center [124, 235] width 46 height 18
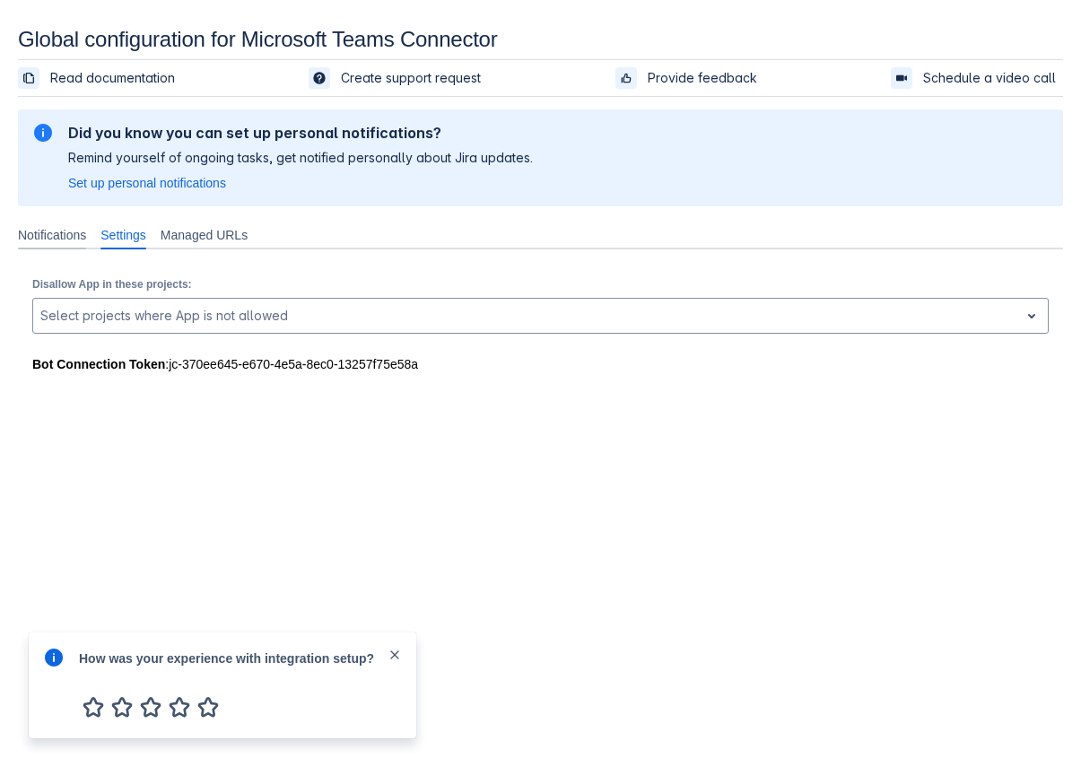
click at [66, 236] on span "Notifications" at bounding box center [52, 235] width 68 height 18
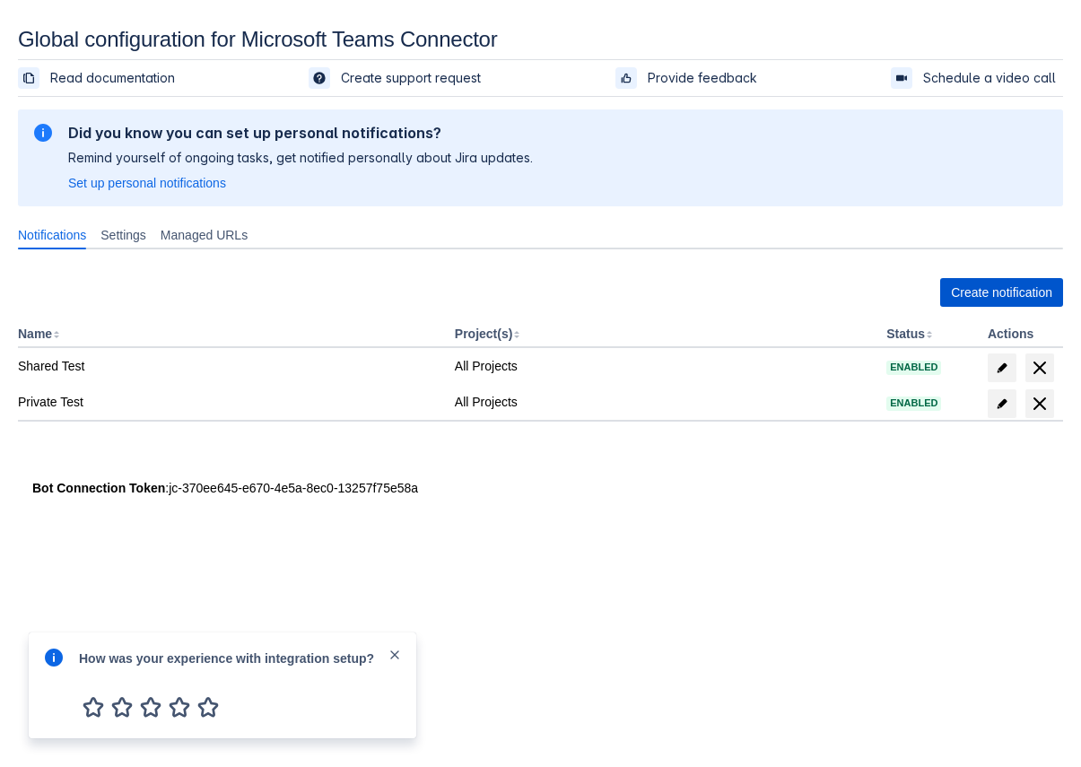
click at [968, 288] on span "Create notification" at bounding box center [1001, 292] width 101 height 29
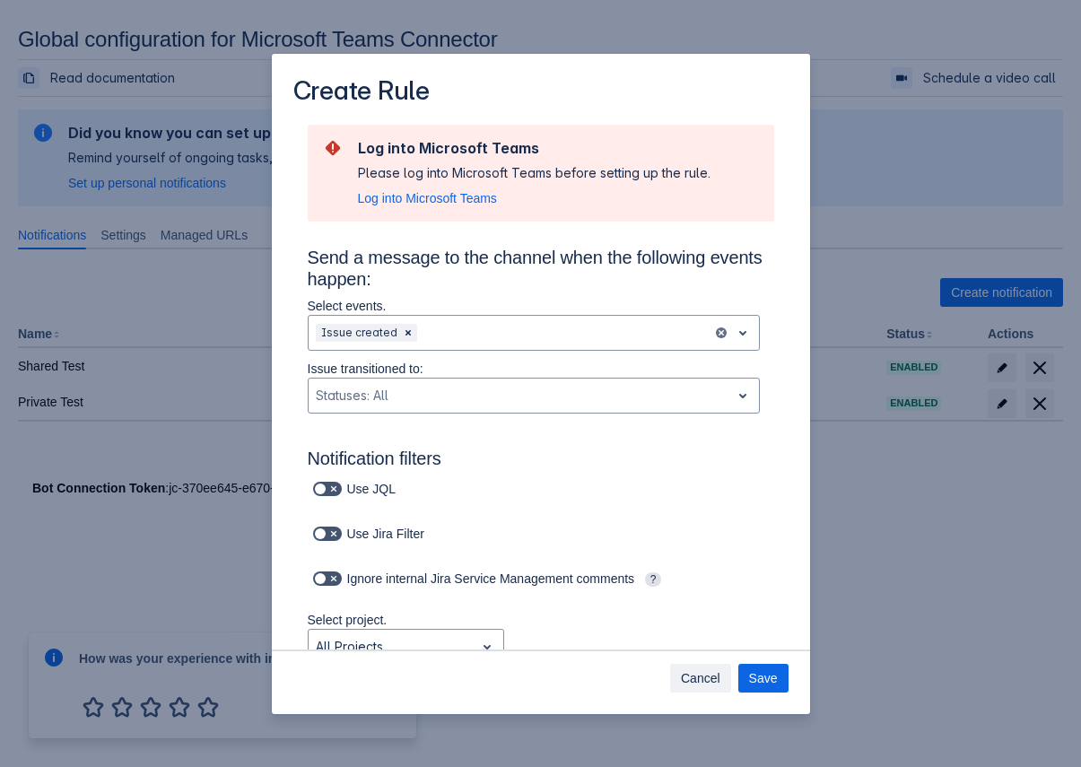
click at [700, 687] on span "Cancel" at bounding box center [700, 678] width 39 height 29
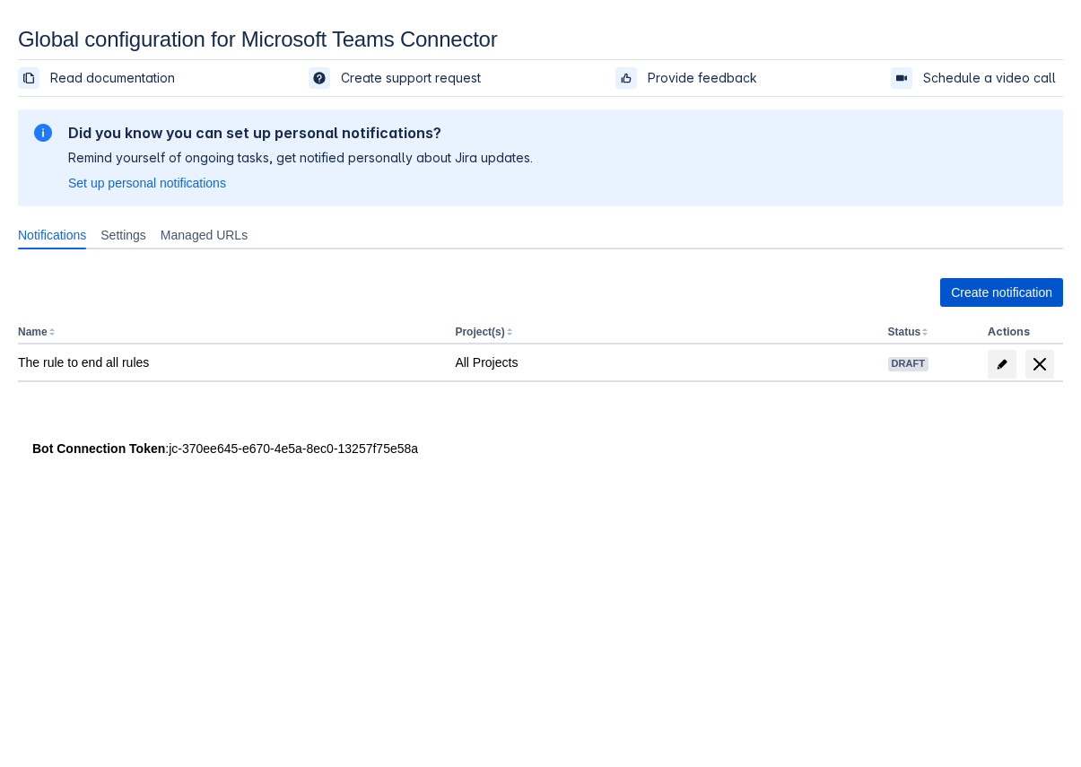
click at [1009, 294] on span "Create notification" at bounding box center [1001, 292] width 101 height 29
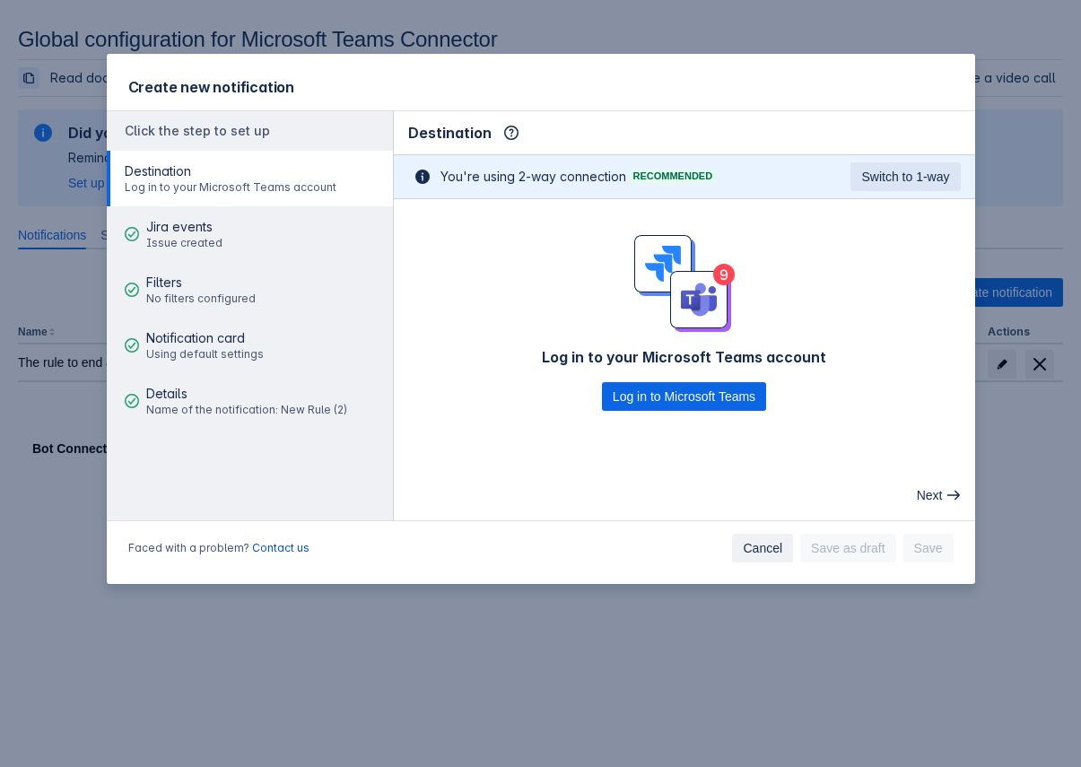
click at [749, 547] on span "Cancel" at bounding box center [762, 548] width 39 height 29
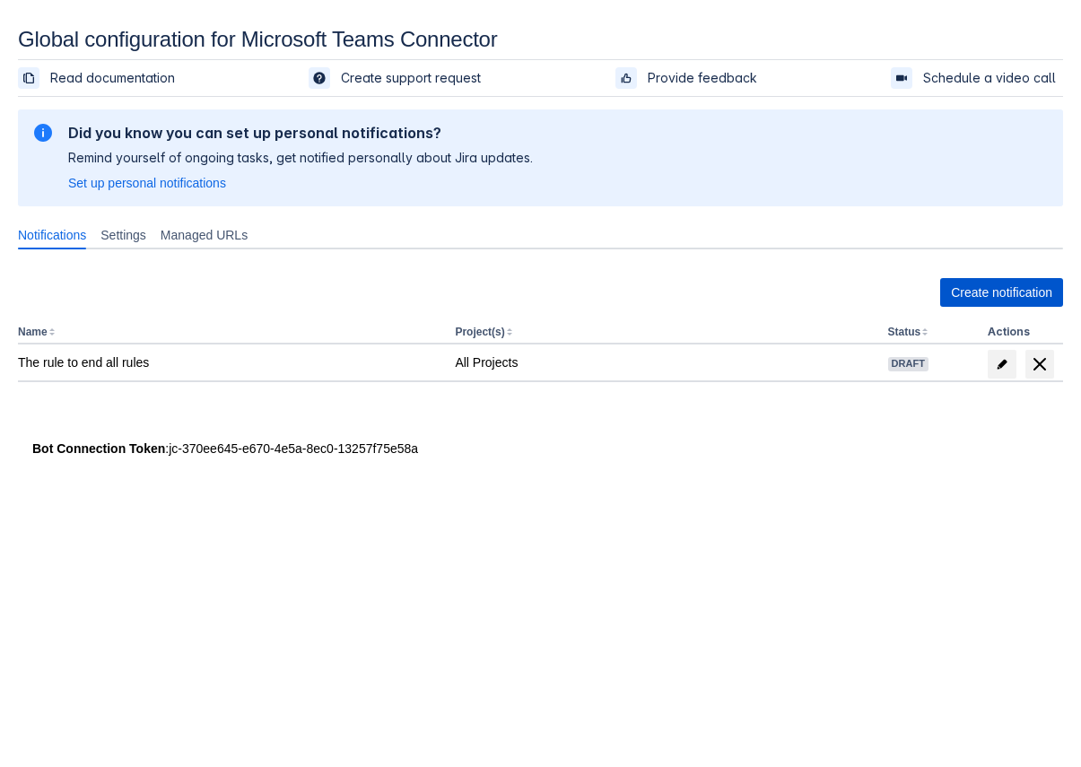
click at [953, 288] on span "Create notification" at bounding box center [1001, 292] width 101 height 29
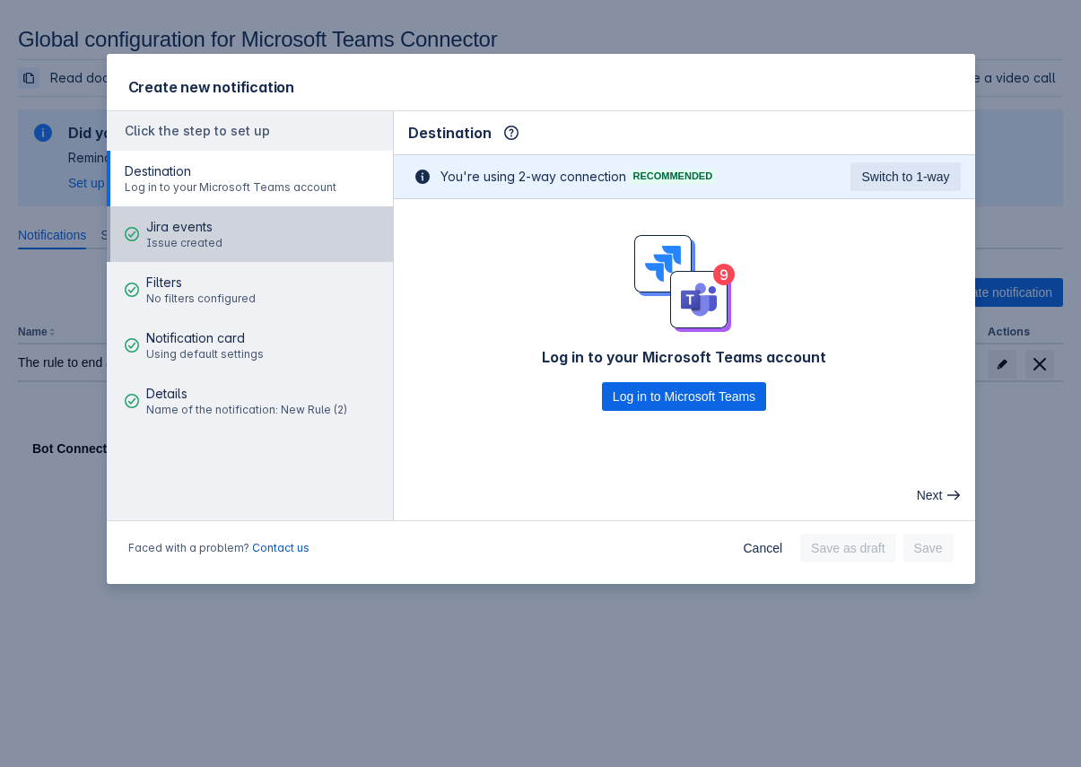
click at [224, 230] on button "Jira events Issue created" at bounding box center [250, 234] width 286 height 56
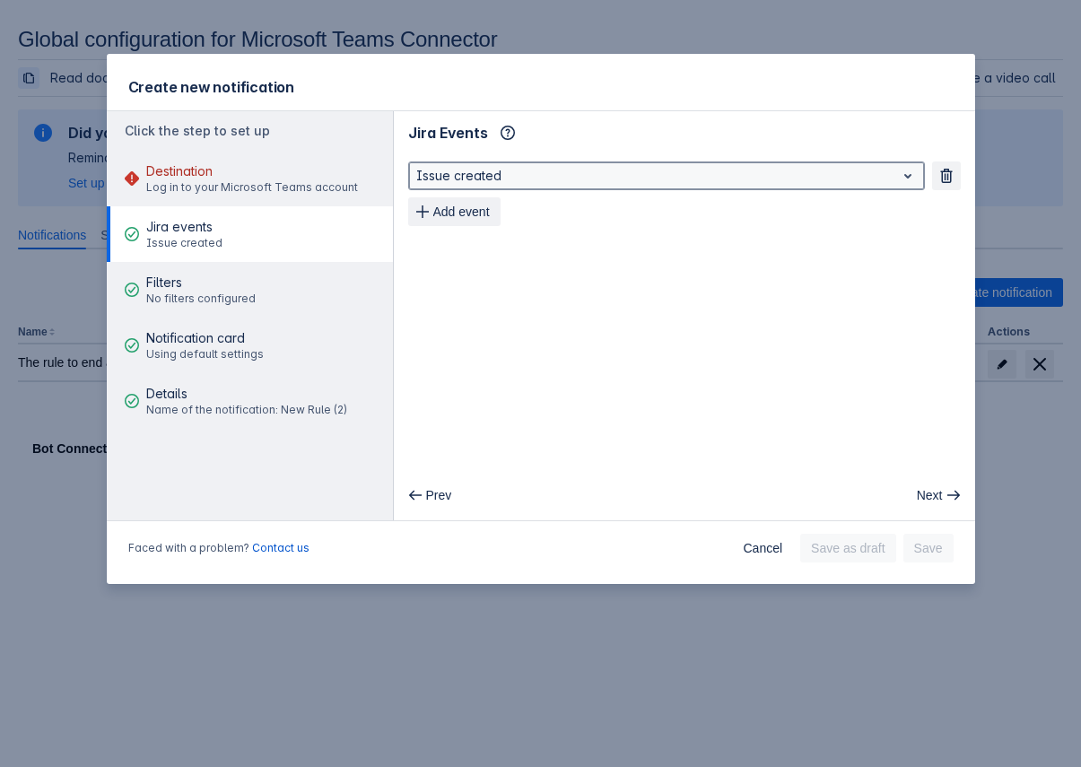
click at [490, 170] on div at bounding box center [652, 176] width 472 height 22
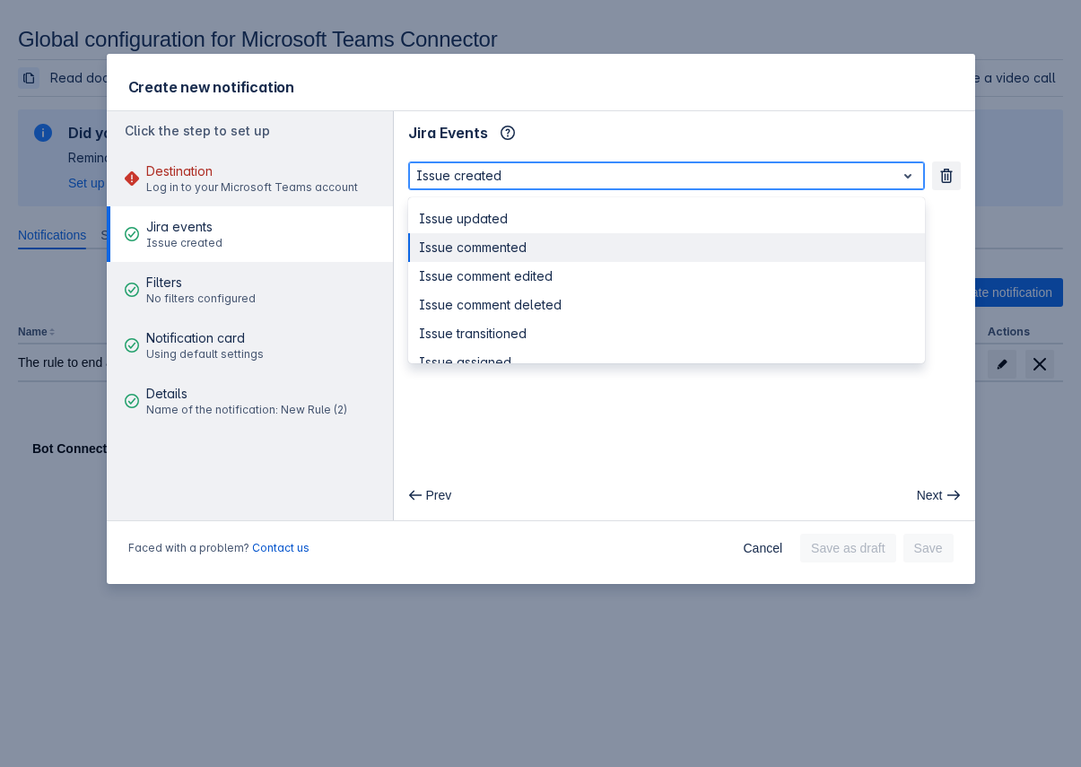
click at [486, 242] on div "Issue commented" at bounding box center [666, 247] width 517 height 29
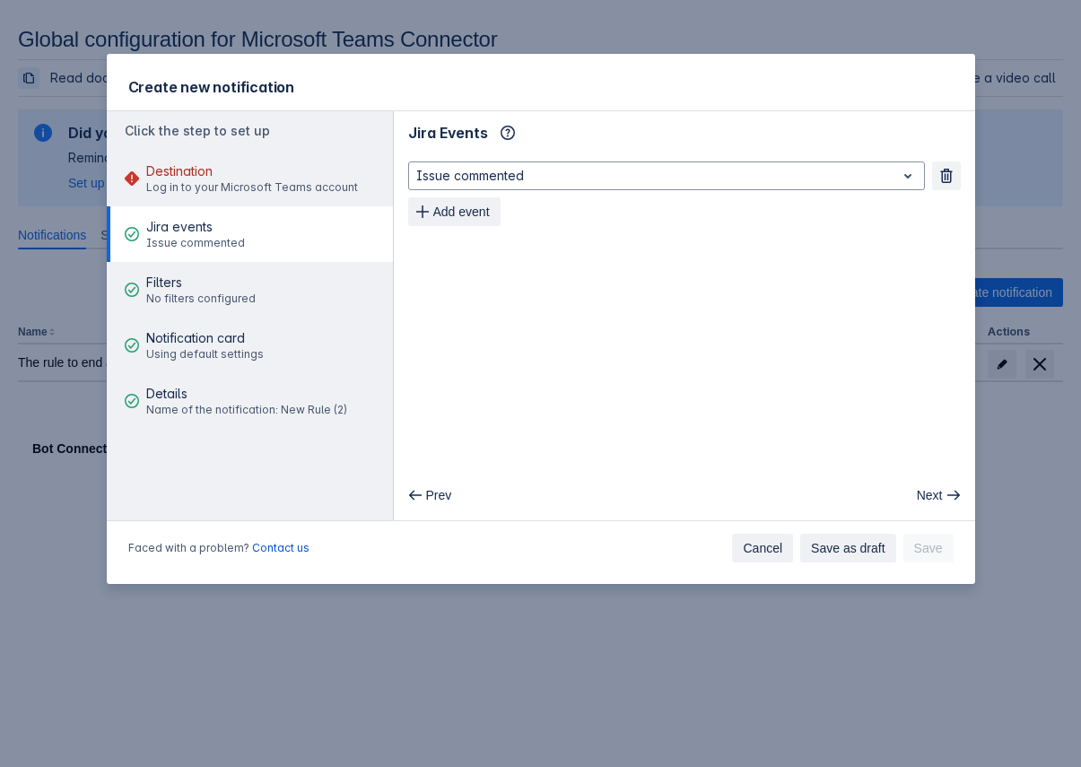
click at [762, 556] on span "Cancel" at bounding box center [762, 548] width 39 height 29
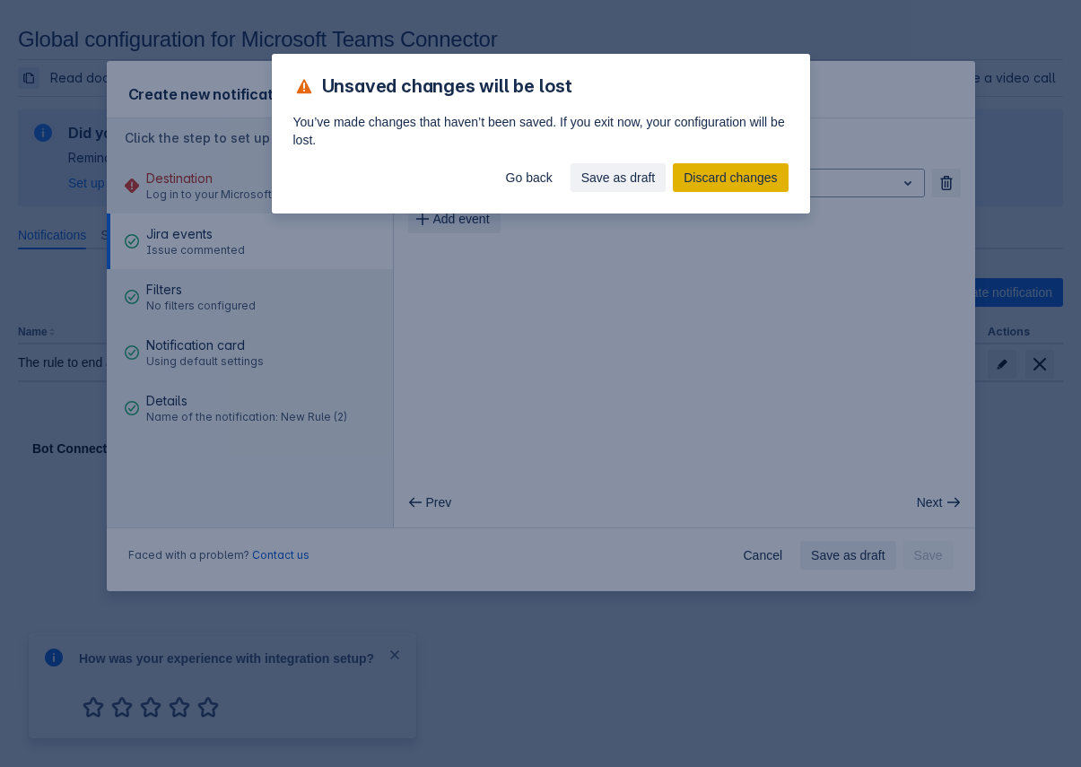
click at [701, 175] on span "Discard changes" at bounding box center [730, 177] width 93 height 29
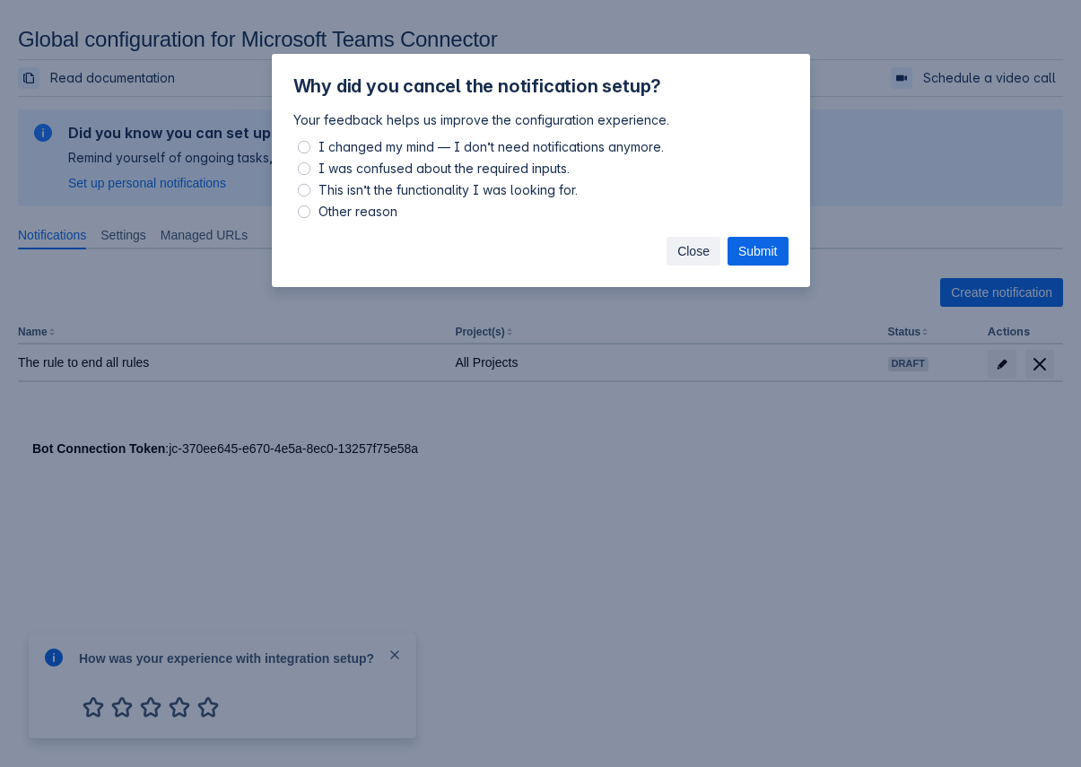
click at [697, 256] on span "Close" at bounding box center [694, 251] width 32 height 29
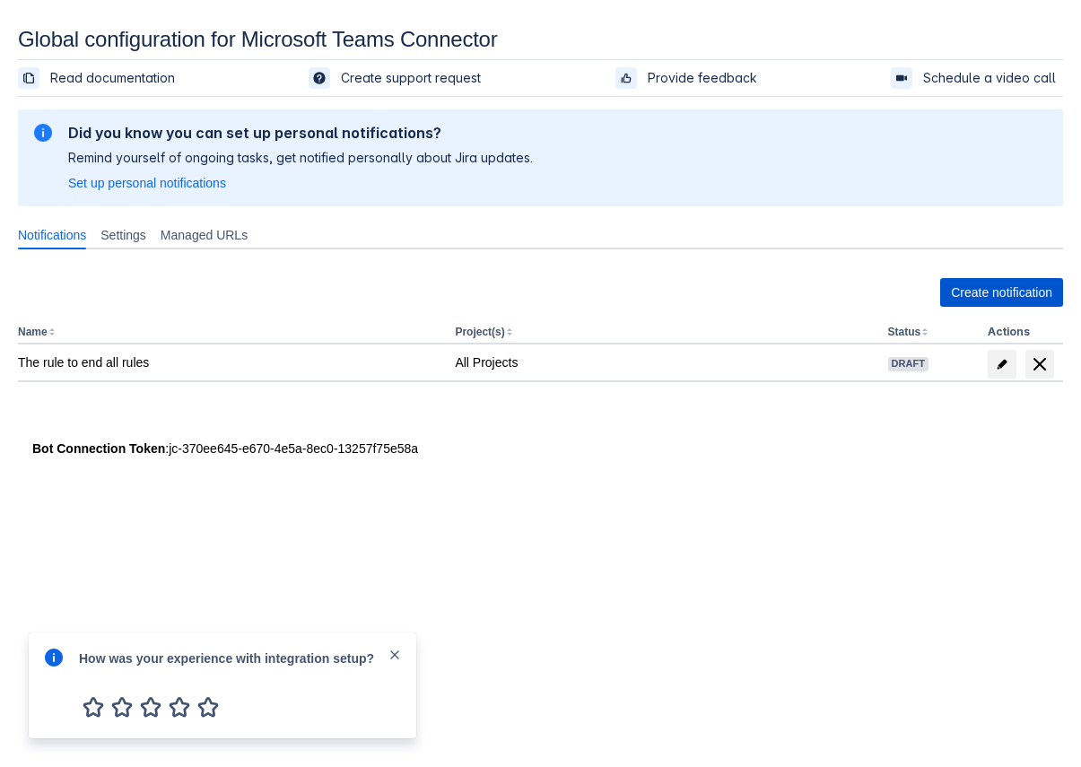
click at [963, 283] on span "Create notification" at bounding box center [1001, 292] width 101 height 29
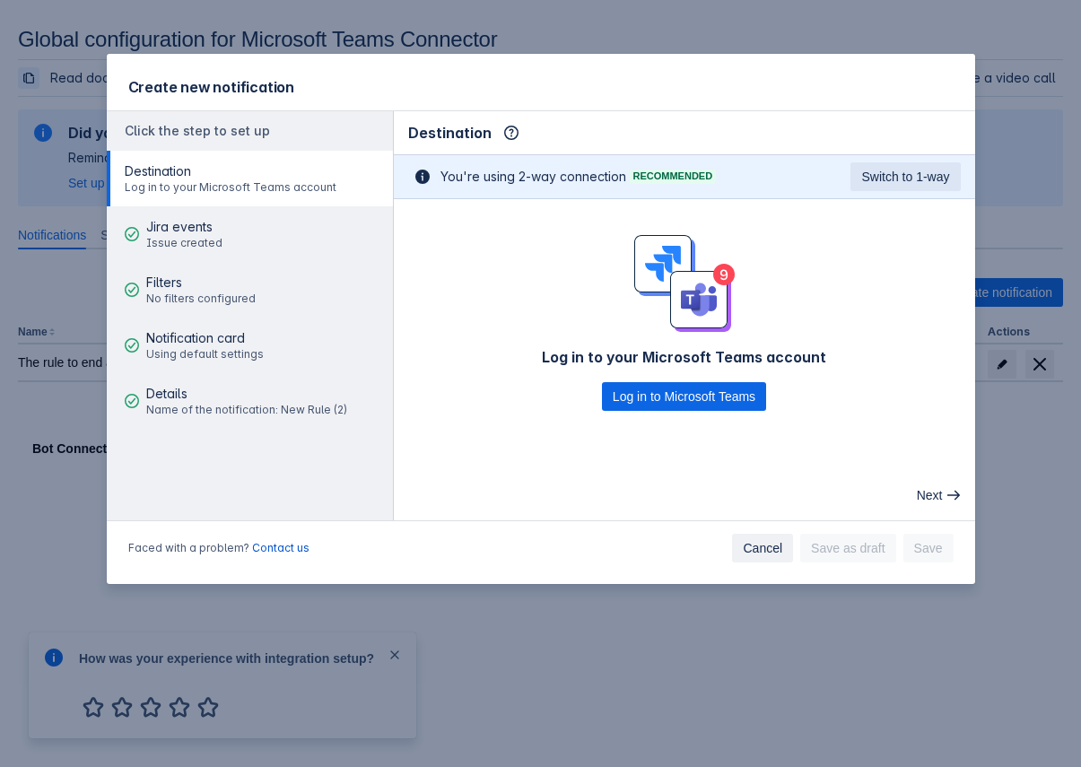
click at [759, 558] on span "Cancel" at bounding box center [762, 548] width 39 height 29
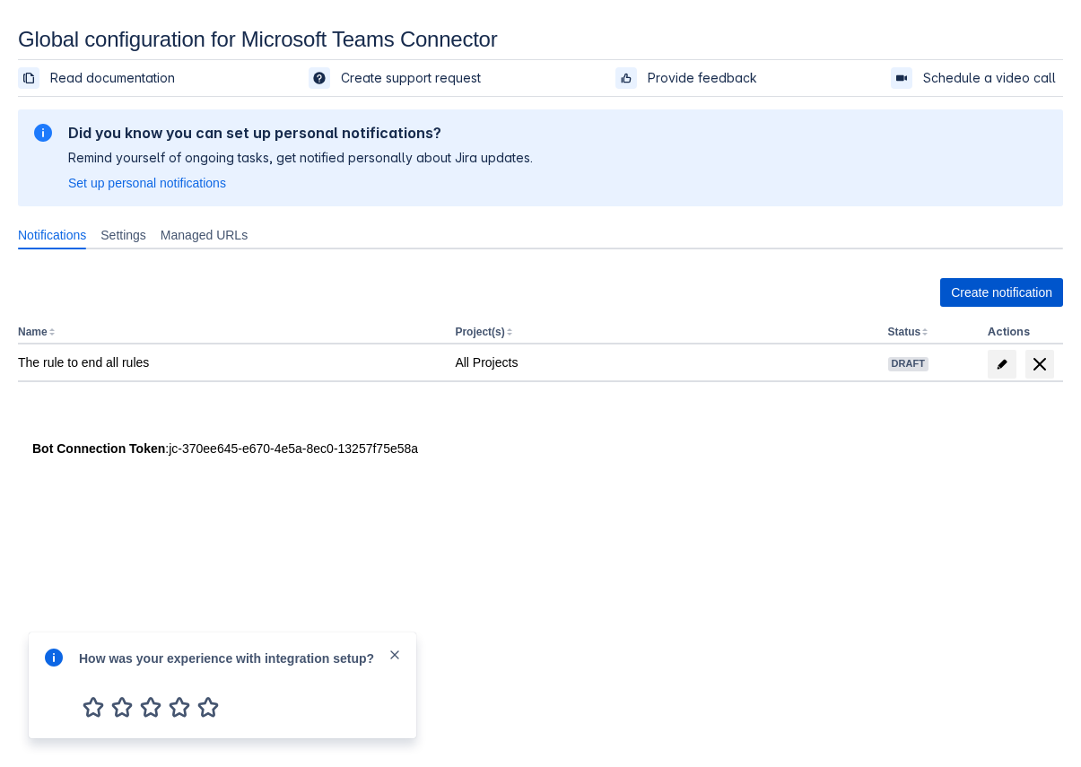
click at [951, 301] on span "Create notification" at bounding box center [1001, 292] width 101 height 29
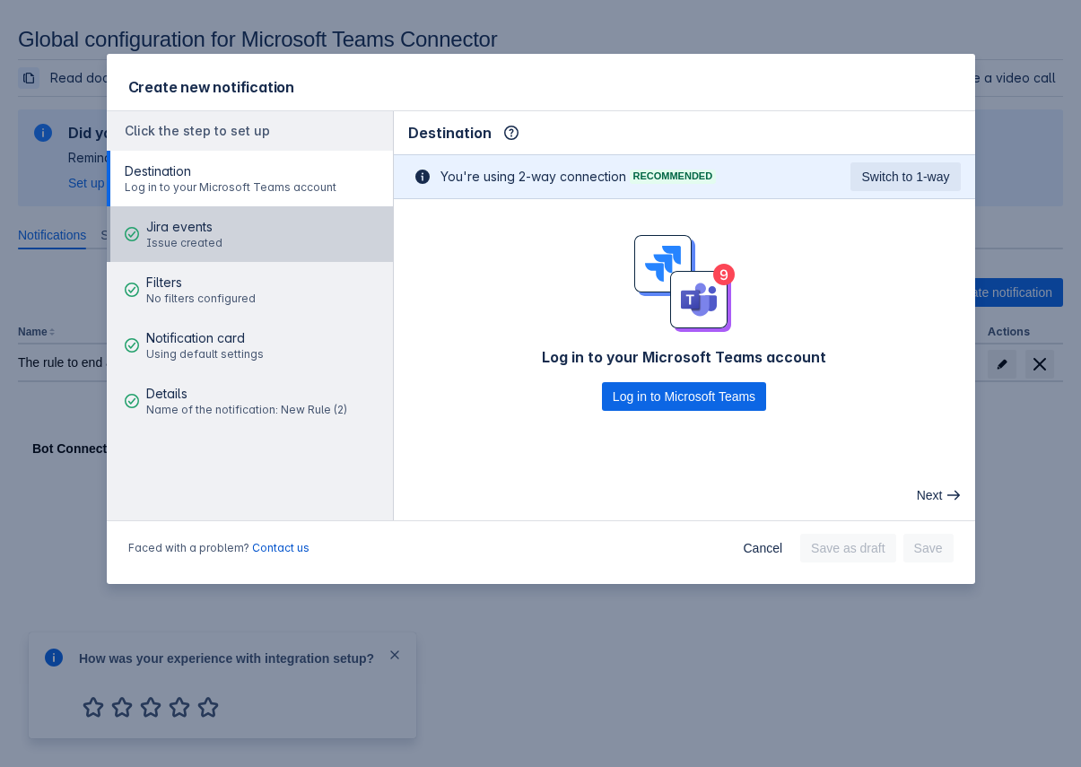
click at [304, 231] on button "Jira events Issue created" at bounding box center [250, 234] width 286 height 56
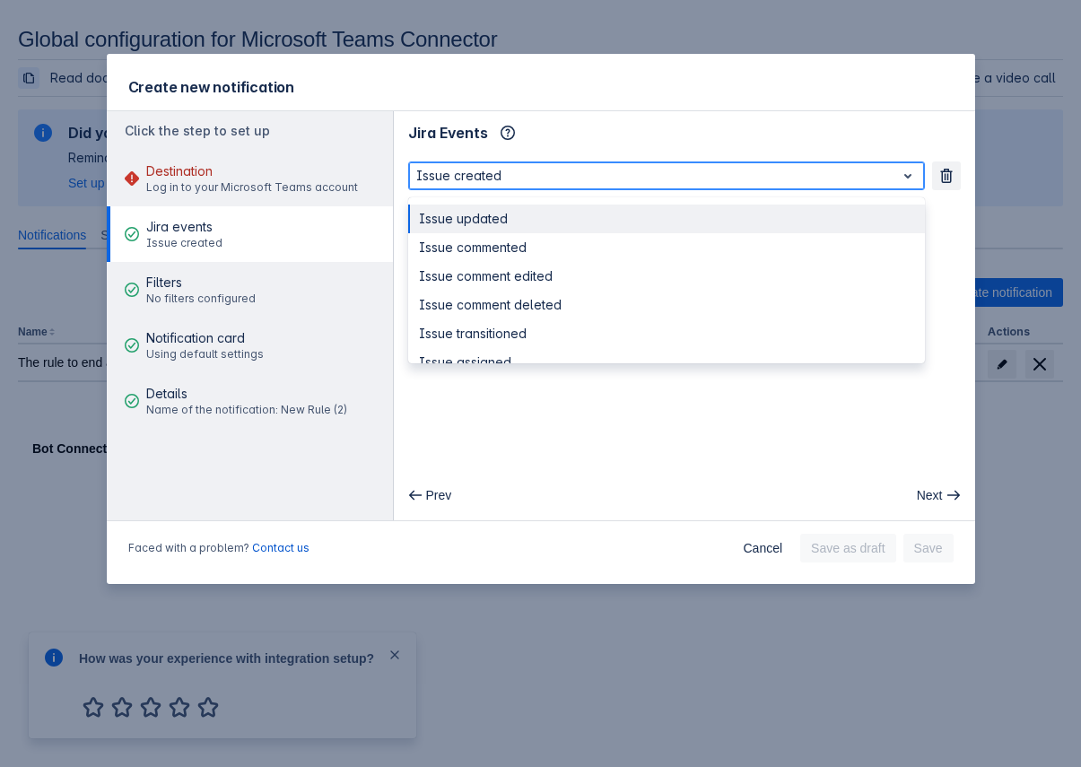
click at [626, 181] on div at bounding box center [652, 176] width 472 height 22
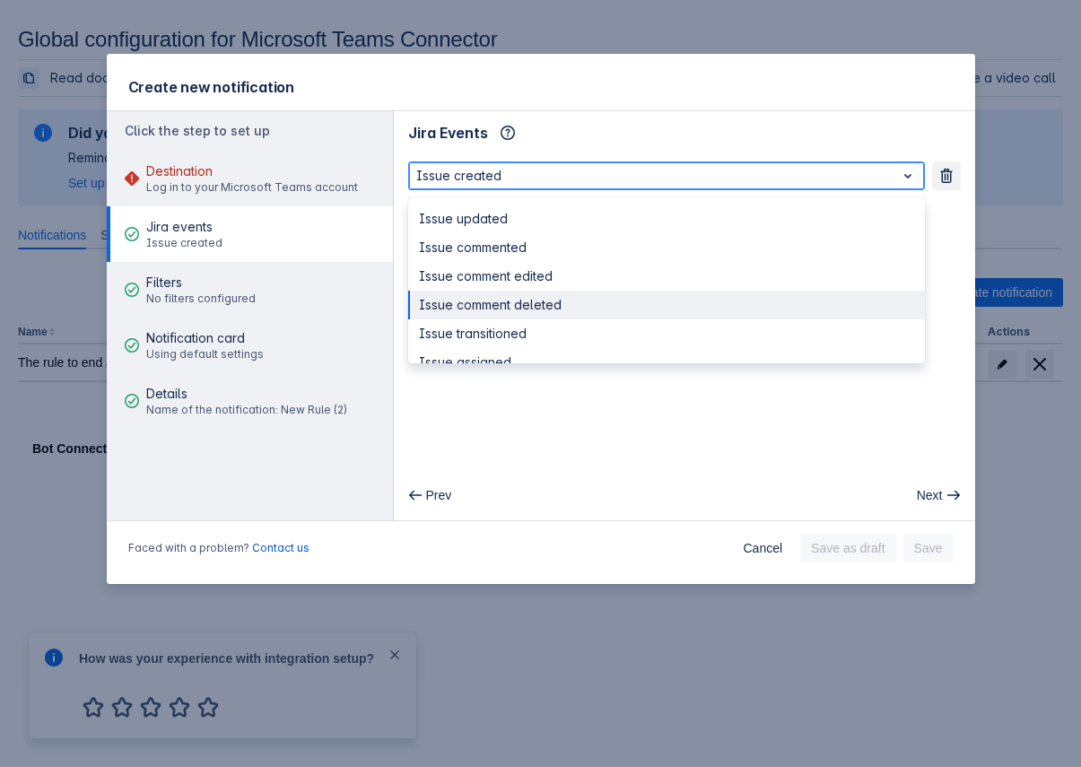
click at [574, 296] on div "Issue comment deleted" at bounding box center [666, 305] width 517 height 29
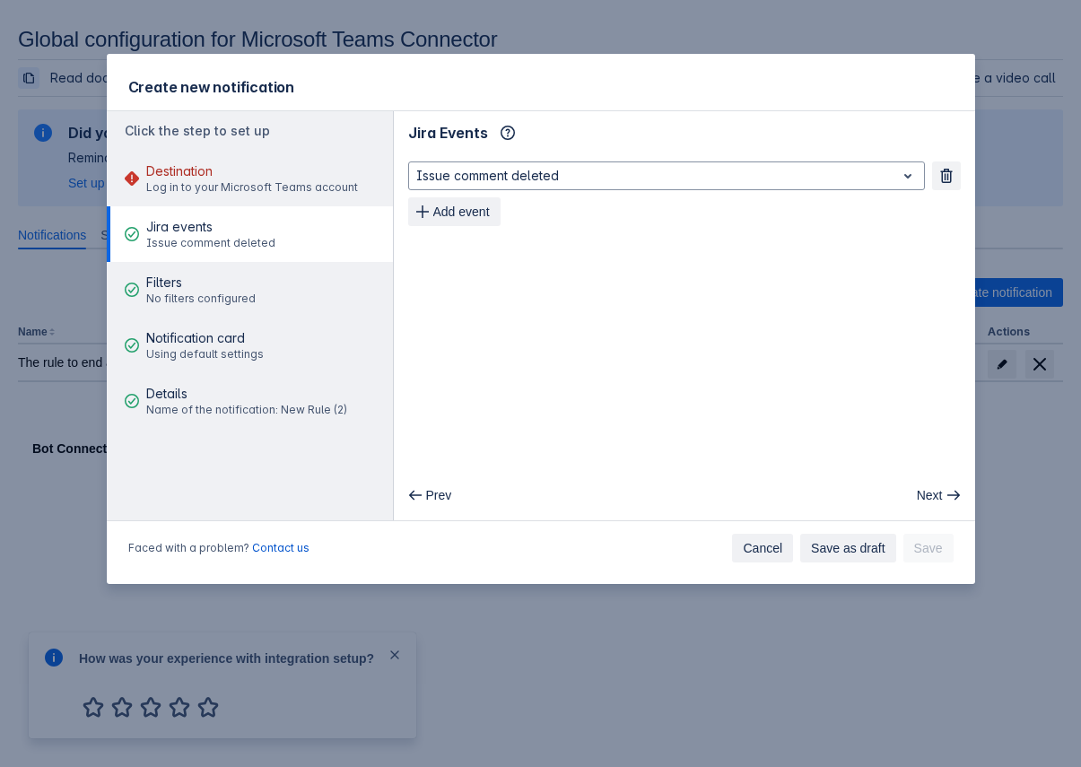
click at [764, 547] on span "Cancel" at bounding box center [762, 548] width 39 height 29
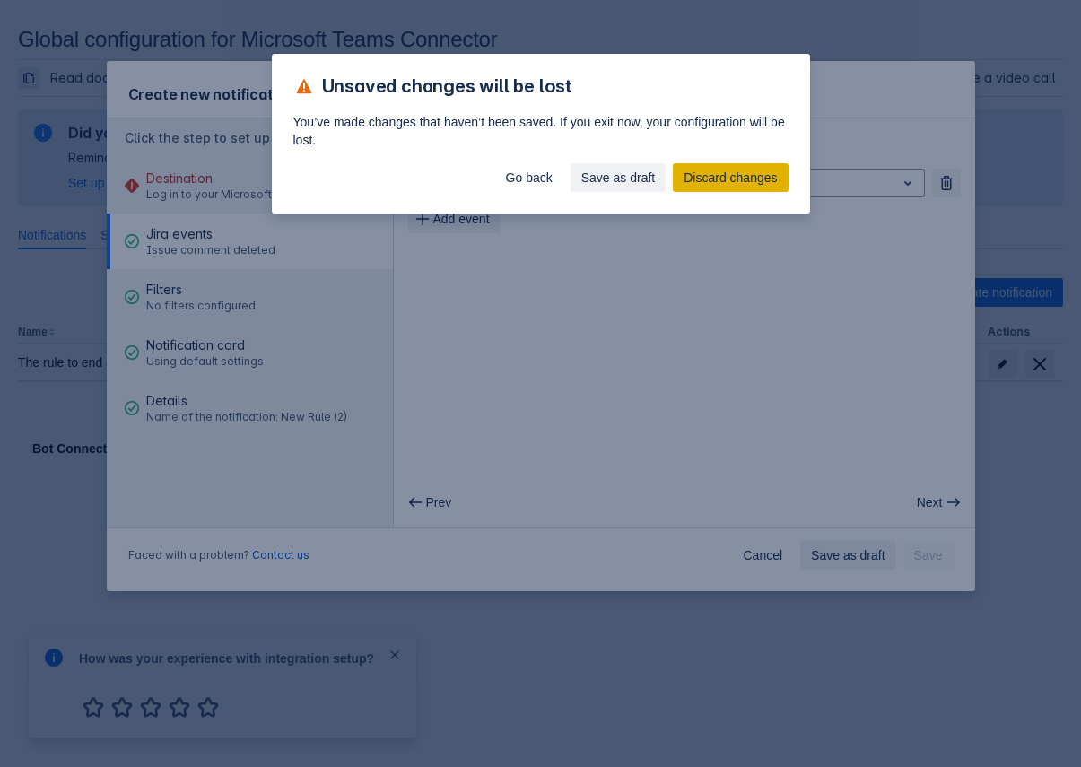
click at [731, 172] on span "Discard changes" at bounding box center [730, 177] width 93 height 29
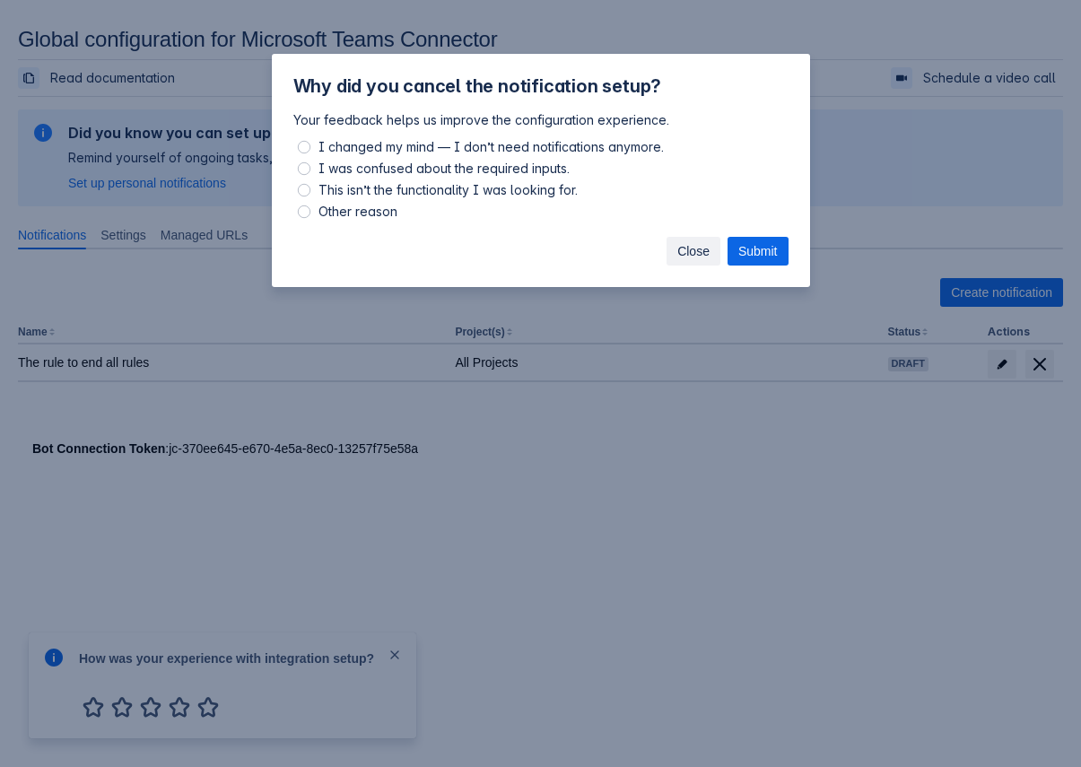
click at [686, 250] on span "Close" at bounding box center [694, 251] width 32 height 29
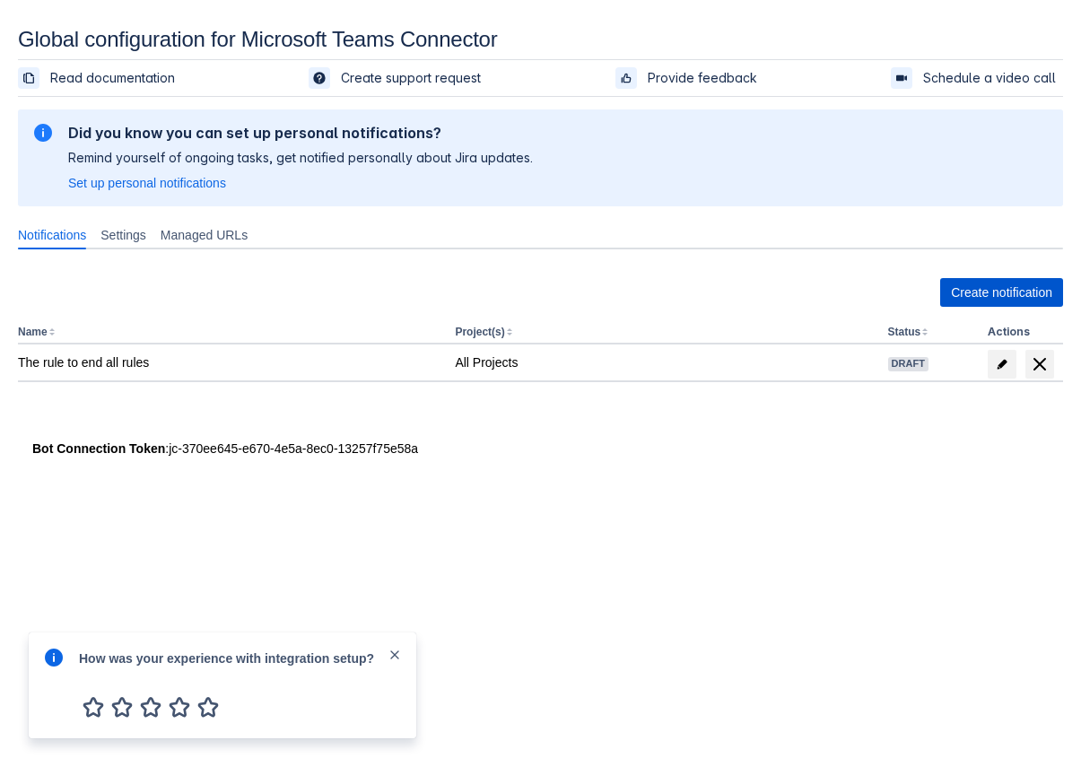
click at [989, 298] on span "Create notification" at bounding box center [1001, 292] width 101 height 29
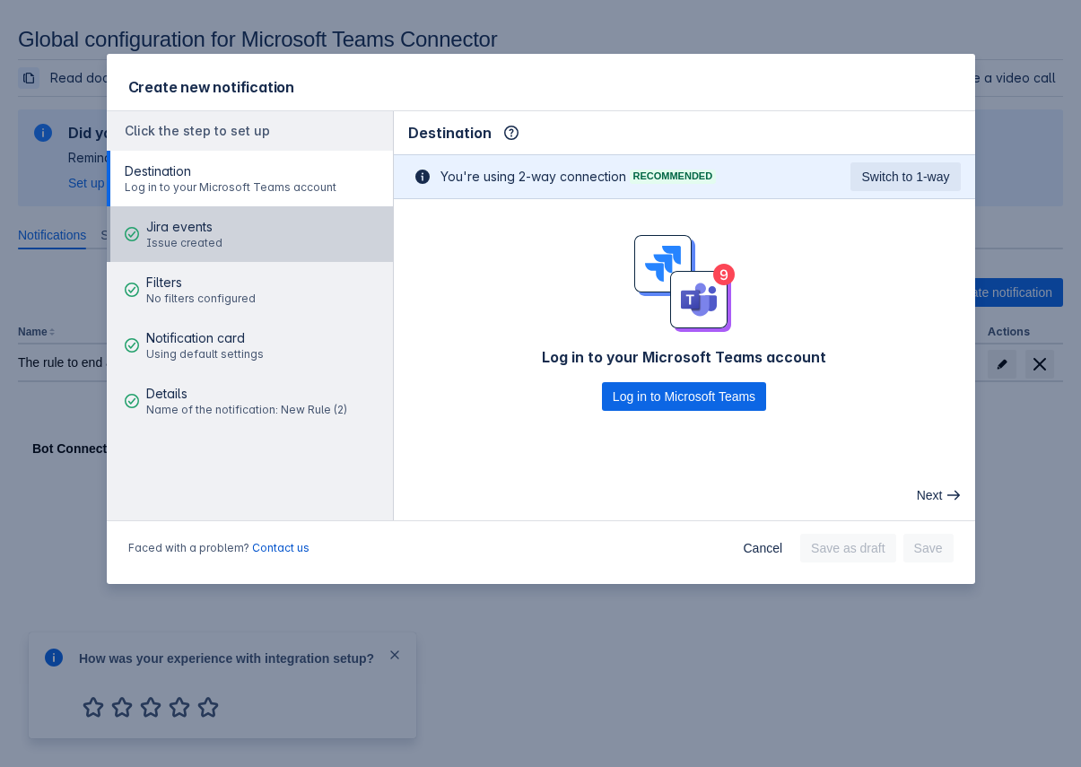
click at [248, 212] on button "Jira events Issue created" at bounding box center [250, 234] width 286 height 56
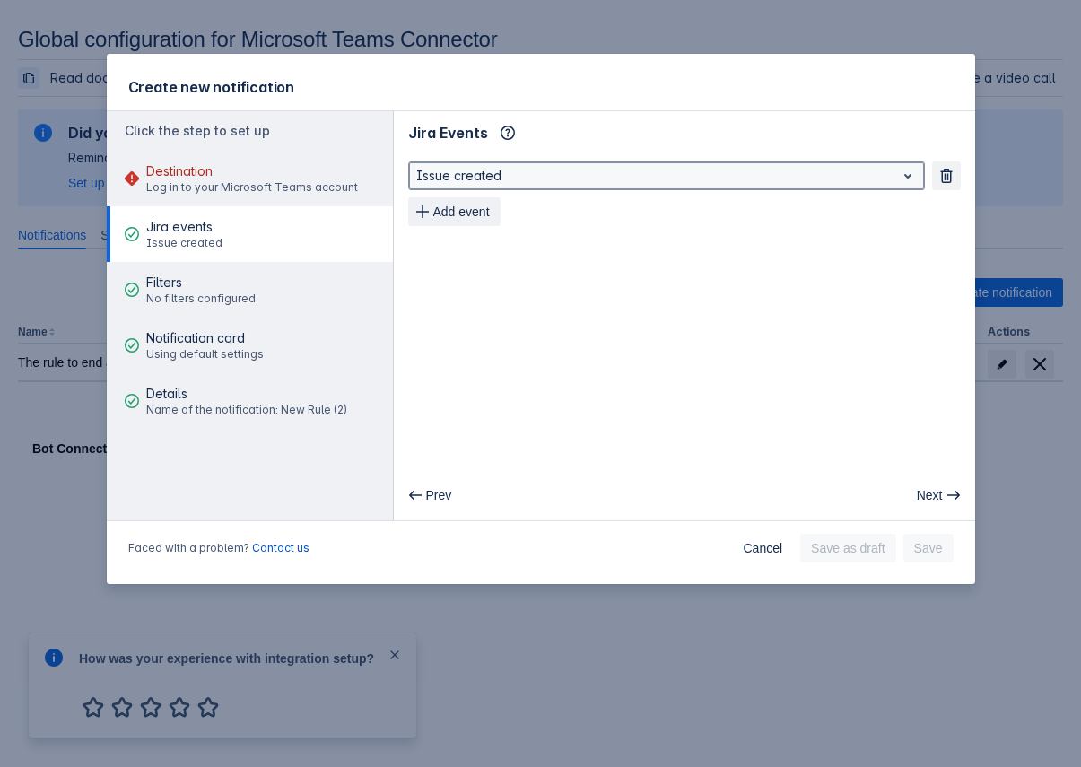
click at [588, 174] on div at bounding box center [652, 176] width 472 height 22
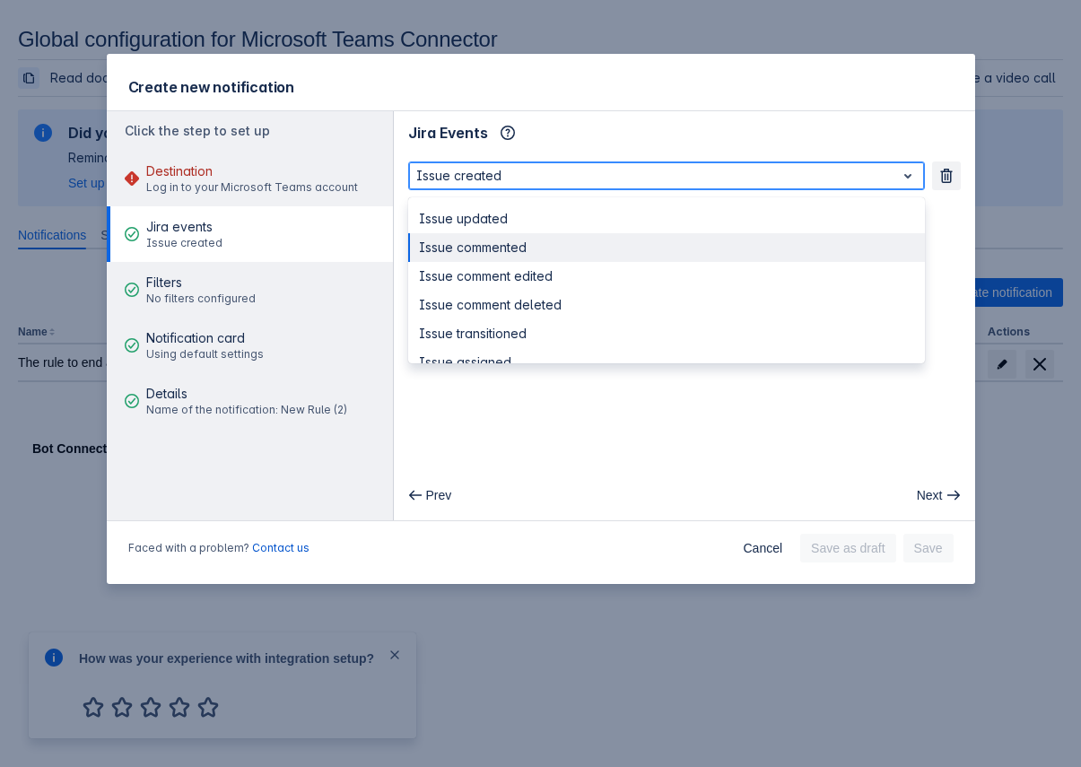
click at [559, 250] on div "Issue commented" at bounding box center [666, 247] width 517 height 29
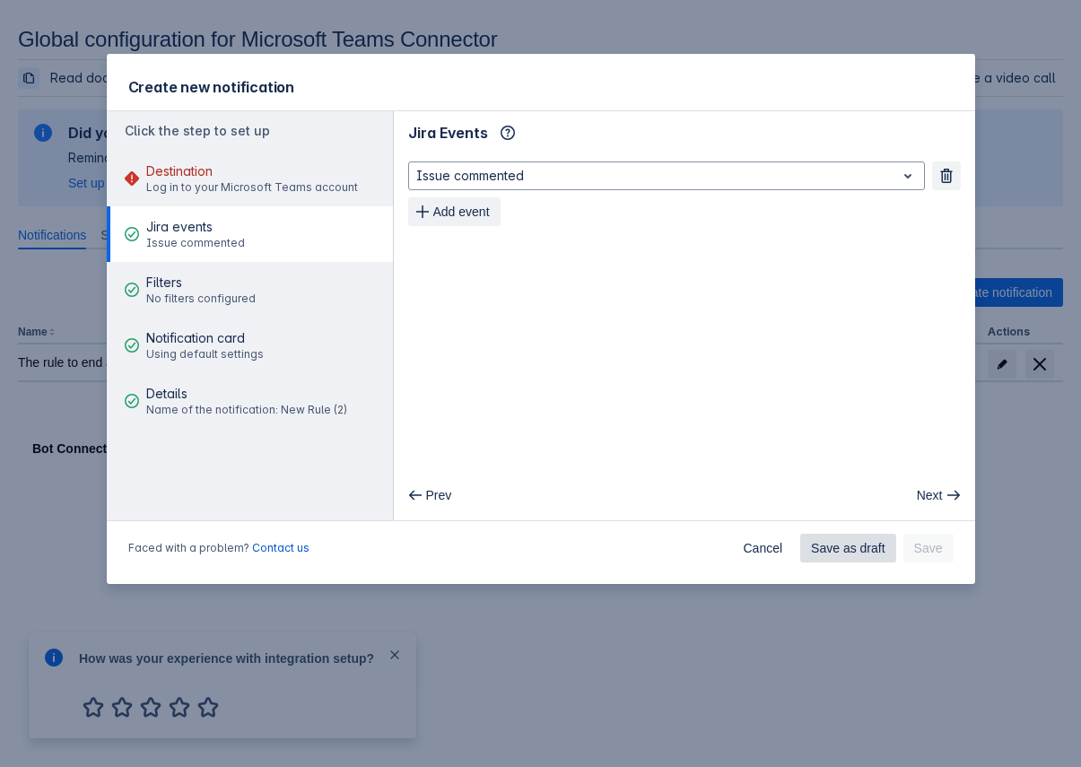
click at [831, 556] on span "Save as draft" at bounding box center [848, 548] width 74 height 29
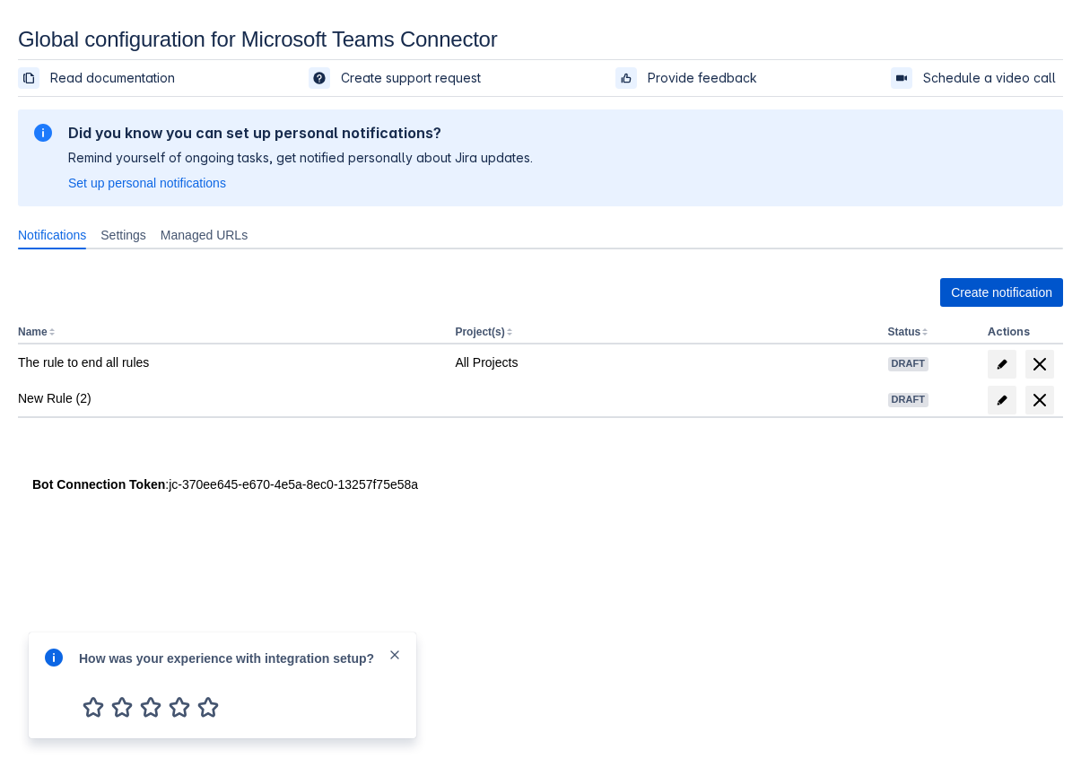
click at [981, 291] on span "Create notification" at bounding box center [1001, 292] width 101 height 29
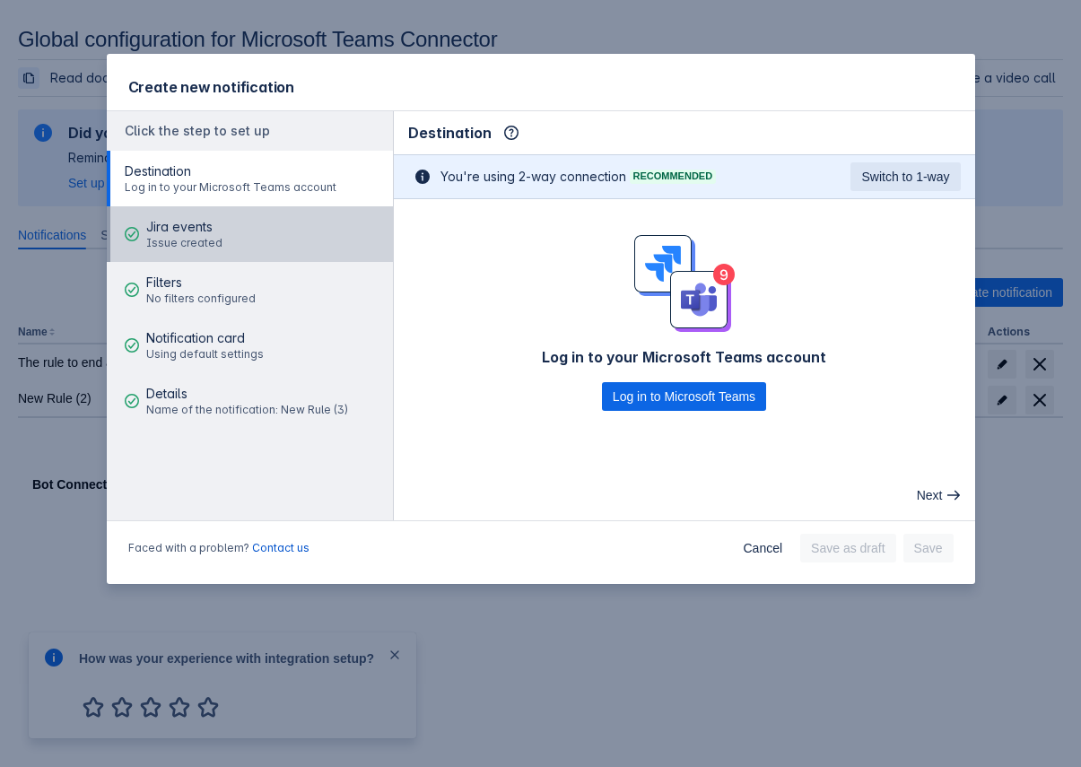
click at [260, 224] on button "Jira events Issue created" at bounding box center [250, 234] width 286 height 56
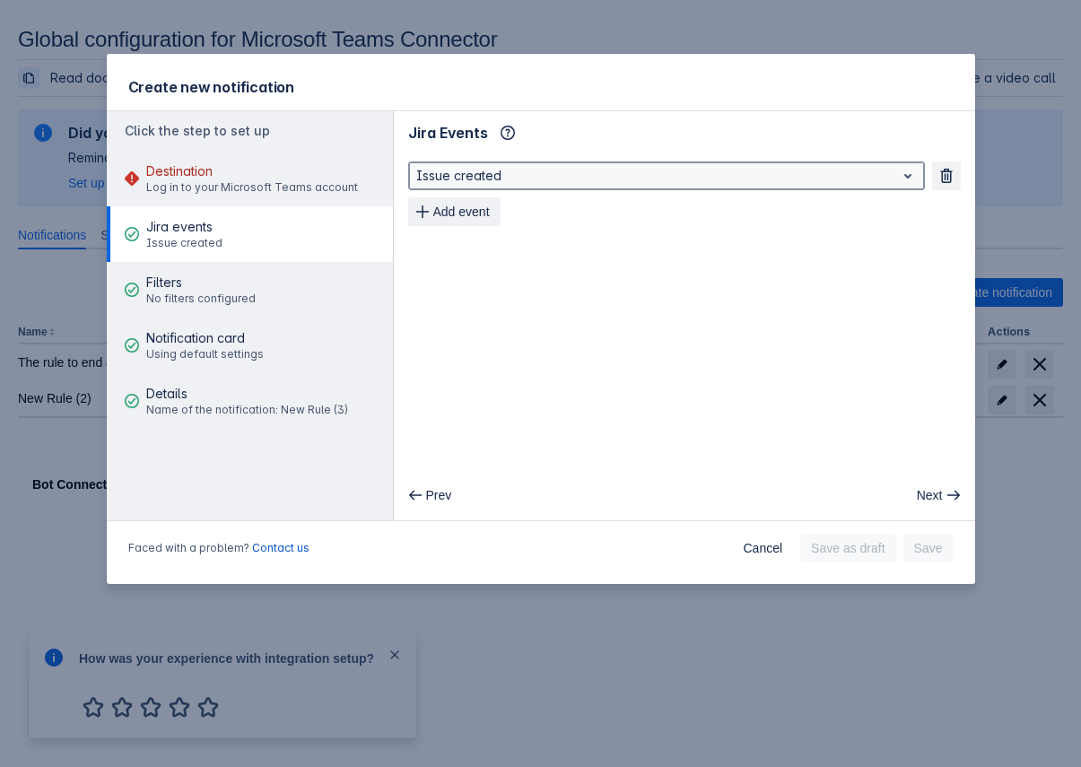
click at [523, 172] on div at bounding box center [652, 176] width 472 height 22
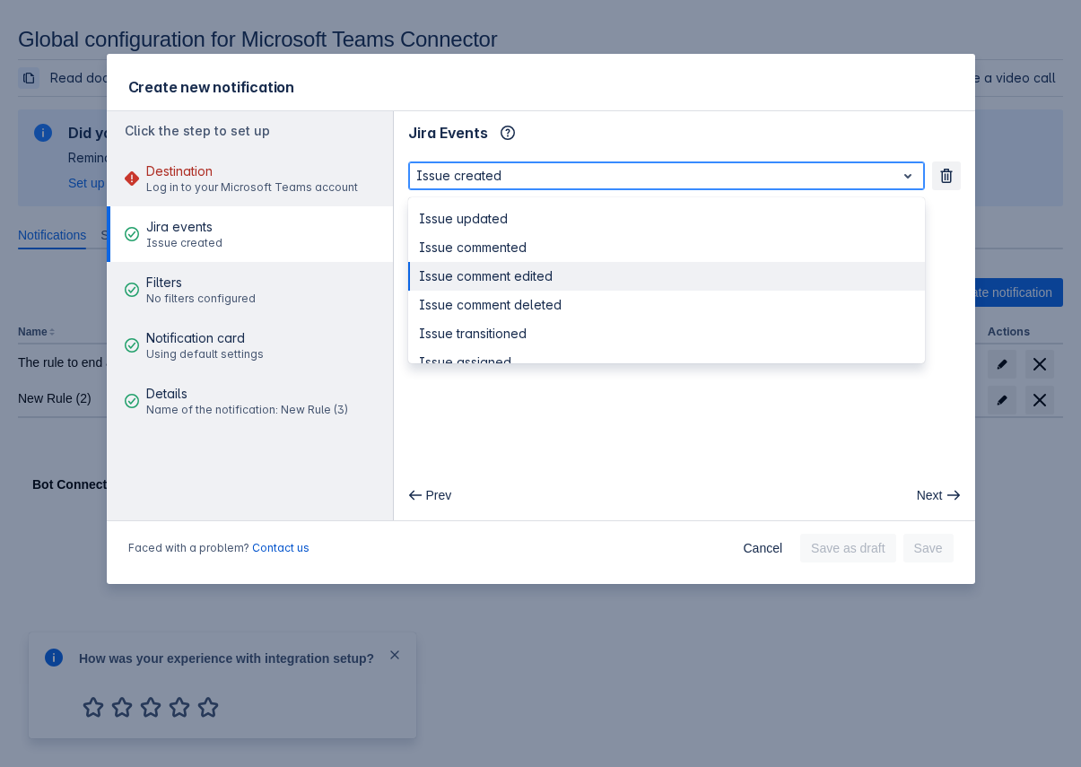
click at [523, 290] on div "Issue comment edited" at bounding box center [666, 276] width 517 height 29
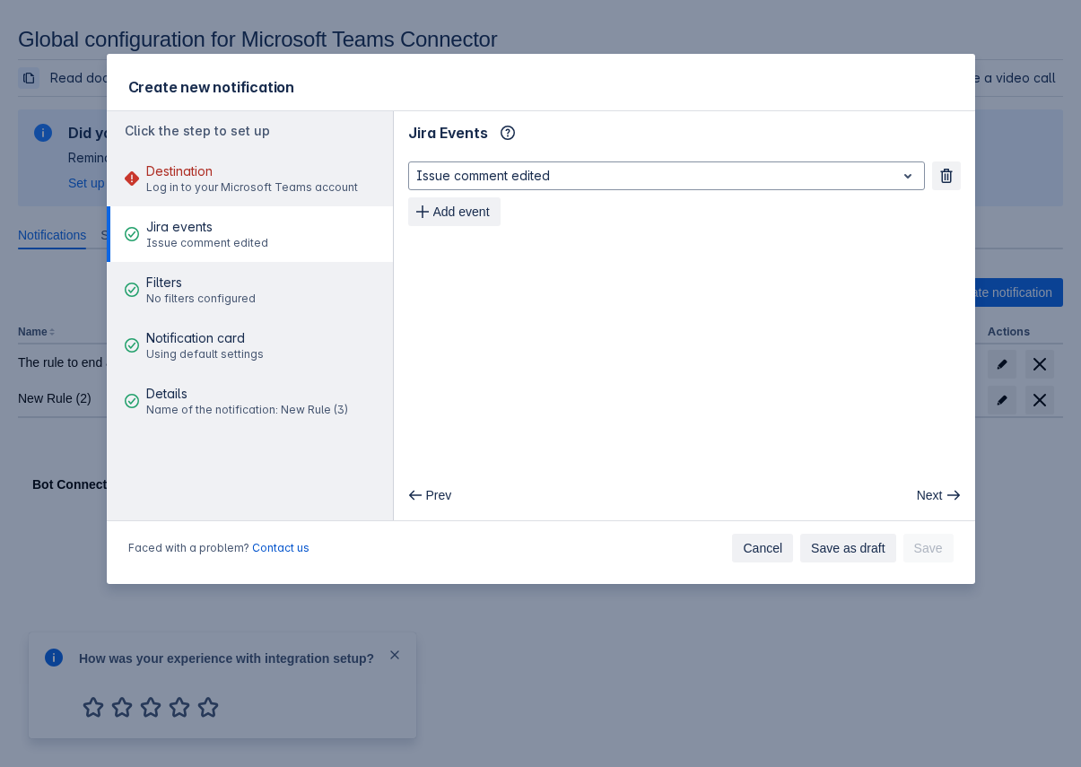
click at [757, 559] on span "Cancel" at bounding box center [762, 548] width 39 height 29
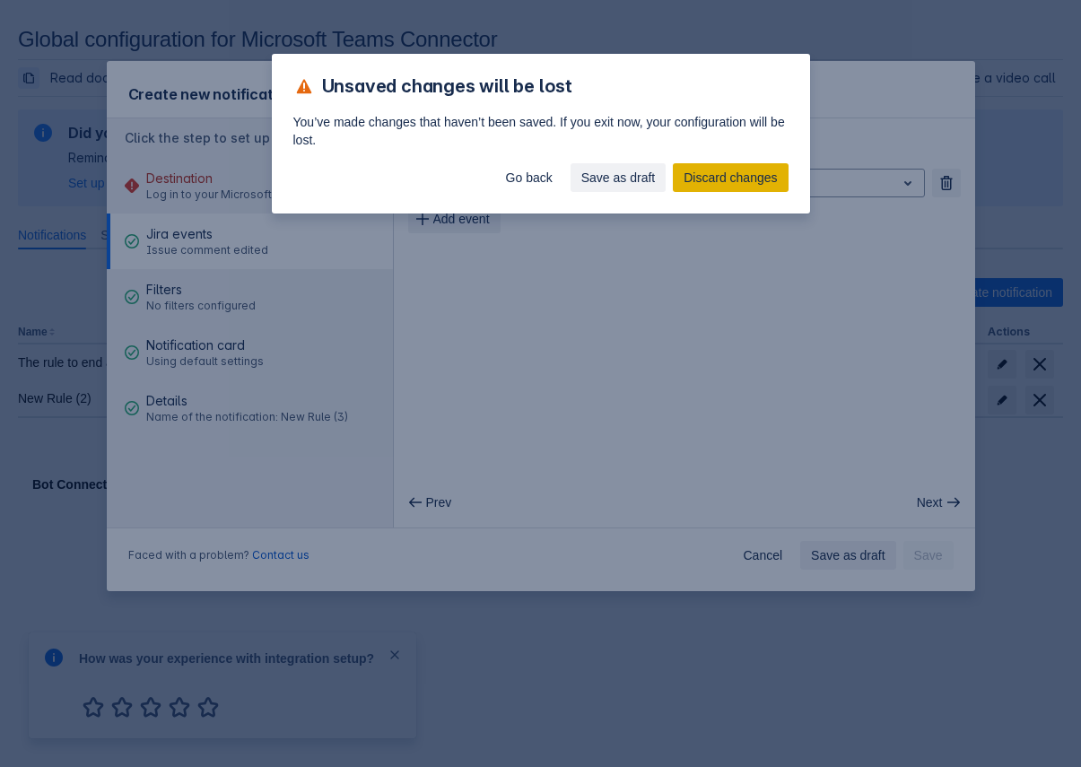
click at [755, 168] on span "Discard changes" at bounding box center [730, 177] width 93 height 29
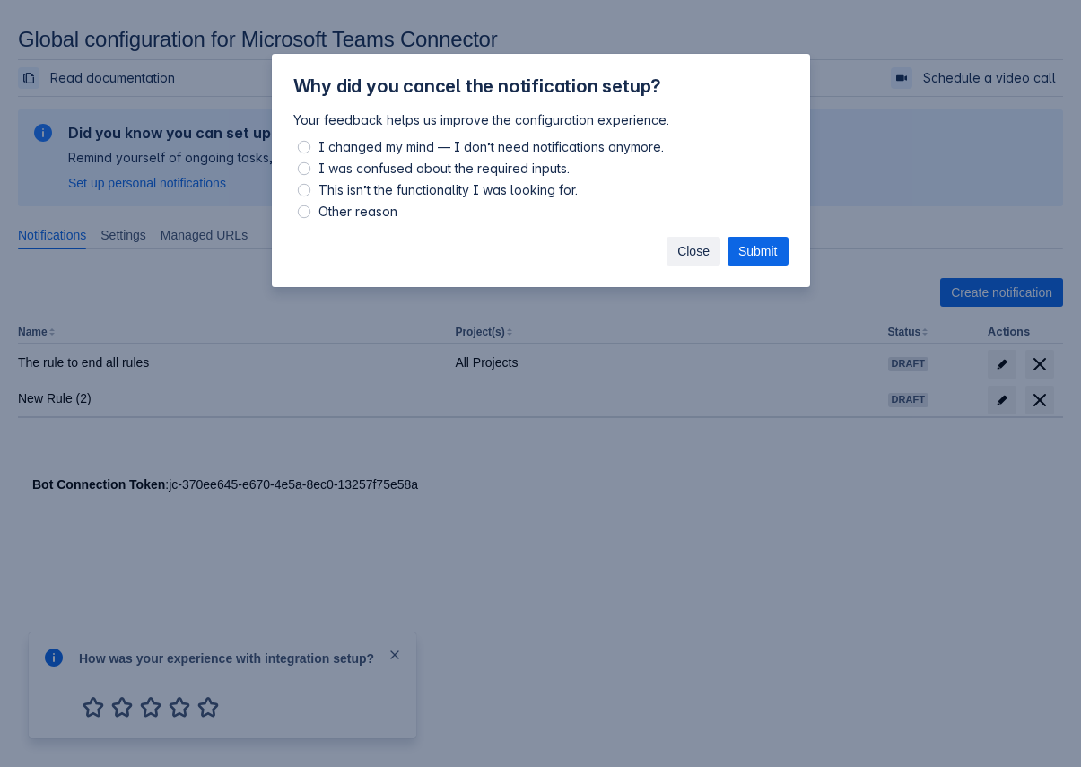
click at [682, 255] on span "Close" at bounding box center [694, 251] width 32 height 29
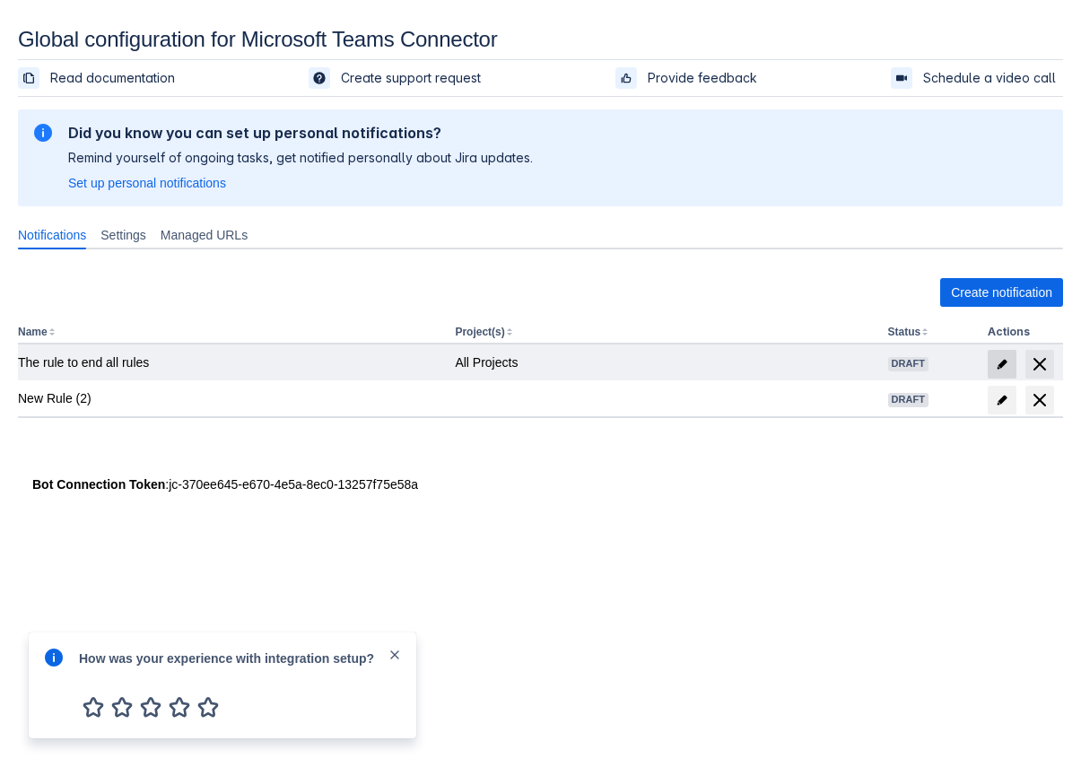
click at [999, 363] on span "edit" at bounding box center [1002, 364] width 14 height 14
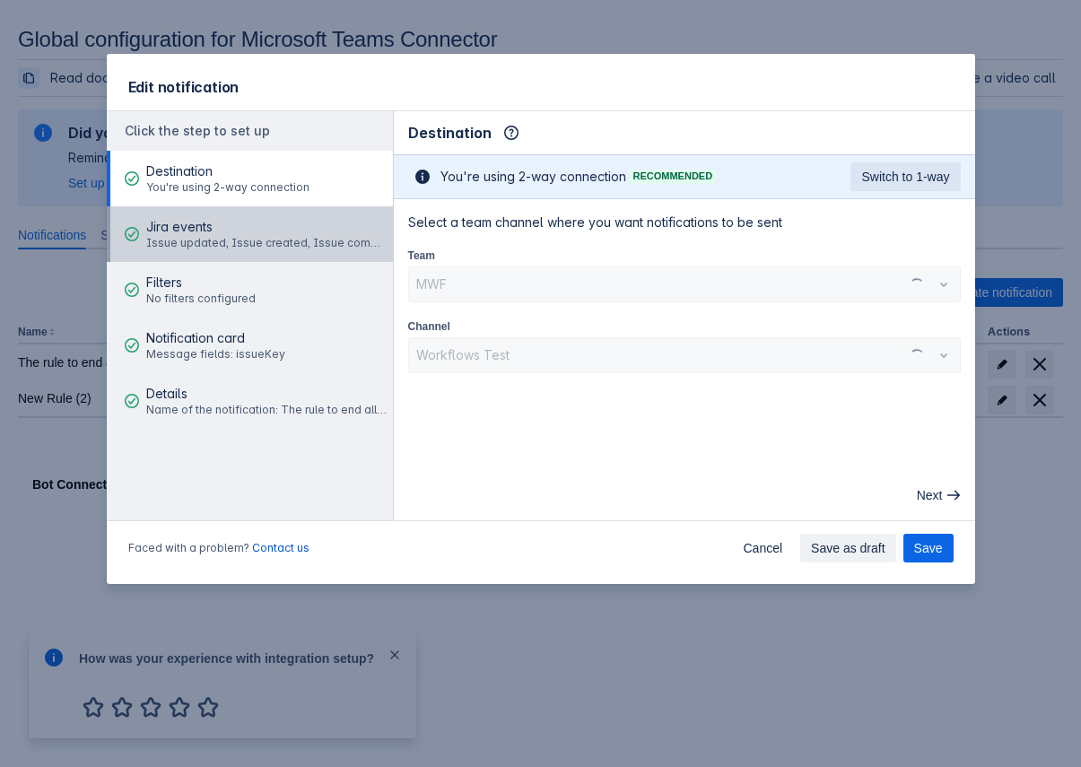
click at [201, 228] on span "Jira events" at bounding box center [266, 227] width 241 height 18
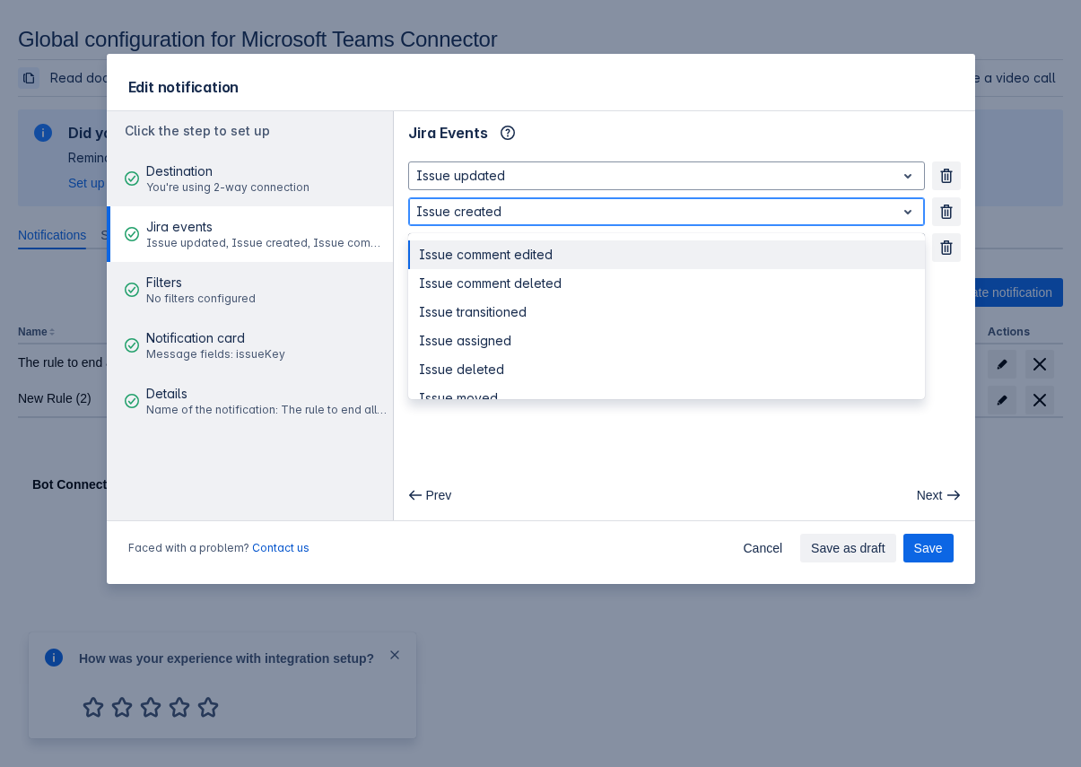
click at [693, 216] on div at bounding box center [652, 212] width 472 height 22
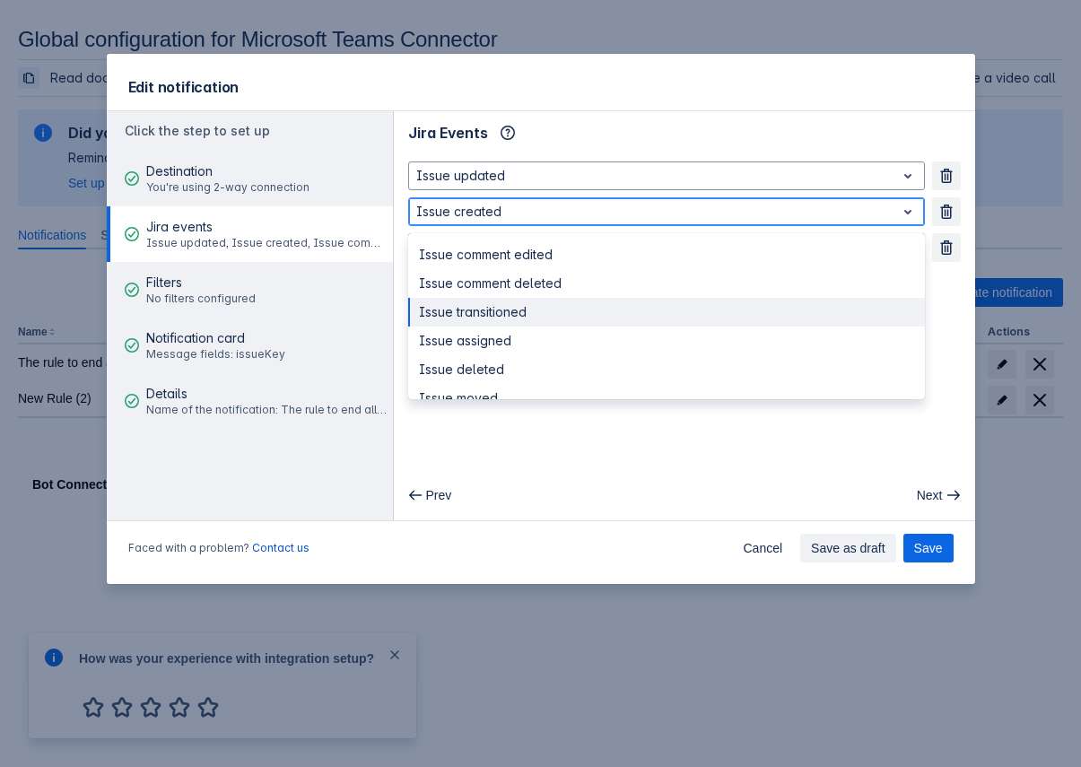
click at [648, 312] on div "Issue transitioned" at bounding box center [666, 312] width 517 height 29
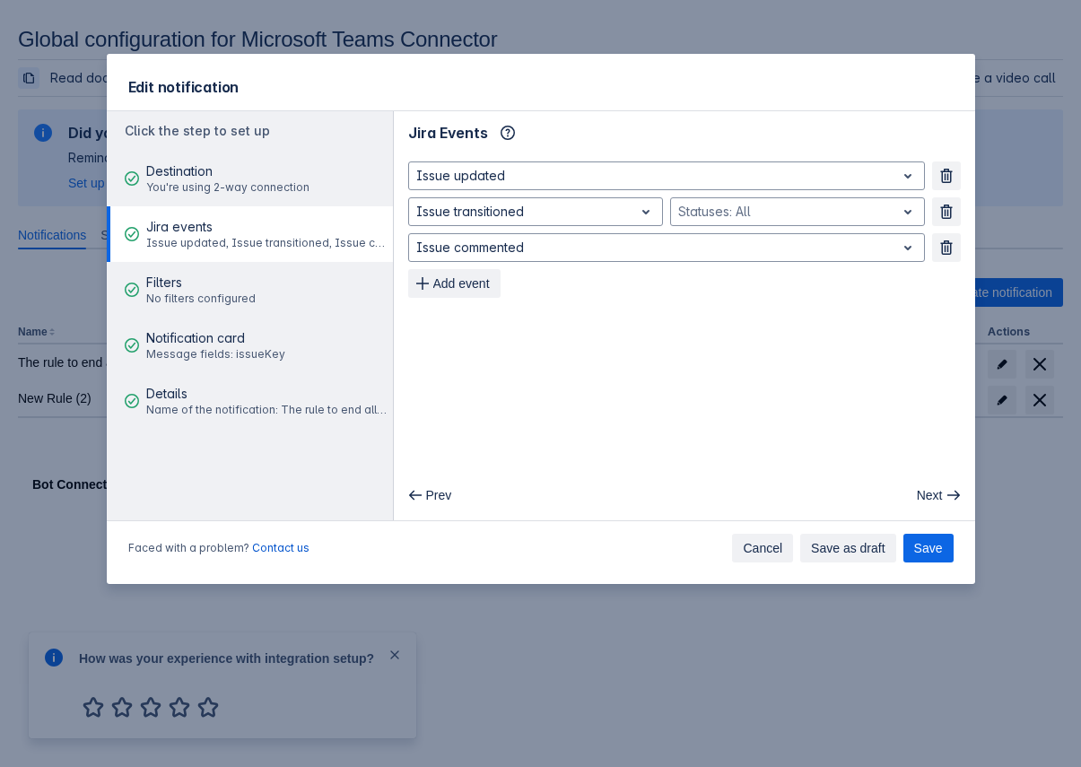
click at [771, 556] on span "Cancel" at bounding box center [762, 548] width 39 height 29
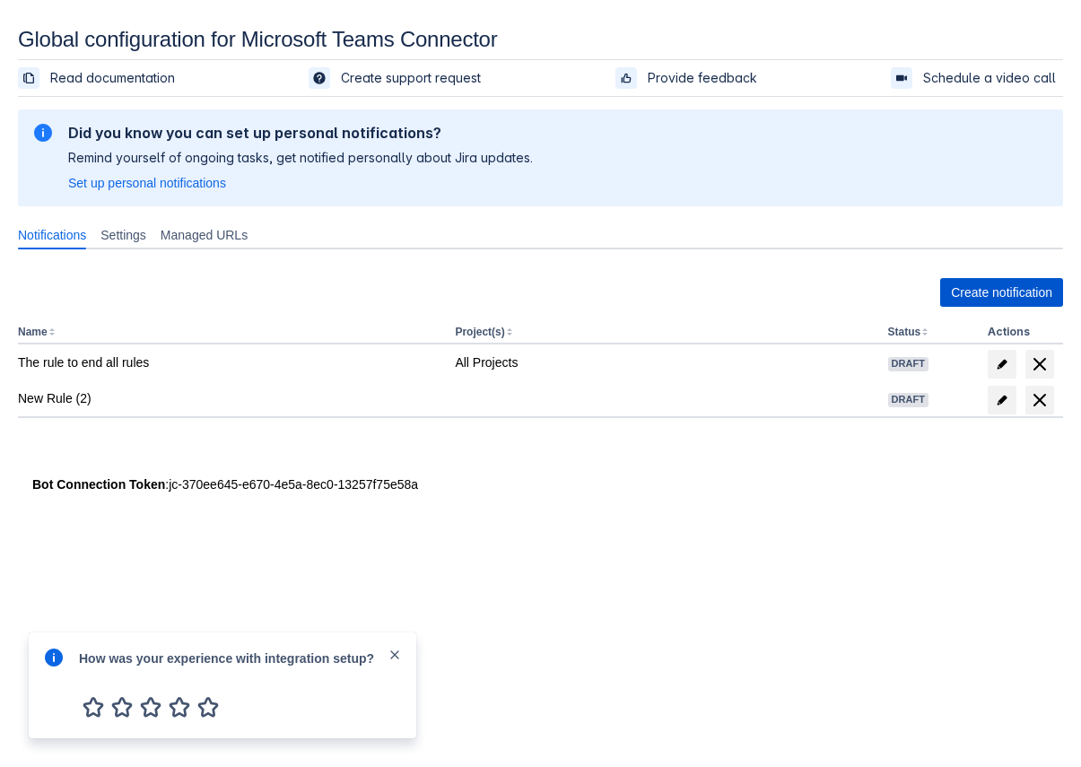
click at [962, 293] on span "Create notification" at bounding box center [1001, 292] width 101 height 29
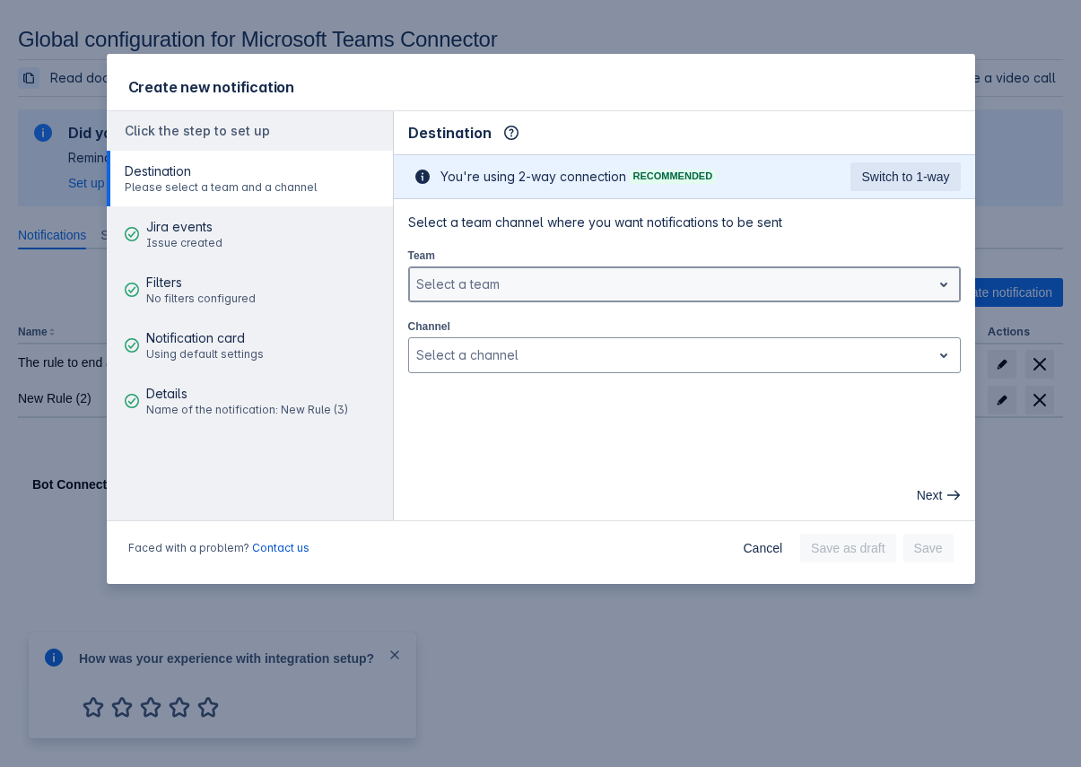
click at [668, 291] on div at bounding box center [670, 285] width 508 height 22
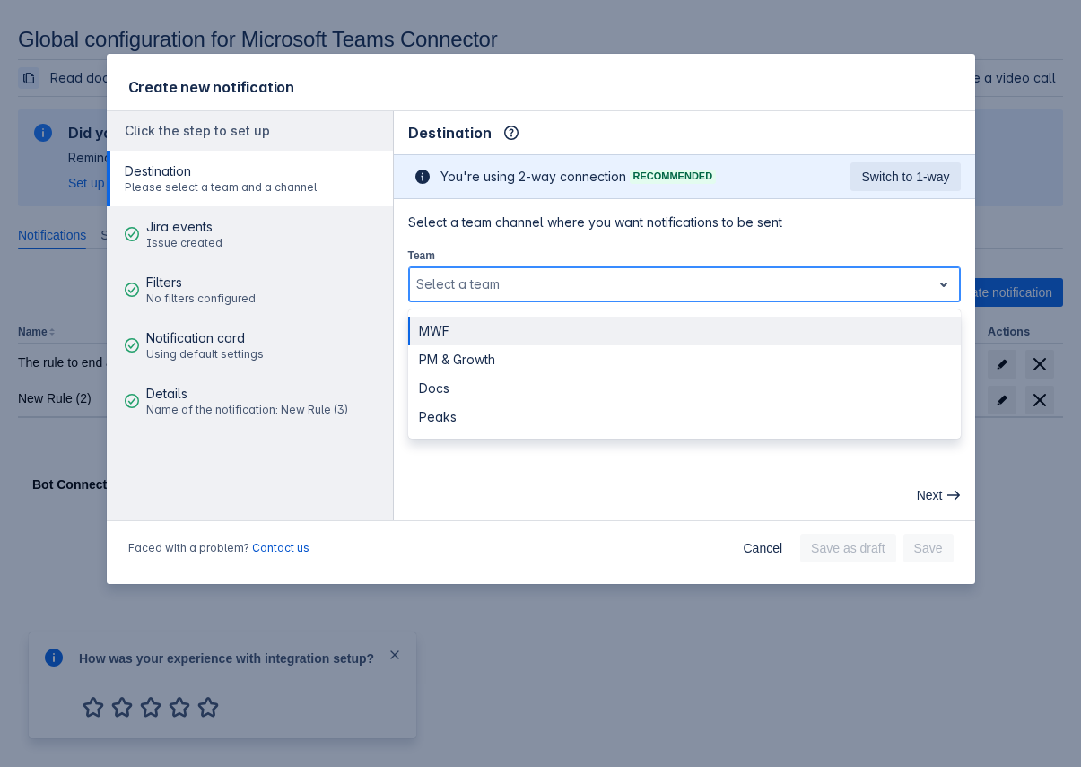
click at [613, 333] on div "MWF" at bounding box center [684, 331] width 553 height 29
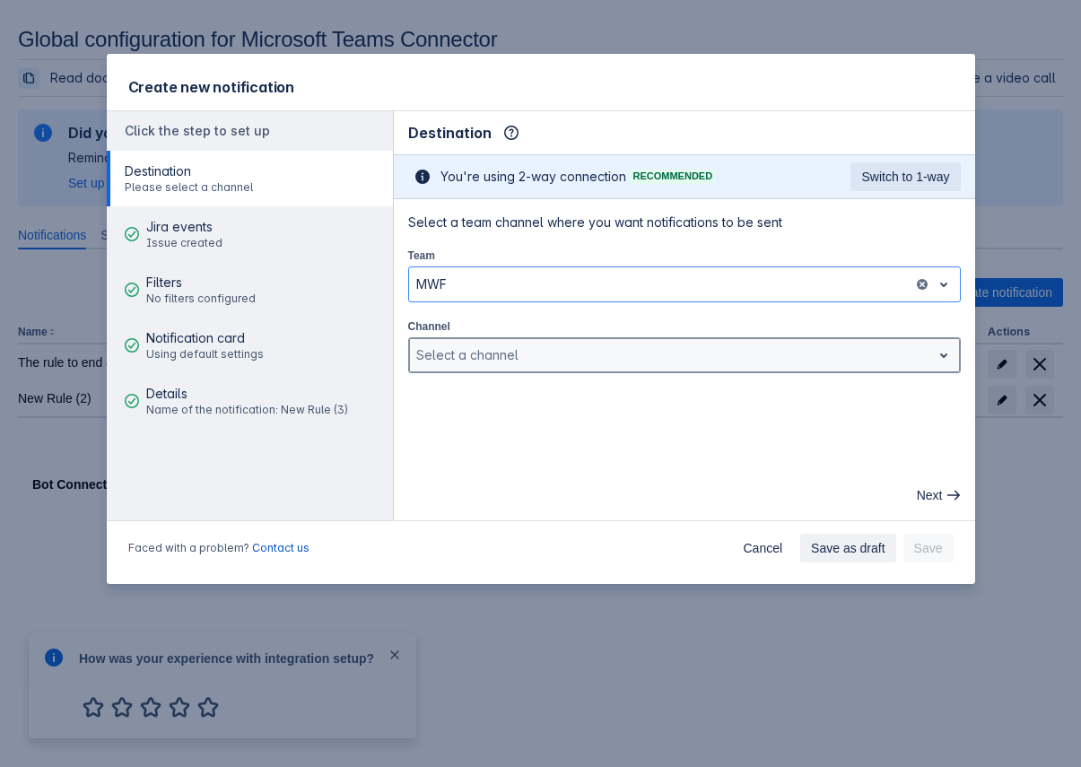
click at [639, 341] on div "Select a channel" at bounding box center [670, 355] width 522 height 29
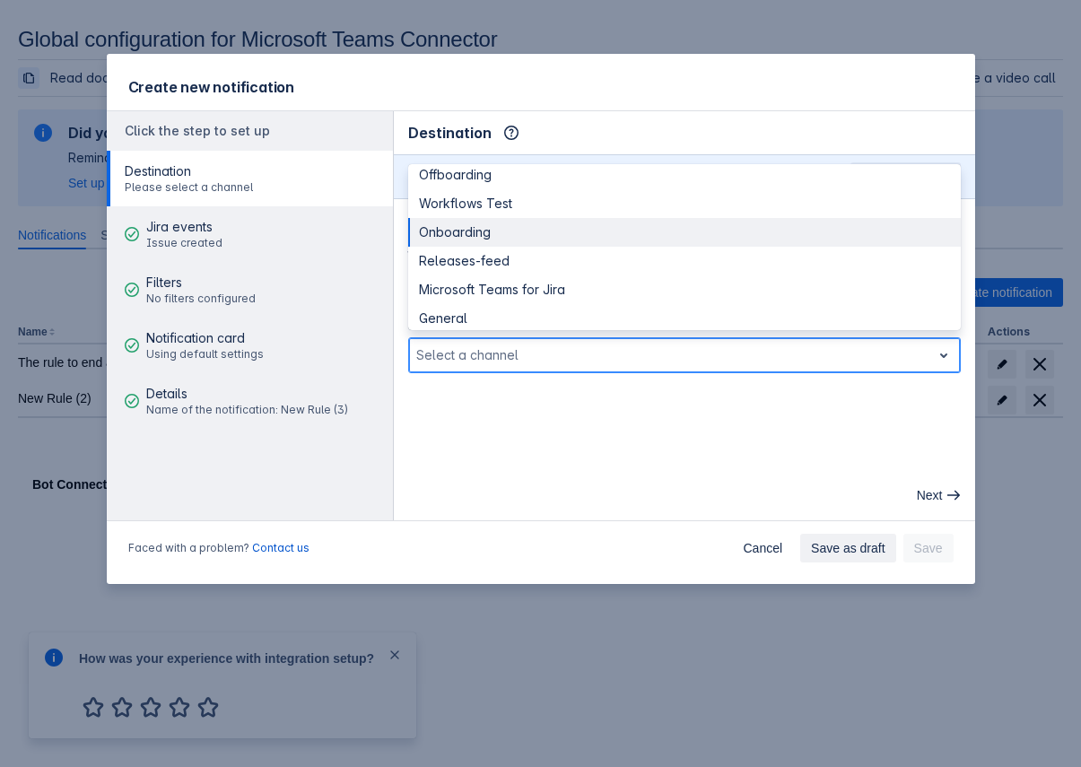
scroll to position [34, 0]
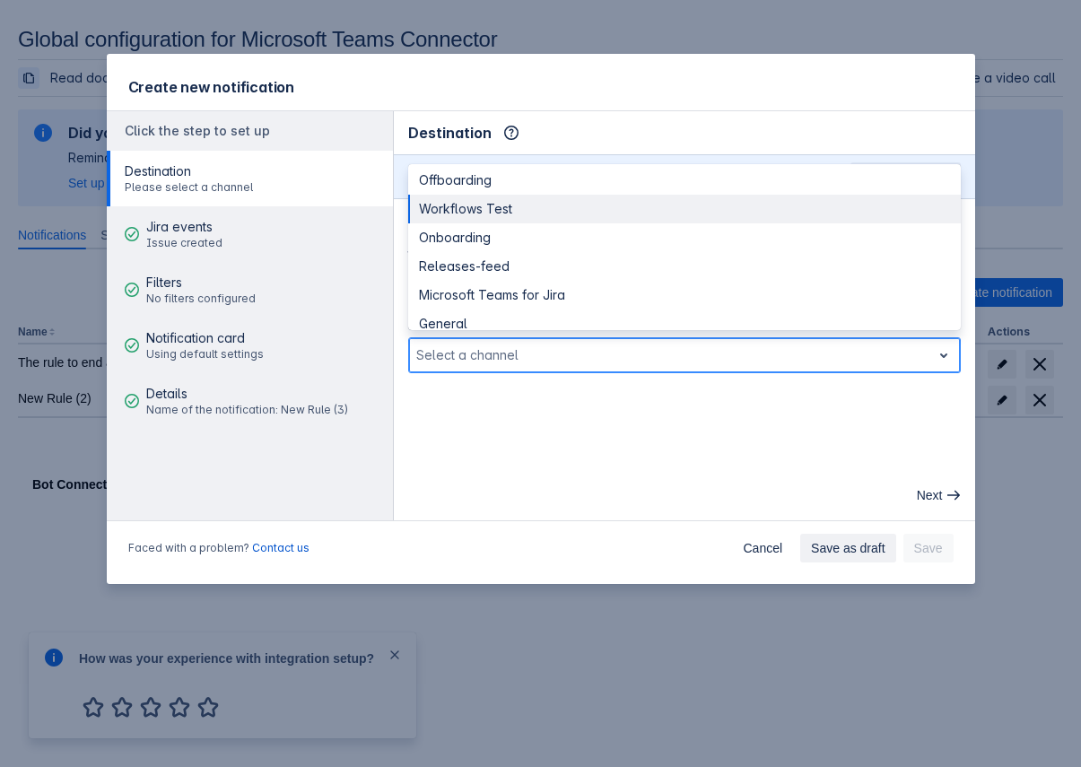
click at [605, 208] on div "Workflows Test" at bounding box center [684, 209] width 553 height 29
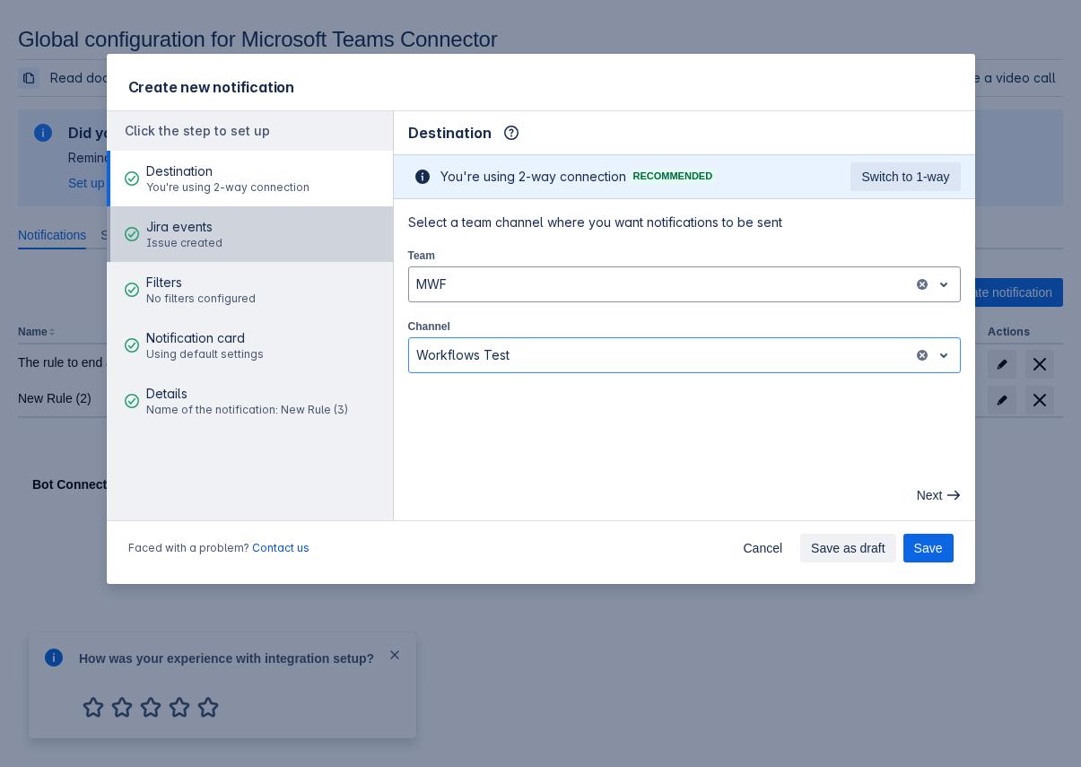
click at [291, 232] on button "Jira events Issue created" at bounding box center [250, 234] width 286 height 56
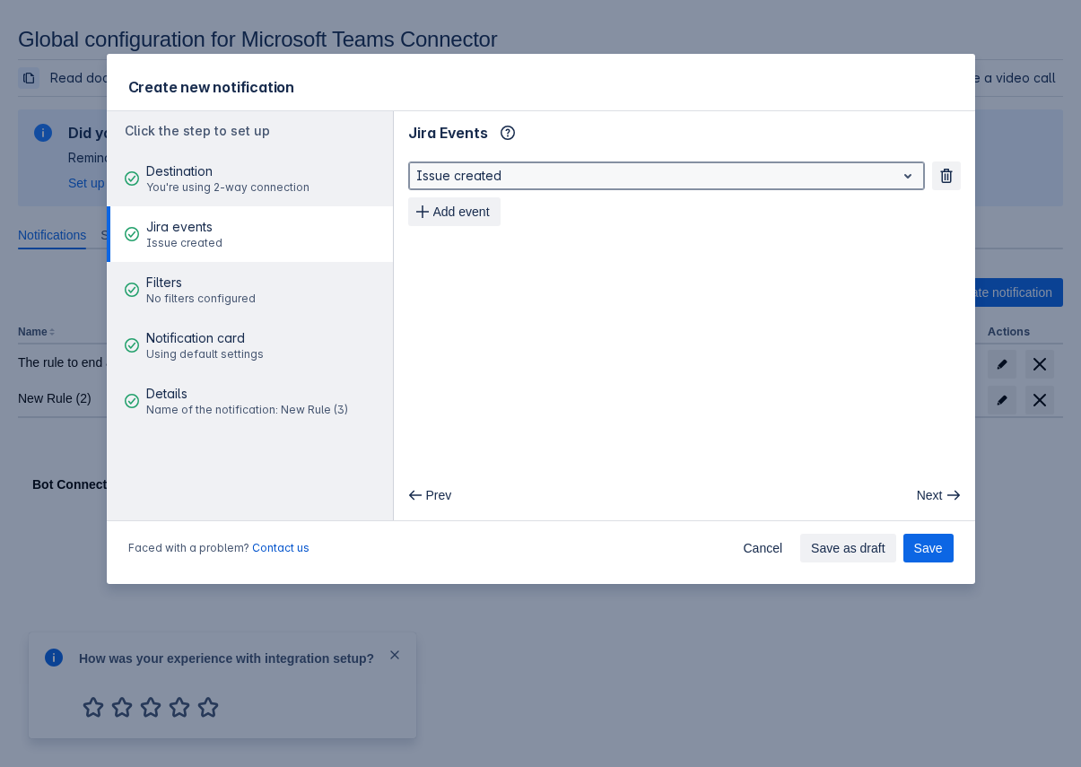
click at [586, 180] on div at bounding box center [652, 176] width 472 height 22
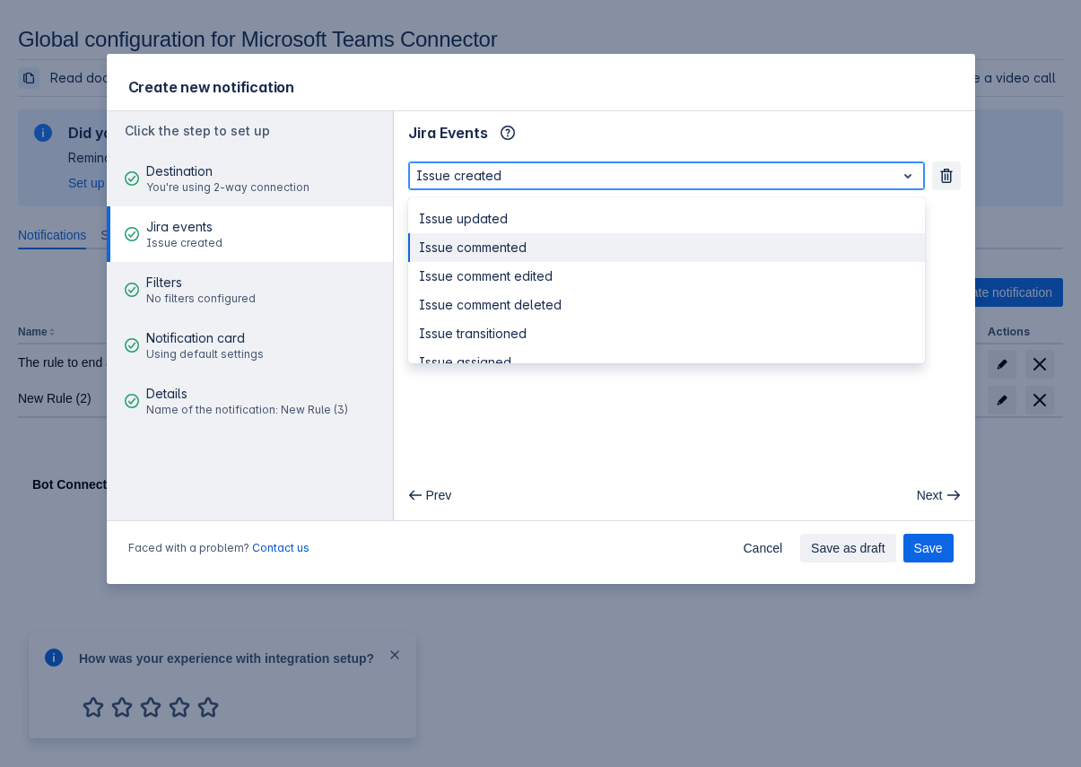
click at [548, 250] on div "Issue commented" at bounding box center [666, 247] width 517 height 29
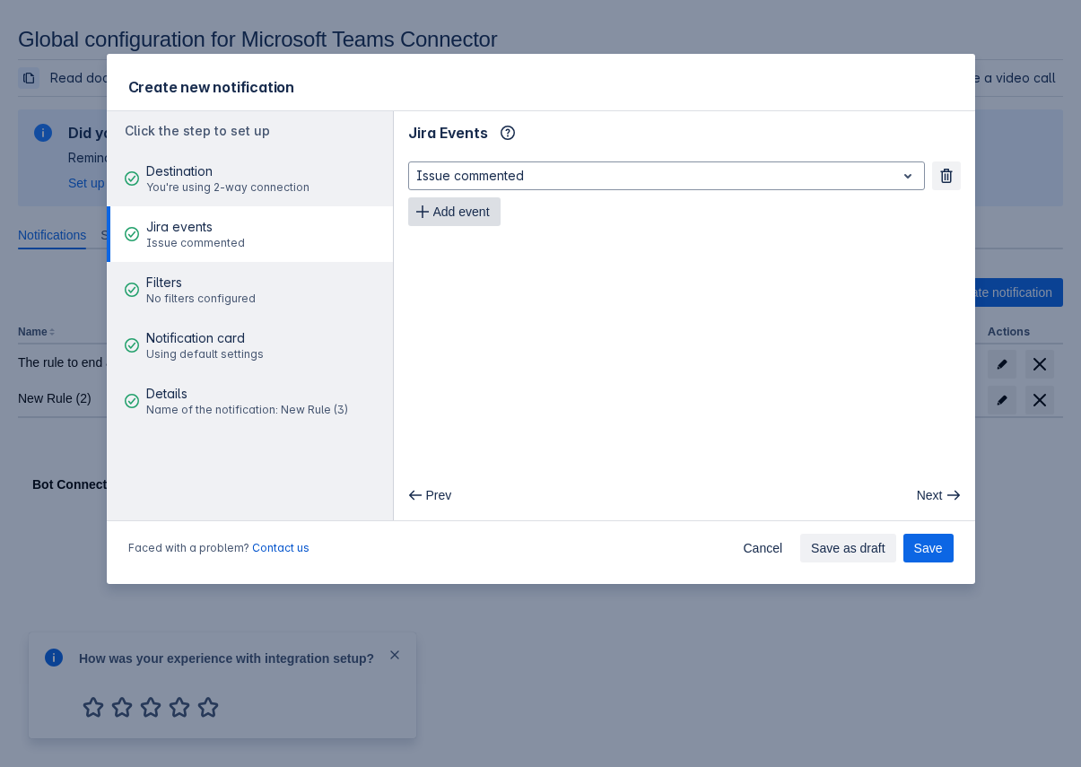
click at [460, 205] on span "Add event" at bounding box center [461, 211] width 57 height 29
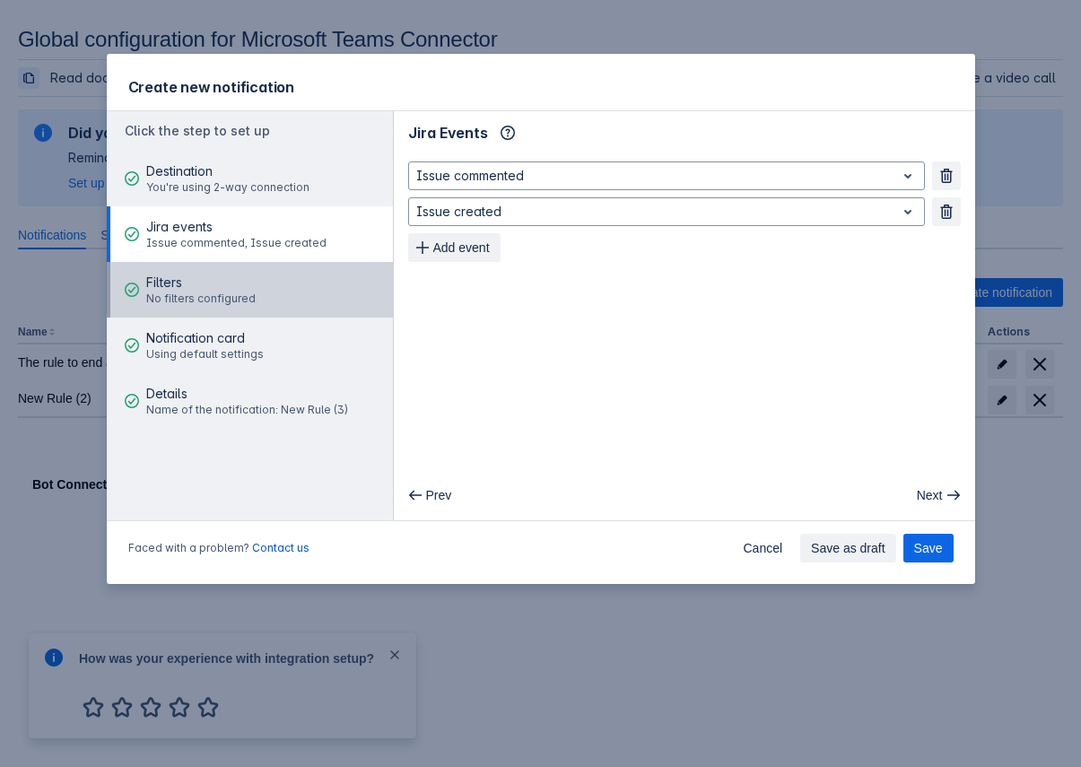
click at [268, 282] on button "Filters No filters configured" at bounding box center [250, 290] width 286 height 56
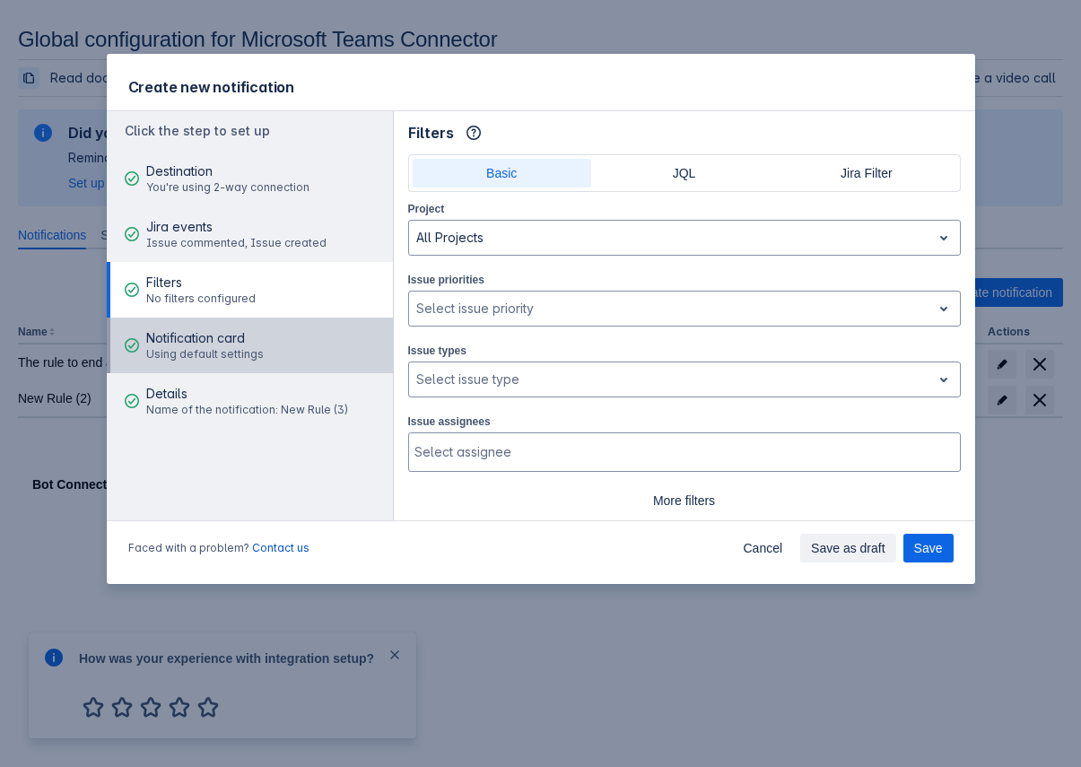
click at [286, 358] on button "Notification card Using default settings" at bounding box center [250, 346] width 286 height 56
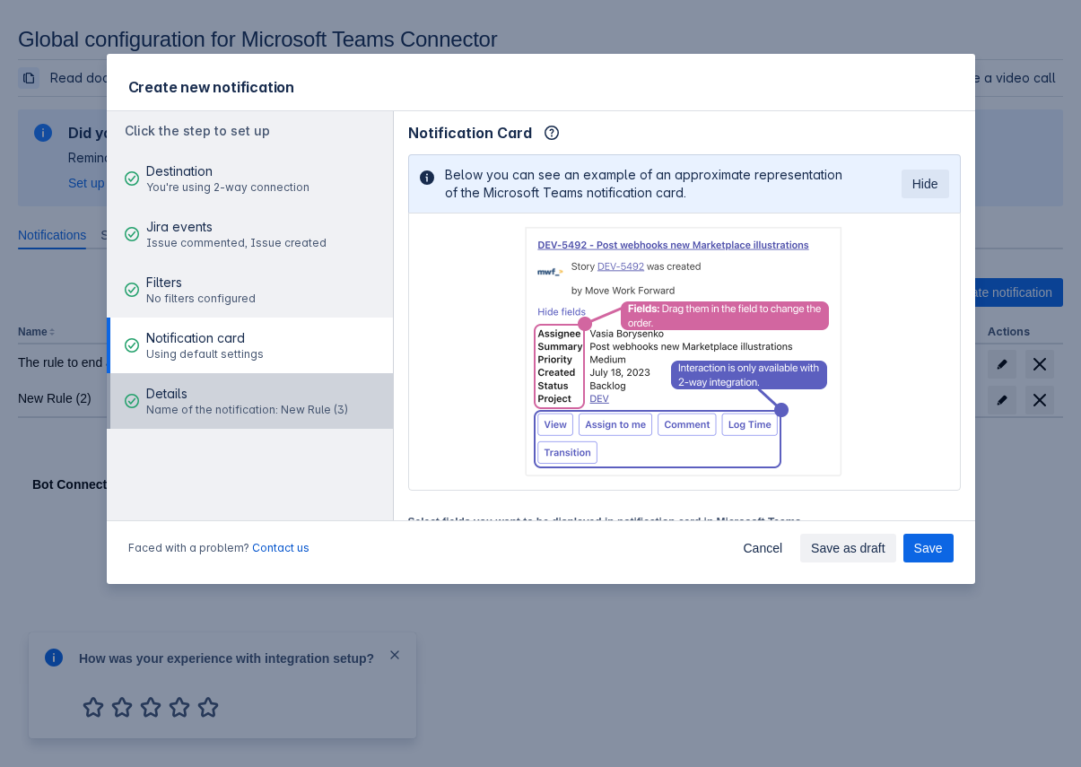
click at [275, 400] on span "Details" at bounding box center [247, 394] width 202 height 18
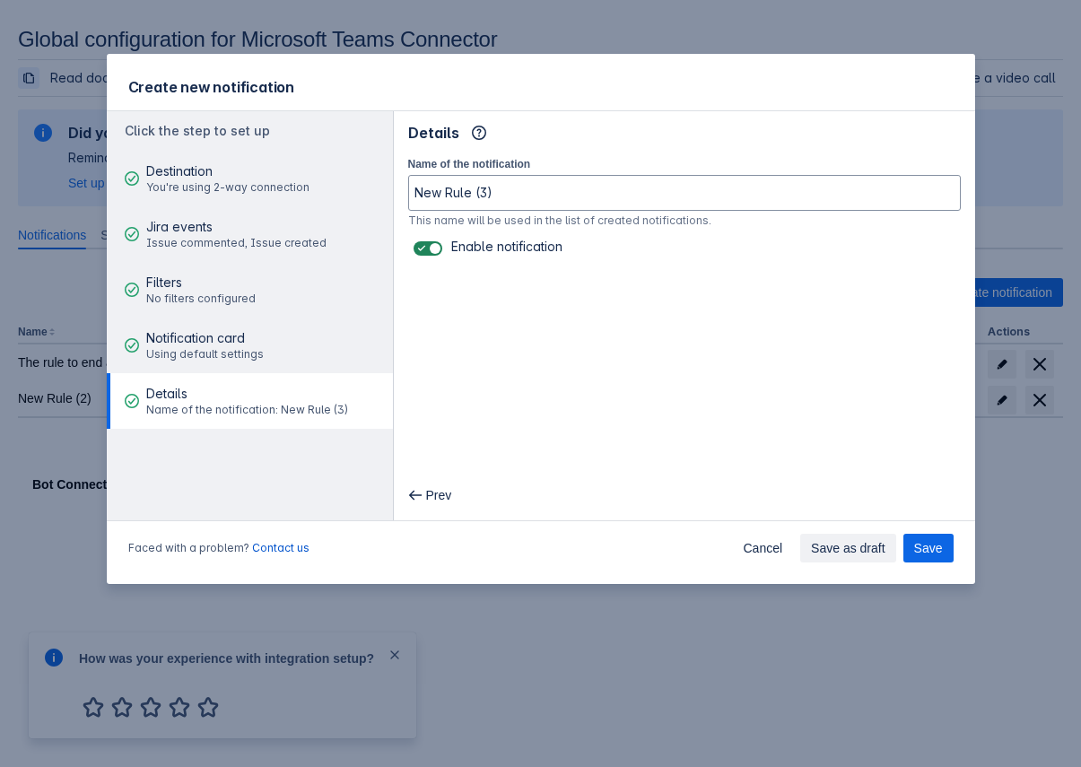
click at [947, 564] on div "Faced with a problem? Contact us Cancel Save as draft Save" at bounding box center [541, 552] width 869 height 65
click at [933, 554] on span "Save" at bounding box center [929, 548] width 29 height 29
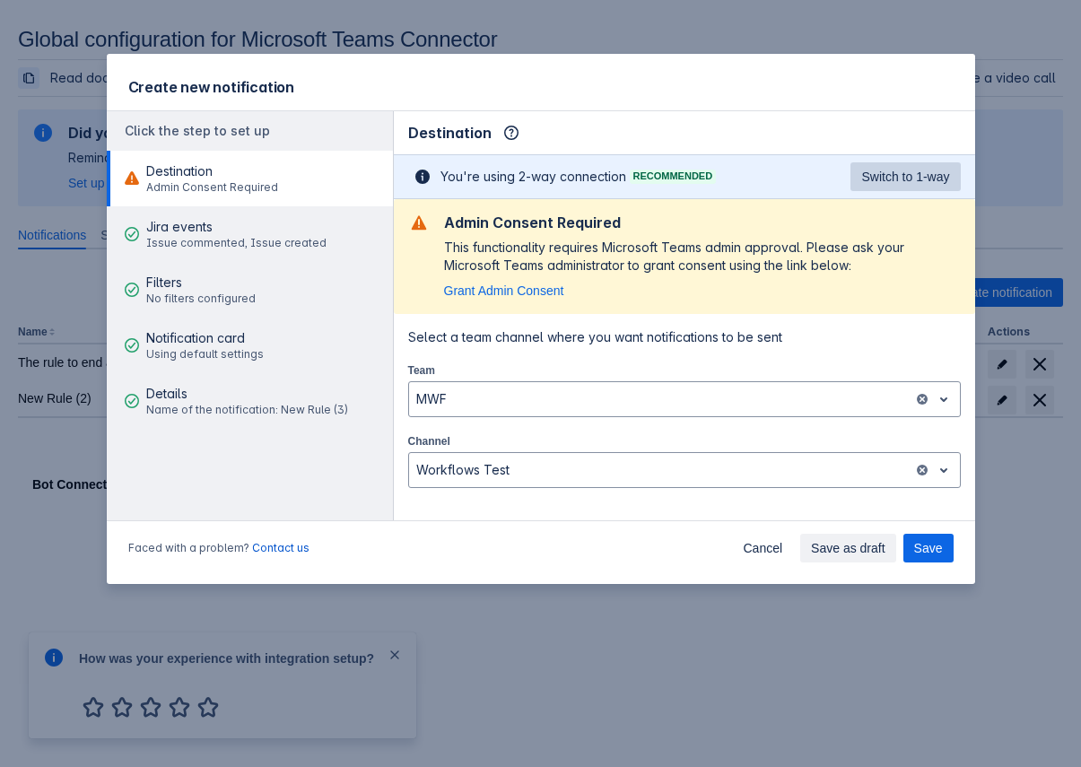
click at [896, 178] on span "Switch to 1-way" at bounding box center [906, 176] width 88 height 29
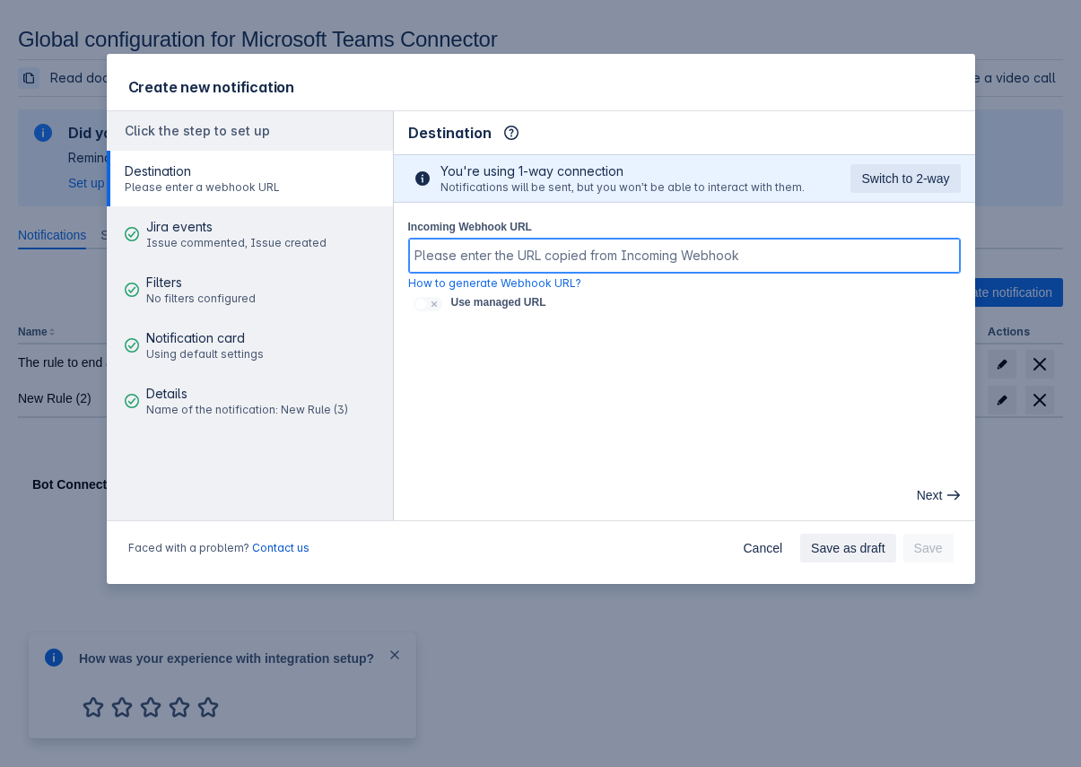
click at [489, 250] on input "Incoming Webhook URL" at bounding box center [684, 256] width 551 height 32
paste input "https://teams.microsoft.com/l/message/19:376aa39c-25d1-4398-b865-f00c26807c24_6…"
type input "https://teams.microsoft.com/l/message/19:376aa39c-25d1-4398-b865-f00c26807c24_6…"
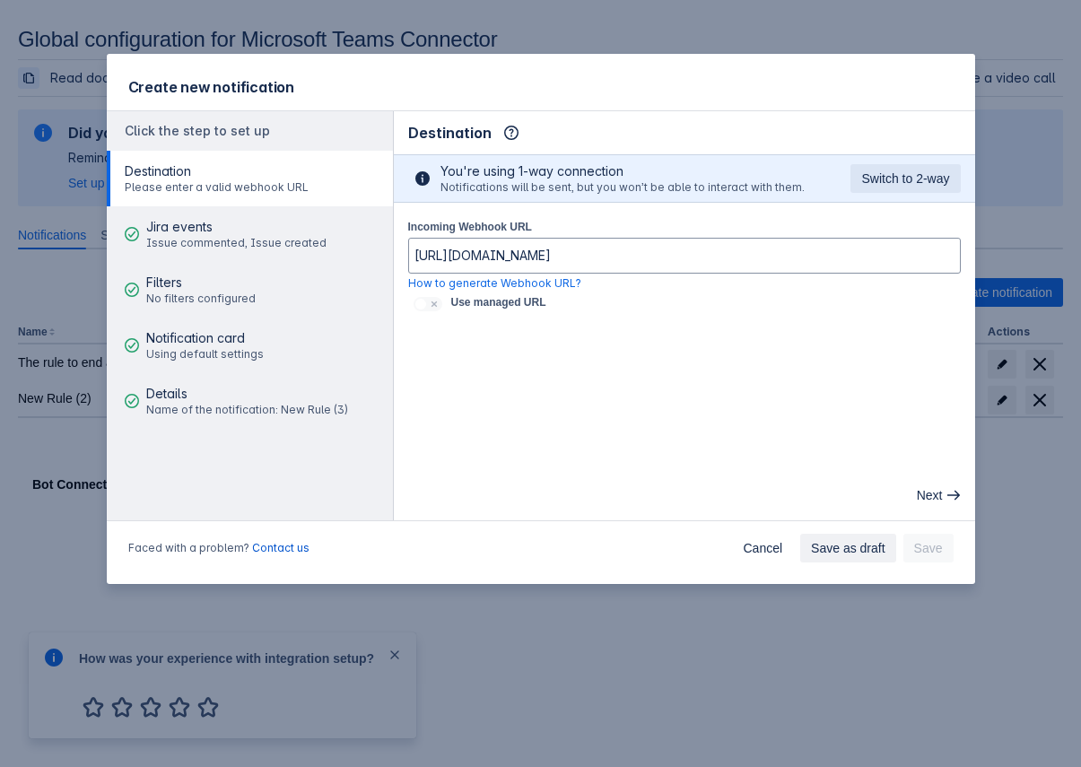
scroll to position [0, 0]
click at [632, 354] on main "Destination Info This determines how and where the bot will send notifications …" at bounding box center [685, 315] width 582 height 409
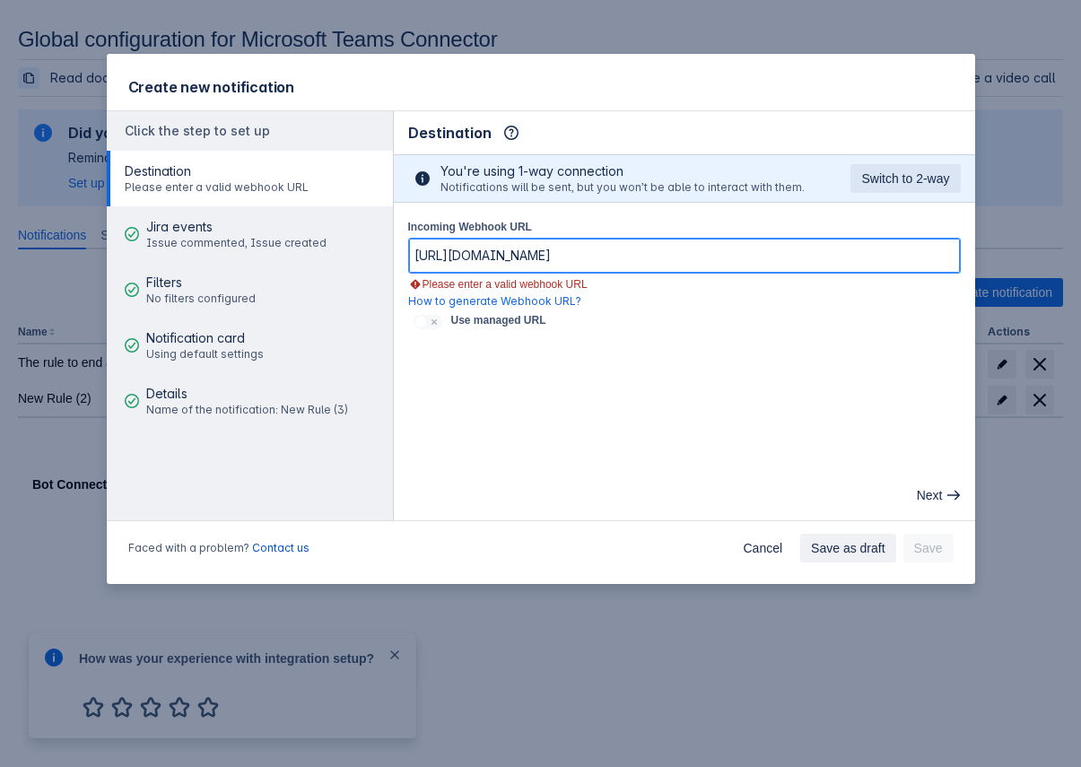
click at [708, 254] on input "https://teams.microsoft.com/l/message/19:376aa39c-25d1-4398-b865-f00c26807c24_6…" at bounding box center [684, 256] width 551 height 32
drag, startPoint x: 709, startPoint y: 251, endPoint x: 989, endPoint y: 286, distance: 282.2
click at [989, 286] on div "Create new notification Click the step to set up Destination Please enter a val…" at bounding box center [540, 383] width 1081 height 767
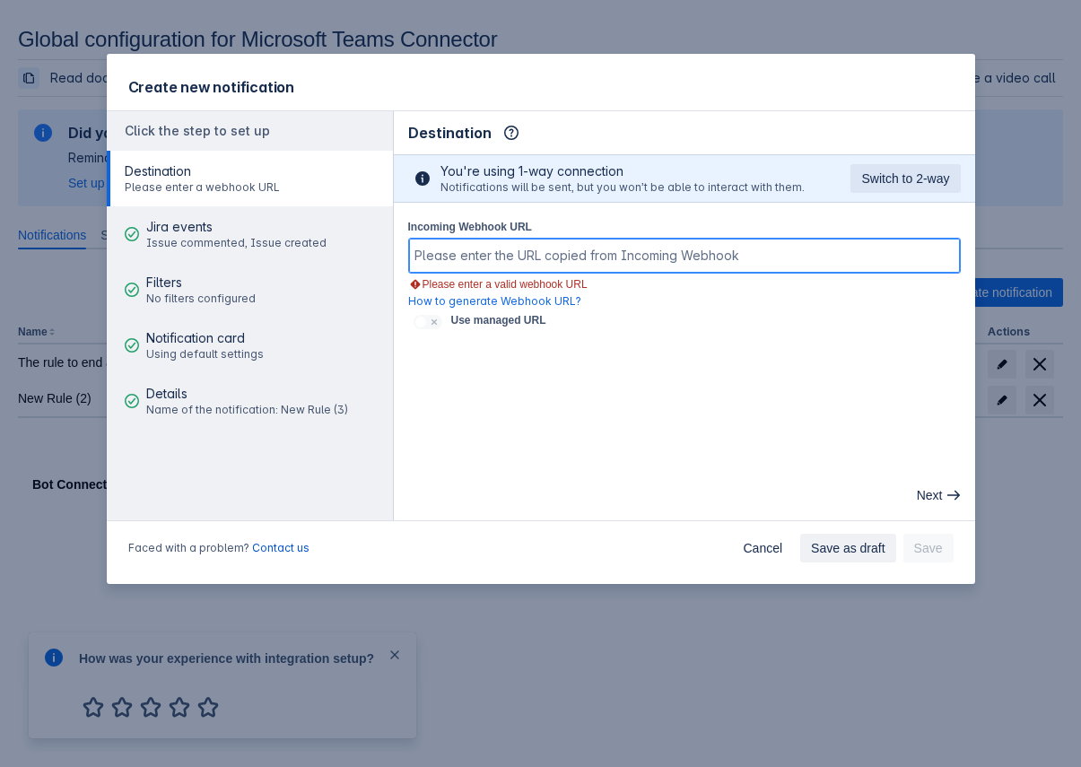
click at [565, 249] on input "Incoming Webhook URL" at bounding box center [684, 256] width 551 height 32
paste input "https://default57e6a1159c9a4cee9e522cae48e225.1a.environment.api.powerplatform.…"
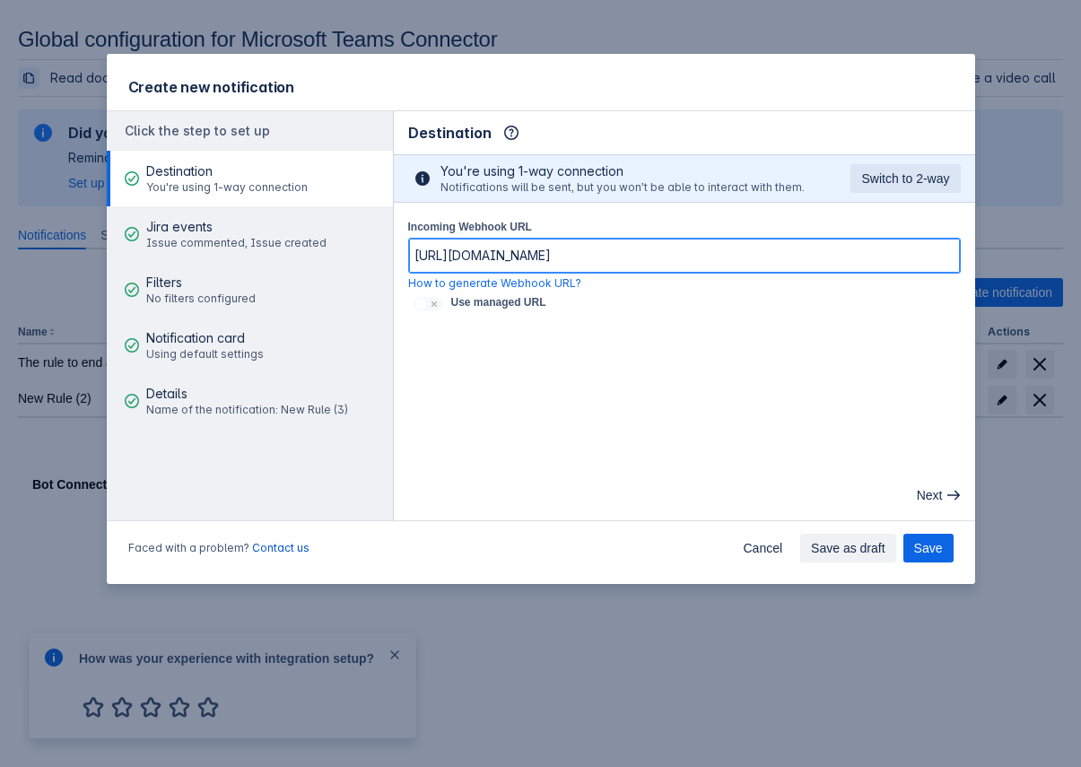
drag, startPoint x: 666, startPoint y: 259, endPoint x: 311, endPoint y: 254, distance: 355.5
click at [311, 254] on div "Click the step to set up Destination You're using 1-way connection Jira events …" at bounding box center [541, 315] width 869 height 411
type input "https://default57e6a1159c9a4cee9e522cae48e225.1a.environment.api.powerplatform.…"
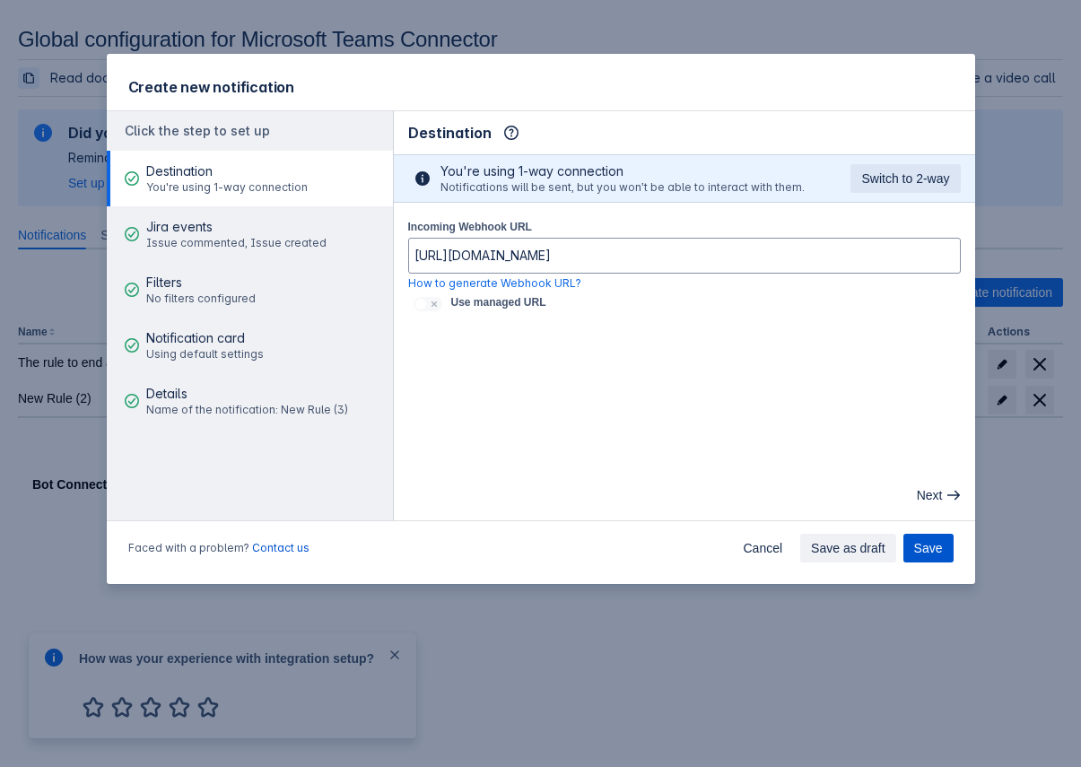
click at [933, 552] on span "Save" at bounding box center [929, 548] width 29 height 29
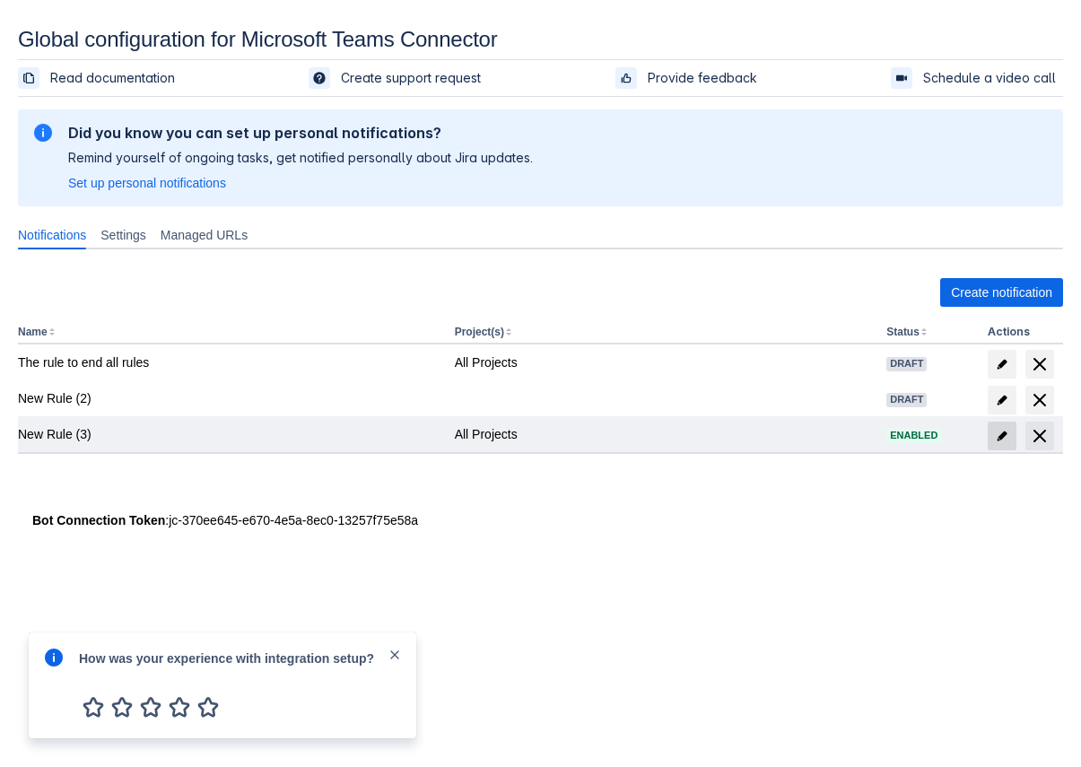
click at [1010, 438] on span at bounding box center [1002, 436] width 29 height 29
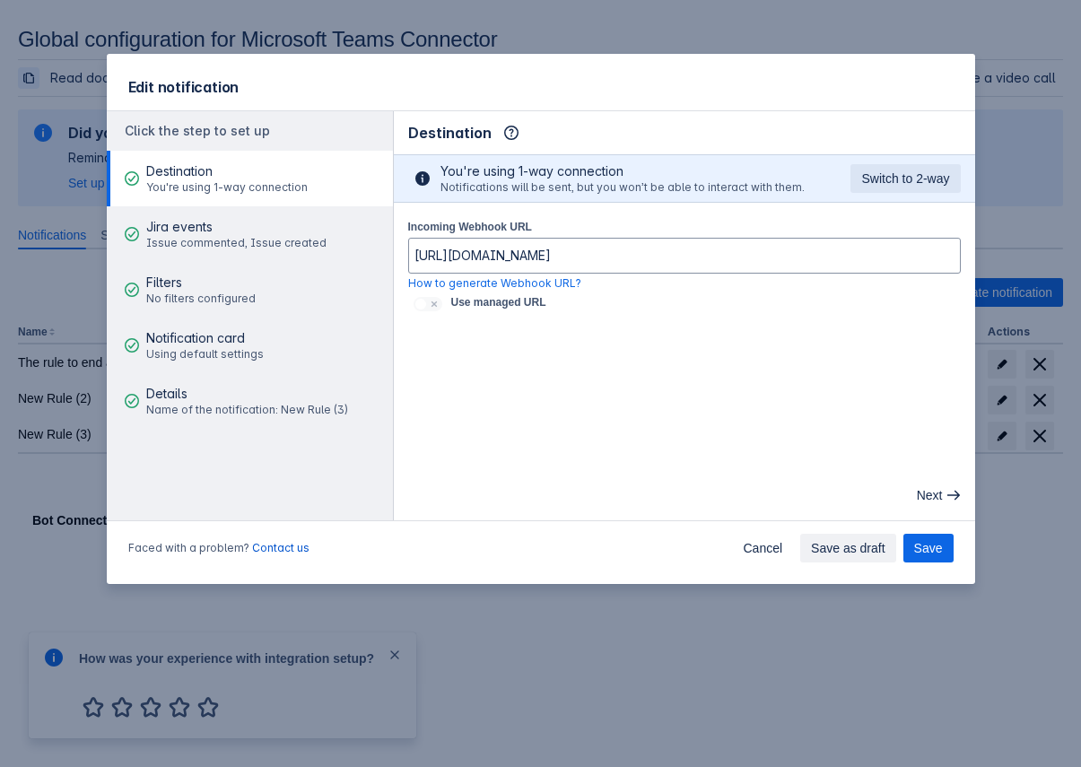
click at [276, 200] on div "Destination You're using 1-way connection" at bounding box center [227, 179] width 162 height 54
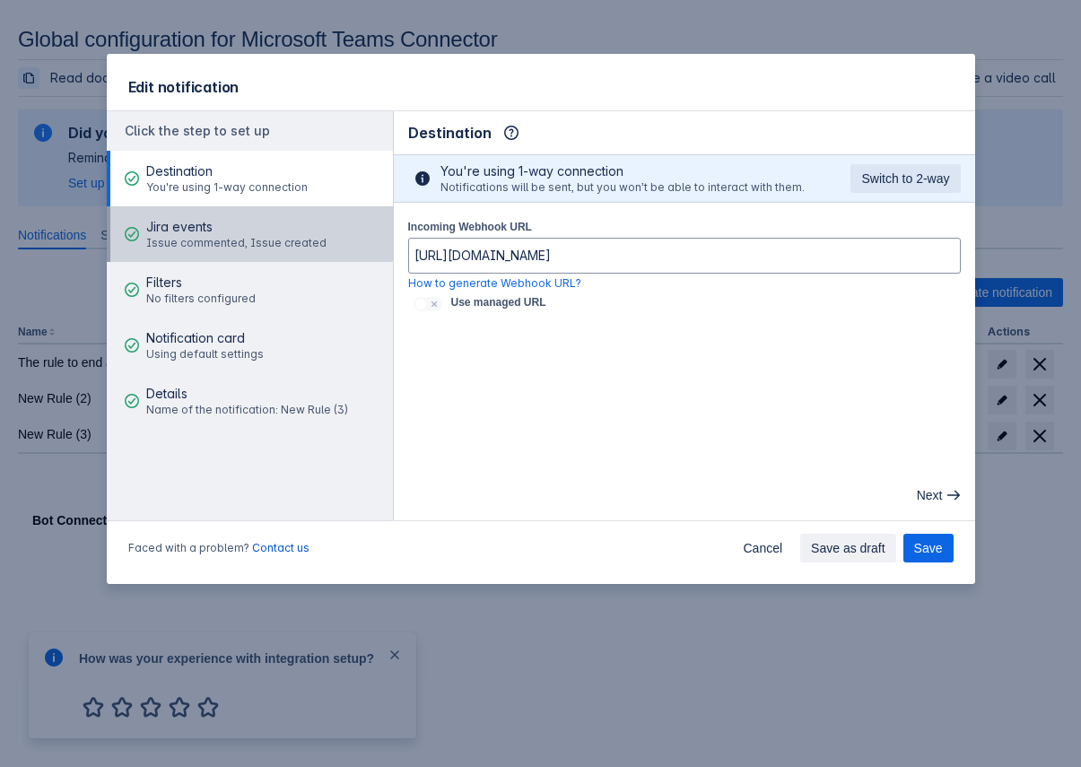
click at [271, 223] on span "Jira events" at bounding box center [236, 227] width 180 height 18
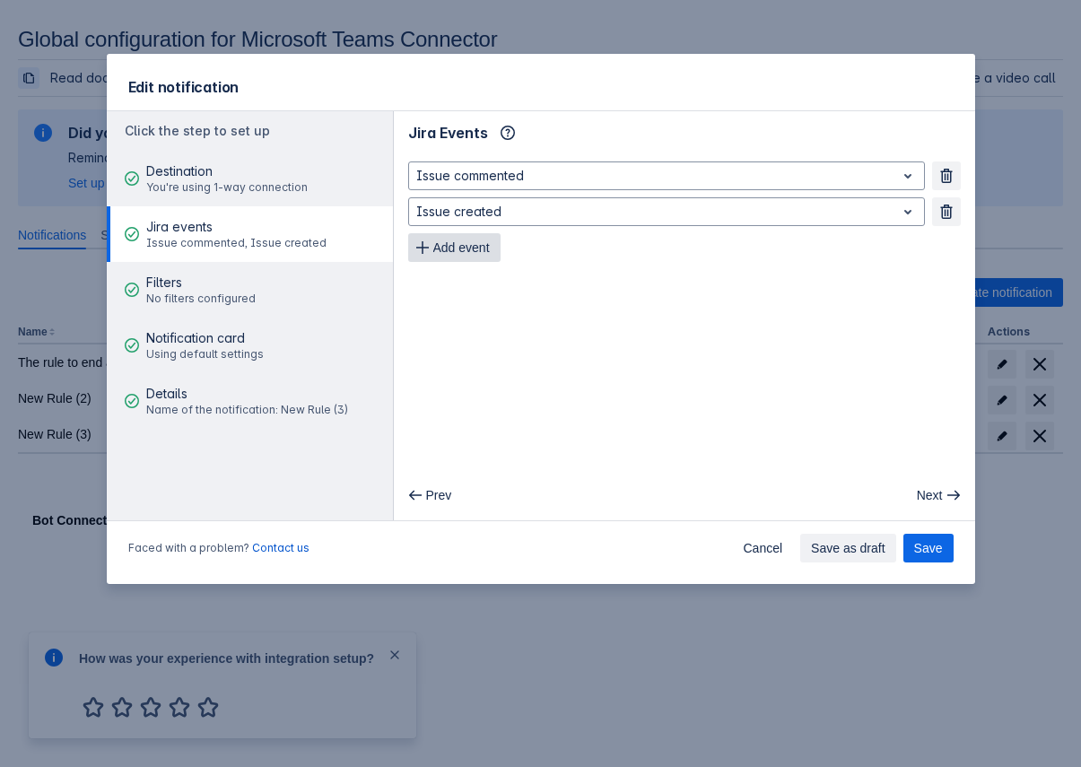
click at [488, 247] on span "Add event" at bounding box center [461, 247] width 57 height 29
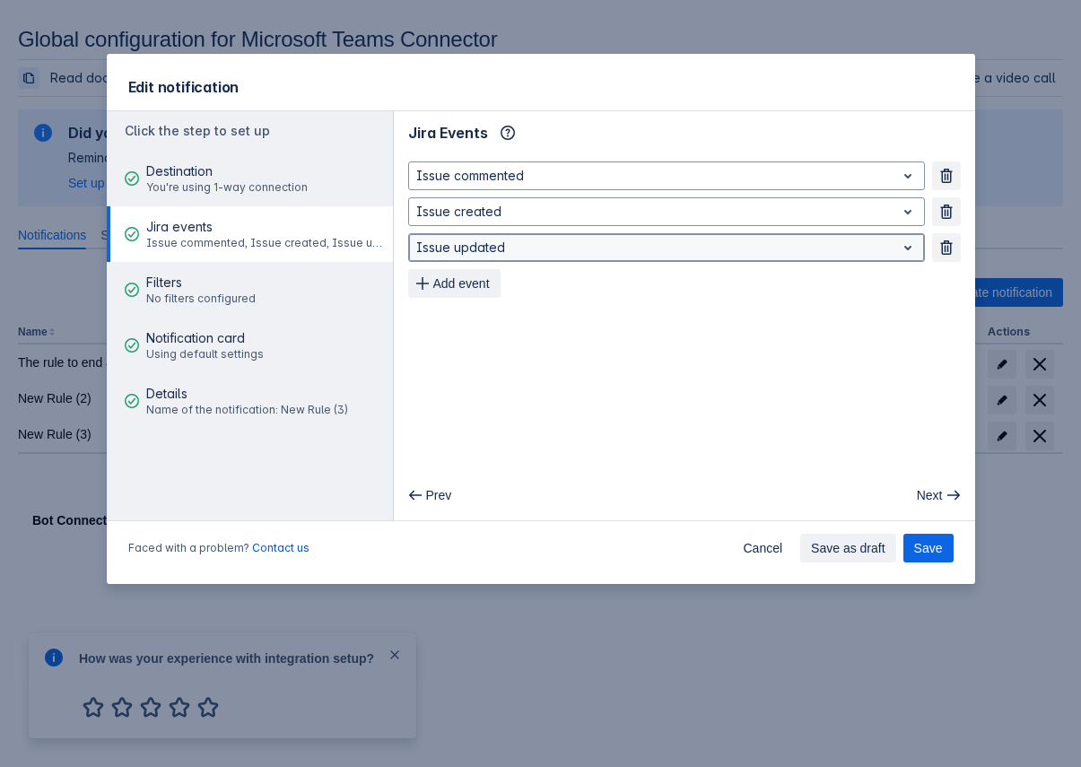
click at [554, 245] on div at bounding box center [652, 248] width 472 height 22
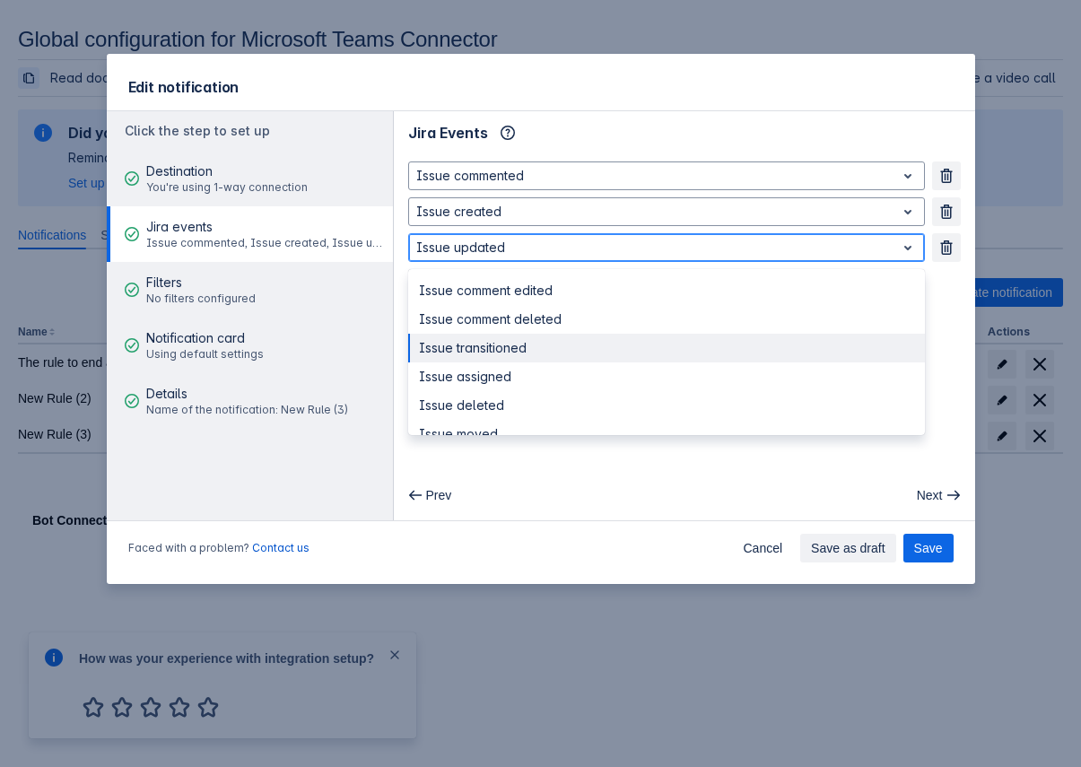
click at [538, 359] on div "Issue transitioned" at bounding box center [666, 348] width 517 height 29
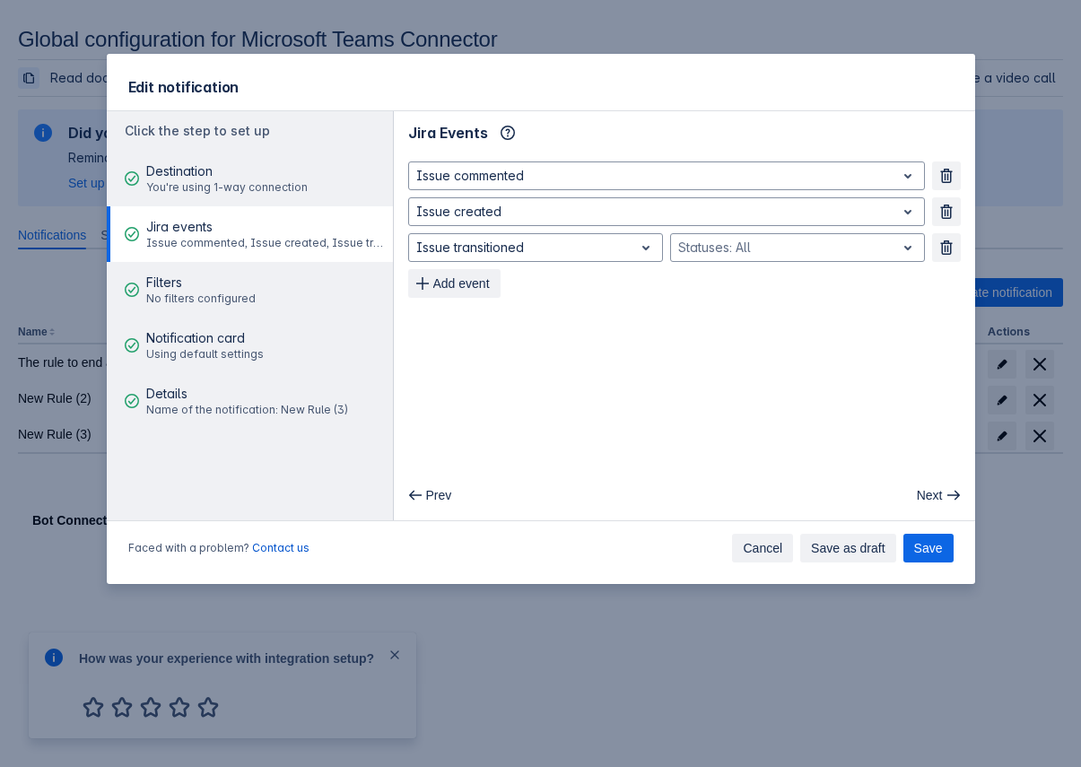
click at [757, 546] on span "Cancel" at bounding box center [762, 548] width 39 height 29
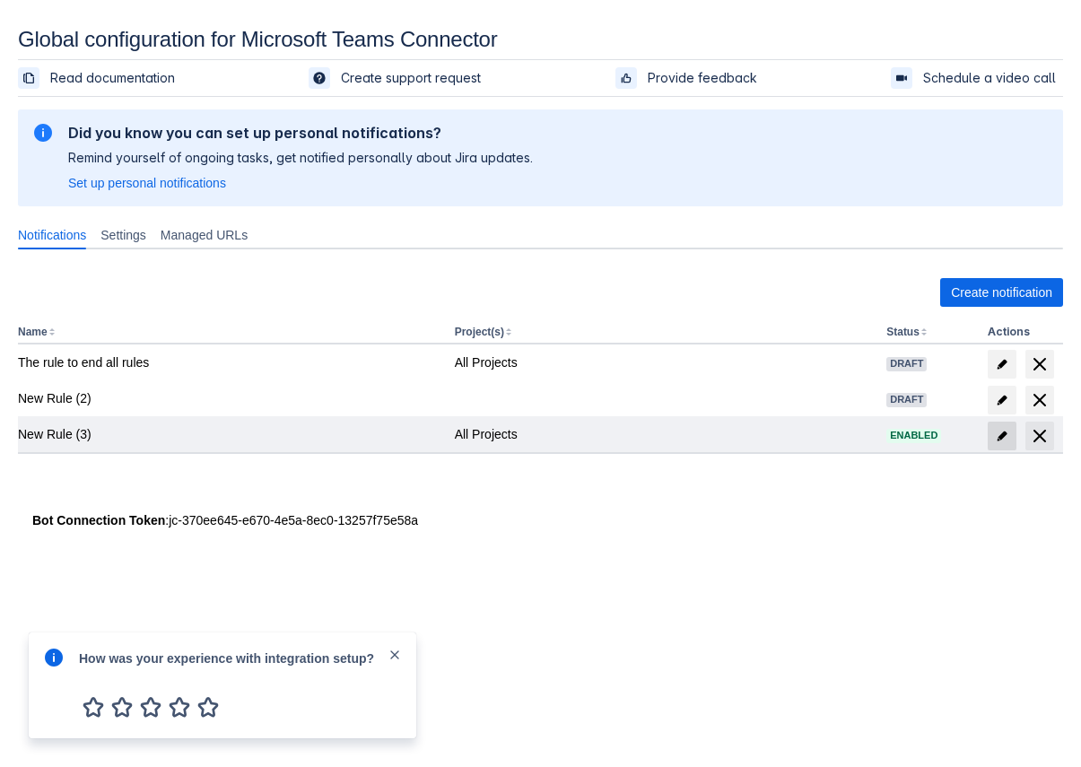
click at [1006, 433] on span "edit" at bounding box center [1002, 436] width 14 height 14
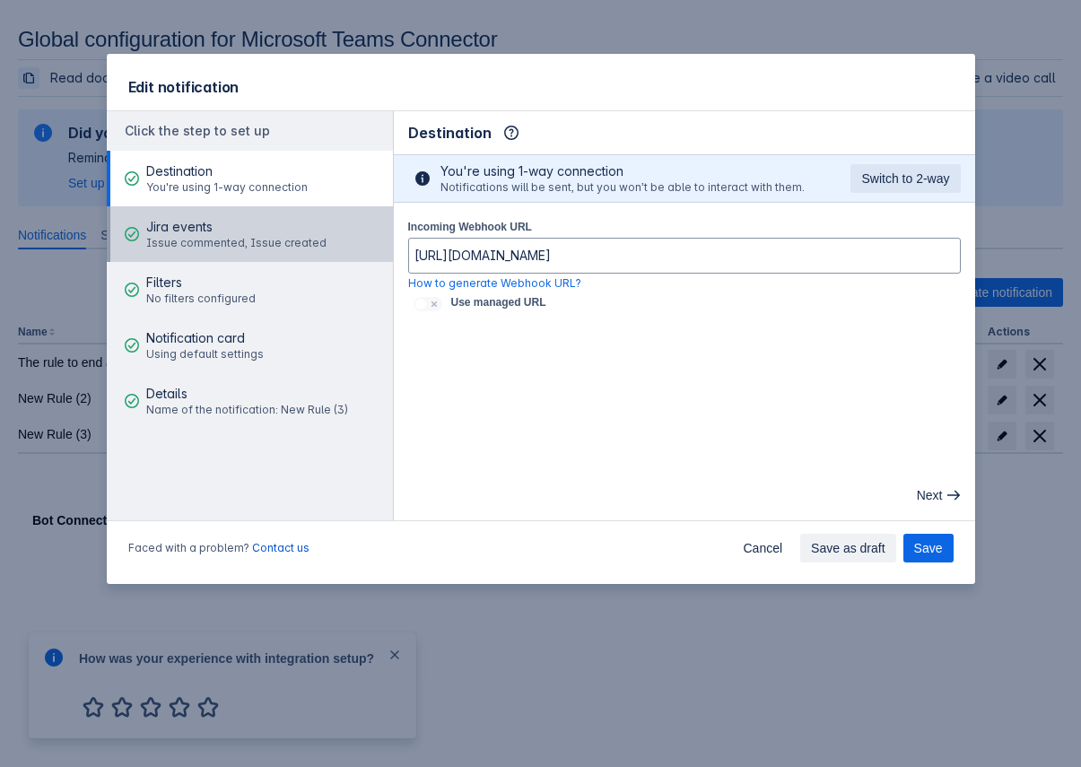
click at [206, 250] on span "Issue commented, Issue created" at bounding box center [236, 243] width 180 height 14
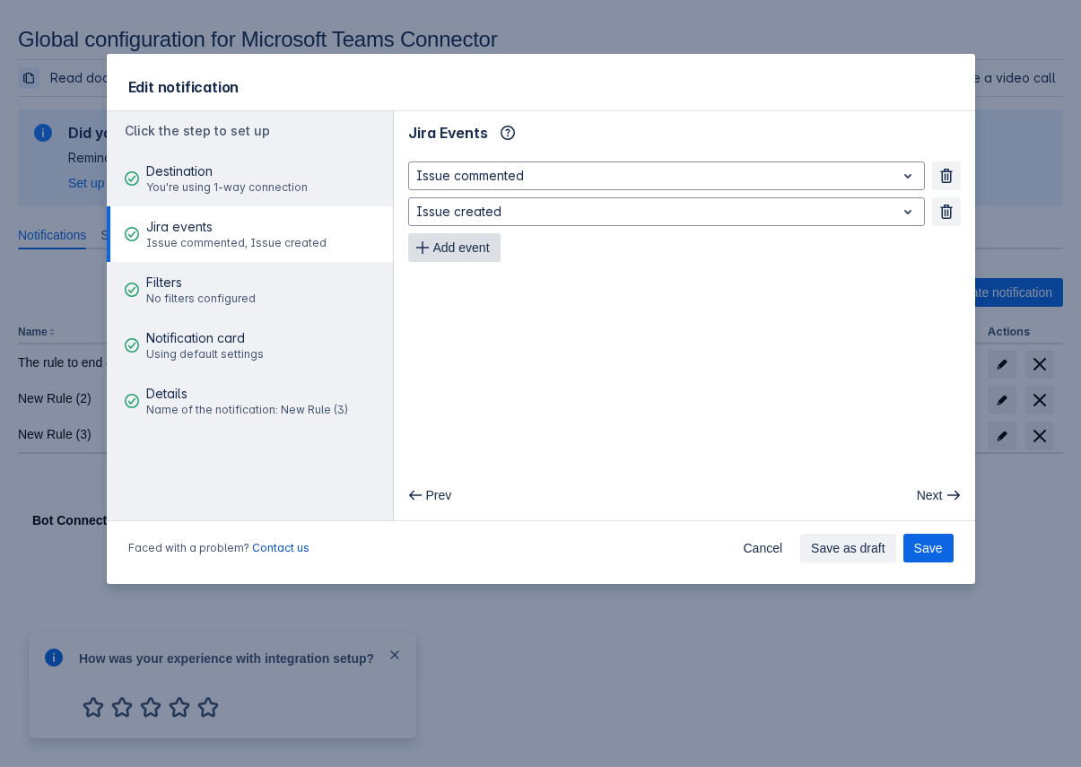
click at [488, 245] on span "Add event" at bounding box center [461, 247] width 57 height 29
click at [471, 277] on span "Add event" at bounding box center [461, 283] width 57 height 29
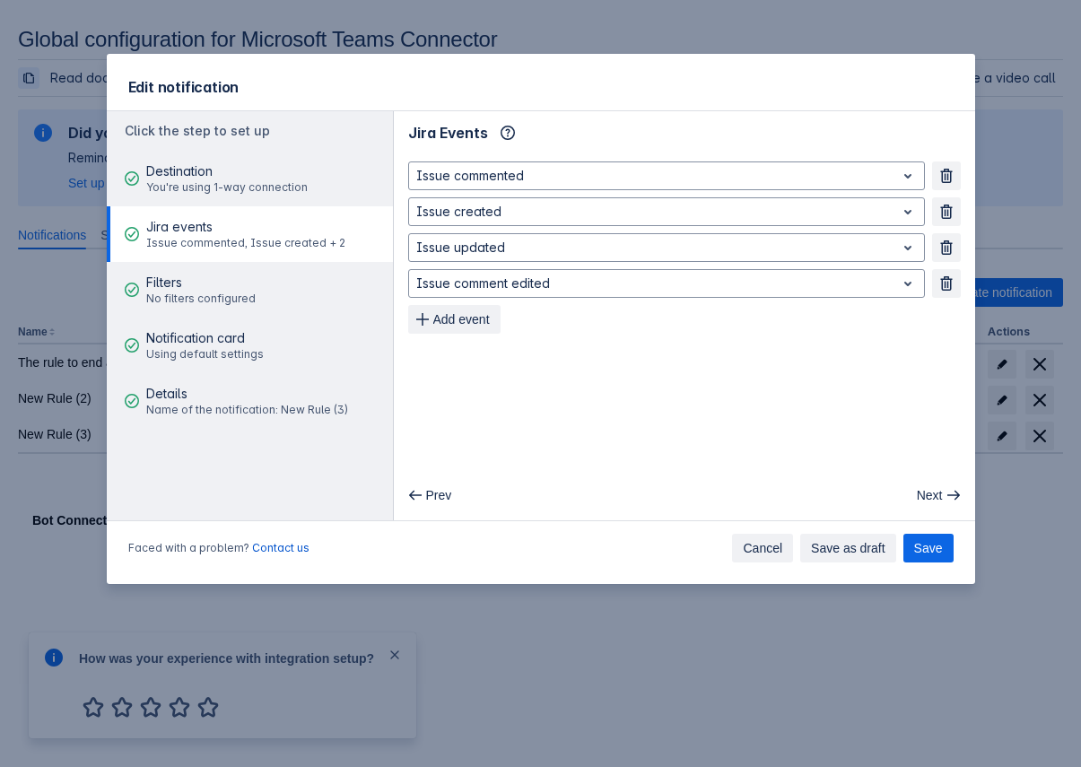
click at [778, 551] on span "Cancel" at bounding box center [762, 548] width 39 height 29
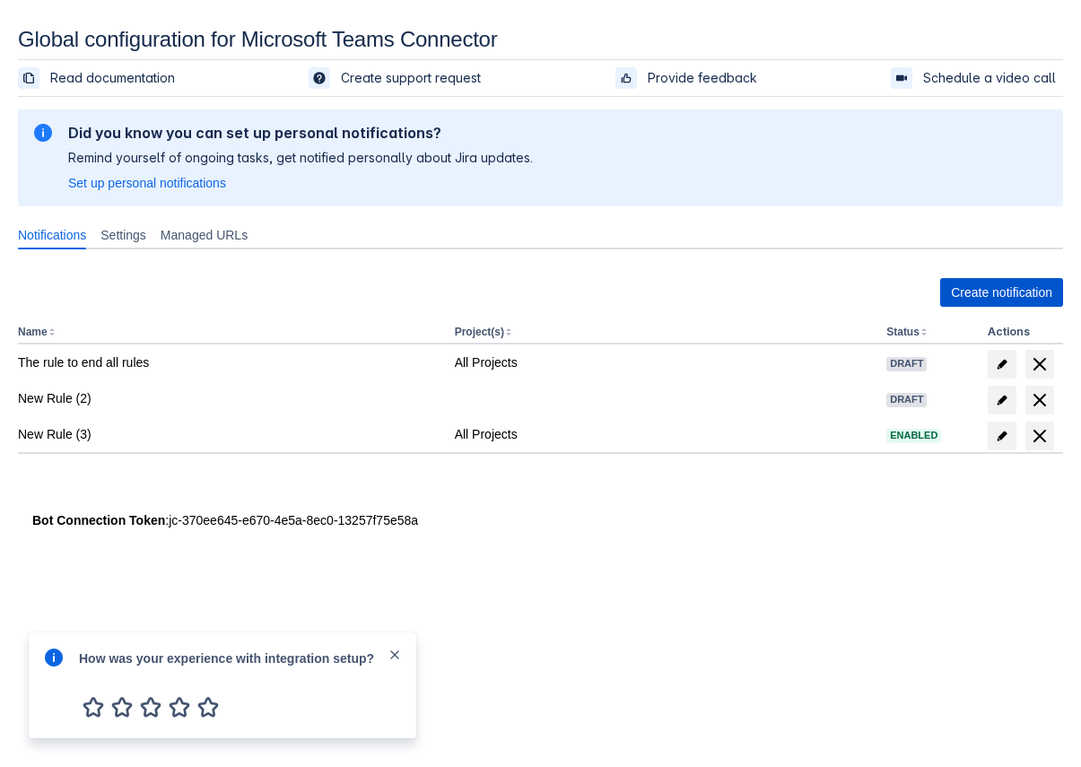
click at [1000, 286] on span "Create notification" at bounding box center [1001, 292] width 101 height 29
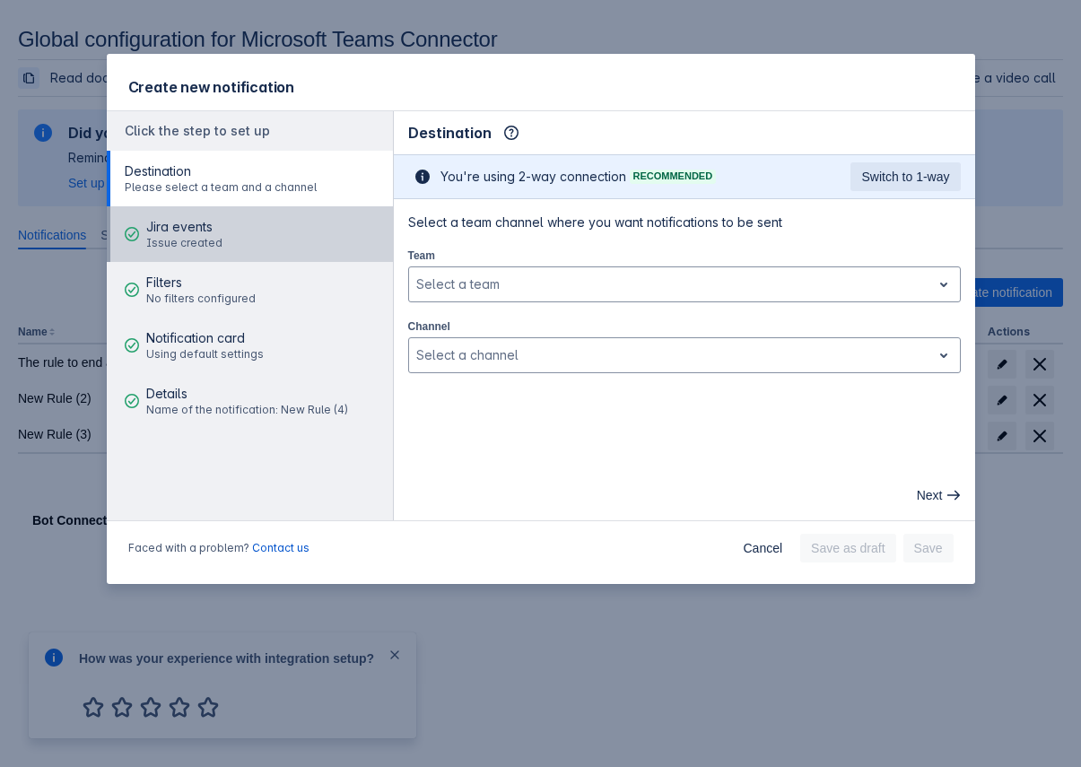
click at [233, 222] on button "Jira events Issue created" at bounding box center [250, 234] width 286 height 56
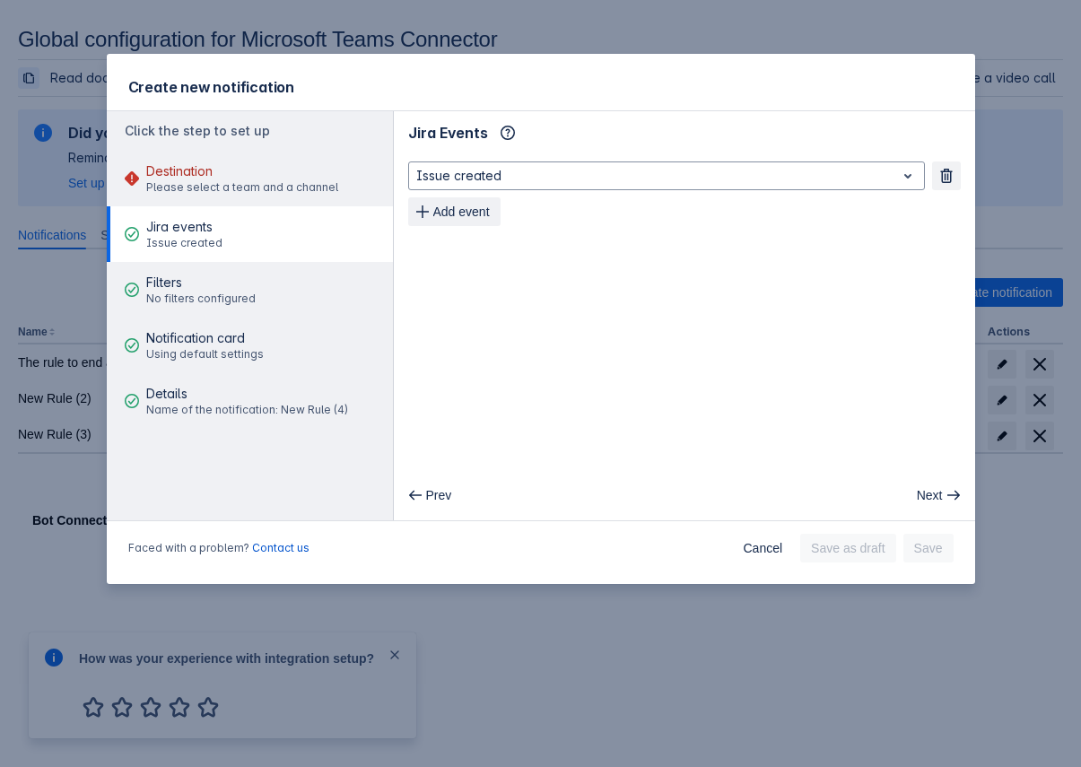
click at [641, 193] on div "Issue created Remove Add event" at bounding box center [684, 194] width 553 height 65
click at [645, 176] on div at bounding box center [652, 176] width 472 height 22
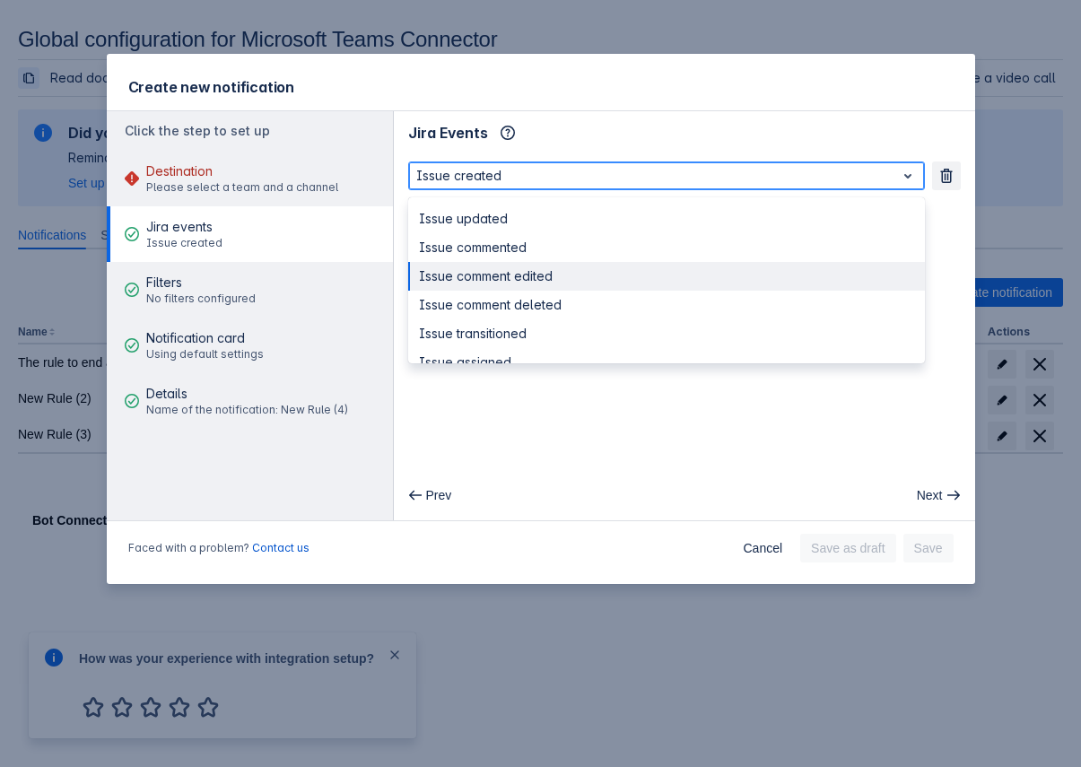
click at [614, 274] on div "Issue comment edited" at bounding box center [666, 276] width 517 height 29
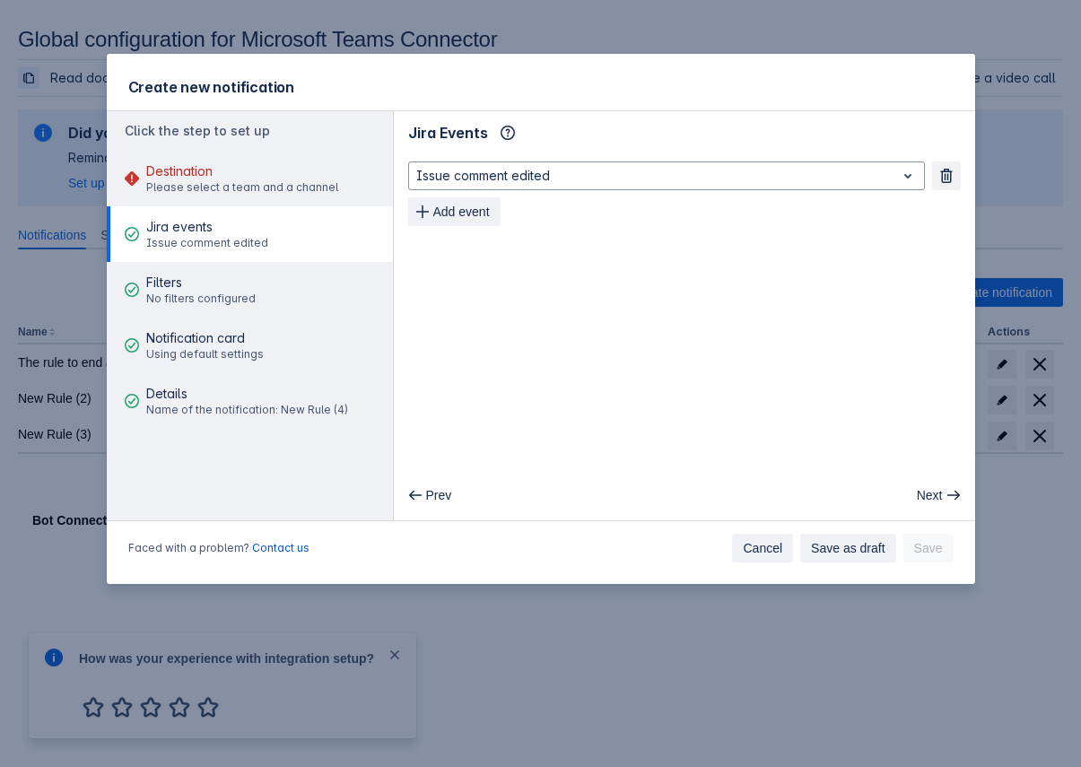
click at [762, 541] on span "Cancel" at bounding box center [762, 548] width 39 height 29
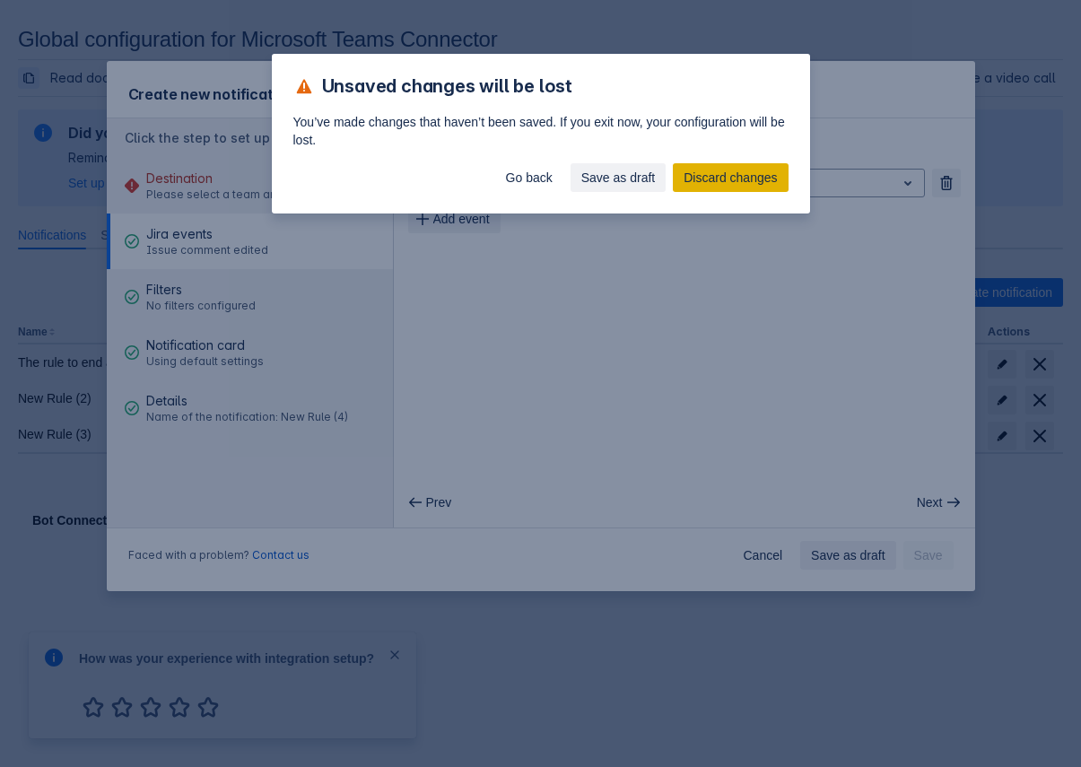
click at [727, 173] on span "Discard changes" at bounding box center [730, 177] width 93 height 29
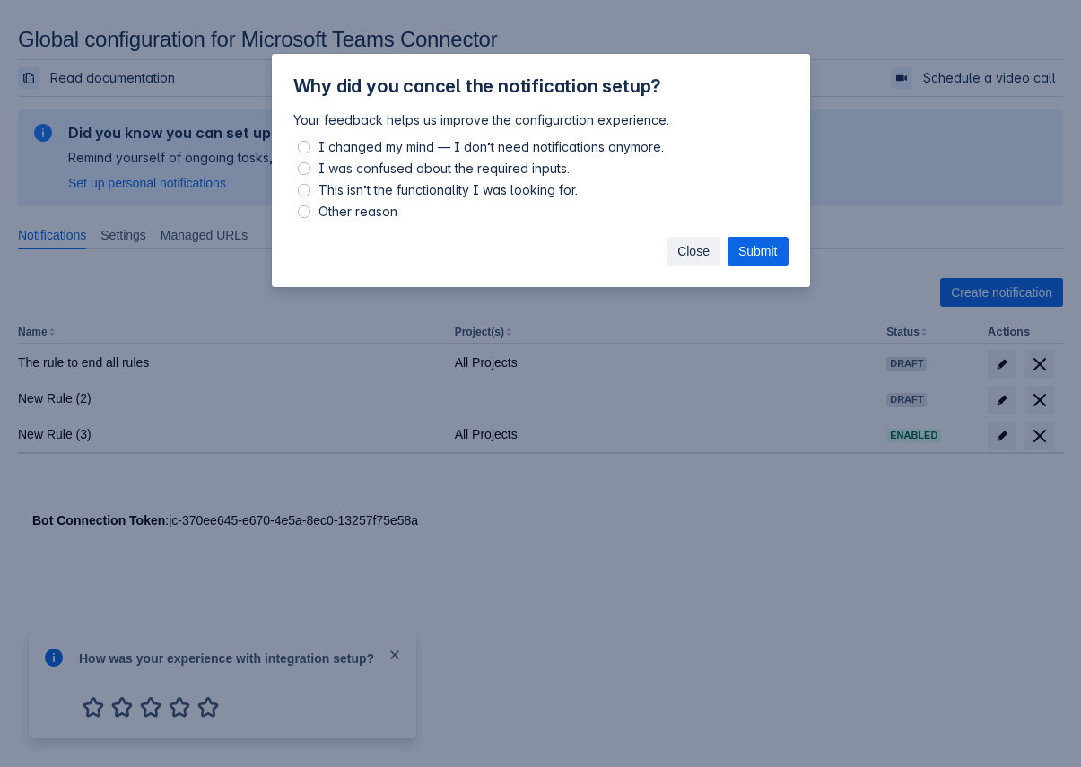
click at [682, 246] on span "Close" at bounding box center [694, 251] width 32 height 29
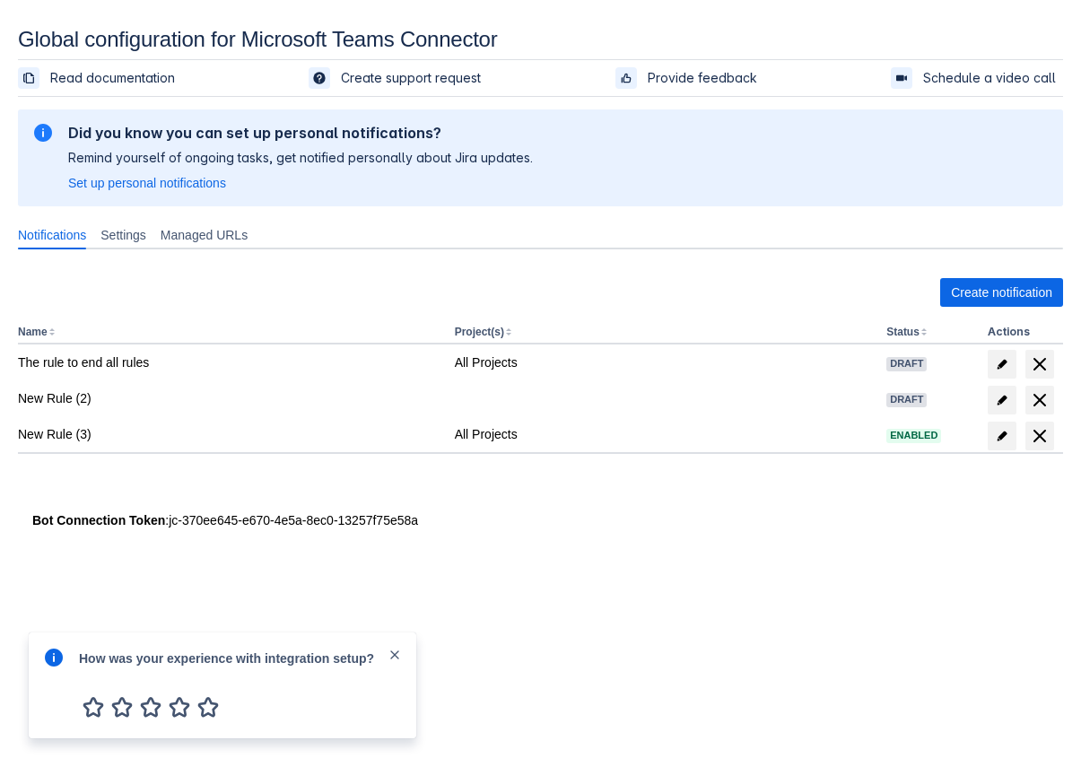
click at [394, 656] on span "close" at bounding box center [395, 655] width 14 height 14
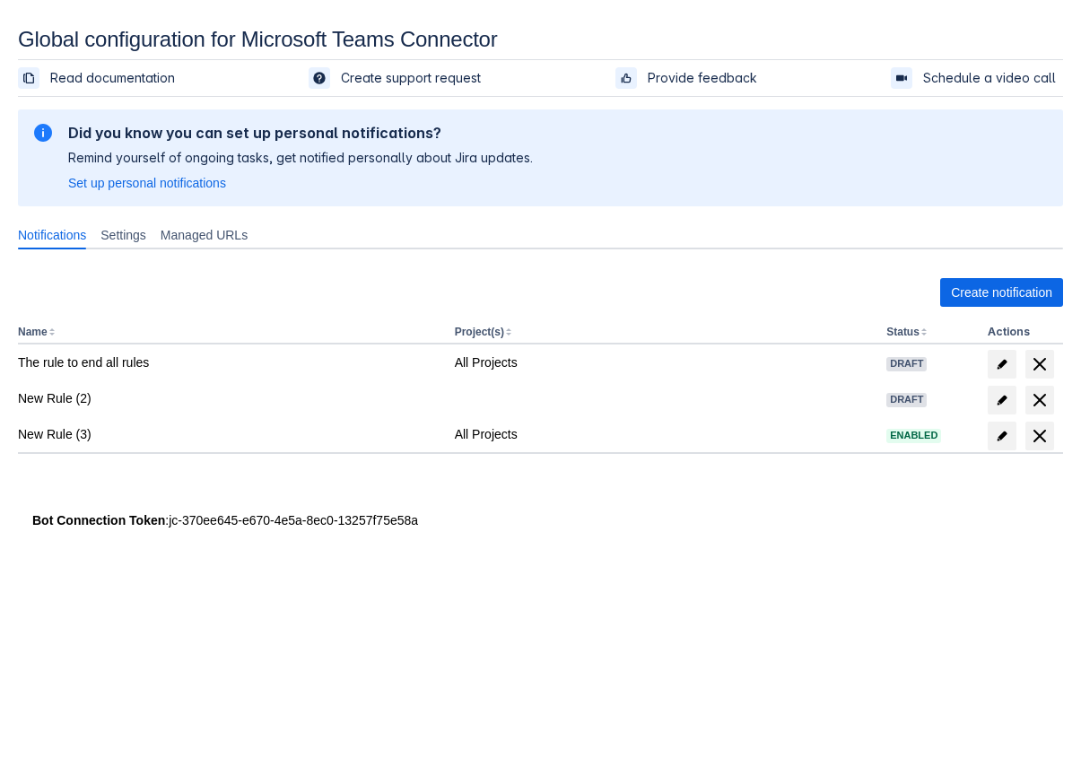
click at [996, 267] on div "Create notification Name Project(s) Status Actions The rule to end all rules Al…" at bounding box center [541, 384] width 1046 height 241
click at [989, 277] on div "Create notification Name Project(s) Status Actions The rule to end all rules Al…" at bounding box center [541, 384] width 1046 height 241
click at [979, 287] on span "Create notification" at bounding box center [1001, 292] width 101 height 29
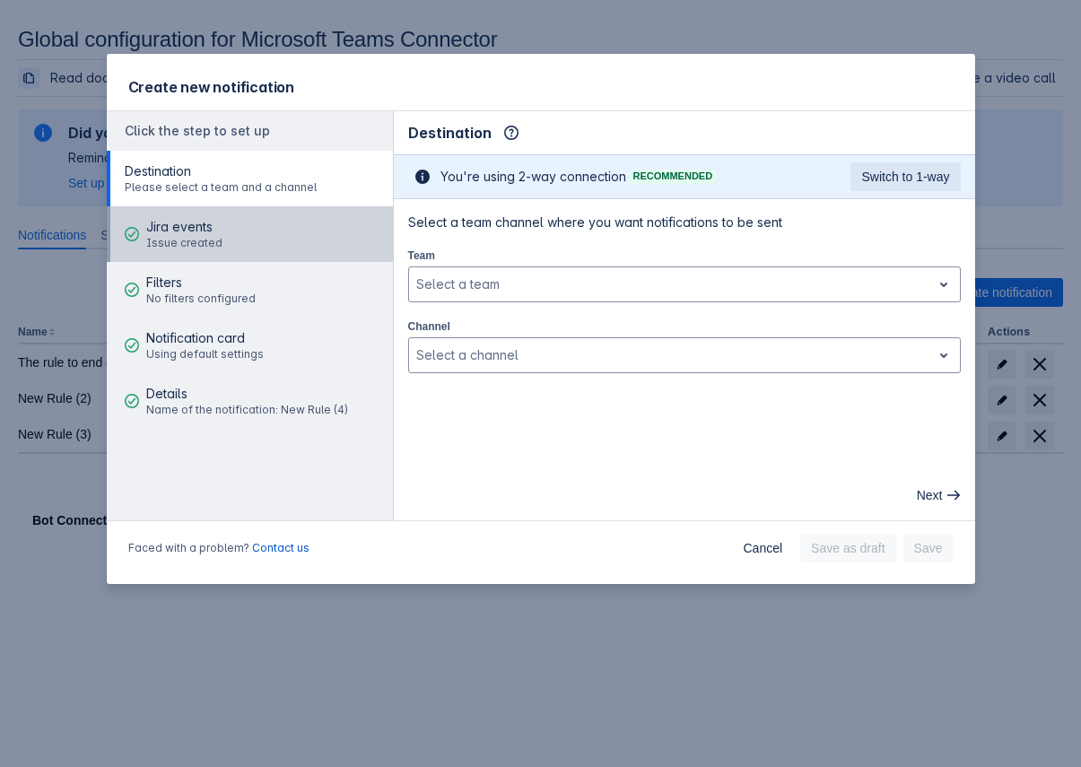
click at [242, 226] on button "Jira events Issue created" at bounding box center [250, 234] width 286 height 56
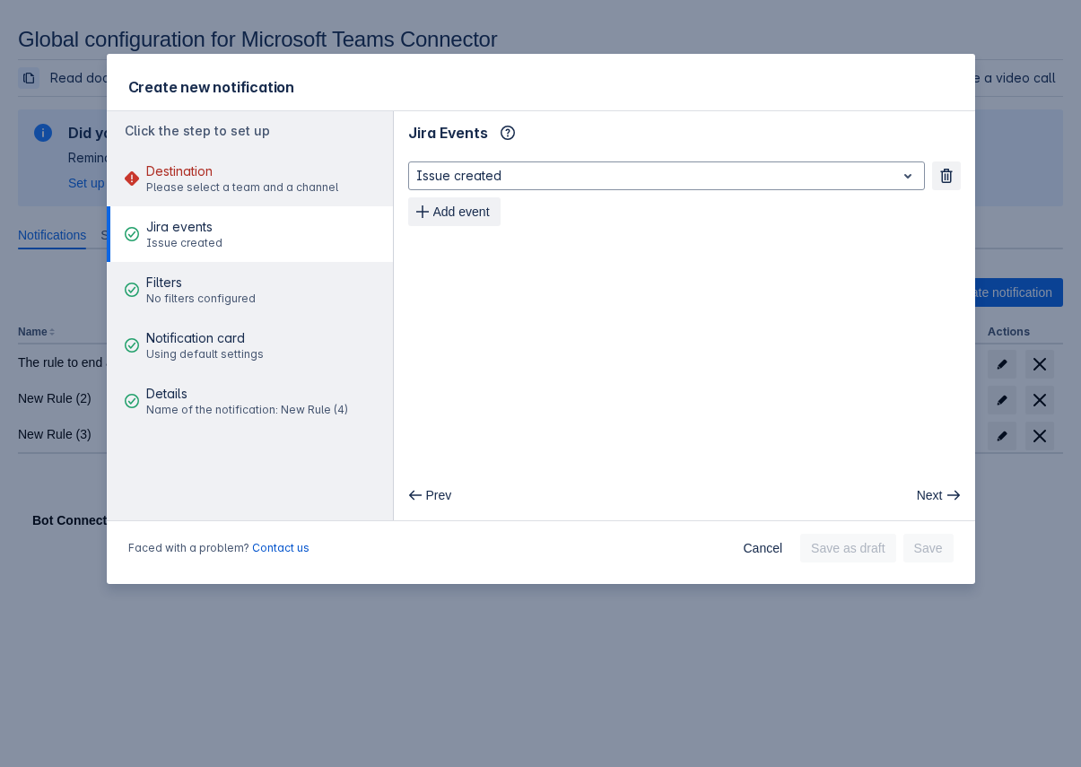
click at [580, 145] on div "Jira Events Info" at bounding box center [684, 132] width 553 height 29
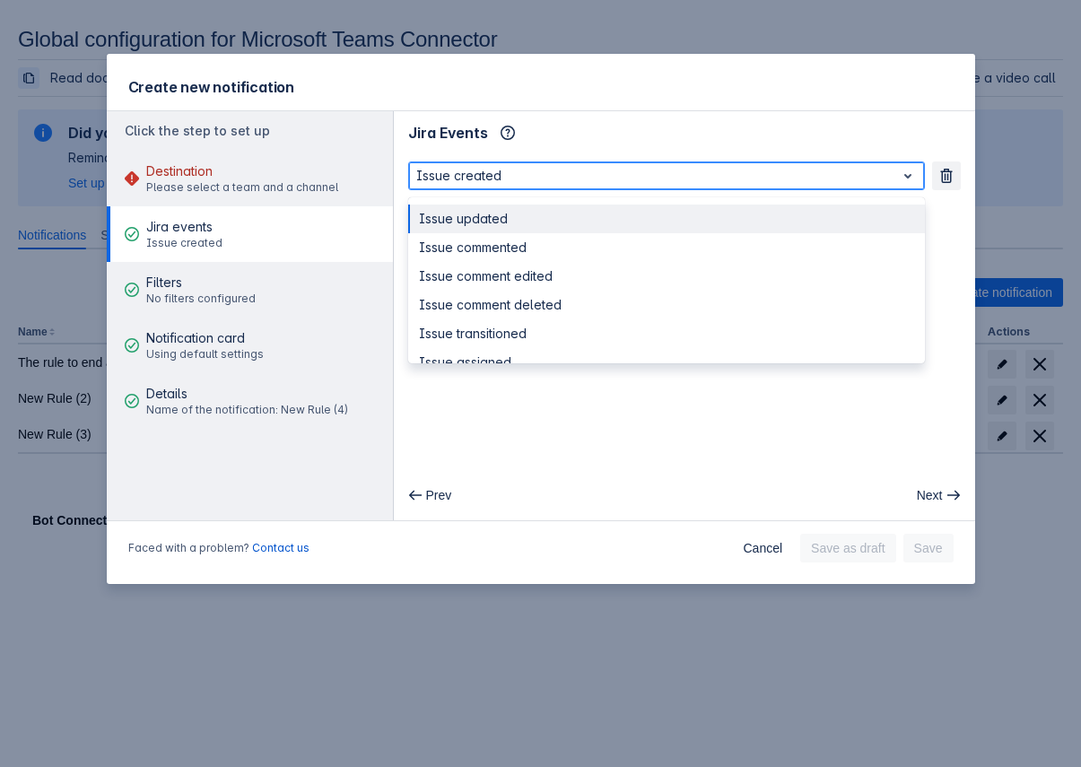
click at [561, 179] on div at bounding box center [652, 176] width 472 height 22
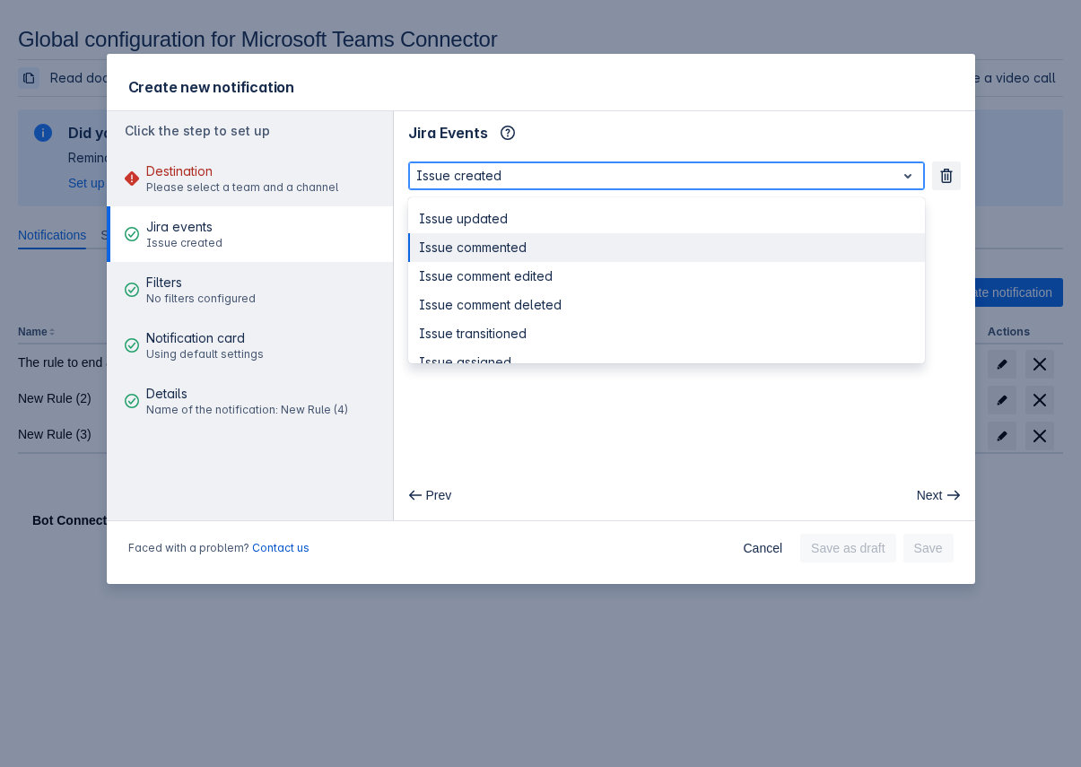
click at [533, 250] on div "Issue commented" at bounding box center [666, 247] width 517 height 29
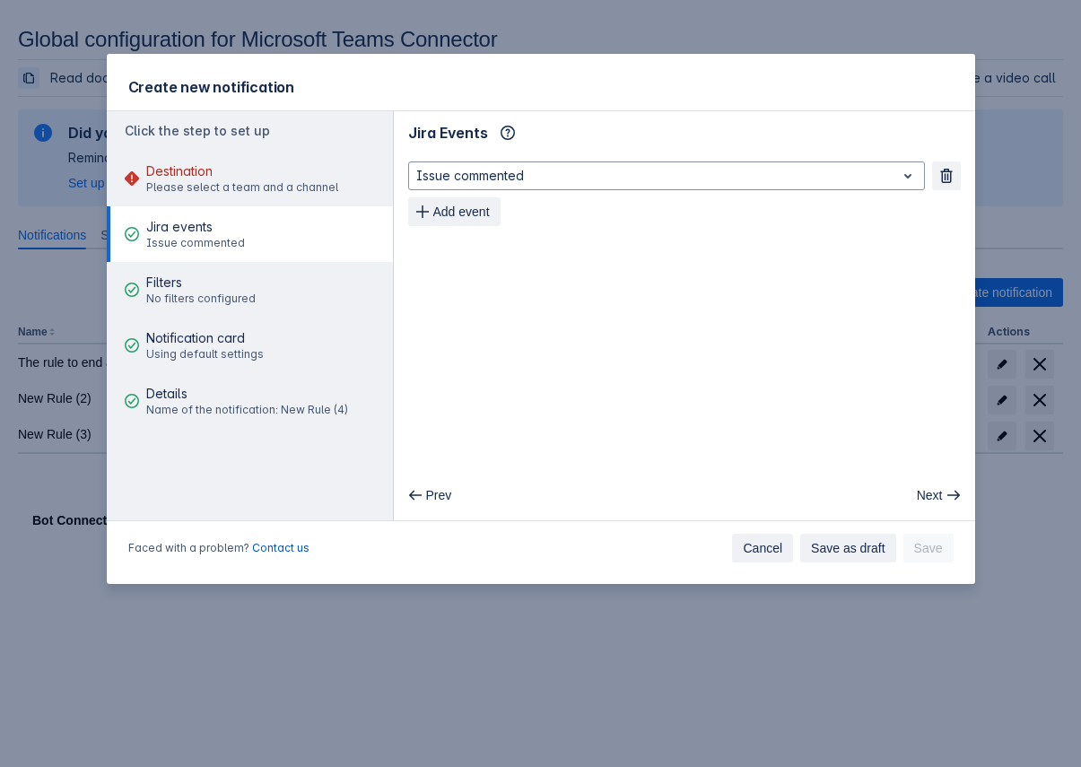
click at [752, 539] on span "Cancel" at bounding box center [762, 548] width 39 height 29
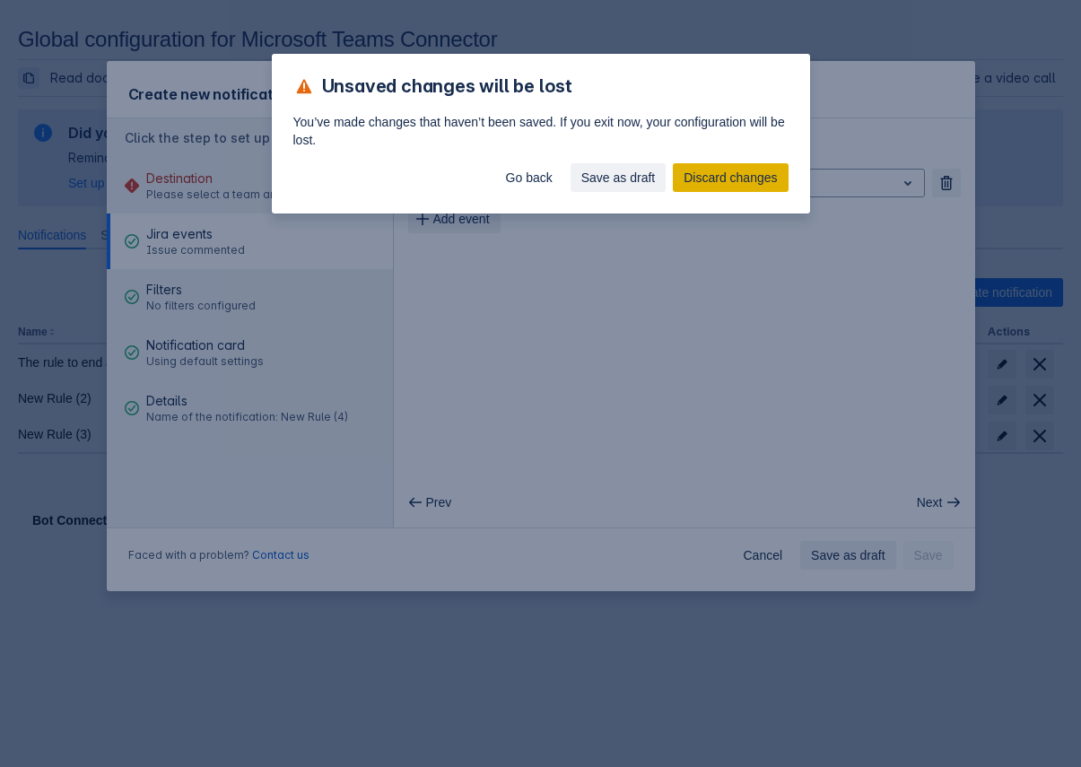
click at [722, 177] on span "Discard changes" at bounding box center [730, 177] width 93 height 29
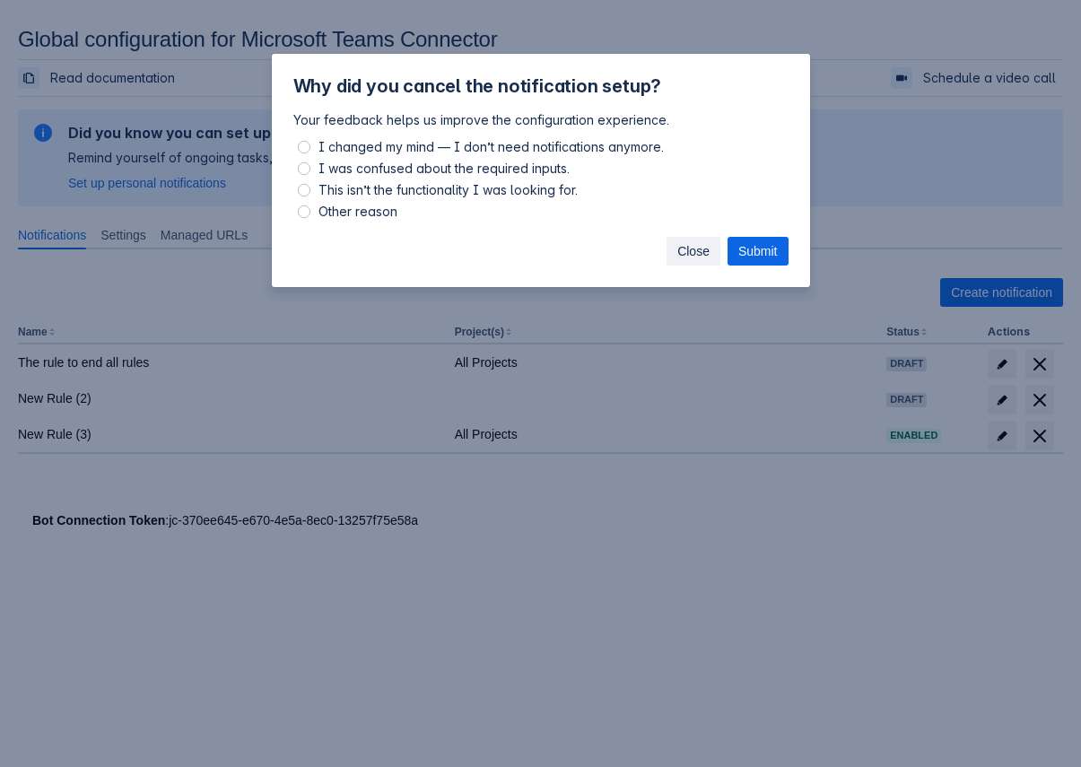
click at [685, 242] on span "Close" at bounding box center [694, 251] width 32 height 29
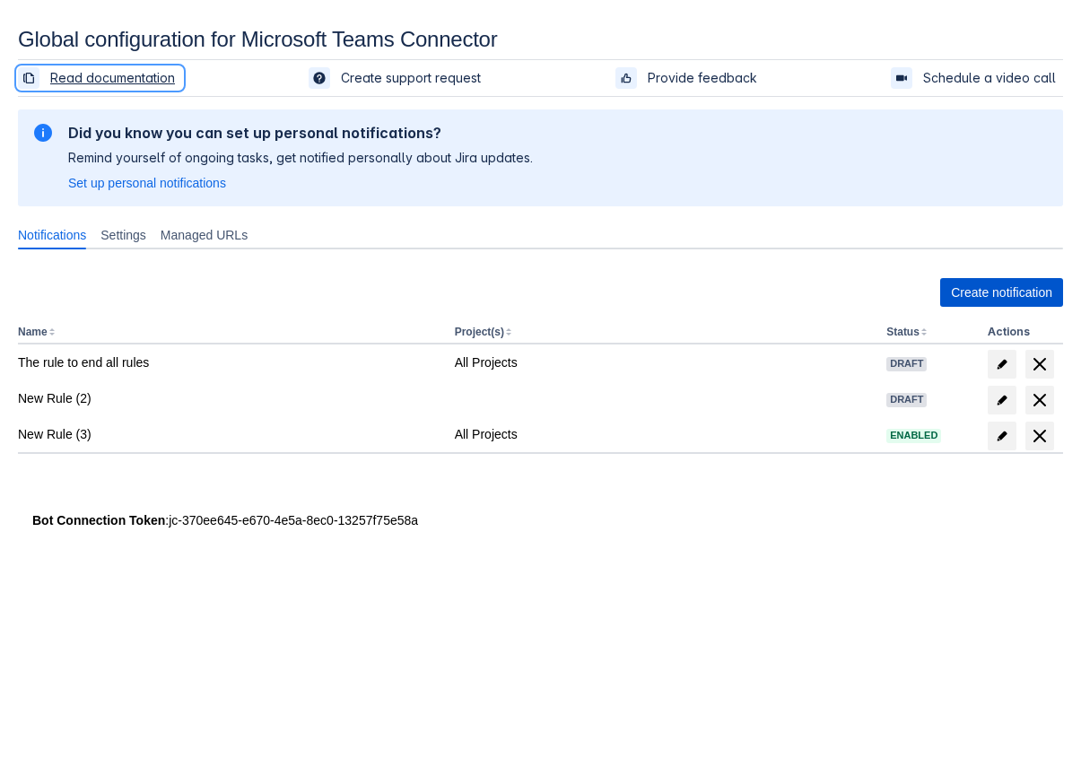
click at [1010, 295] on span "Create notification" at bounding box center [1001, 292] width 101 height 29
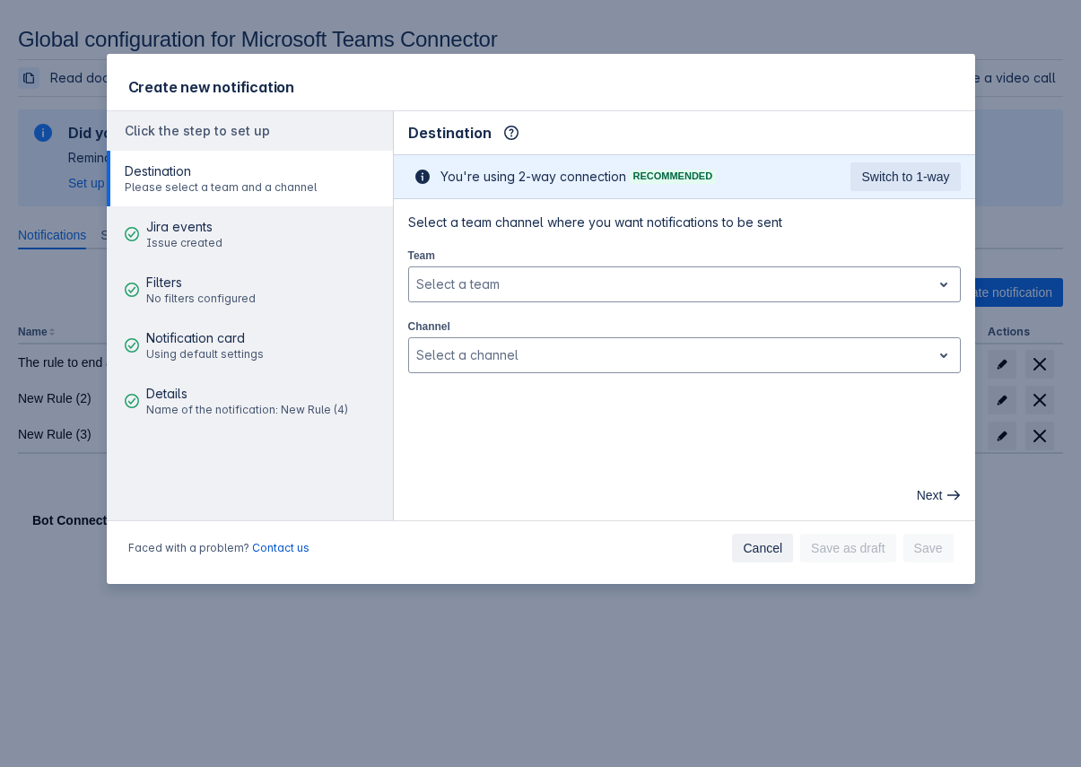
click at [775, 557] on span "Cancel" at bounding box center [762, 548] width 39 height 29
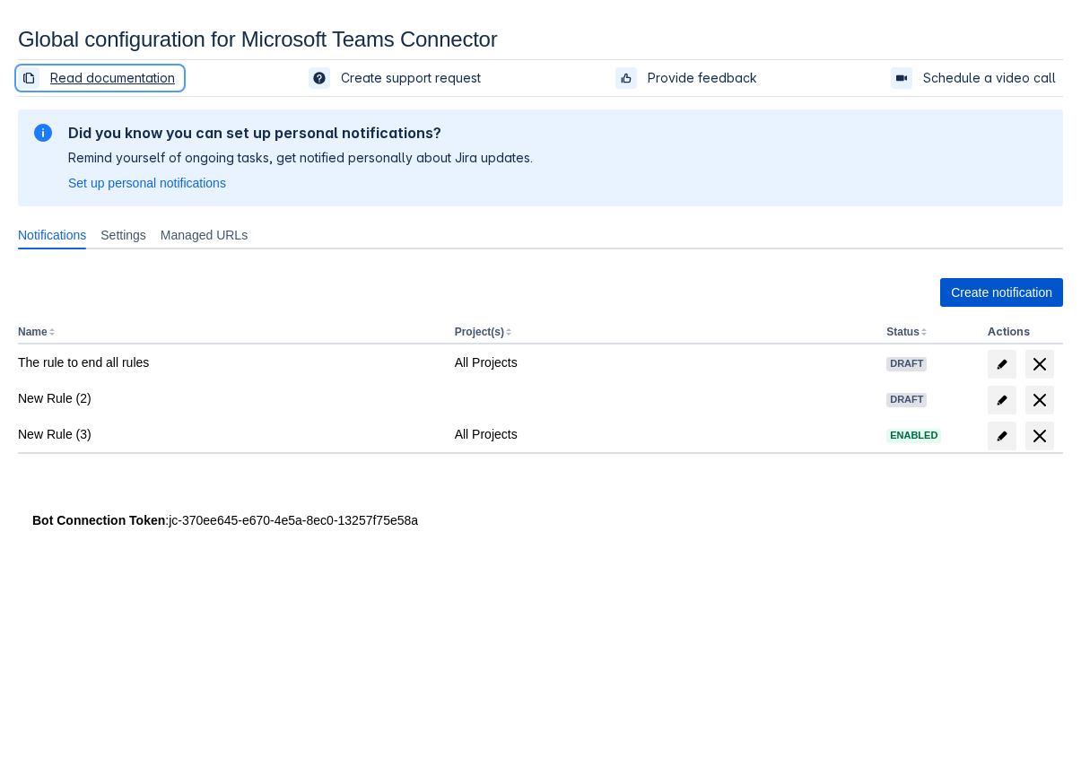
click at [964, 282] on span "Create notification" at bounding box center [1001, 292] width 101 height 29
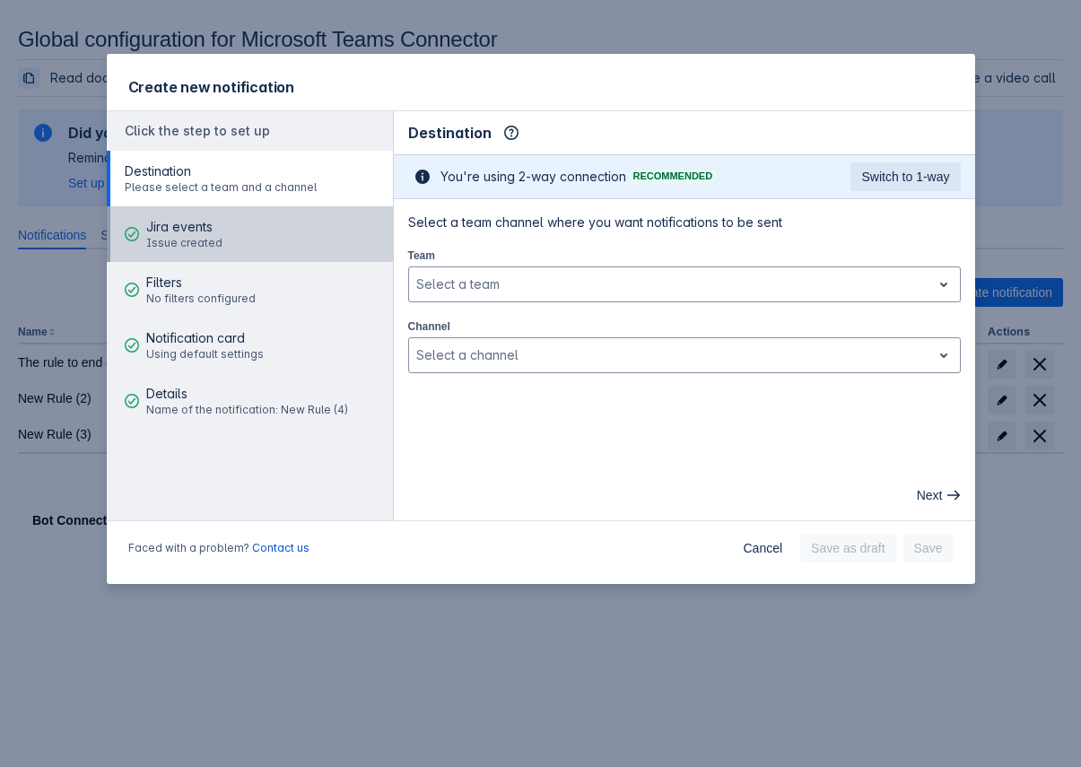
click at [276, 232] on button "Jira events Issue created" at bounding box center [250, 234] width 286 height 56
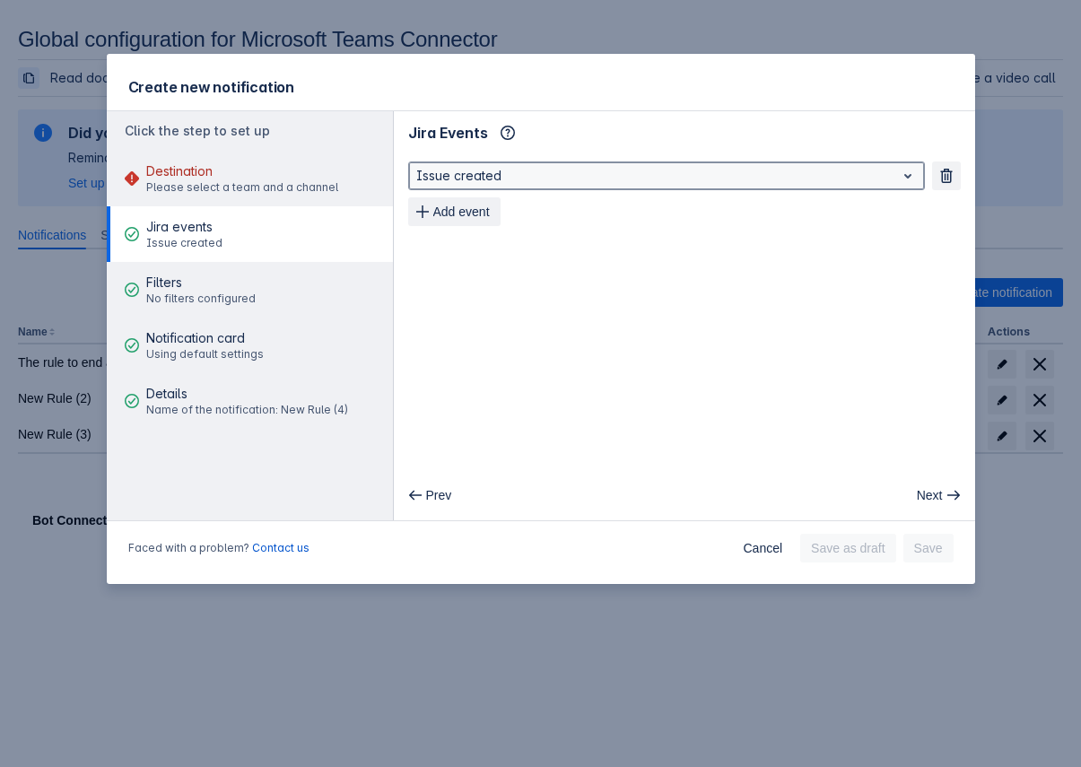
click at [571, 169] on div at bounding box center [652, 176] width 472 height 22
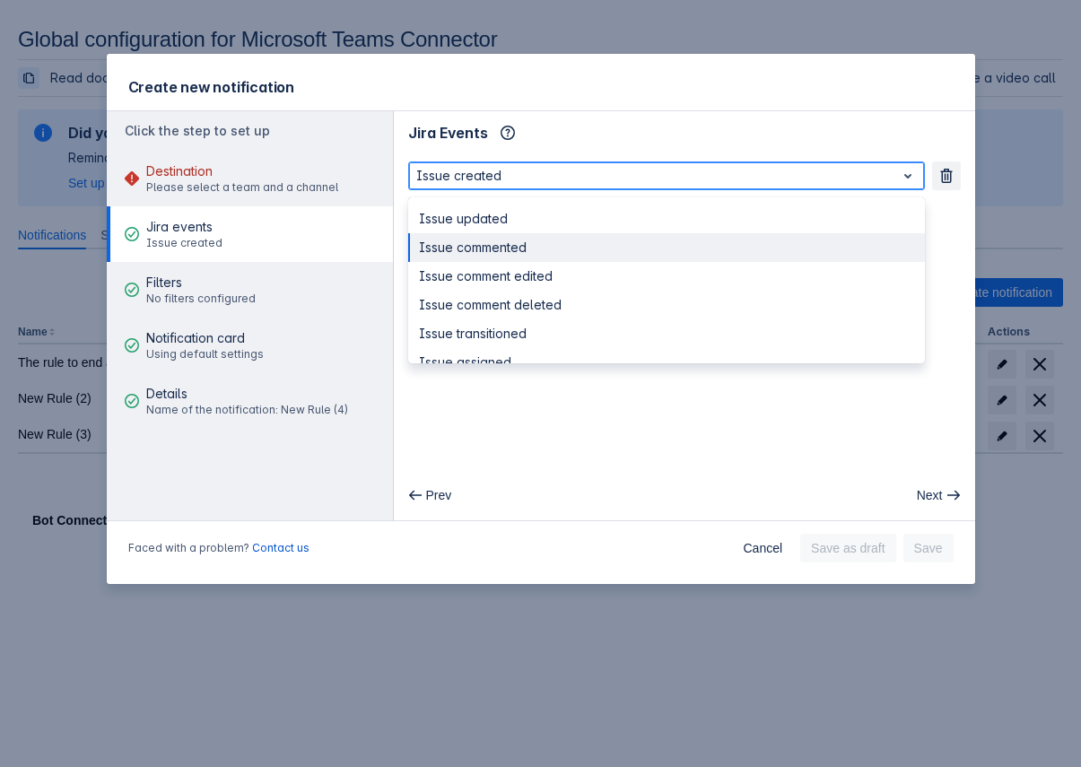
click at [547, 292] on div "Issue comment deleted" at bounding box center [666, 305] width 517 height 29
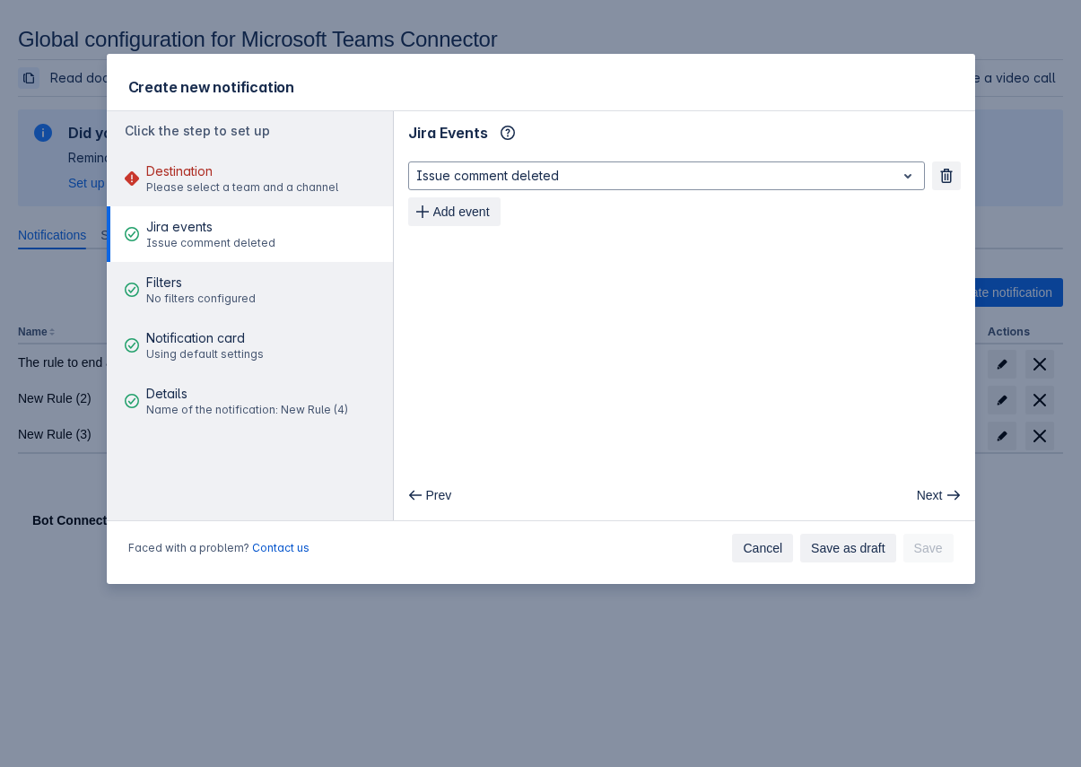
click at [759, 549] on span "Cancel" at bounding box center [762, 548] width 39 height 29
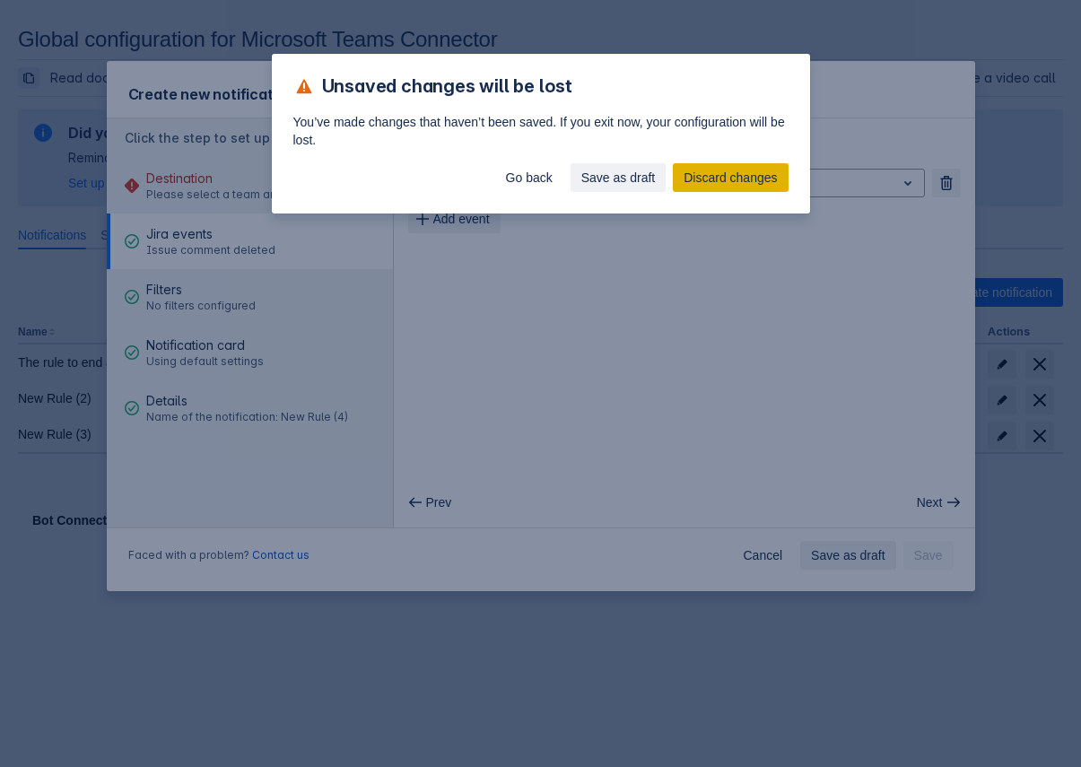
click at [735, 180] on span "Discard changes" at bounding box center [730, 177] width 93 height 29
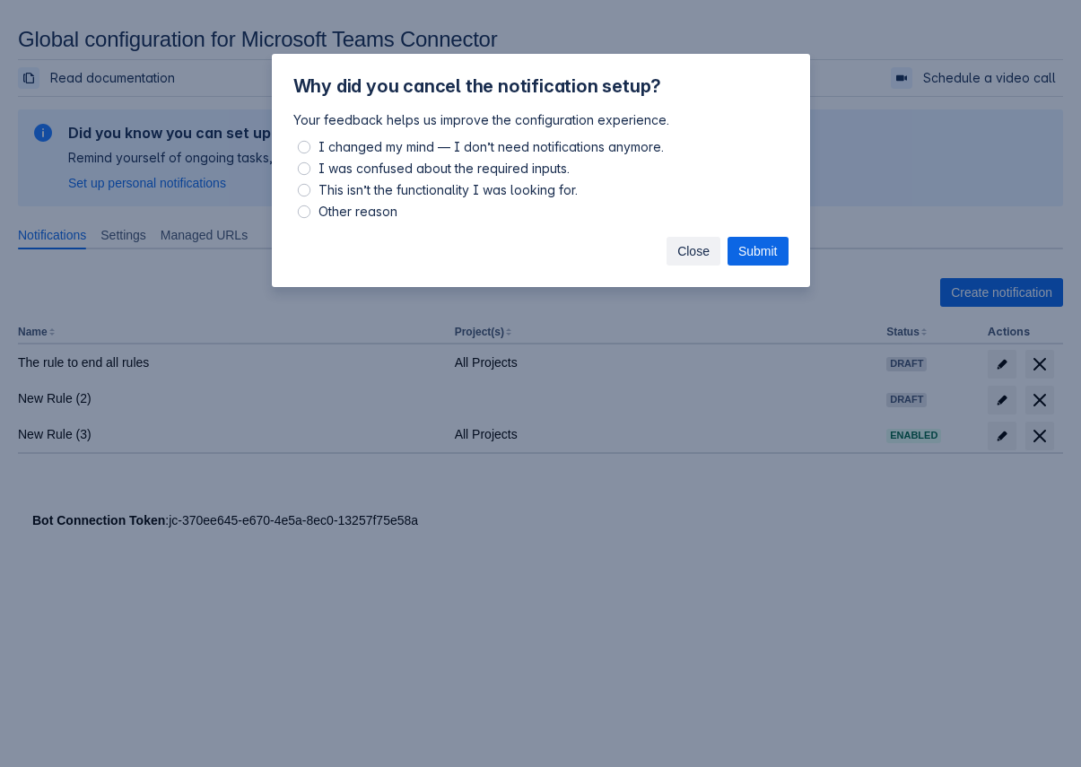
click at [686, 255] on span "Close" at bounding box center [694, 251] width 32 height 29
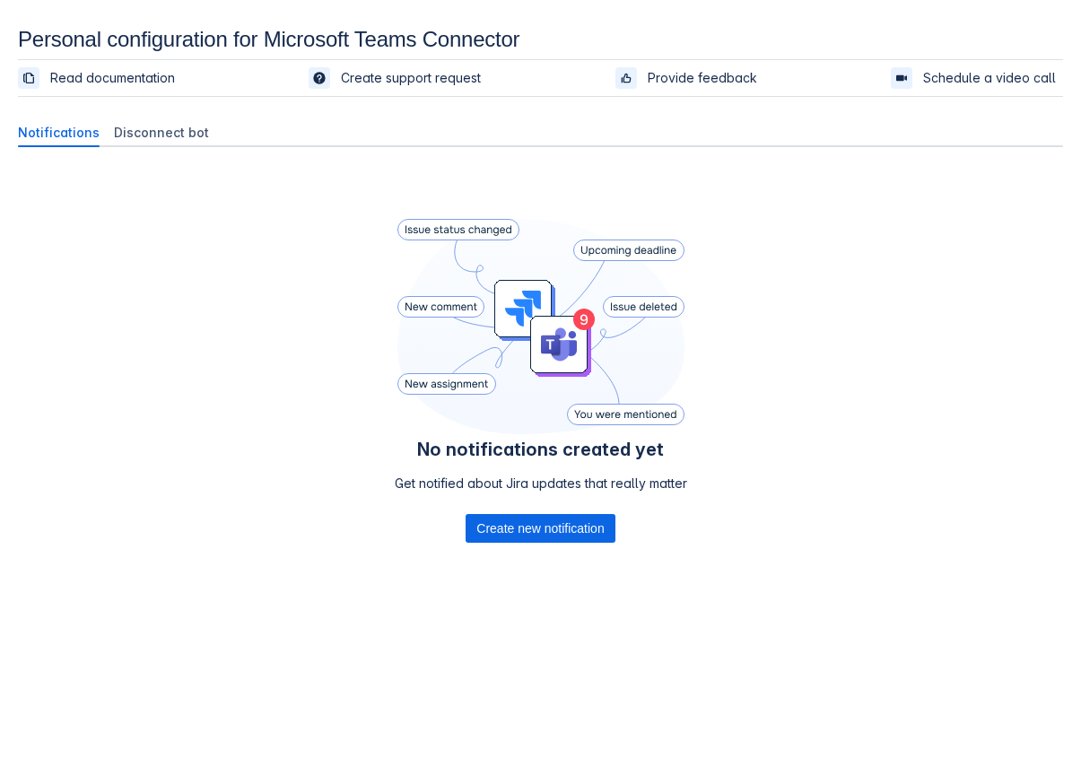
click at [300, 449] on div "No notifications created yet Get notified about Jira updates that really matter…" at bounding box center [541, 406] width 1046 height 489
click at [530, 519] on span "Create new notification" at bounding box center [540, 528] width 127 height 29
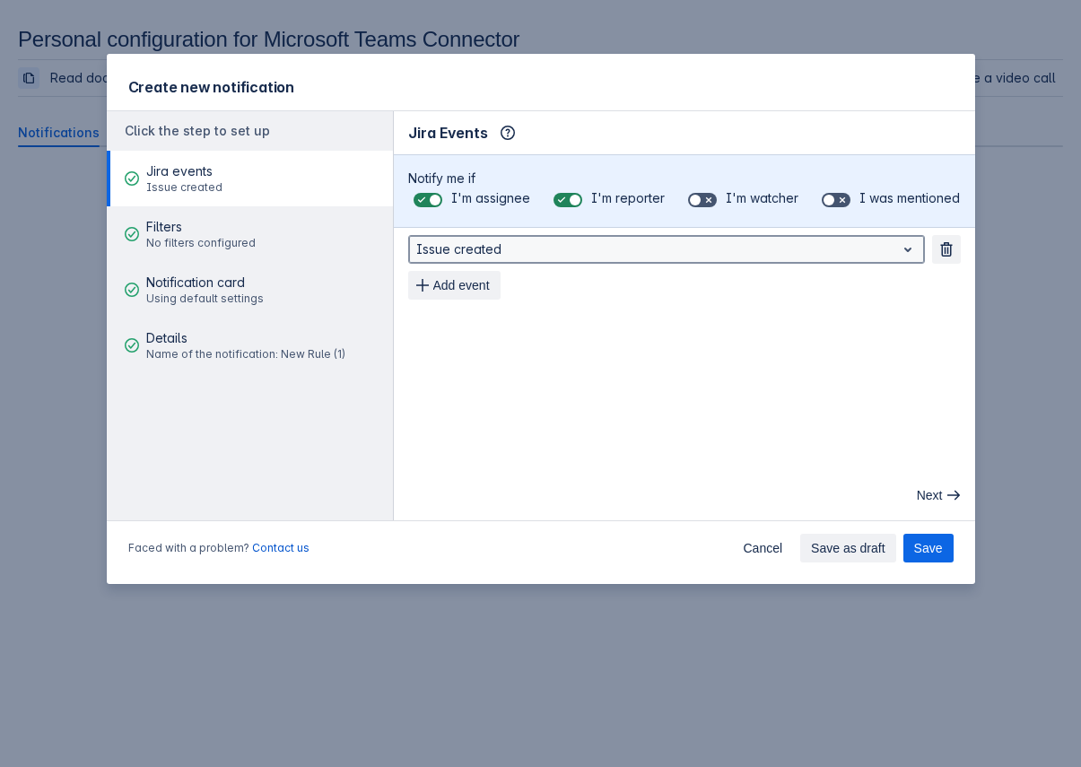
click at [638, 239] on div at bounding box center [652, 250] width 472 height 22
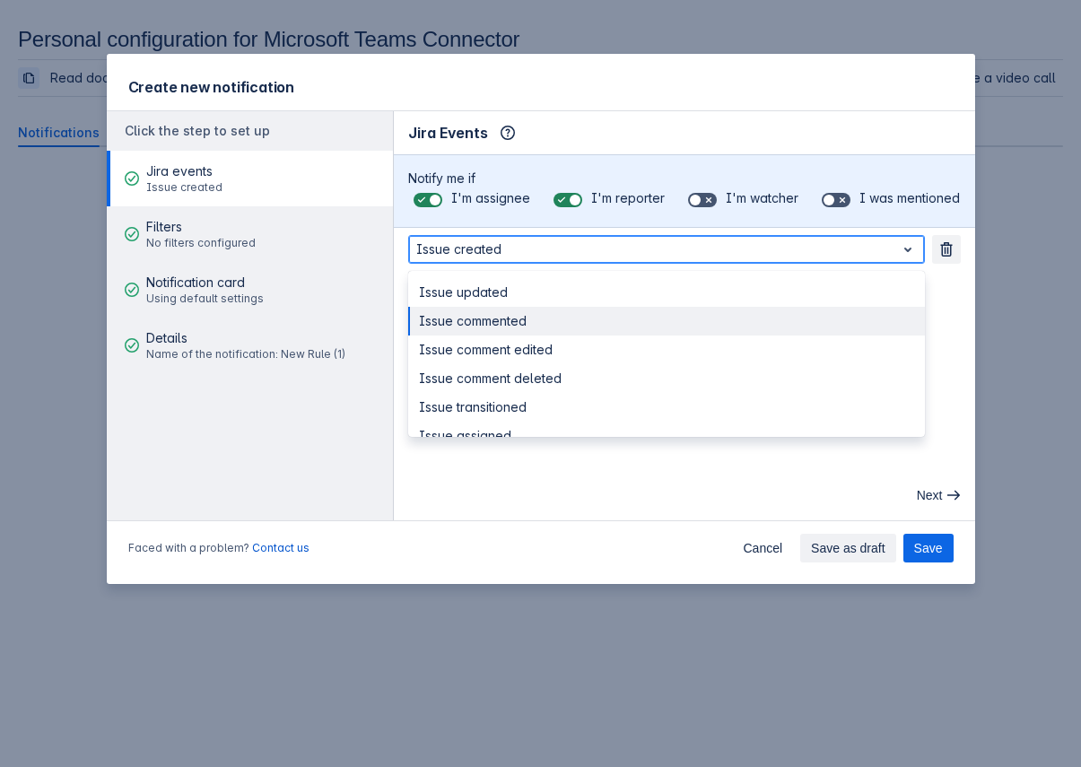
click at [617, 309] on div "Issue commented" at bounding box center [666, 321] width 517 height 29
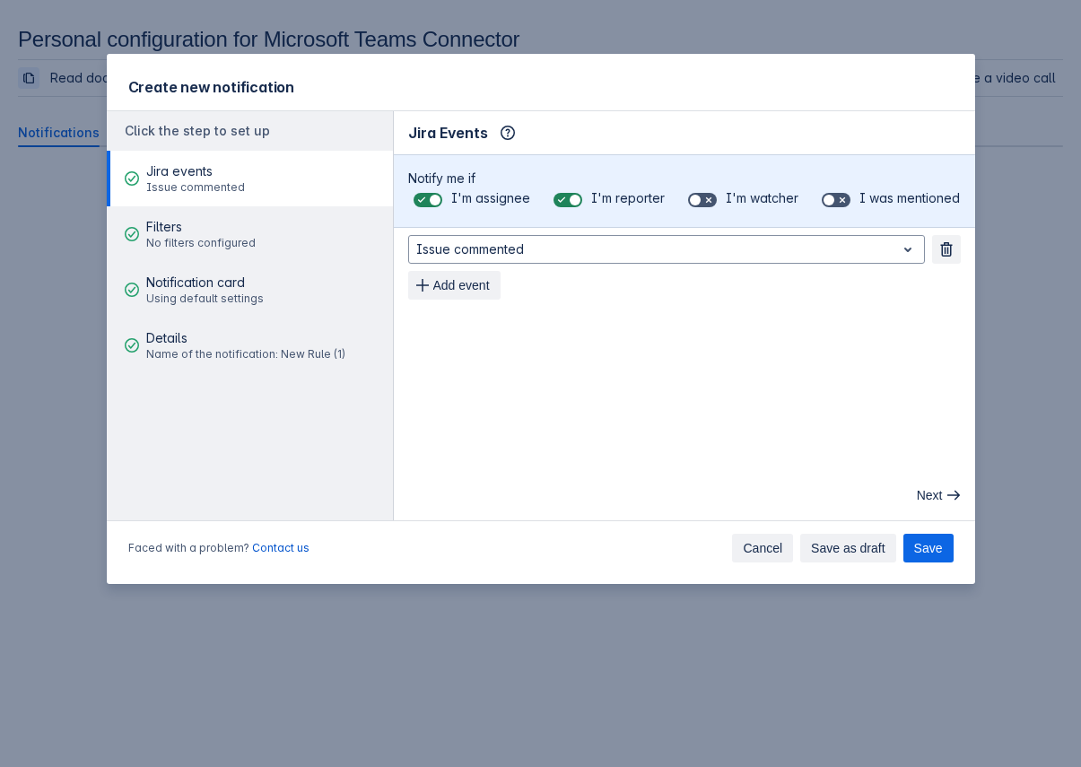
click at [760, 550] on span "Cancel" at bounding box center [762, 548] width 39 height 29
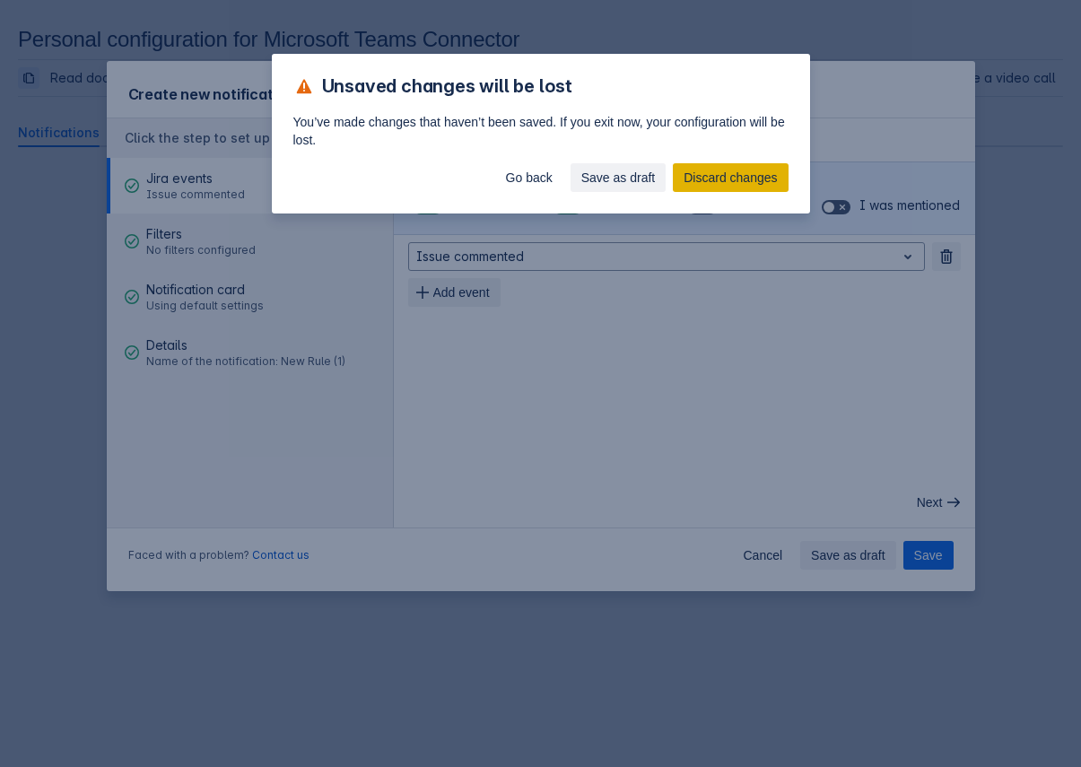
click at [725, 183] on span "Discard changes" at bounding box center [730, 177] width 93 height 29
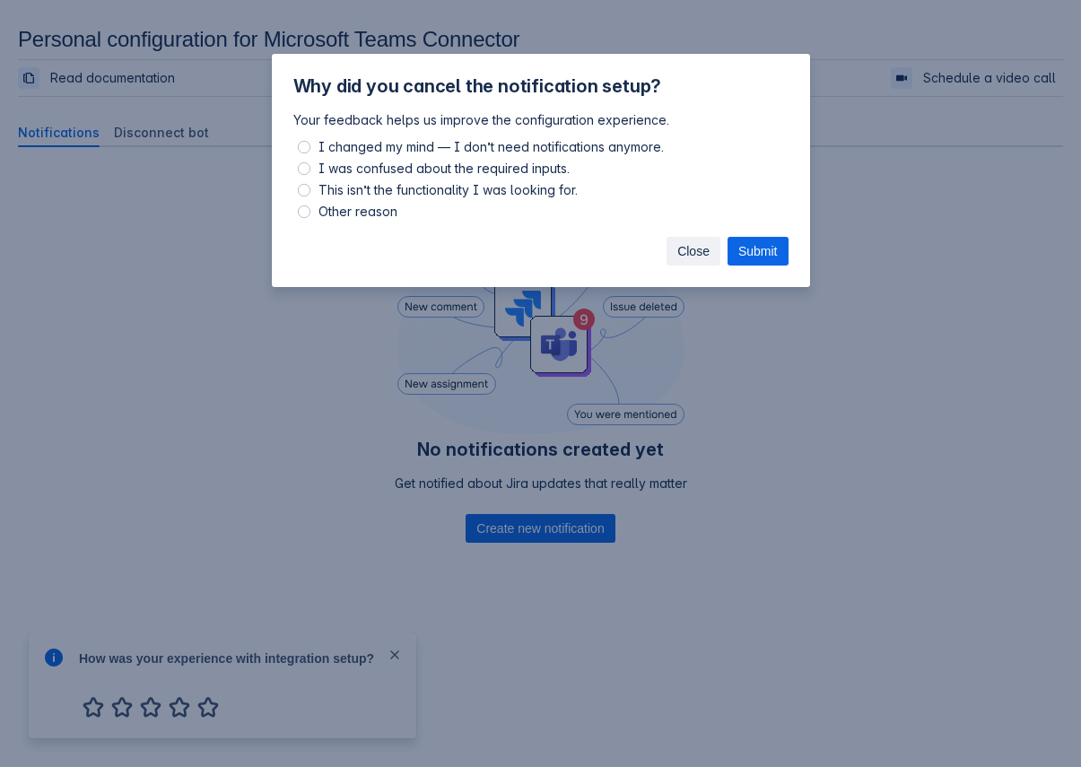
click at [683, 247] on span "Close" at bounding box center [694, 251] width 32 height 29
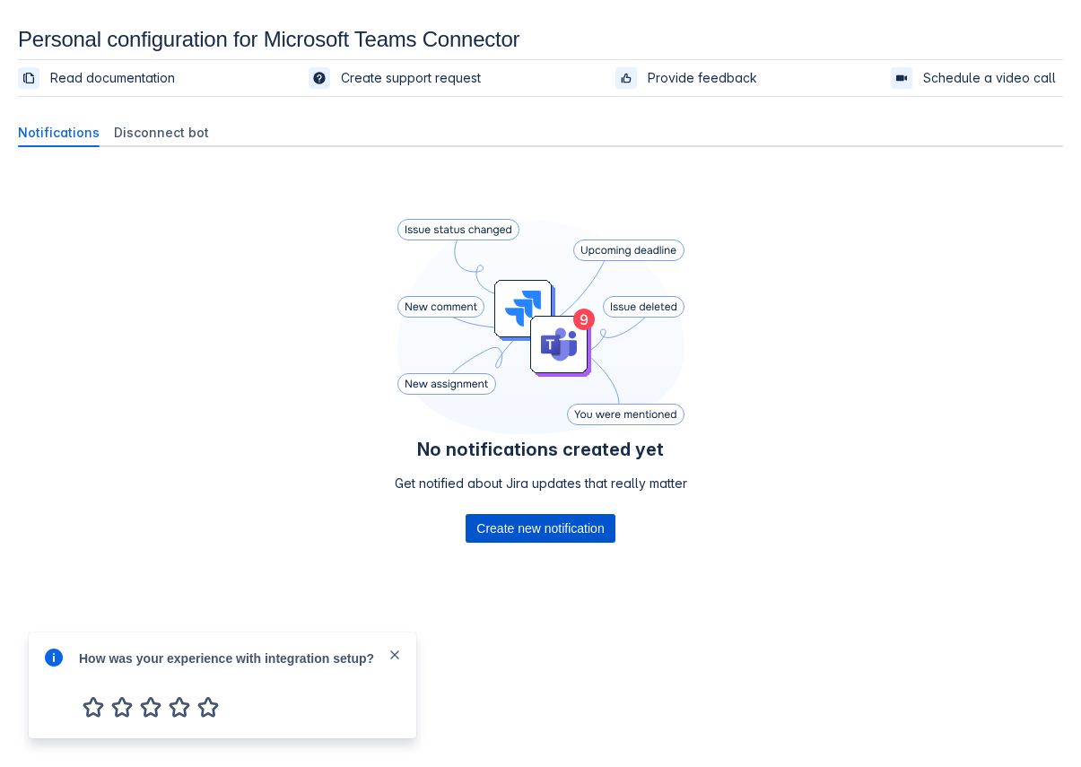
click at [554, 525] on span "Create new notification" at bounding box center [540, 528] width 127 height 29
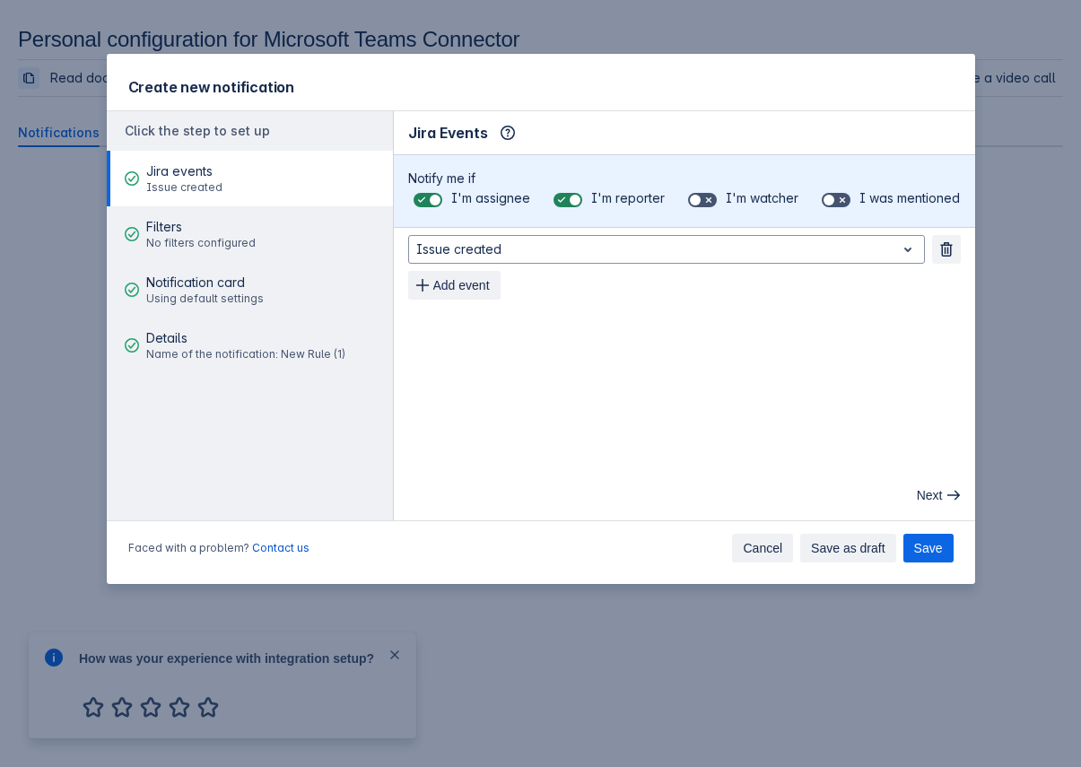
click at [753, 559] on span "Cancel" at bounding box center [762, 548] width 39 height 29
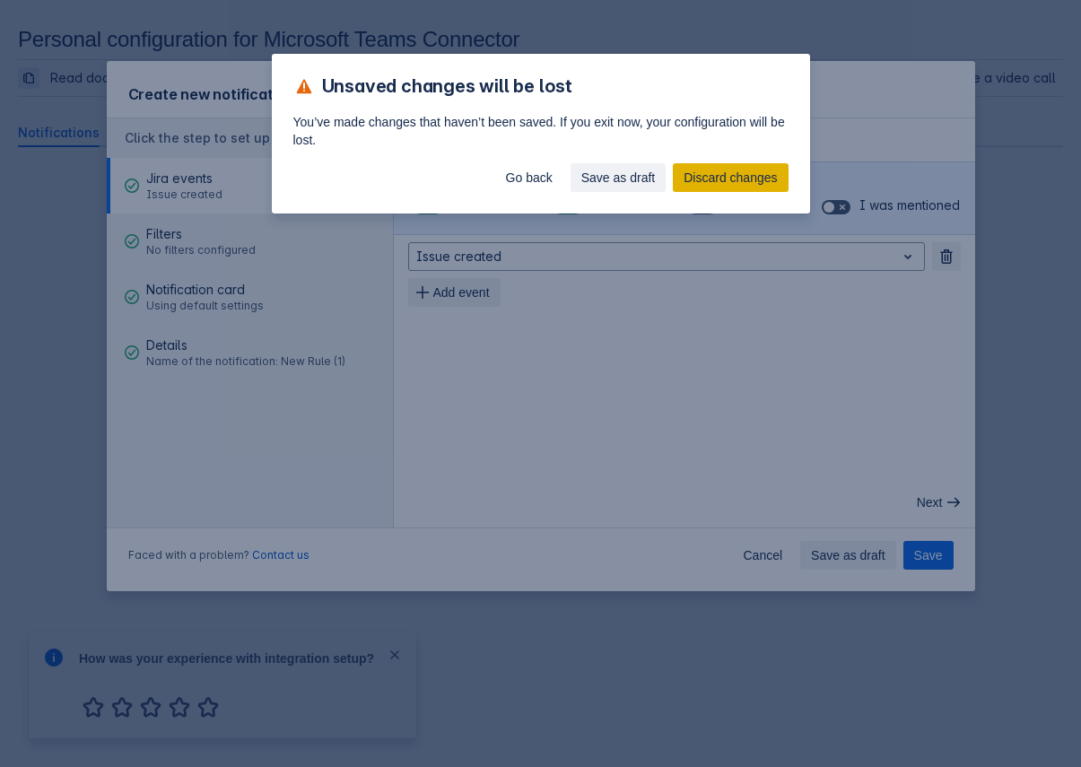
click at [742, 184] on span "Discard changes" at bounding box center [730, 177] width 93 height 29
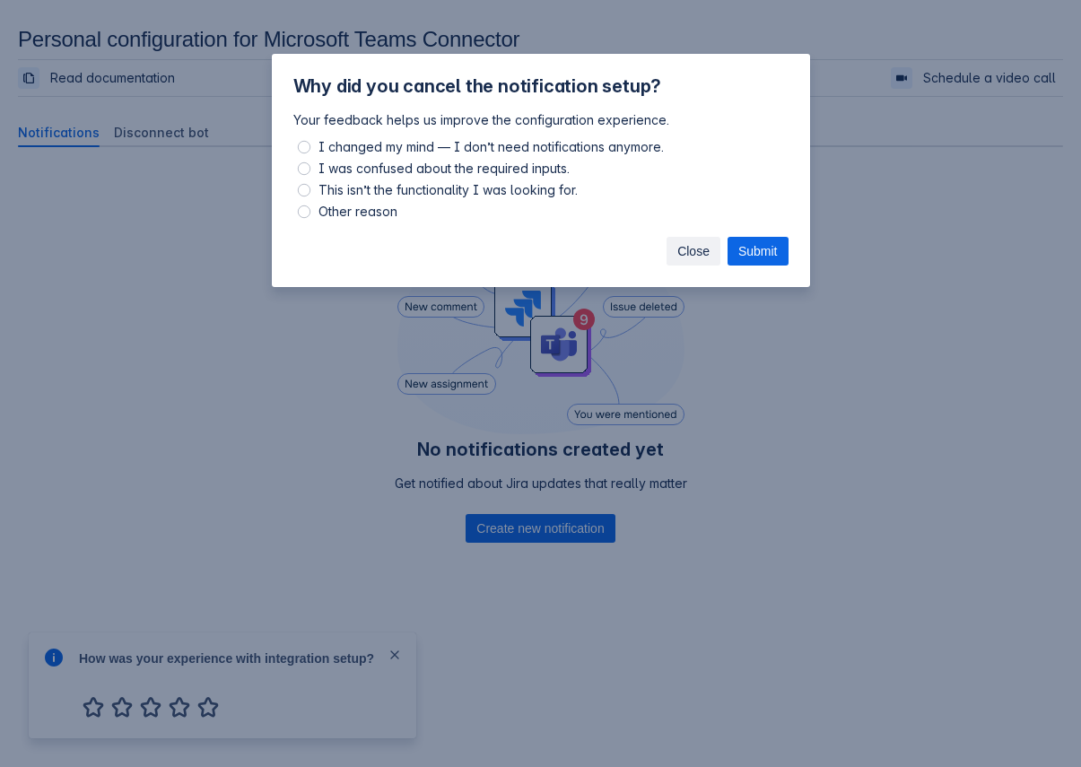
click at [707, 241] on button "Close" at bounding box center [694, 251] width 54 height 29
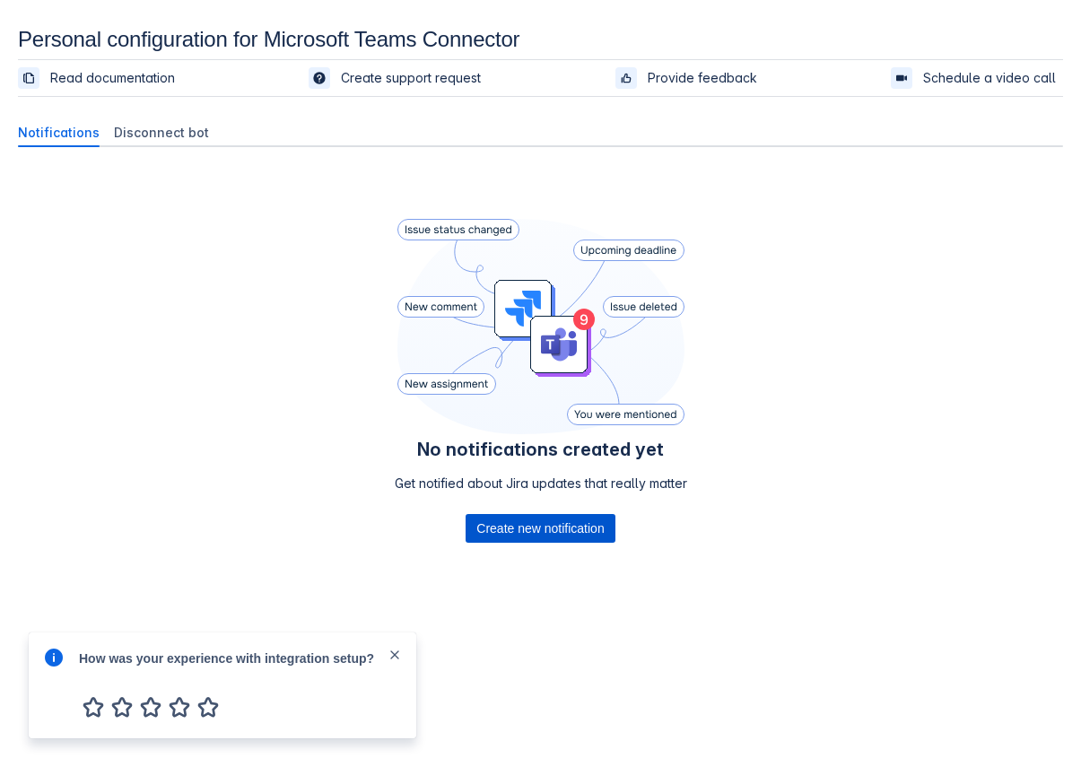
click at [540, 530] on span "Create new notification" at bounding box center [540, 528] width 127 height 29
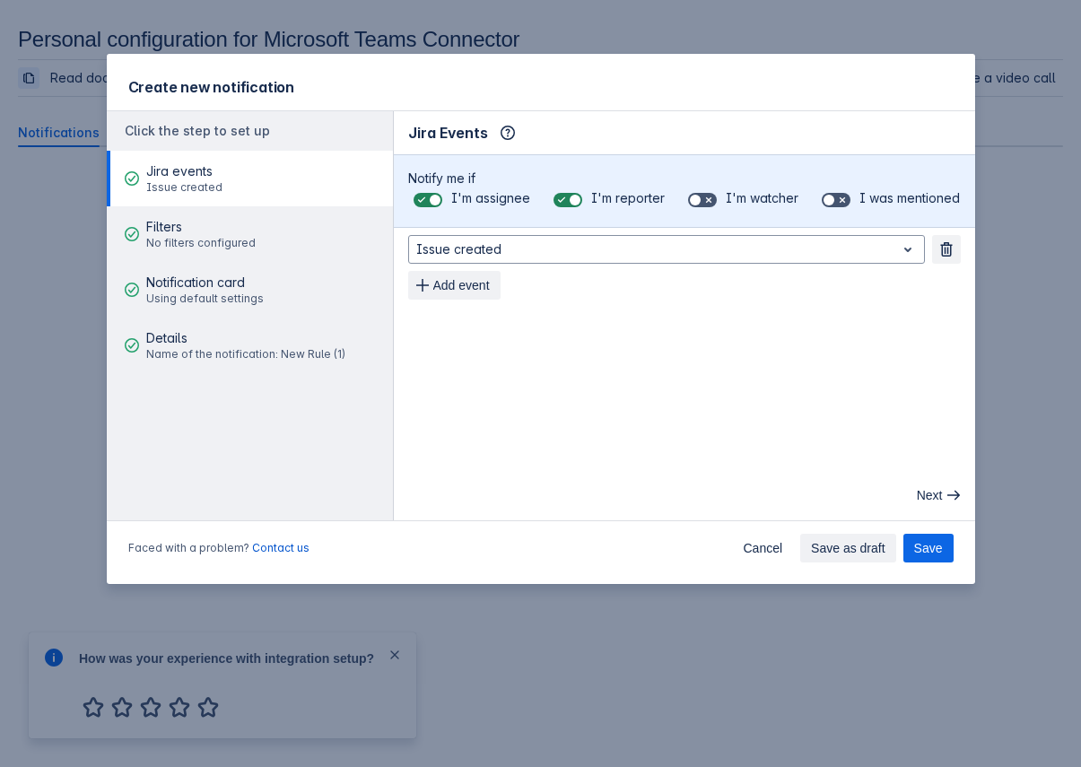
click at [564, 265] on div "Issue created Remove Add event" at bounding box center [684, 267] width 553 height 65
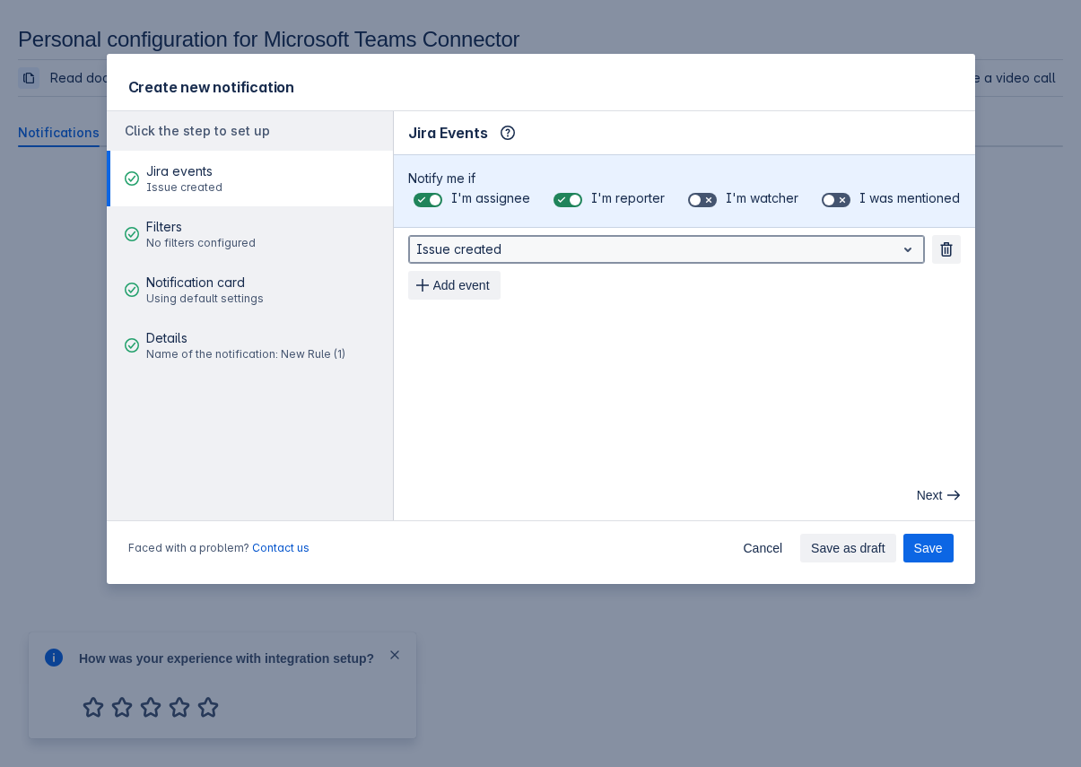
click at [574, 239] on div at bounding box center [652, 250] width 472 height 22
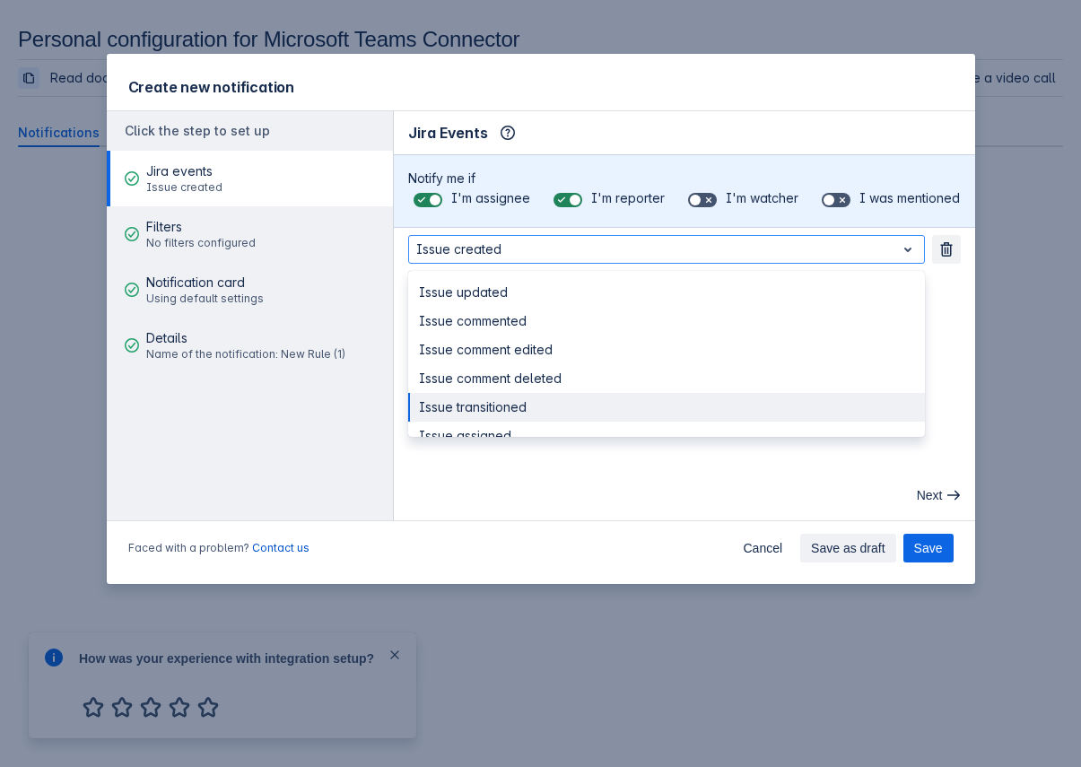
click at [612, 557] on div "Faced with a problem? Contact us Cancel Save as draft Save" at bounding box center [541, 552] width 869 height 65
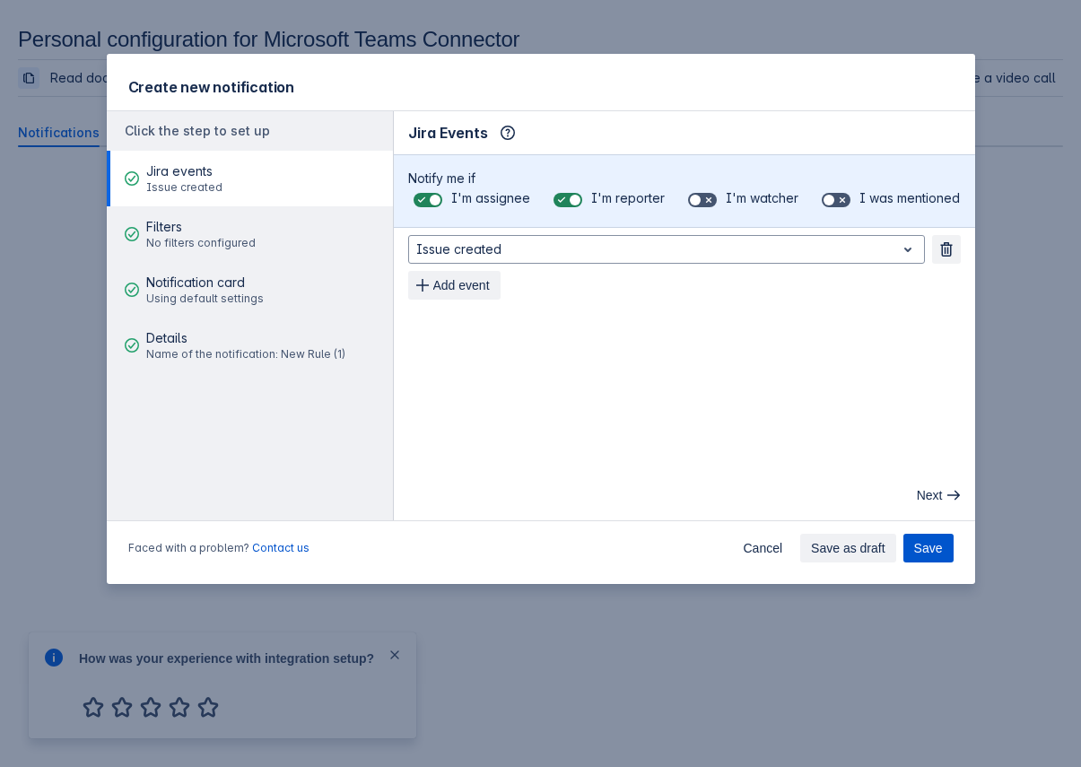
click at [933, 543] on span "Save" at bounding box center [929, 548] width 29 height 29
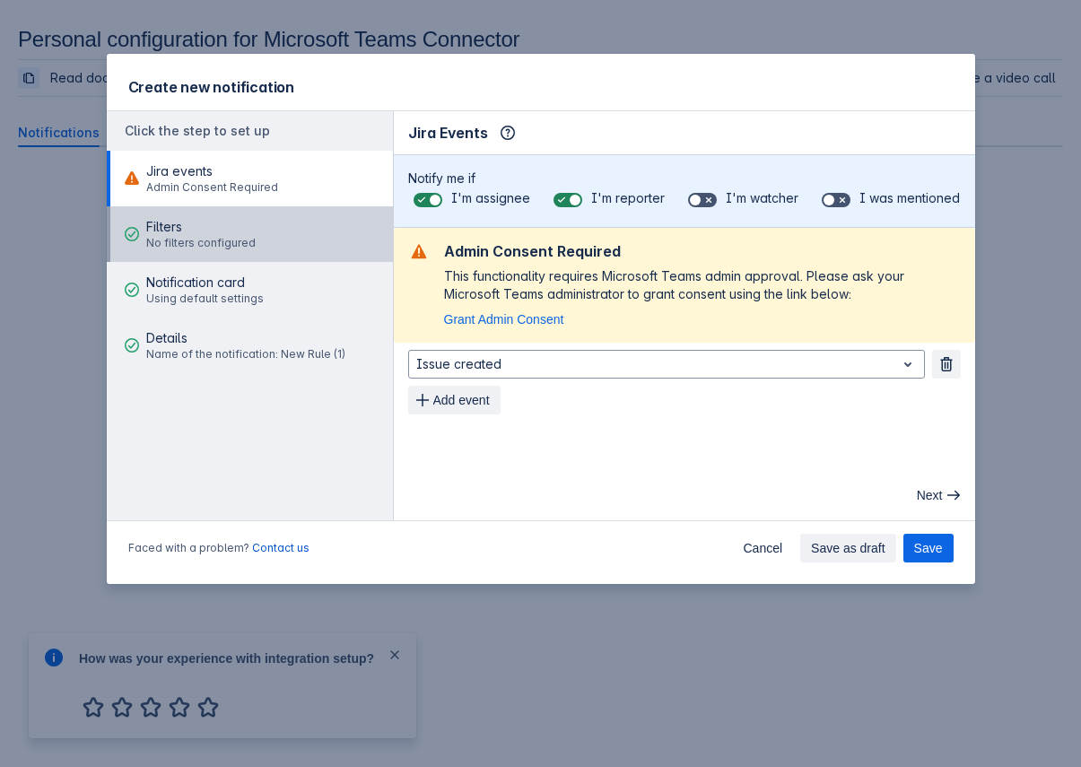
click at [280, 247] on button "Filters No filters configured" at bounding box center [250, 234] width 286 height 56
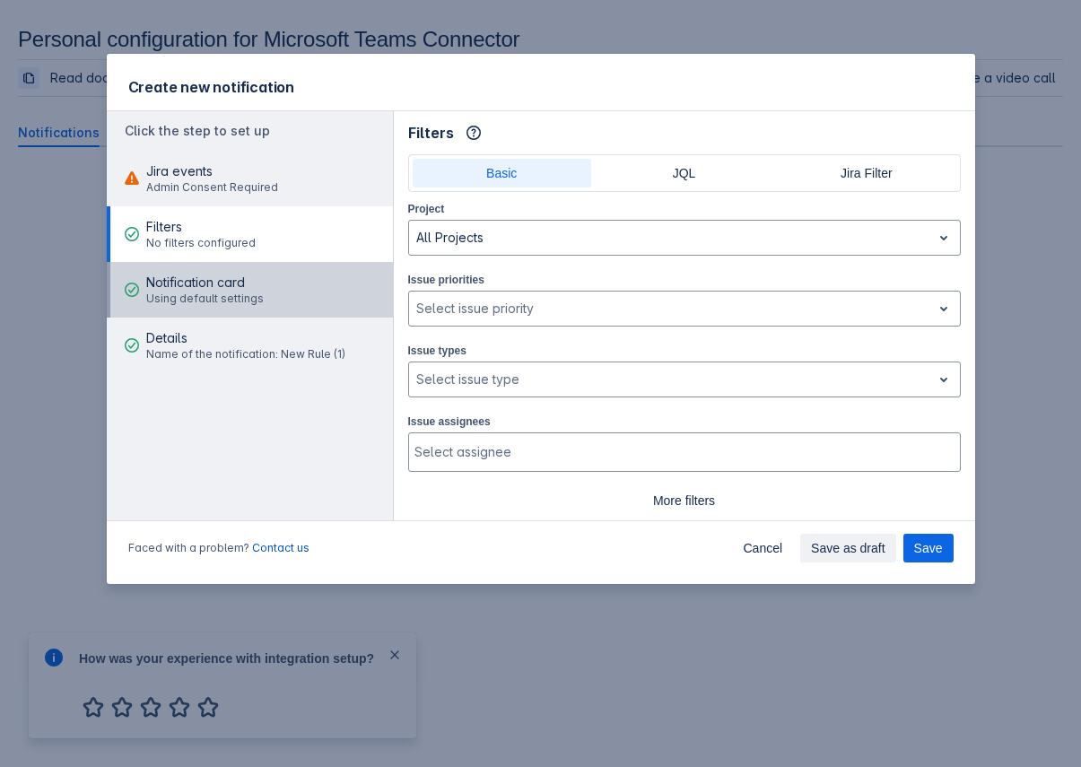
click at [254, 286] on span "Notification card" at bounding box center [205, 283] width 118 height 18
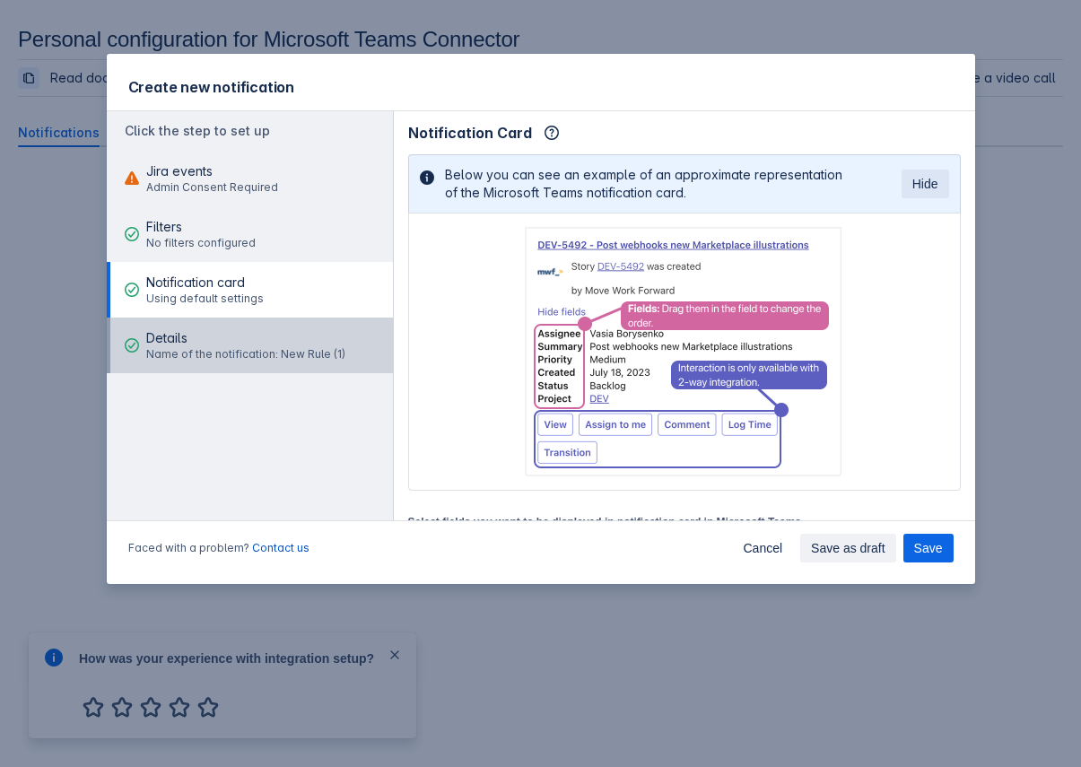
click at [263, 336] on span "Details" at bounding box center [245, 338] width 199 height 18
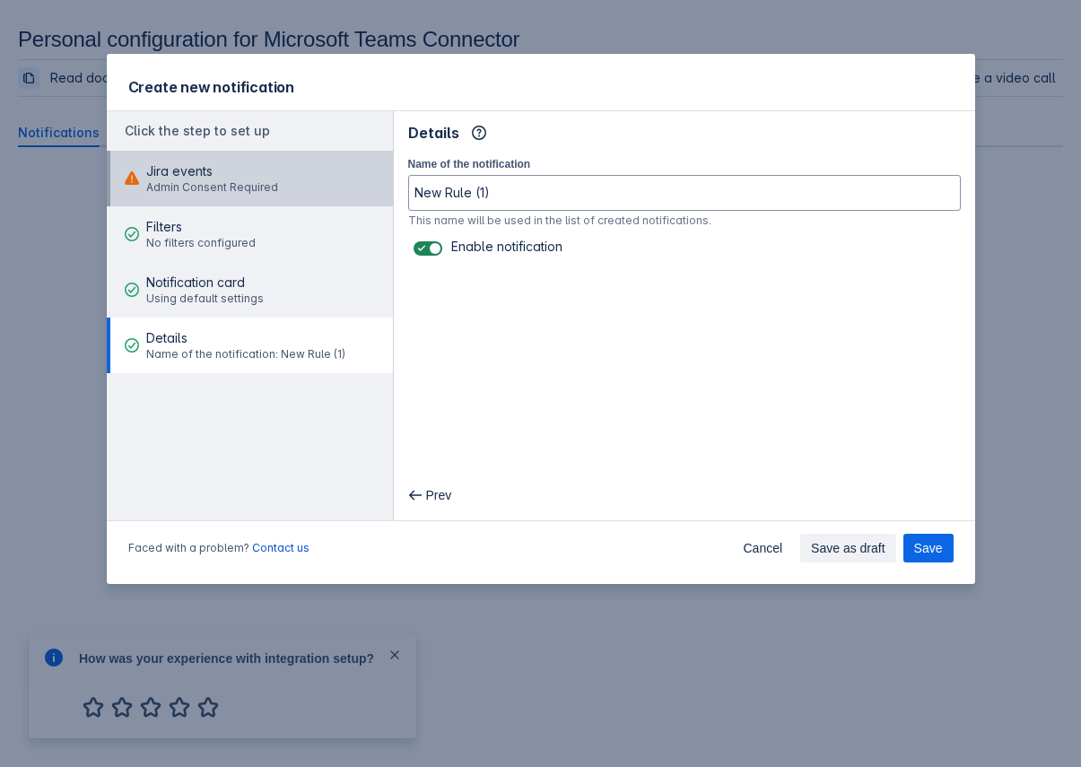
click at [308, 176] on button "Jira events Admin Consent Required" at bounding box center [250, 179] width 286 height 56
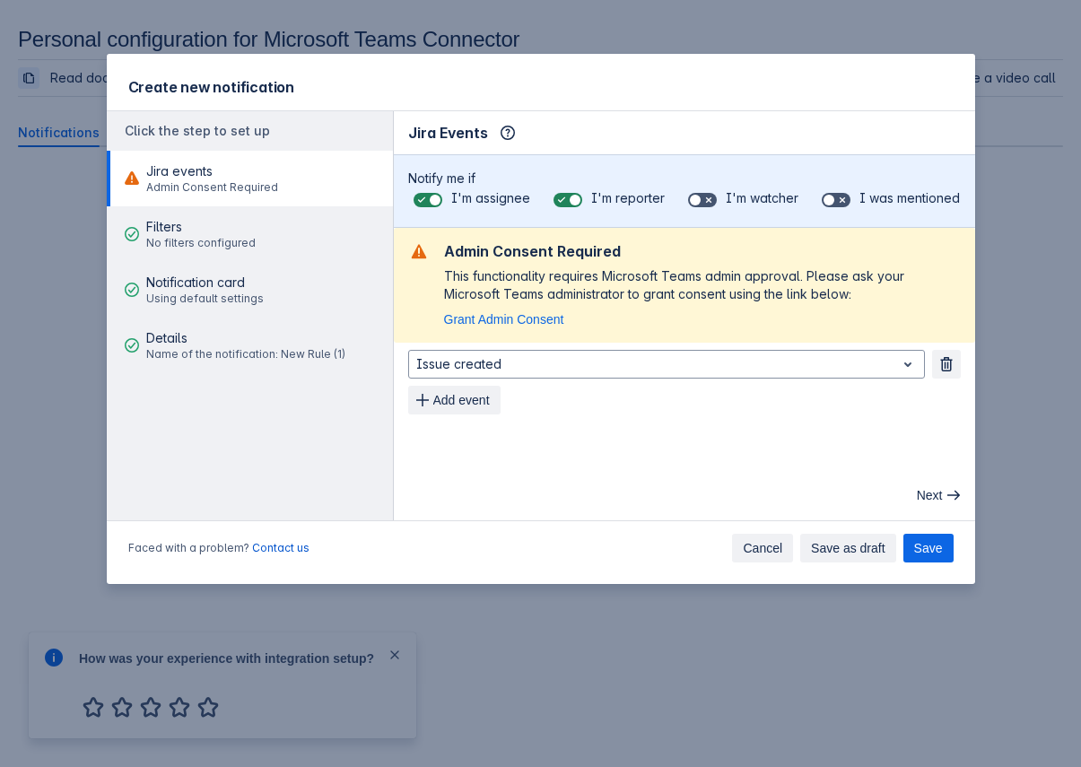
click at [787, 539] on button "Cancel" at bounding box center [762, 548] width 61 height 29
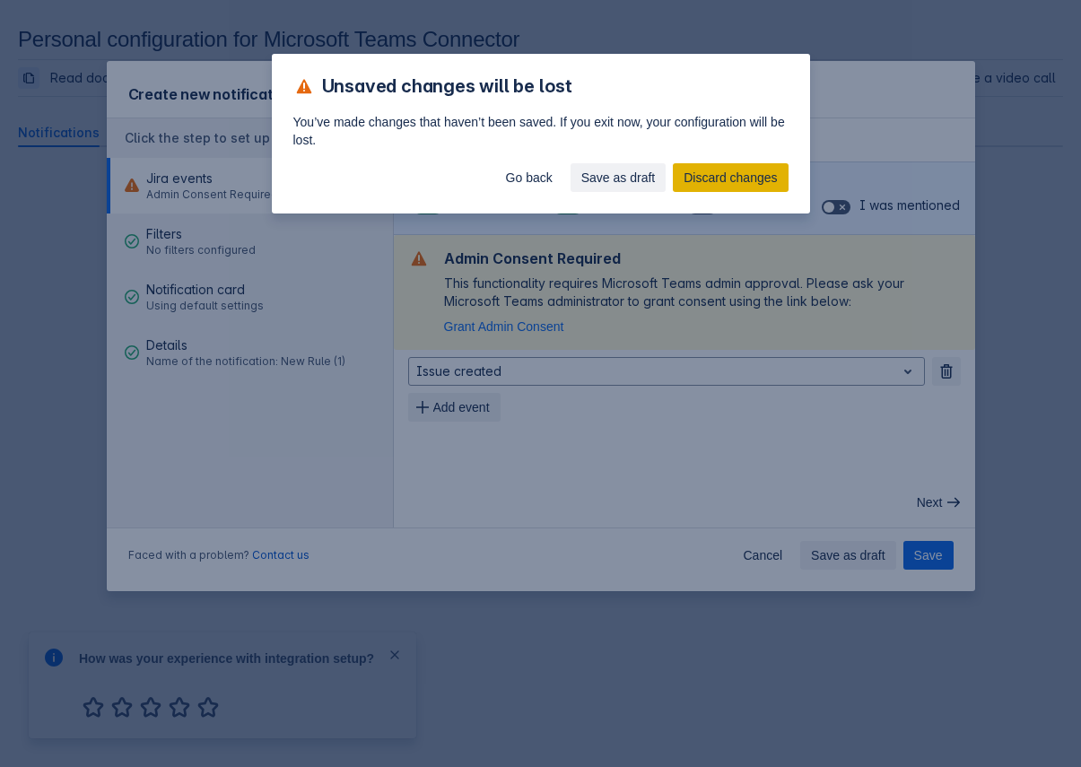
click at [700, 174] on span "Discard changes" at bounding box center [730, 177] width 93 height 29
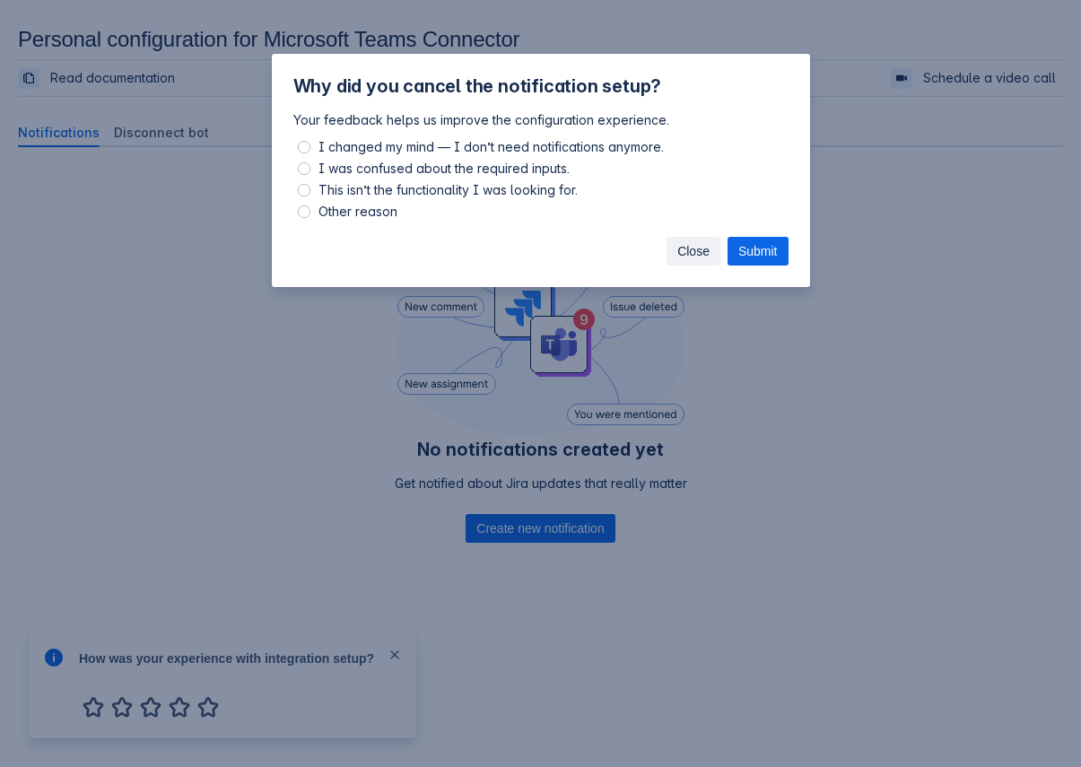
click at [687, 252] on span "Close" at bounding box center [694, 251] width 32 height 29
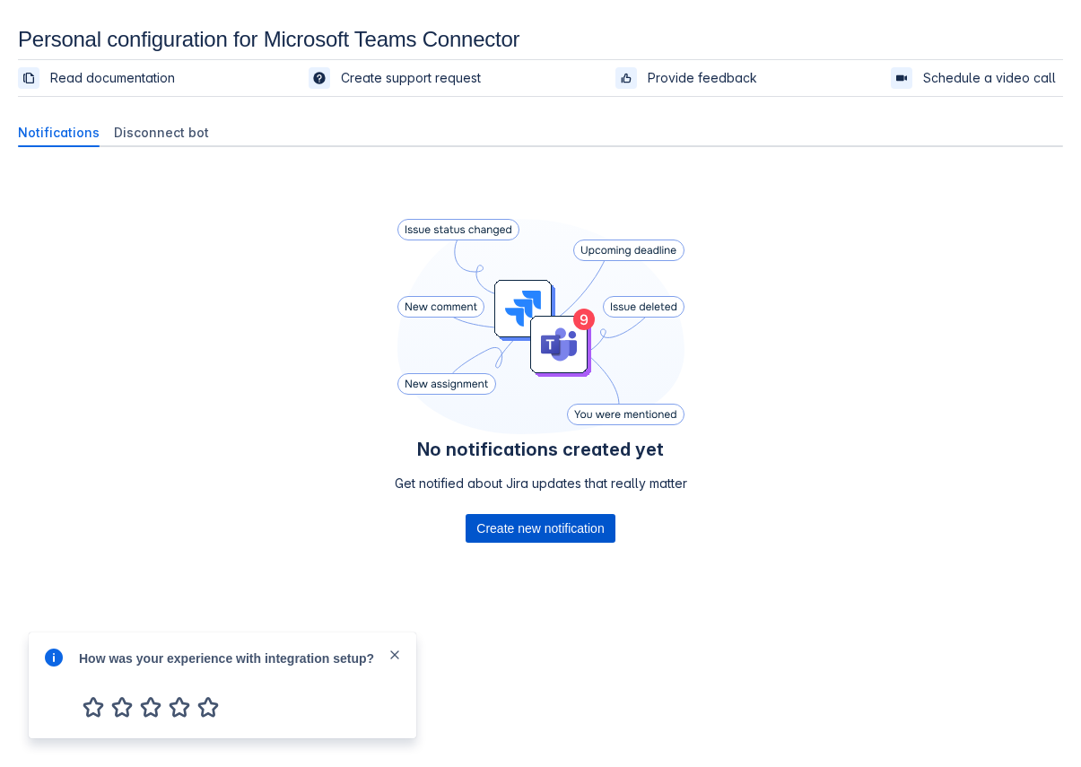
click at [483, 521] on span "Create new notification" at bounding box center [540, 528] width 127 height 29
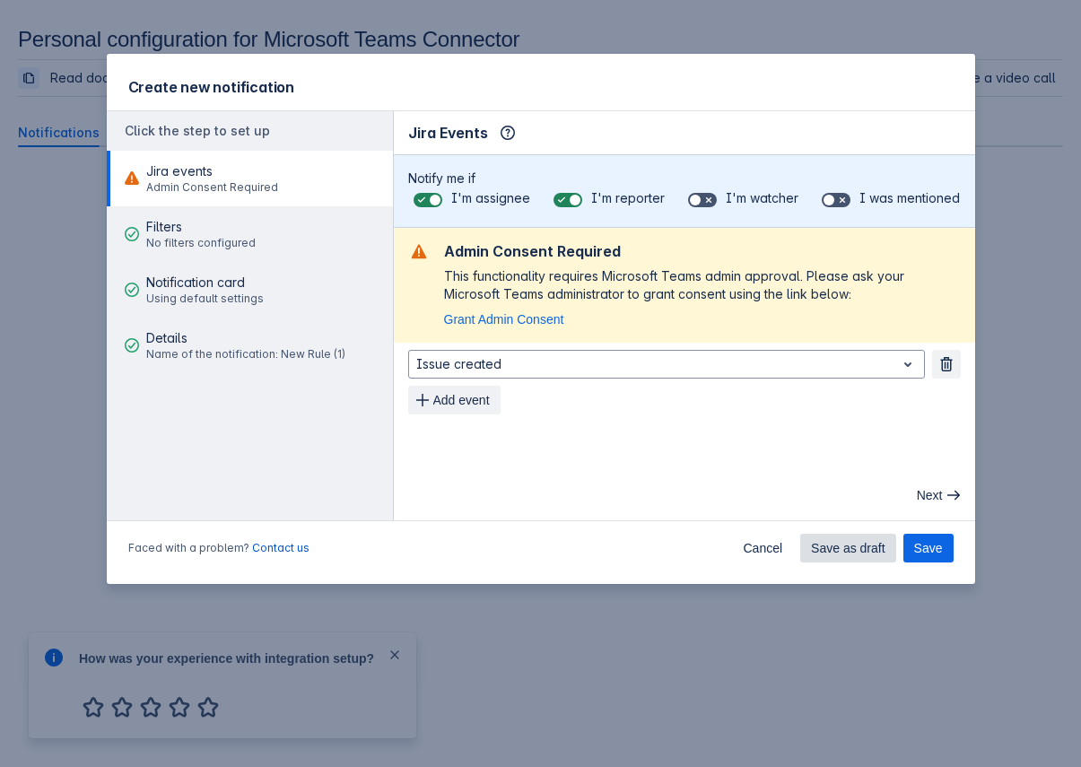
click at [852, 550] on span "Save as draft" at bounding box center [848, 548] width 74 height 29
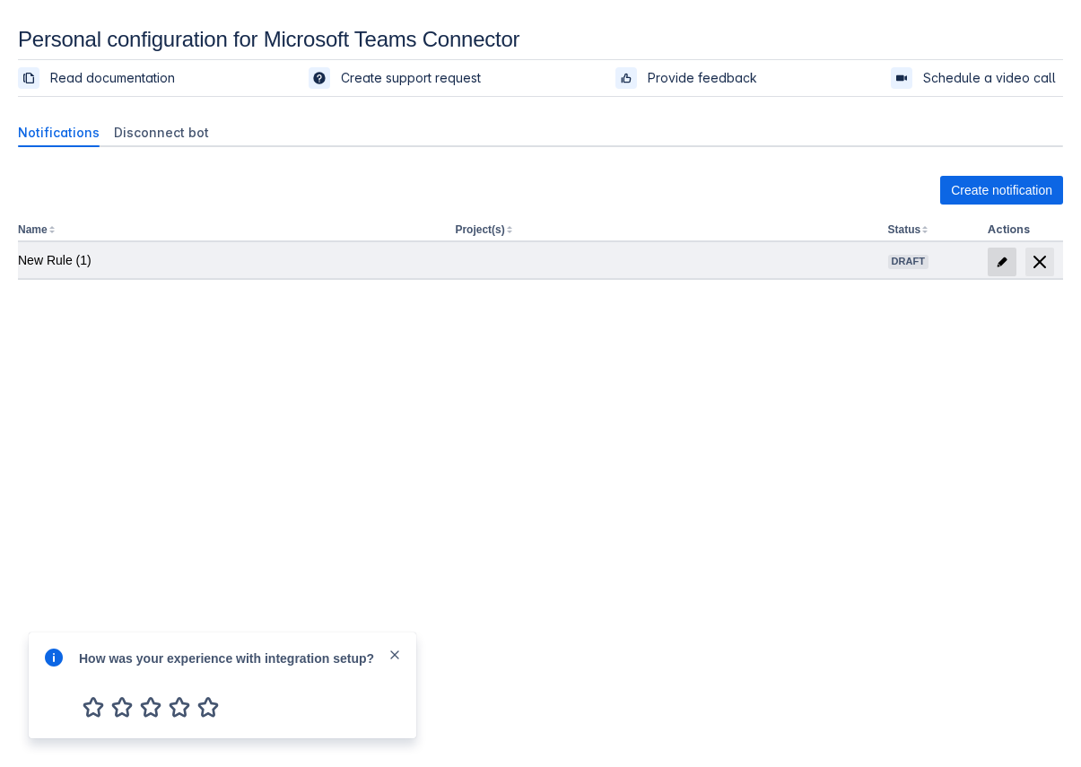
click at [999, 259] on span "edit" at bounding box center [1002, 262] width 14 height 14
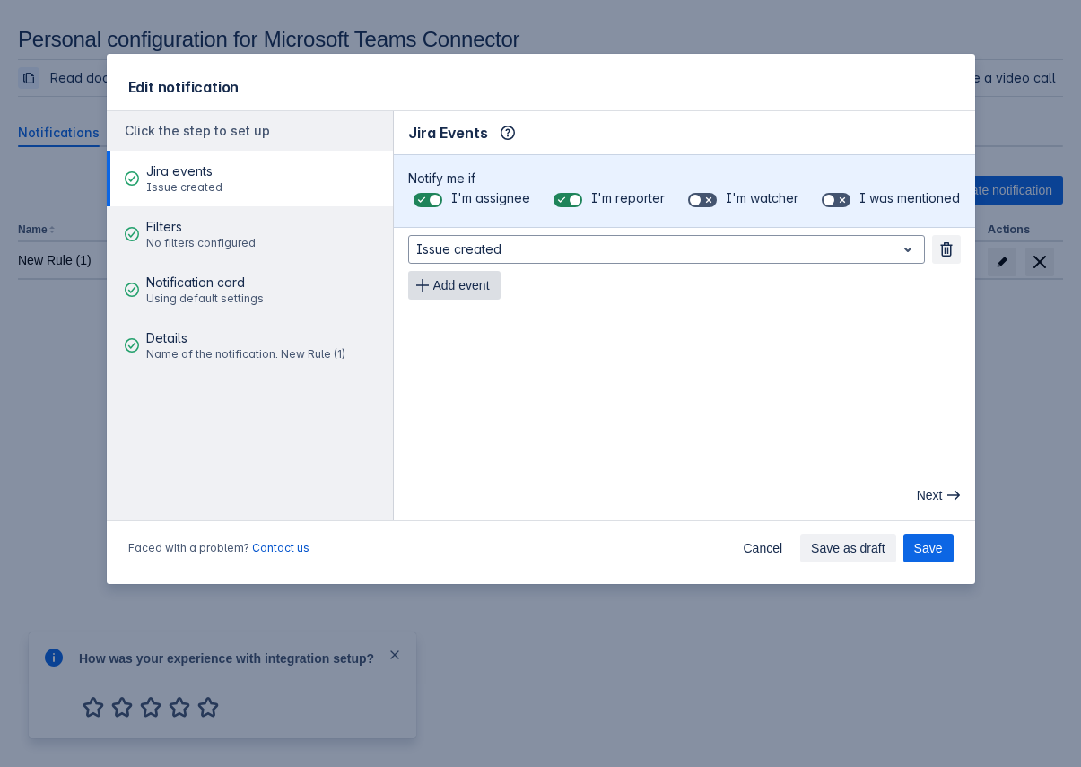
click at [501, 282] on button "Add event" at bounding box center [454, 285] width 92 height 29
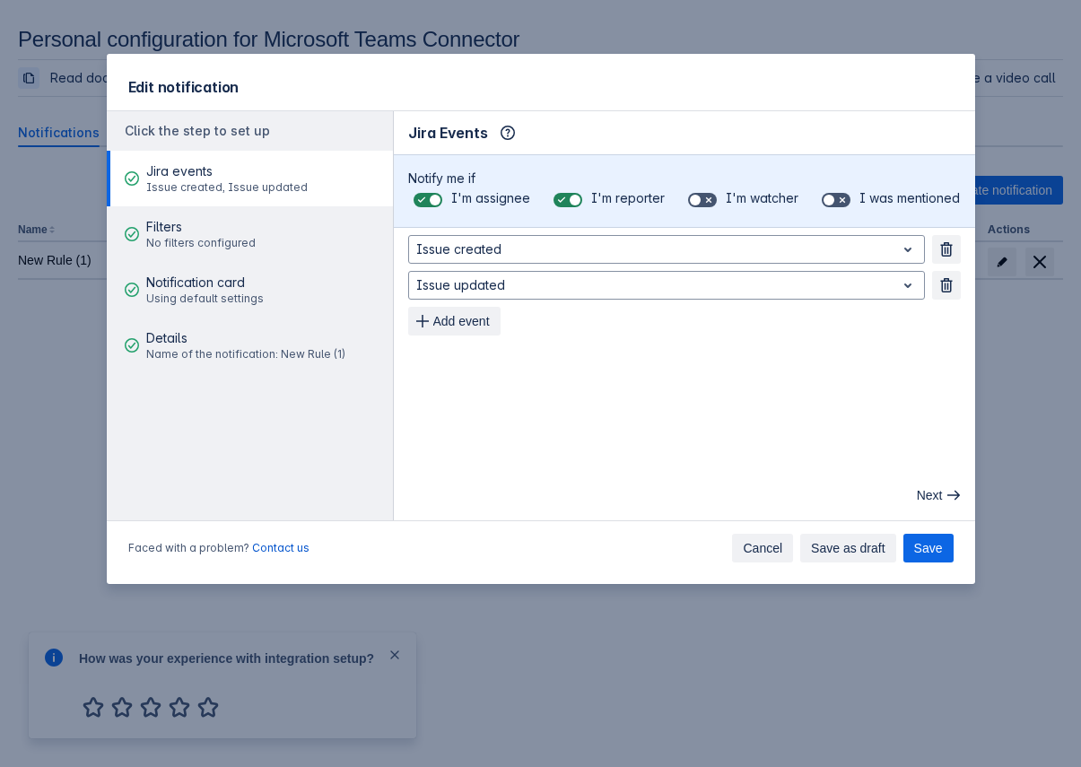
click at [775, 552] on span "Cancel" at bounding box center [762, 548] width 39 height 29
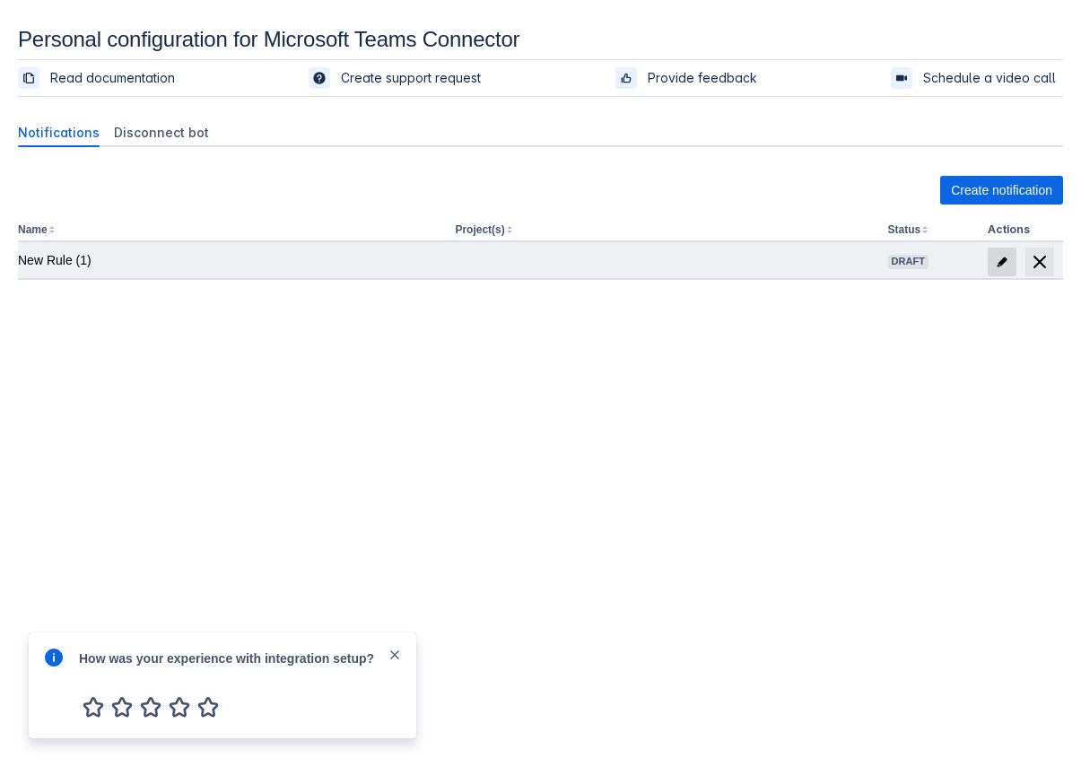
click at [994, 264] on span at bounding box center [1002, 262] width 29 height 29
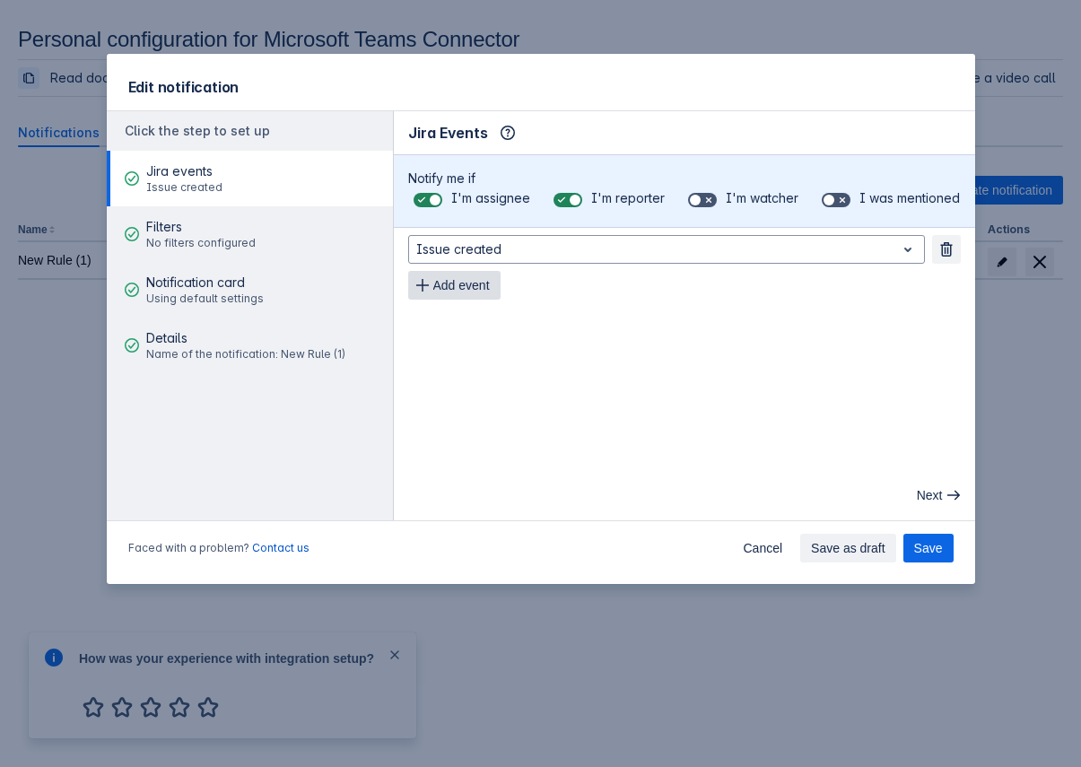
click at [480, 292] on span "Add event" at bounding box center [461, 285] width 57 height 29
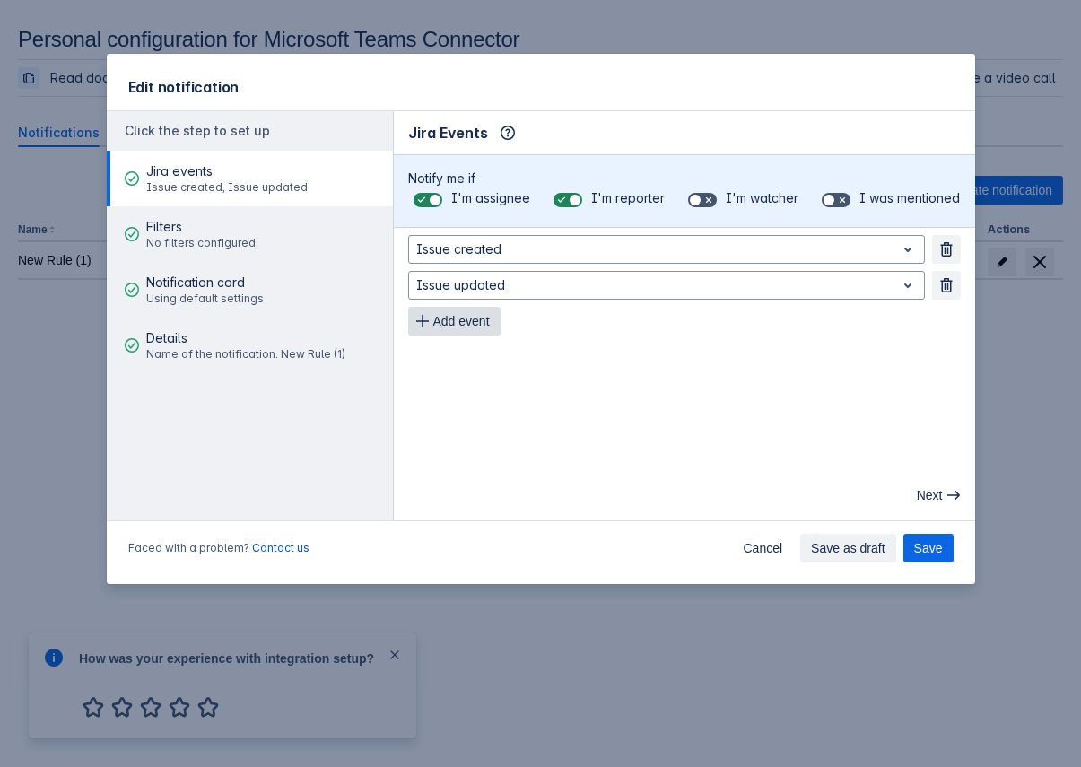
click at [467, 323] on span "Add event" at bounding box center [461, 321] width 57 height 29
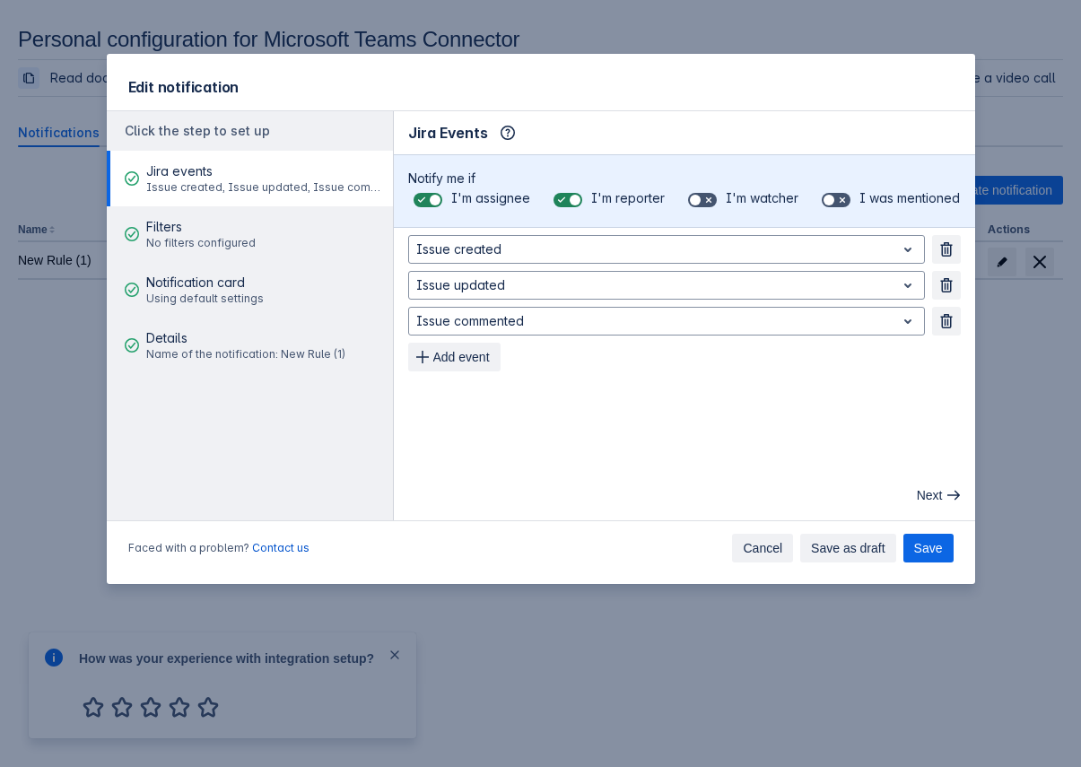
click at [775, 547] on span "Cancel" at bounding box center [762, 548] width 39 height 29
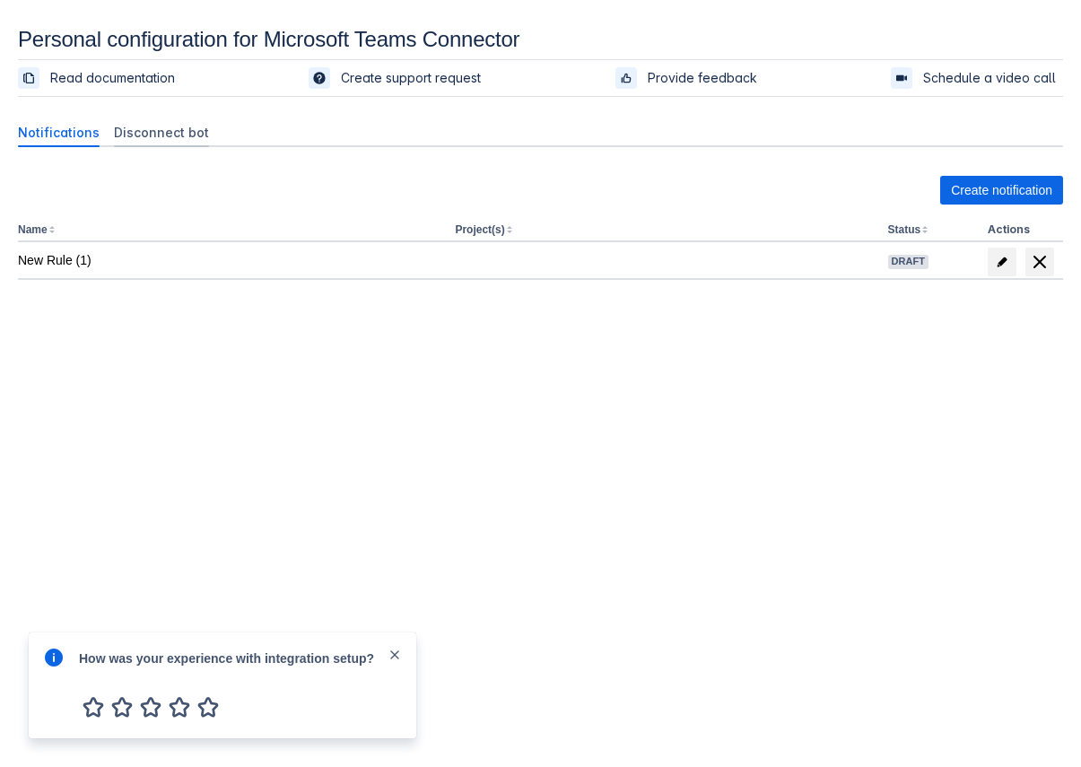
click at [149, 129] on span "Disconnect bot" at bounding box center [161, 133] width 95 height 18
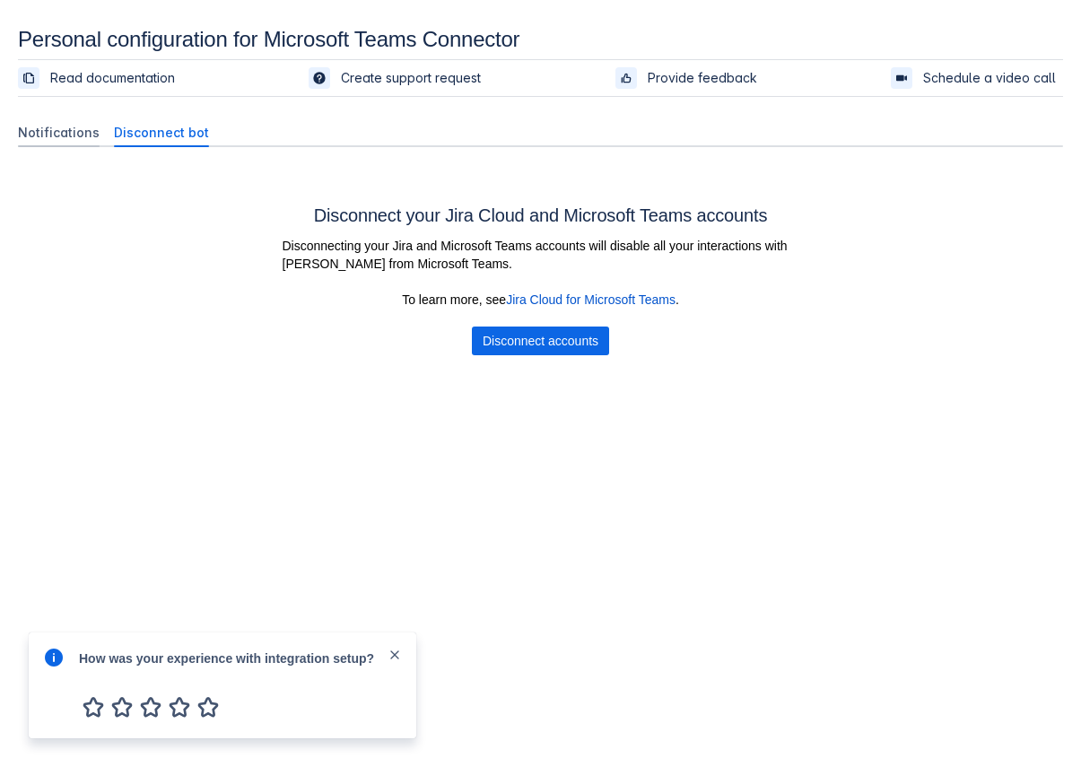
click at [58, 131] on span "Notifications" at bounding box center [59, 133] width 82 height 18
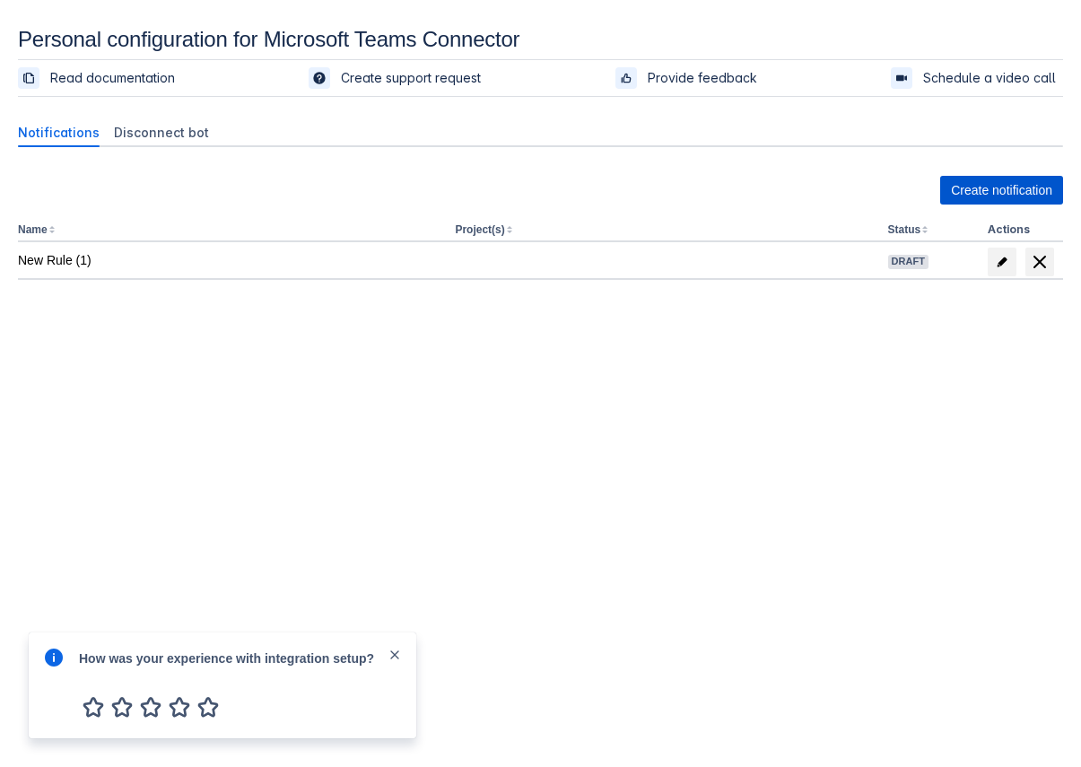
click at [1009, 194] on span "Create notification" at bounding box center [1001, 190] width 101 height 29
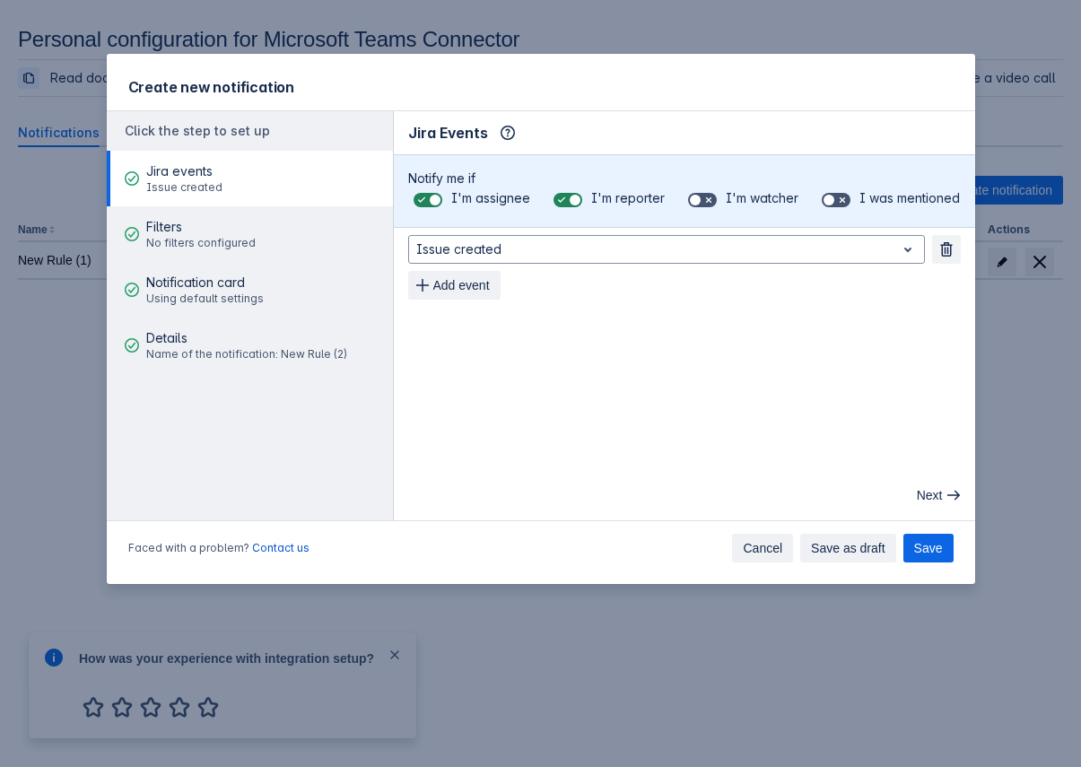
click at [766, 552] on span "Cancel" at bounding box center [762, 548] width 39 height 29
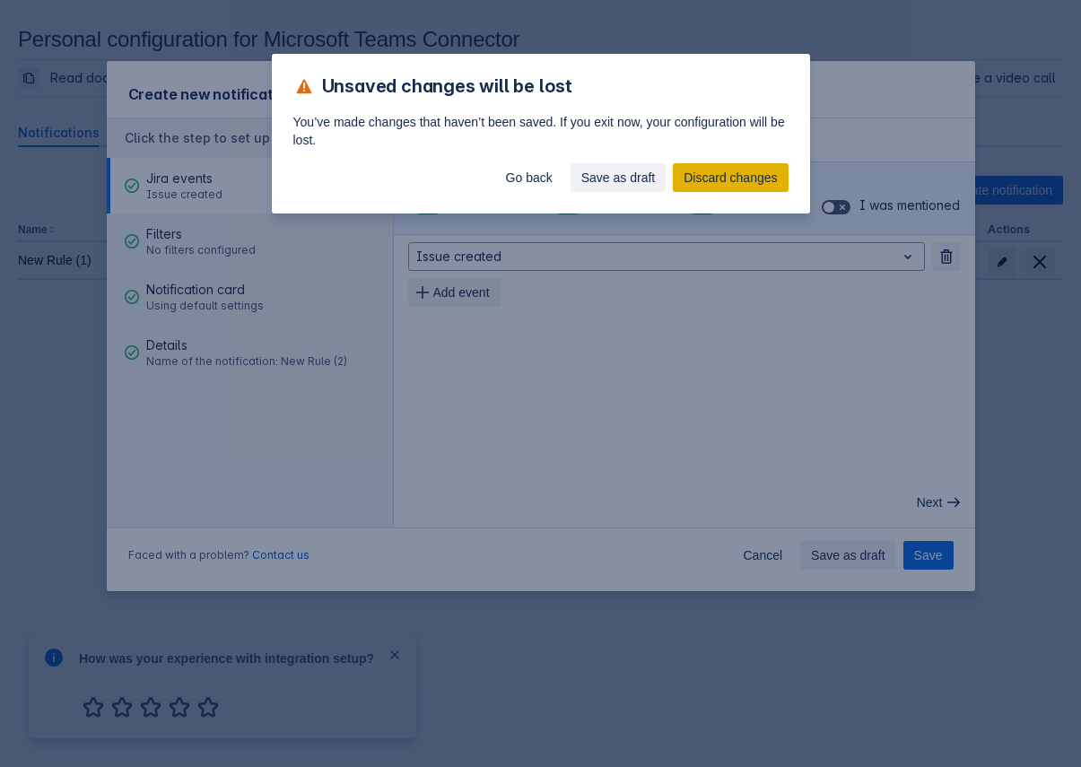
click at [725, 180] on span "Discard changes" at bounding box center [730, 177] width 93 height 29
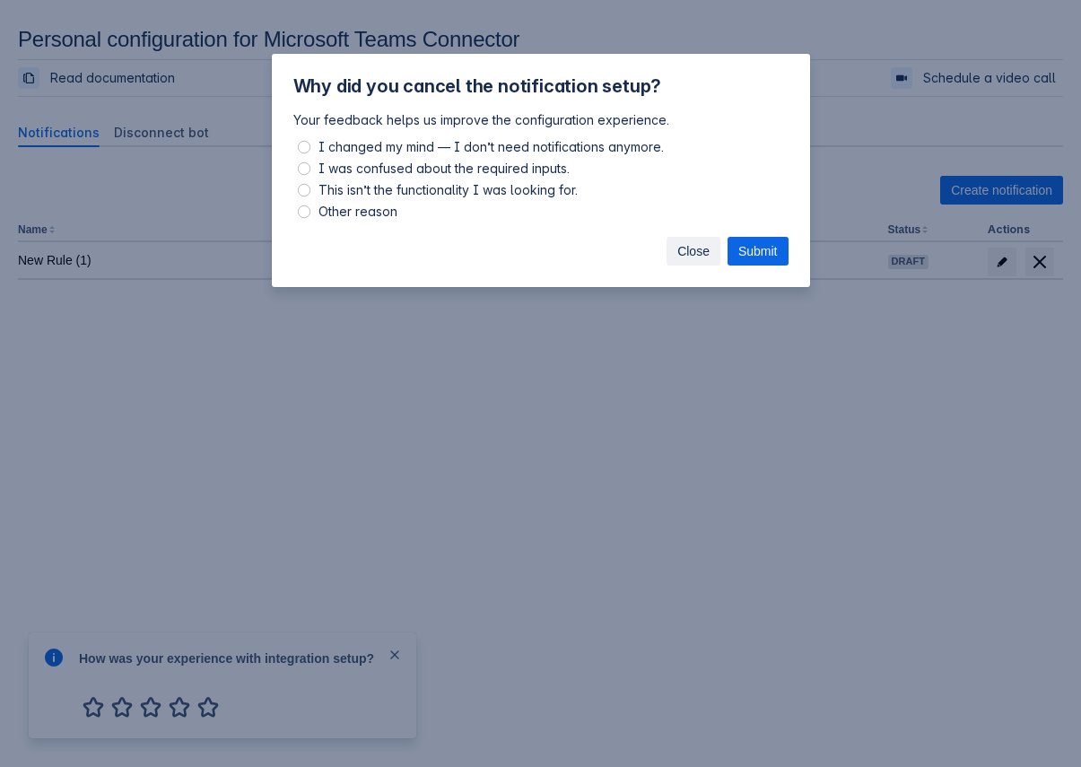
click at [687, 255] on span "Close" at bounding box center [694, 251] width 32 height 29
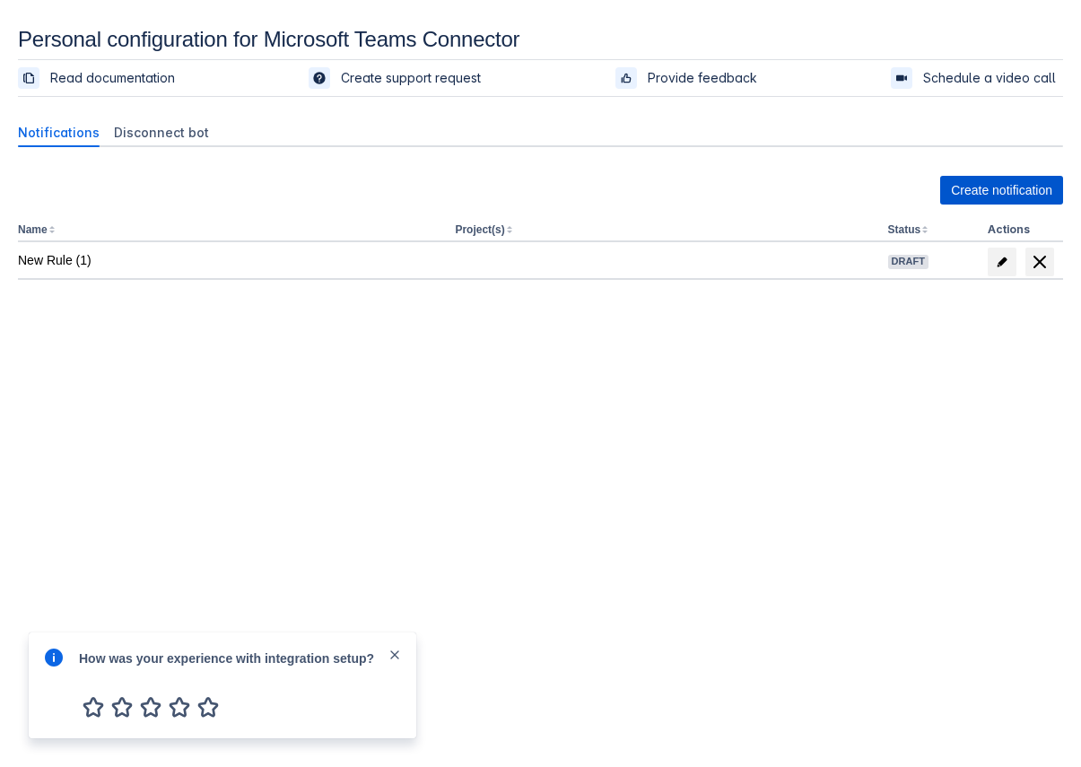
click at [997, 184] on span "Create notification" at bounding box center [1001, 190] width 101 height 29
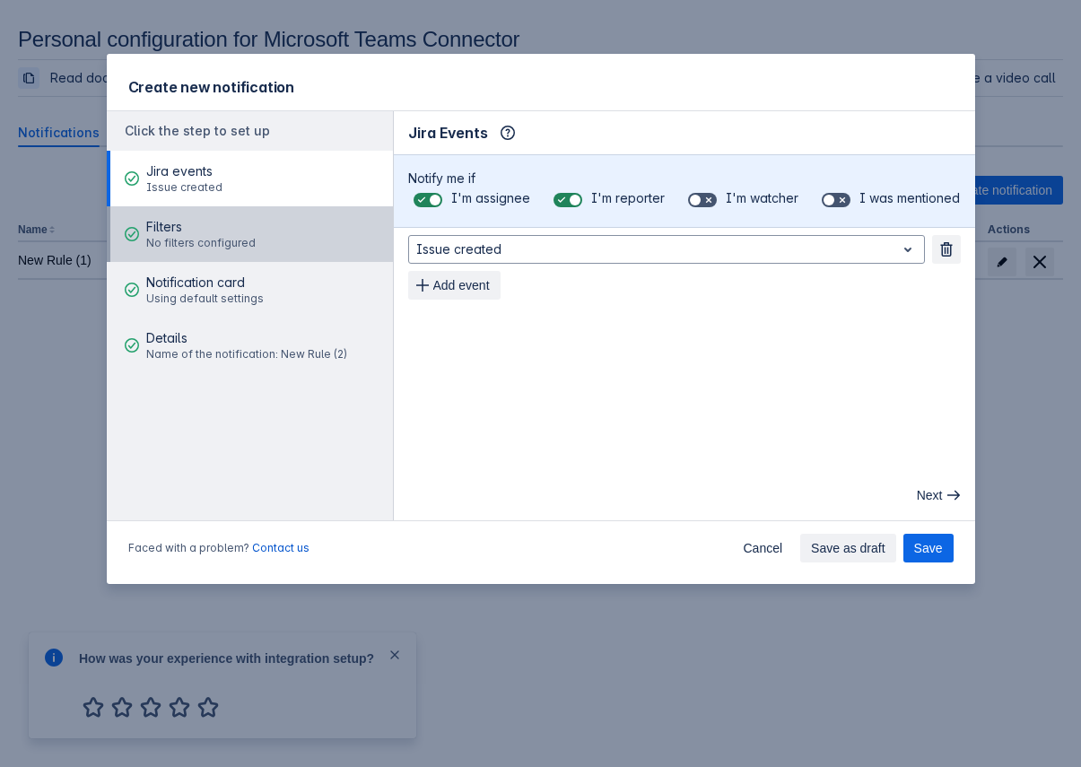
click at [302, 247] on button "Filters No filters configured" at bounding box center [250, 234] width 286 height 56
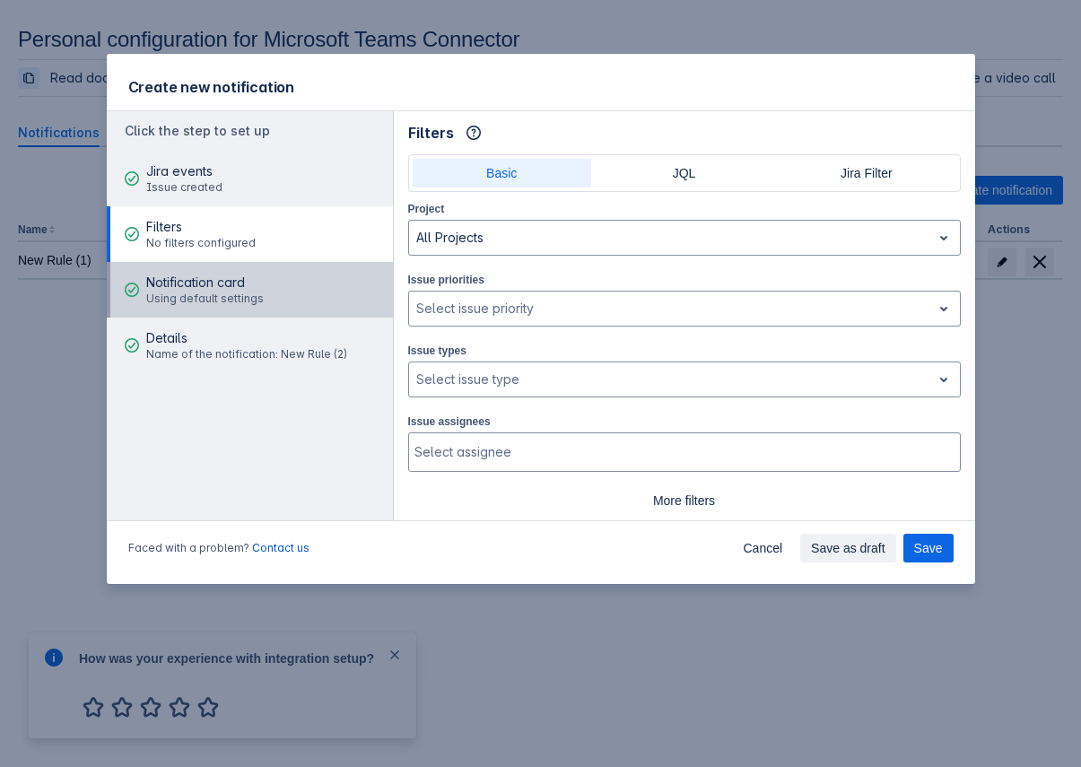
click at [283, 289] on button "Notification card Using default settings" at bounding box center [250, 290] width 286 height 56
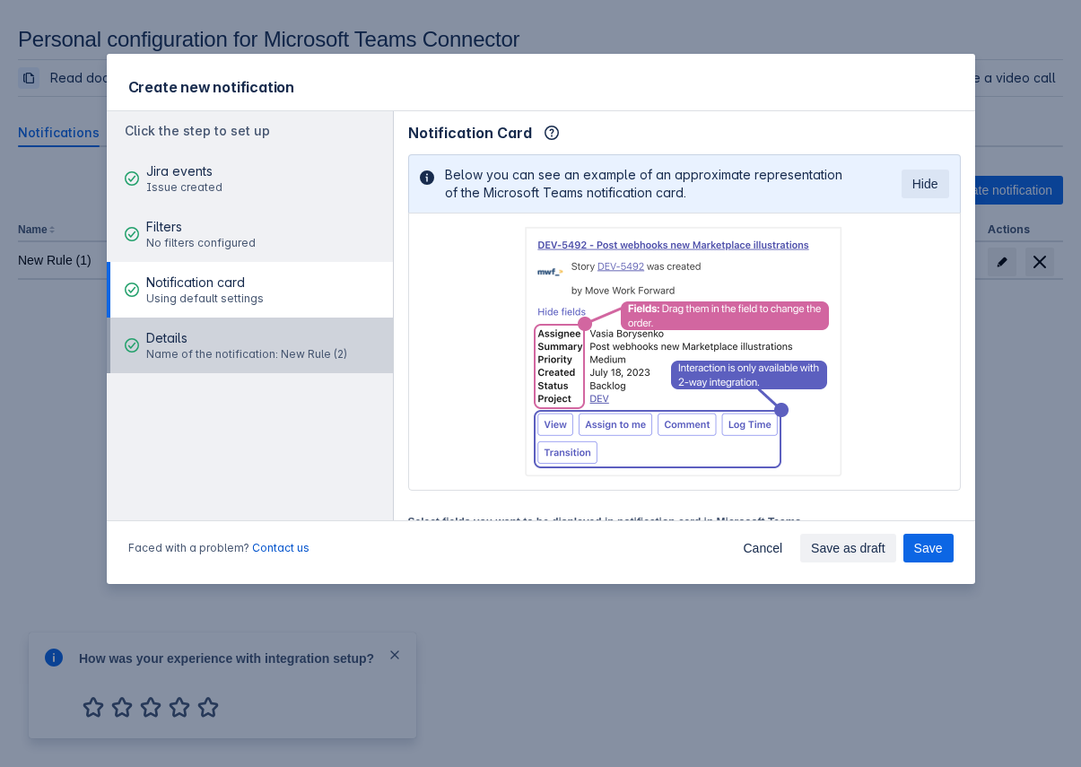
click at [268, 339] on span "Details" at bounding box center [246, 338] width 201 height 18
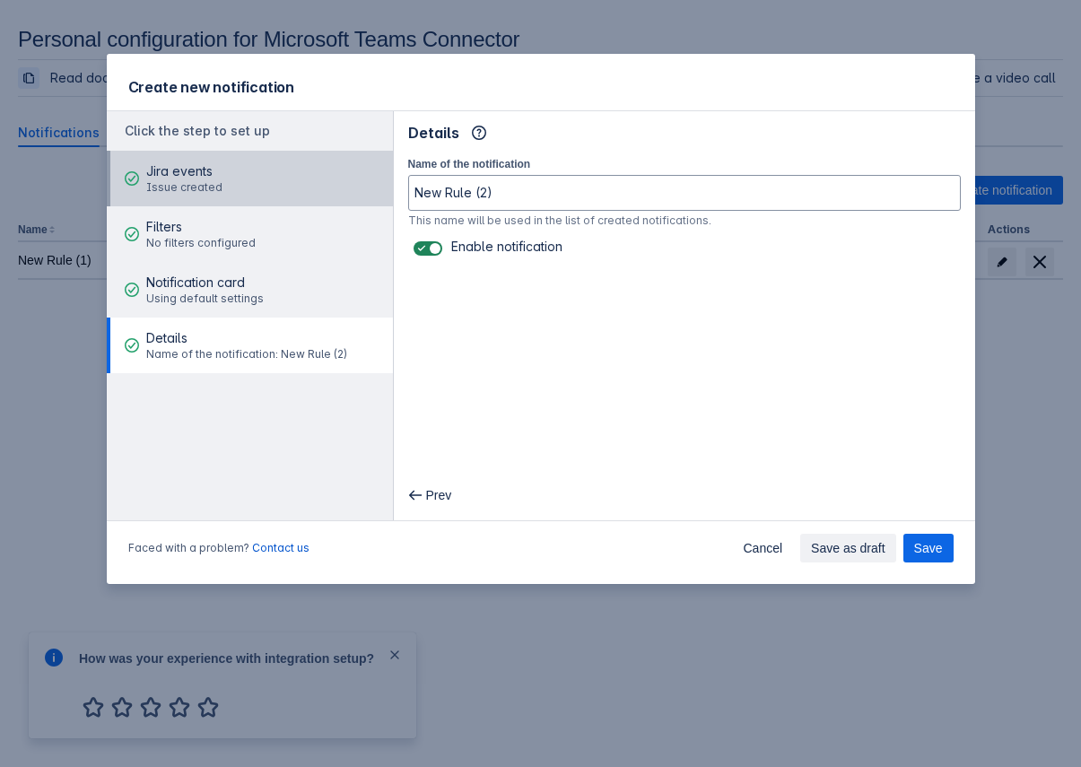
click at [283, 171] on button "Jira events Issue created" at bounding box center [250, 179] width 286 height 56
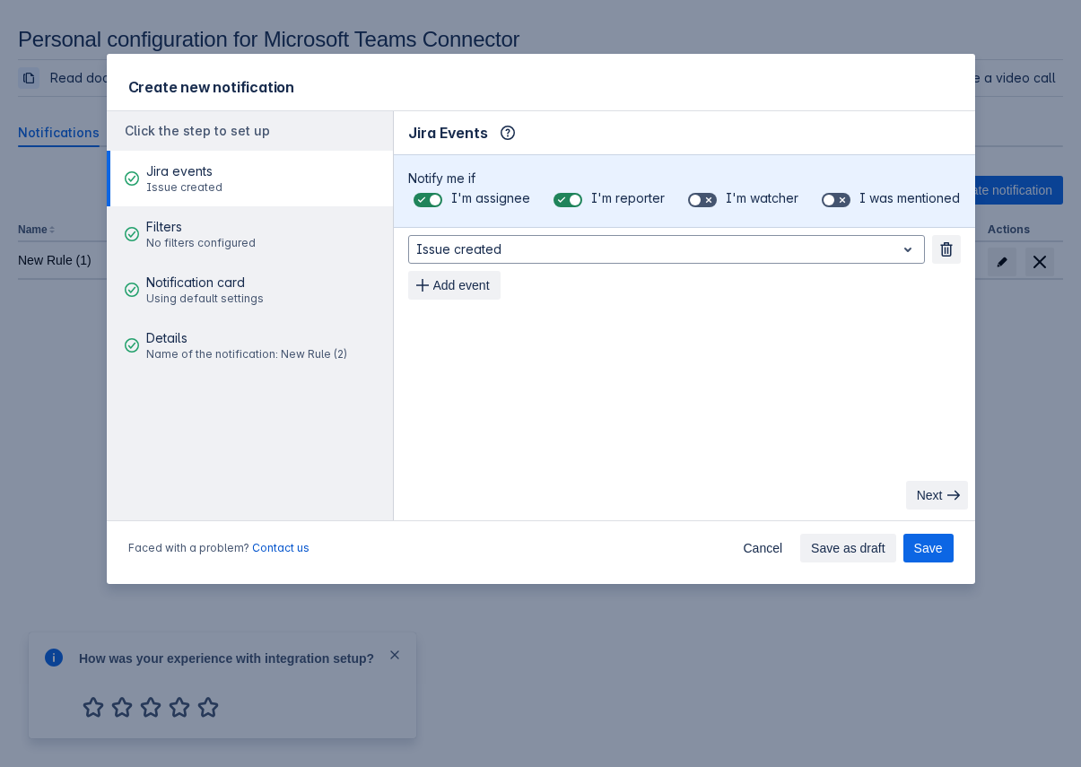
click at [936, 494] on span "Next" at bounding box center [930, 495] width 26 height 29
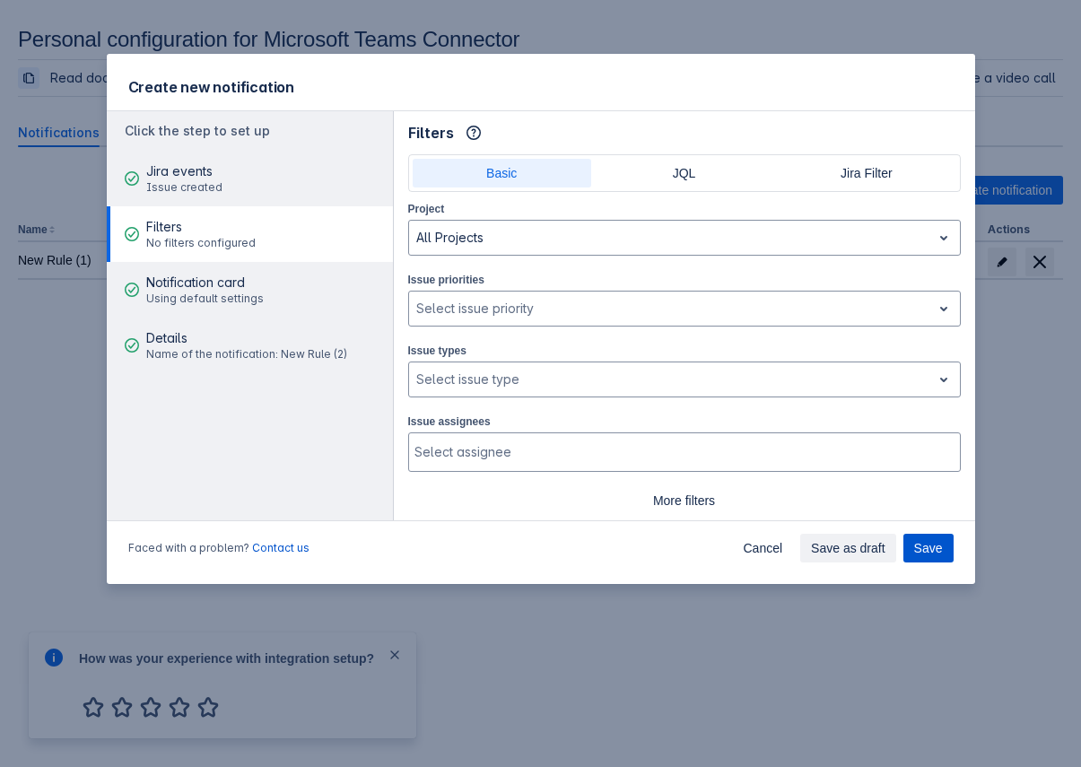
click at [930, 542] on span "Save" at bounding box center [929, 548] width 29 height 29
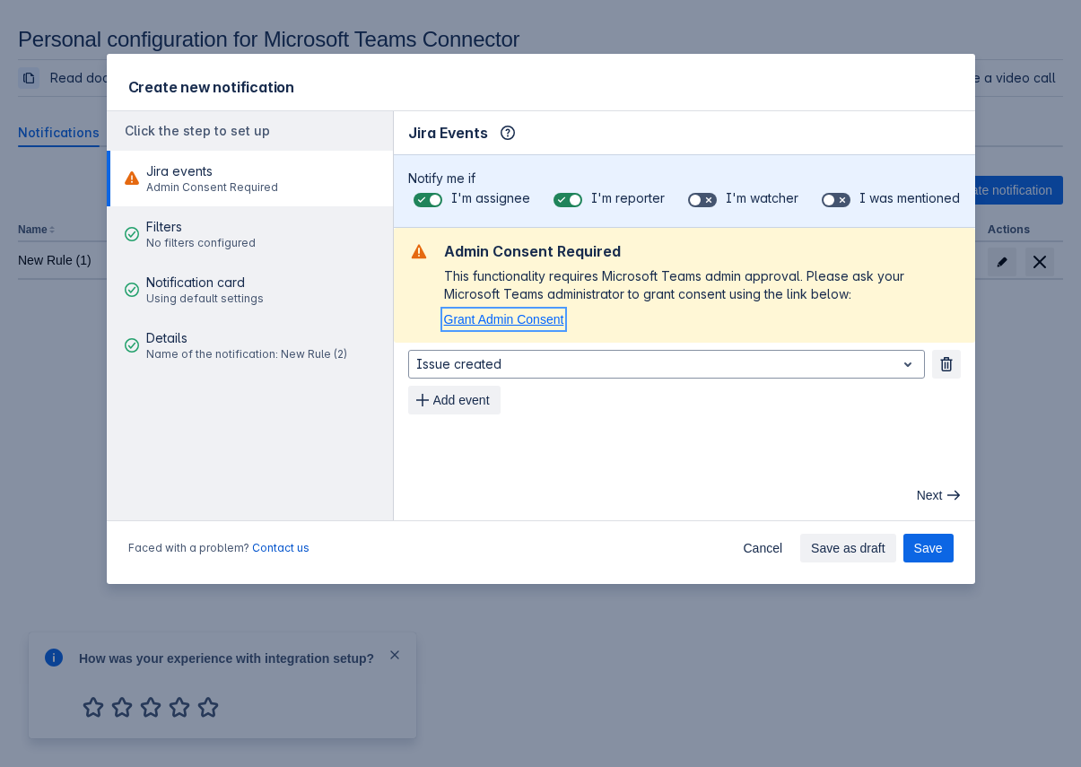
click at [511, 318] on span "Grant Admin Consent" at bounding box center [504, 319] width 120 height 14
click at [761, 547] on span "Cancel" at bounding box center [762, 548] width 39 height 29
